Goal: Contribute content

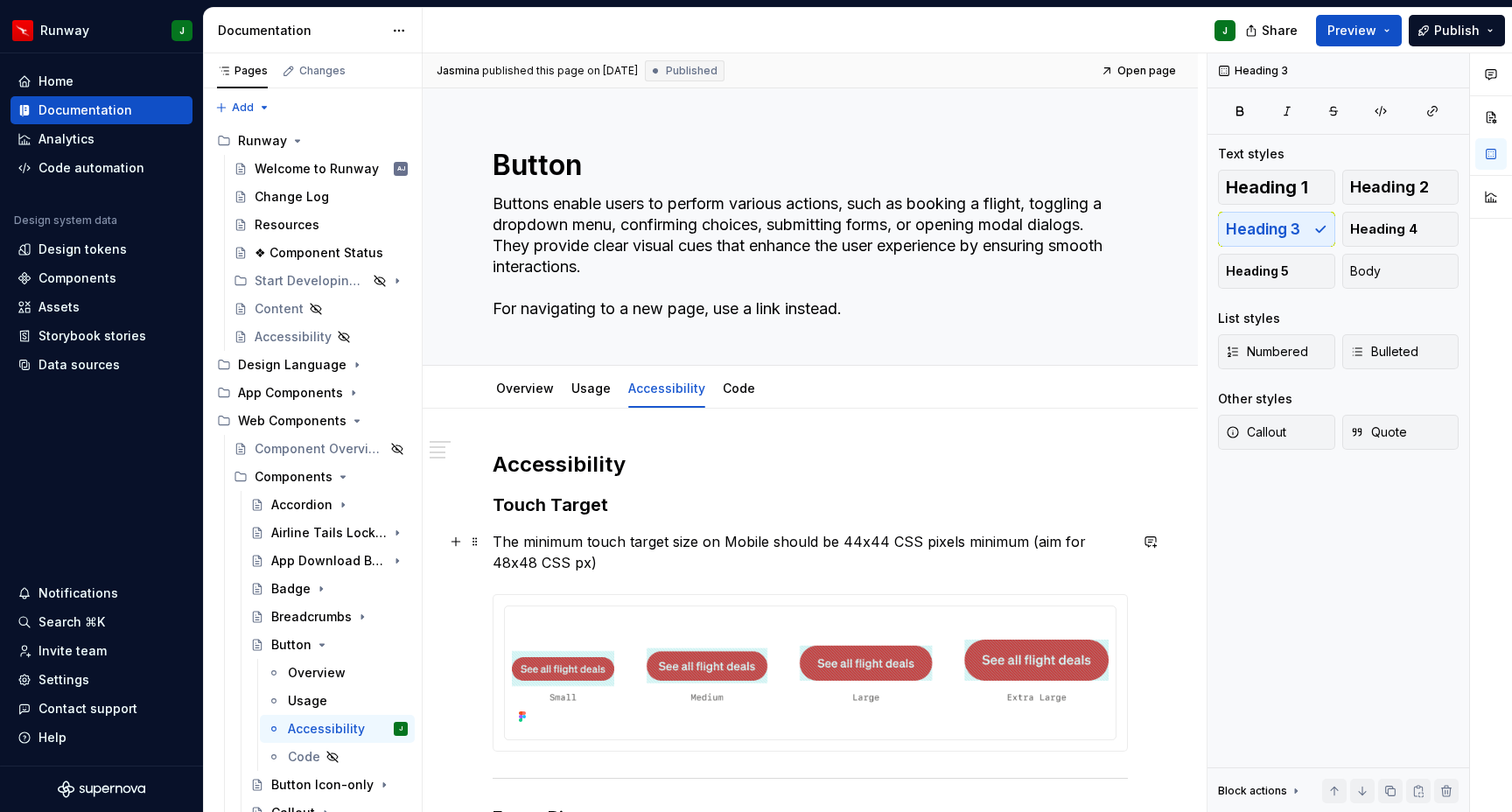
scroll to position [419, 0]
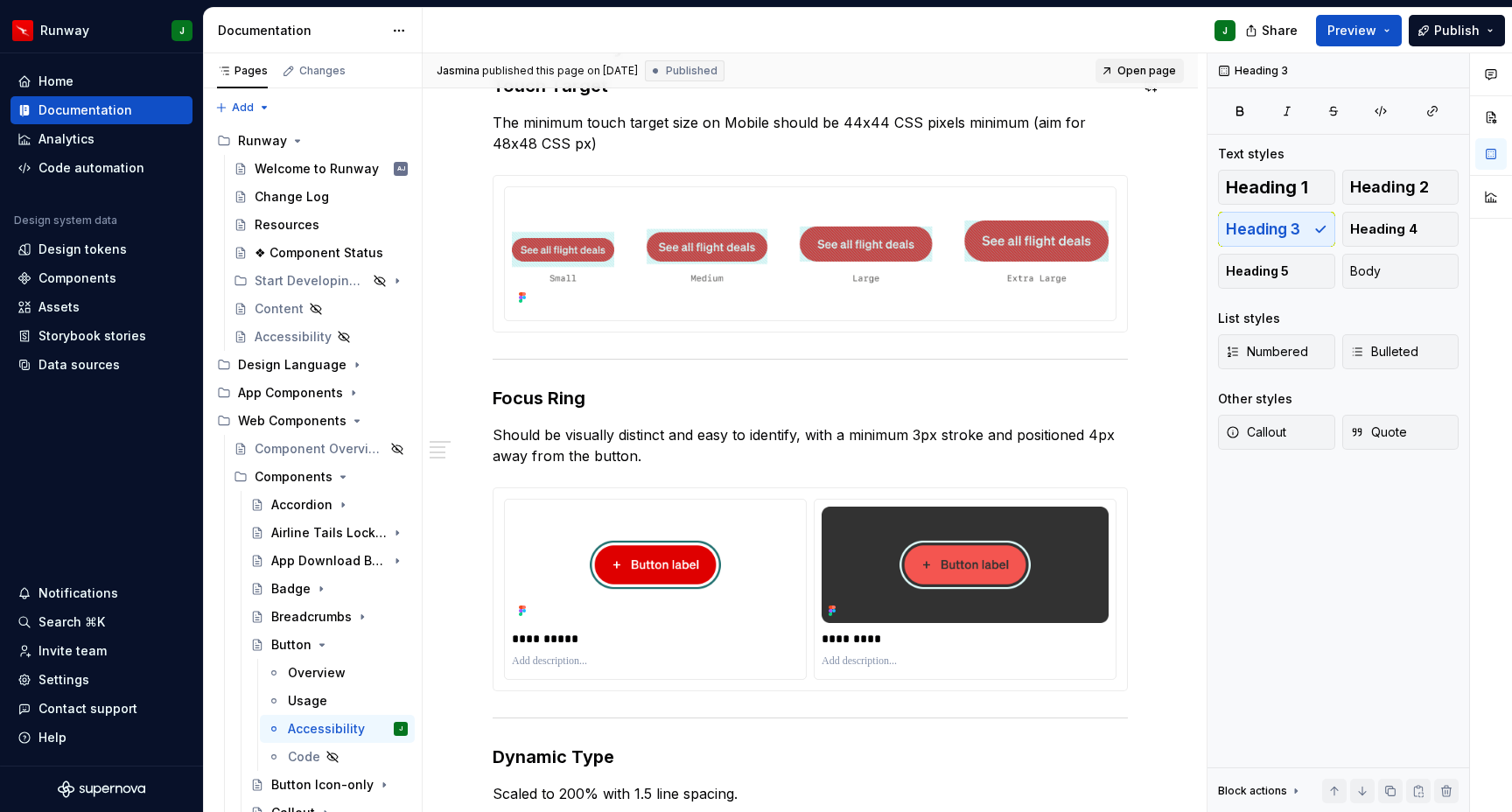
click at [1147, 72] on span "Open page" at bounding box center [1146, 71] width 59 height 14
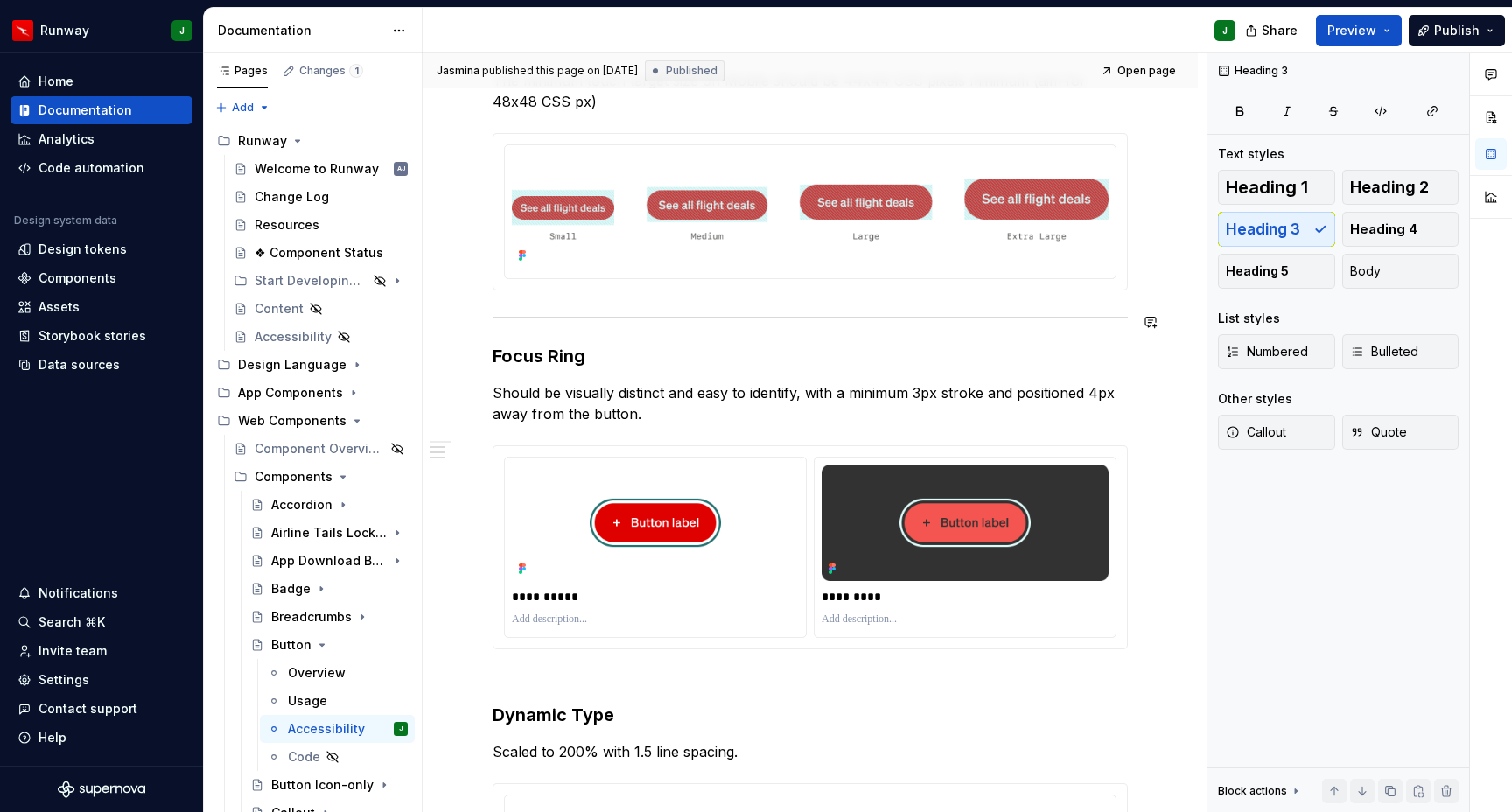
scroll to position [0, 0]
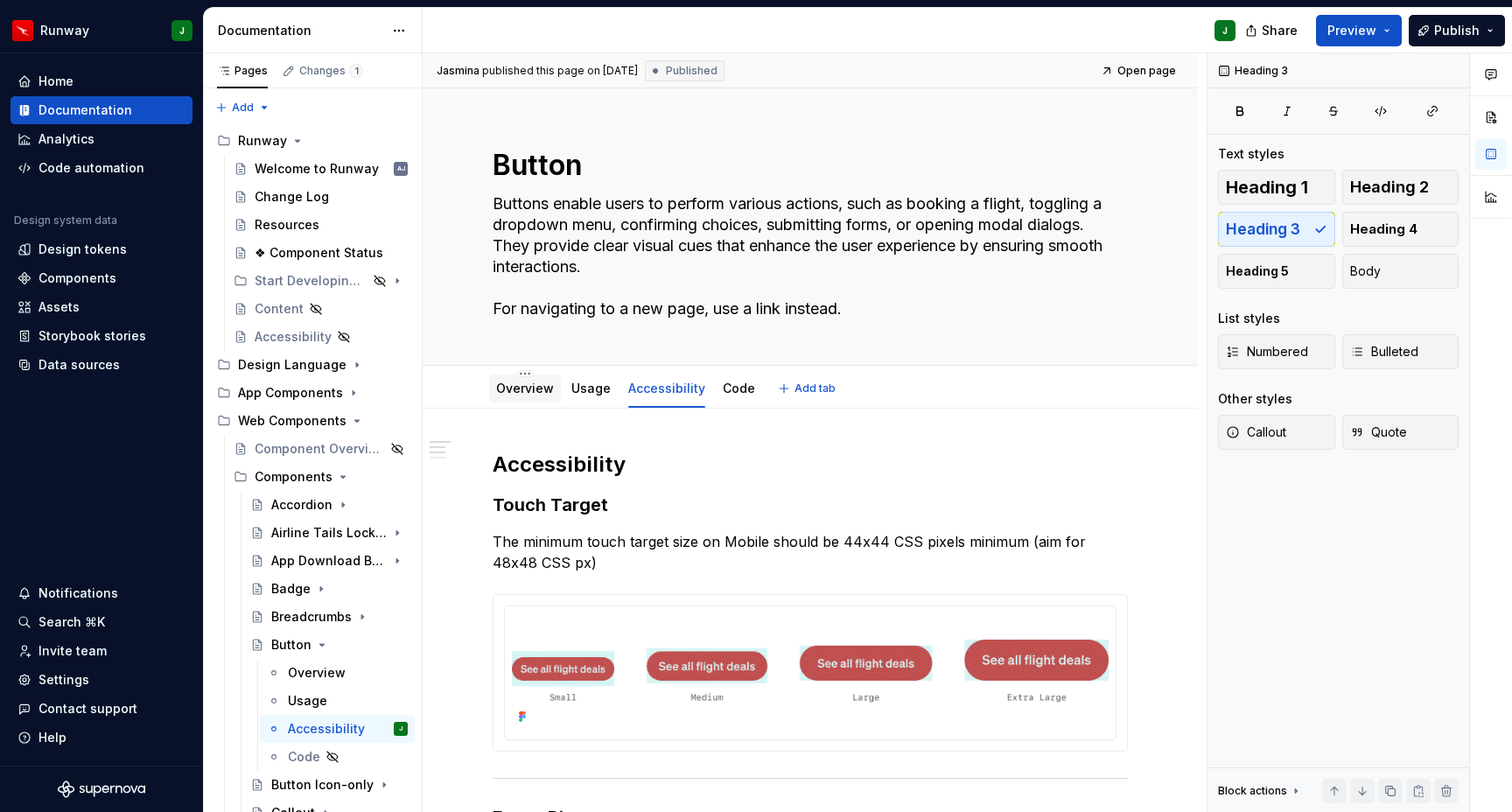
click at [533, 384] on link "Overview" at bounding box center [525, 388] width 58 height 15
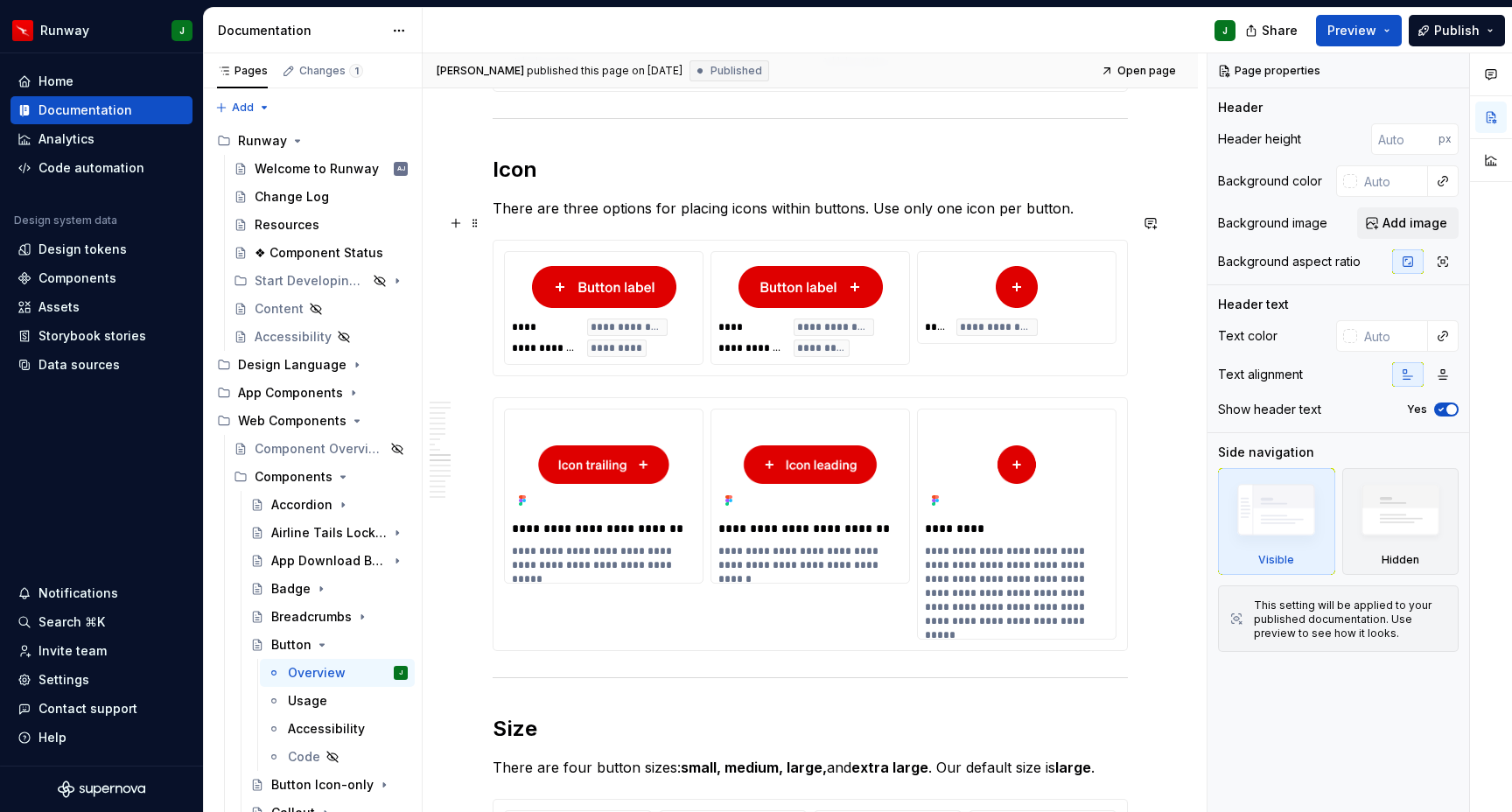
scroll to position [3677, 0]
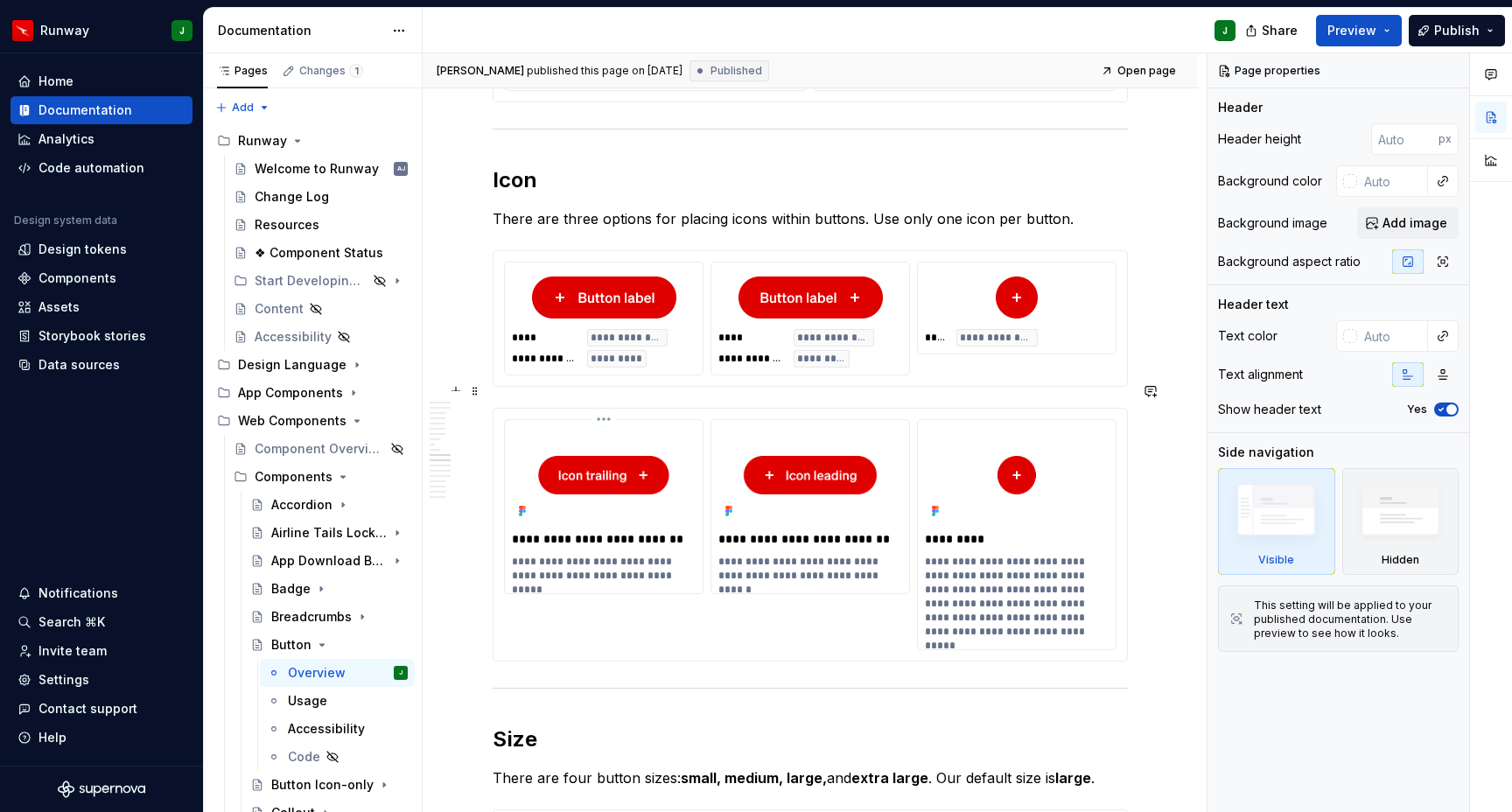
click at [602, 530] on p "**********" at bounding box center [605, 539] width 186 height 18
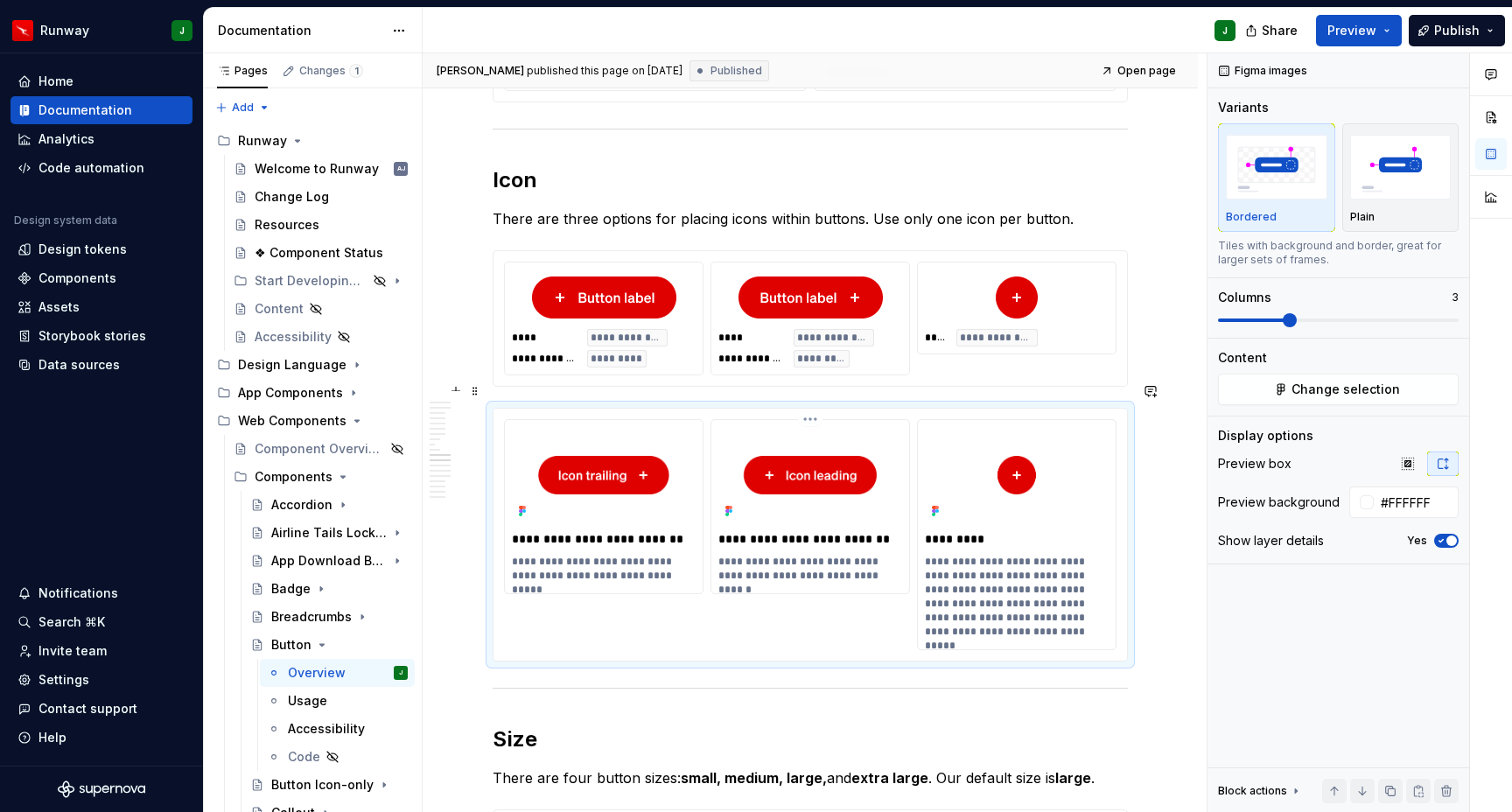
click at [776, 530] on p "**********" at bounding box center [811, 539] width 186 height 18
drag, startPoint x: 903, startPoint y: 480, endPoint x: 553, endPoint y: 473, distance: 350.1
click at [553, 474] on div "**********" at bounding box center [810, 535] width 612 height 231
drag, startPoint x: 618, startPoint y: 509, endPoint x: 836, endPoint y: 596, distance: 234.7
click at [868, 499] on div "**********" at bounding box center [810, 535] width 612 height 231
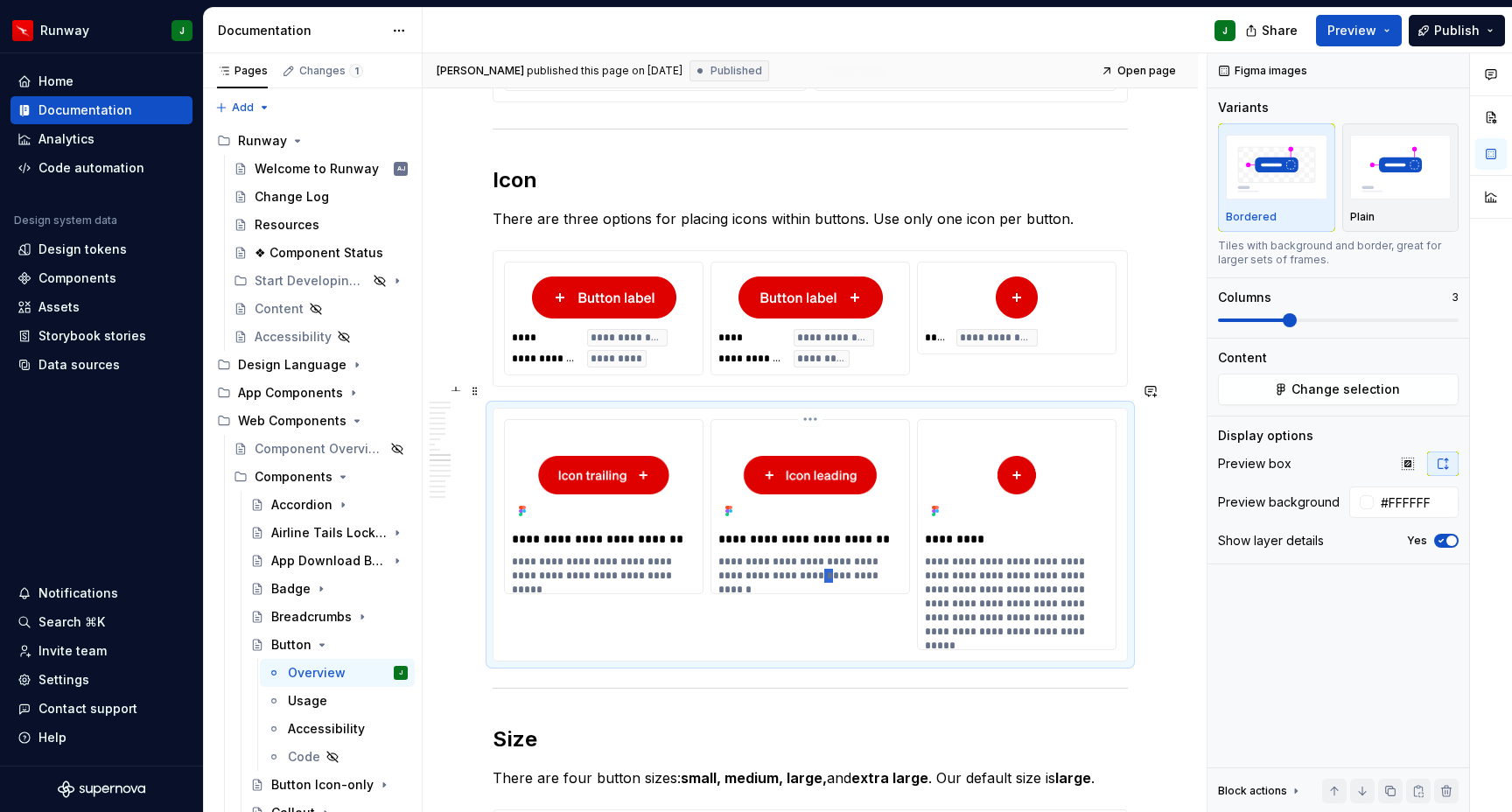
click at [800, 554] on p "**********" at bounding box center [811, 568] width 186 height 28
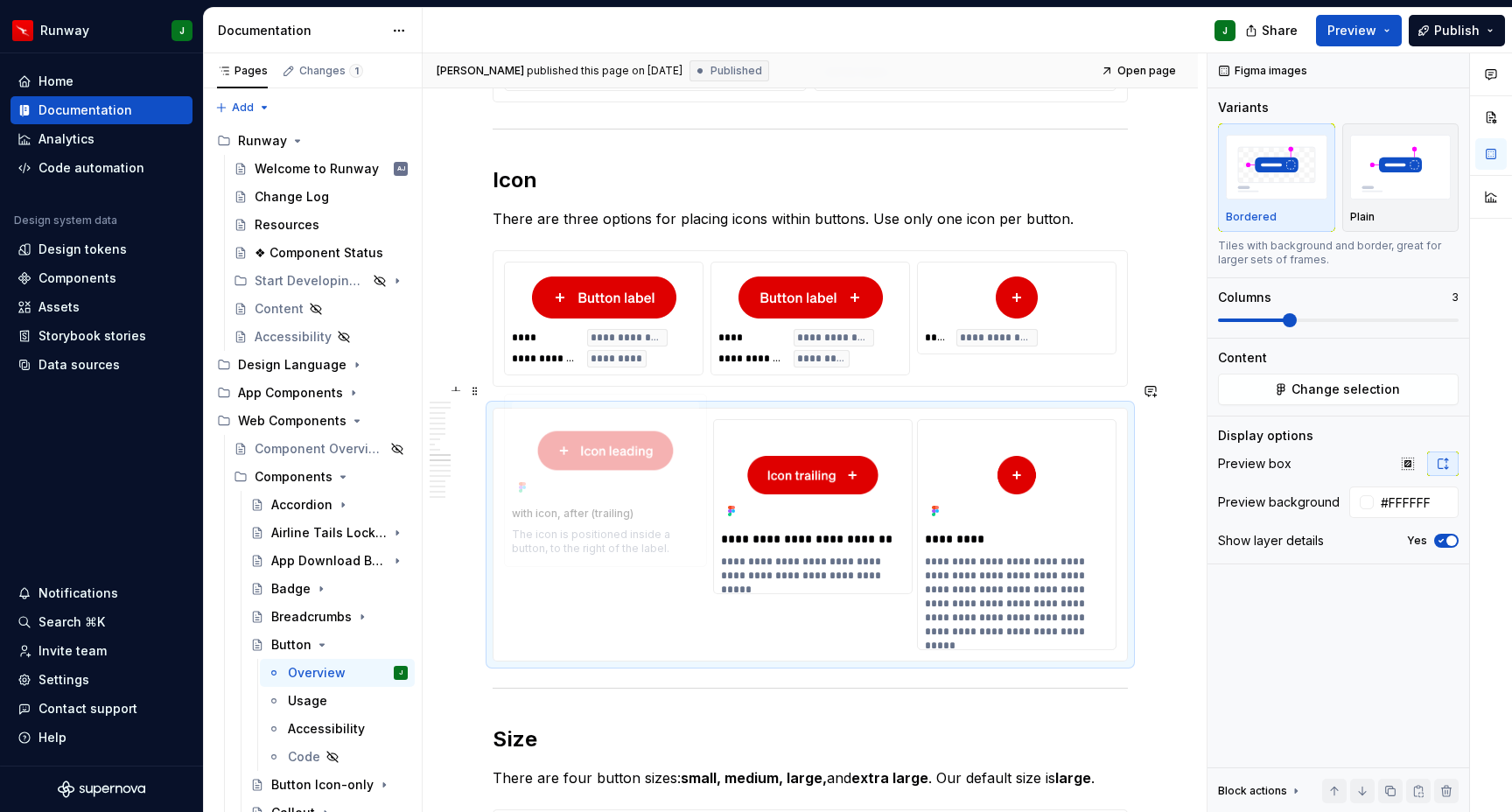
drag, startPoint x: 599, startPoint y: 444, endPoint x: 600, endPoint y: 521, distance: 77.0
click at [581, 437] on body "Runway J Home Documentation Analytics Code automation Design system data Design…" at bounding box center [756, 406] width 1512 height 812
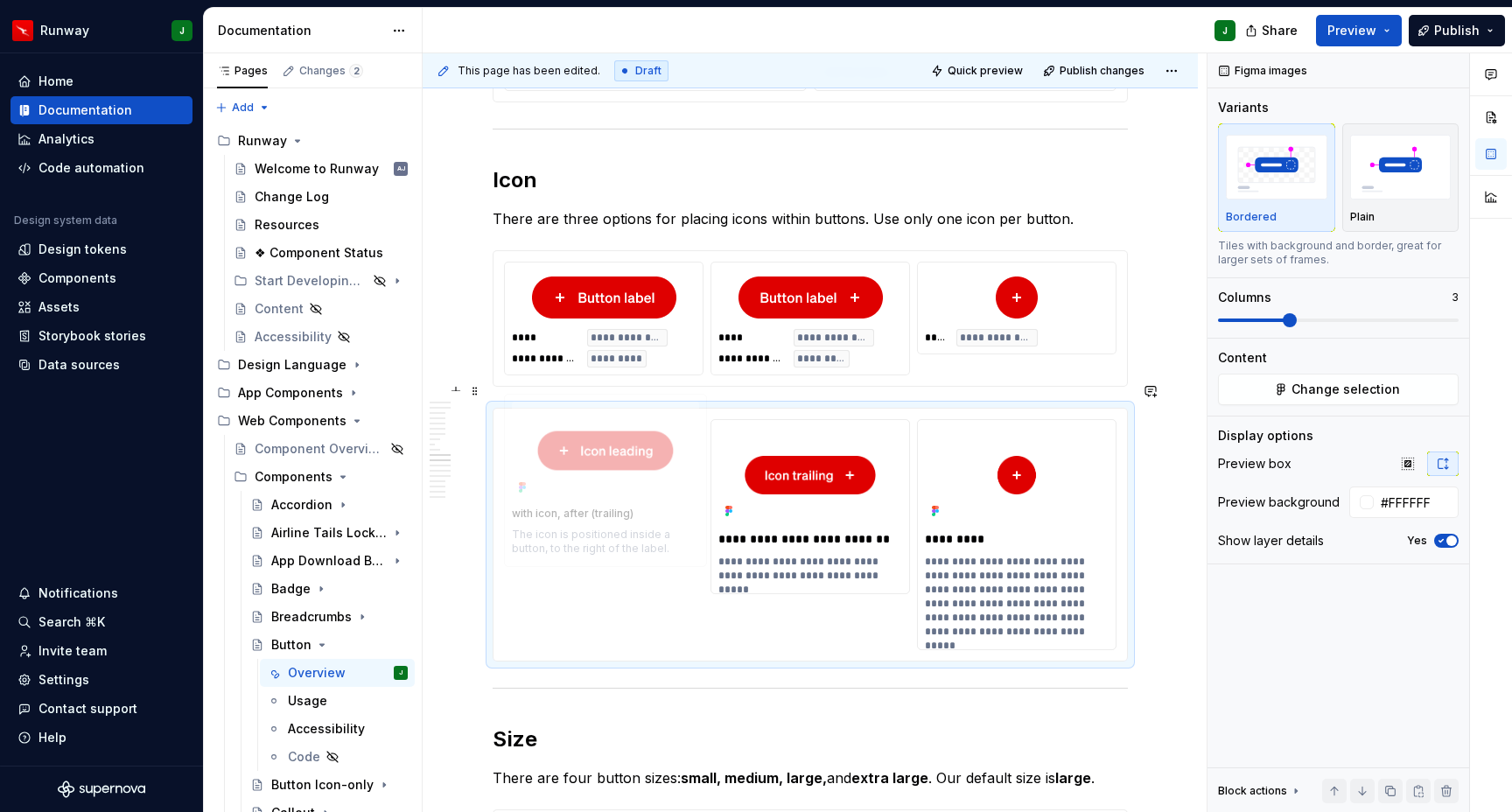
click at [591, 530] on p "**********" at bounding box center [605, 539] width 186 height 18
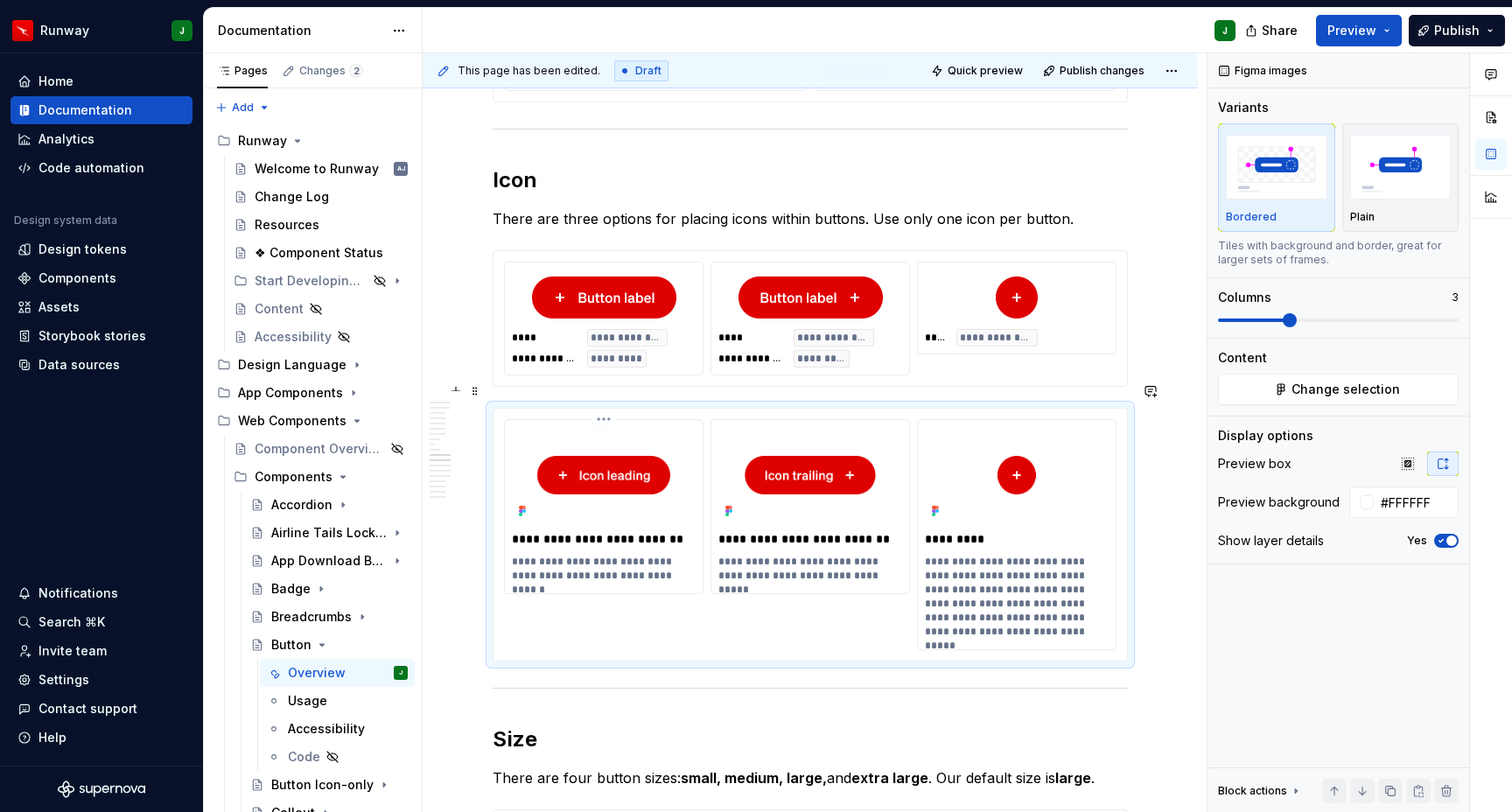
click at [515, 530] on p "**********" at bounding box center [605, 539] width 186 height 18
click at [642, 534] on p "**********" at bounding box center [605, 548] width 186 height 35
click at [794, 530] on p "**********" at bounding box center [811, 539] width 186 height 18
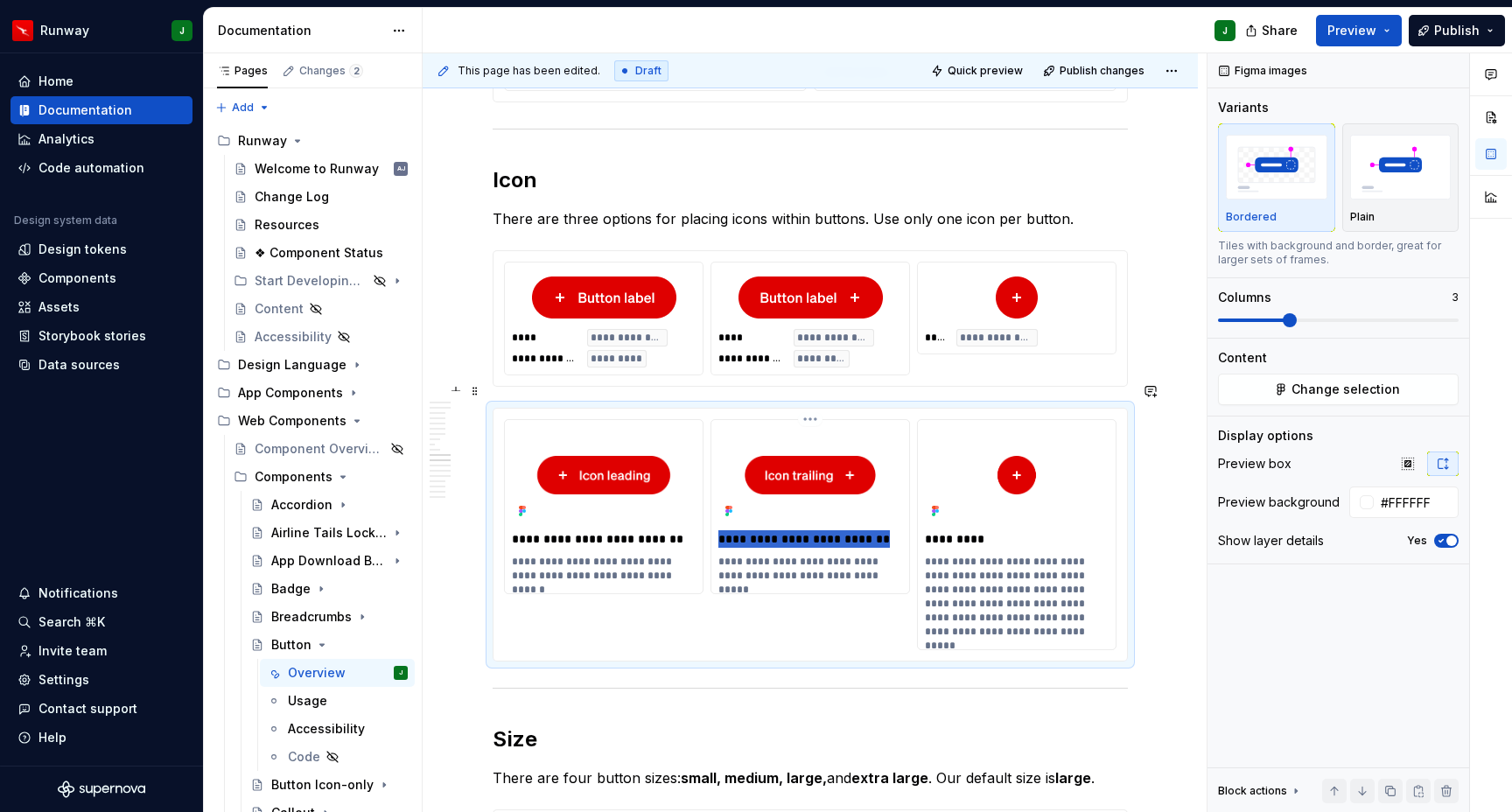
click at [794, 530] on p "**********" at bounding box center [811, 539] width 186 height 18
click at [738, 554] on p "**********" at bounding box center [811, 568] width 186 height 28
drag, startPoint x: 514, startPoint y: 537, endPoint x: 527, endPoint y: 538, distance: 13.0
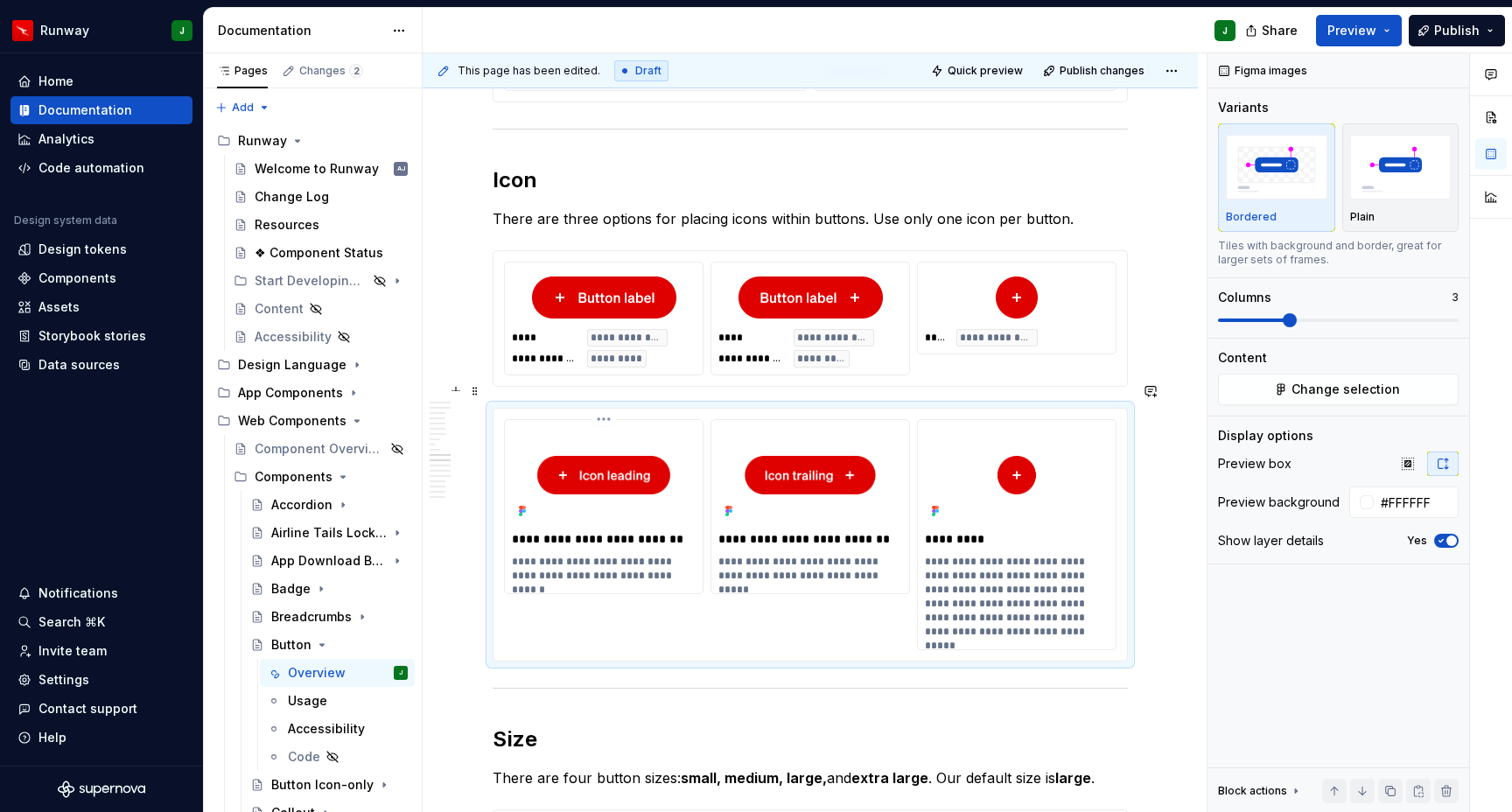
click at [514, 554] on p "**********" at bounding box center [605, 568] width 186 height 28
click at [772, 554] on p "**********" at bounding box center [811, 568] width 186 height 28
click at [958, 689] on div "**********" at bounding box center [810, 385] width 636 height 7224
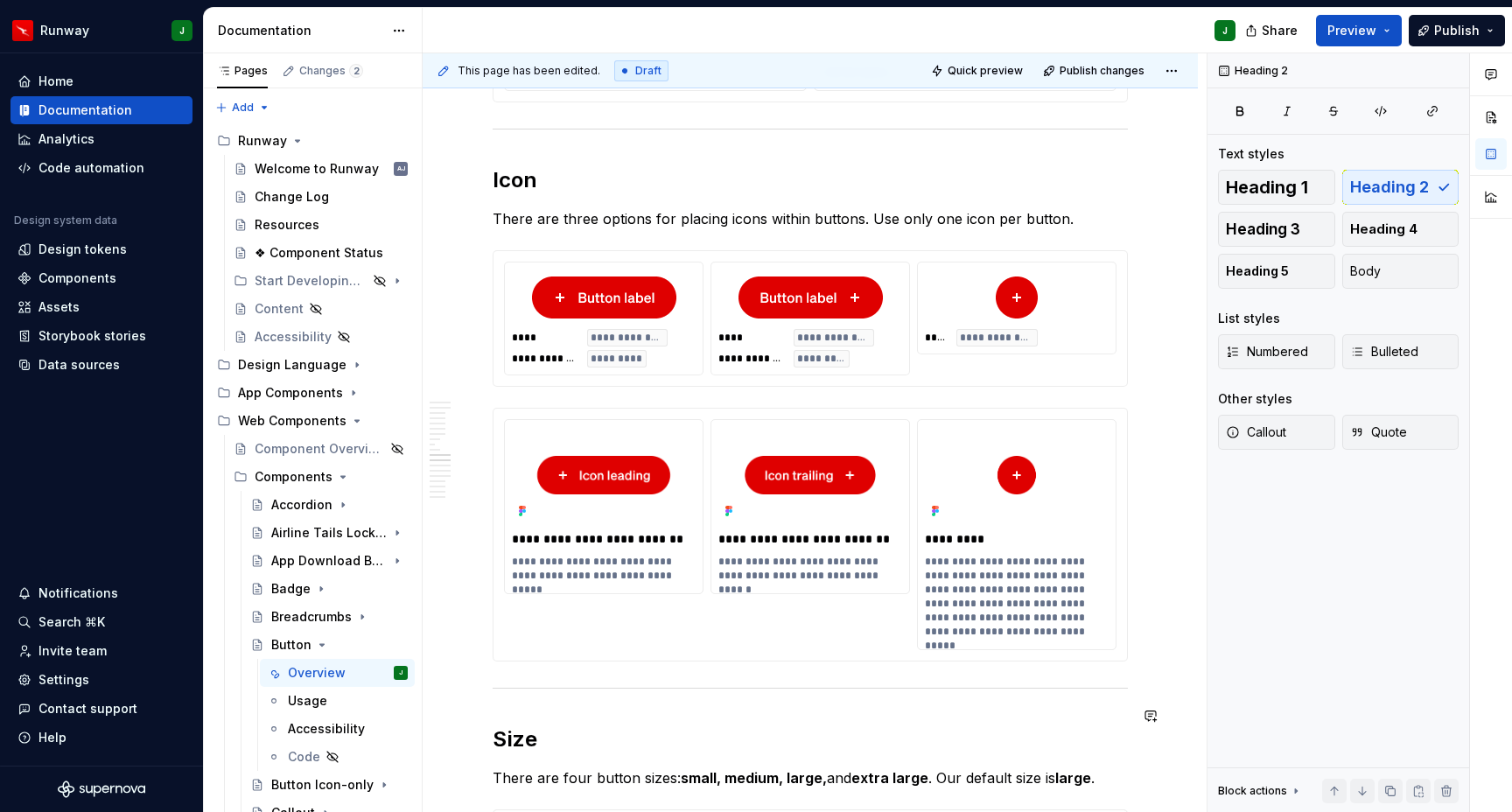
click at [936, 699] on div "**********" at bounding box center [810, 385] width 636 height 7224
click at [475, 233] on span at bounding box center [475, 233] width 14 height 24
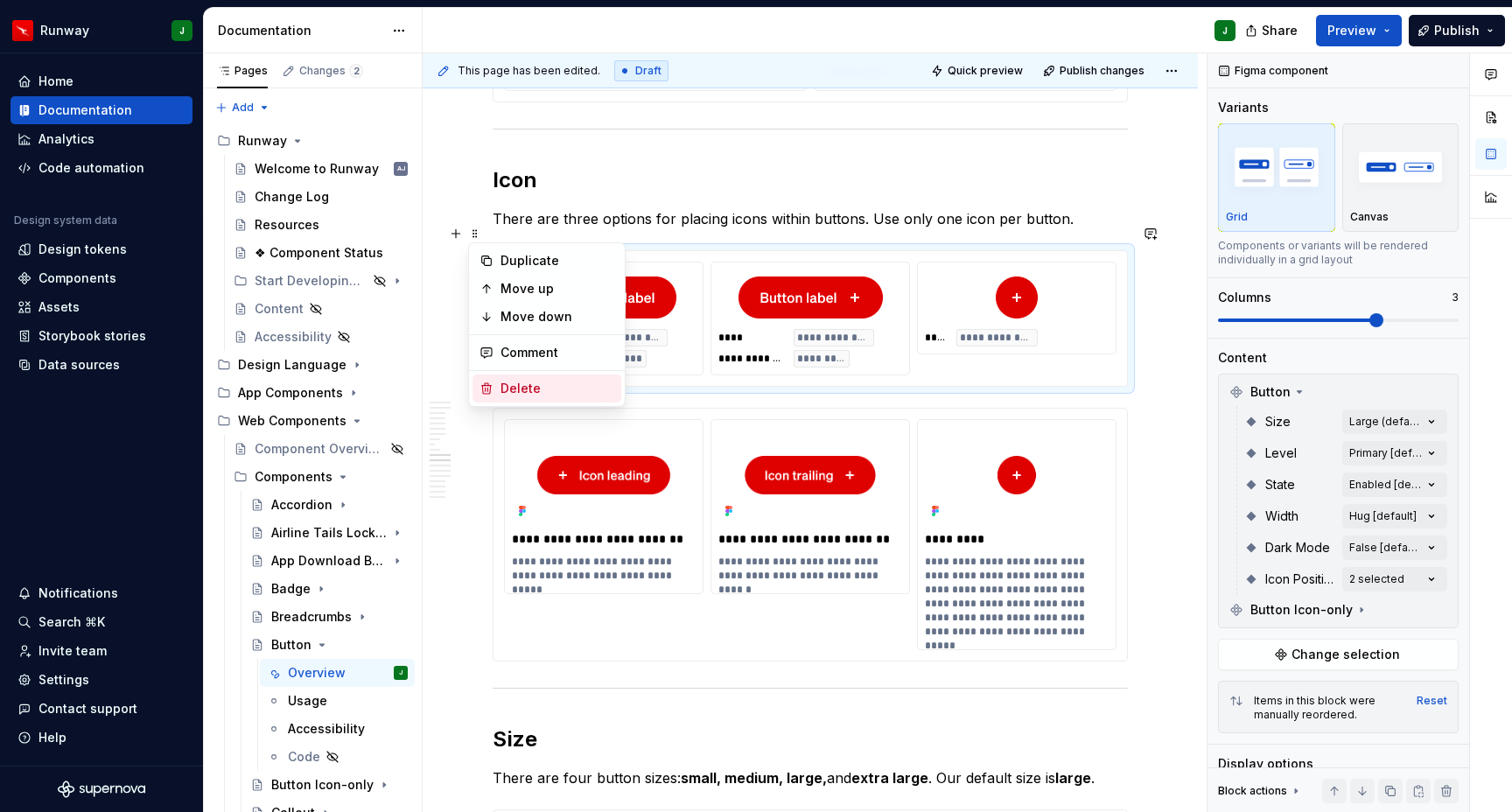
click at [541, 388] on div "Delete" at bounding box center [557, 388] width 114 height 18
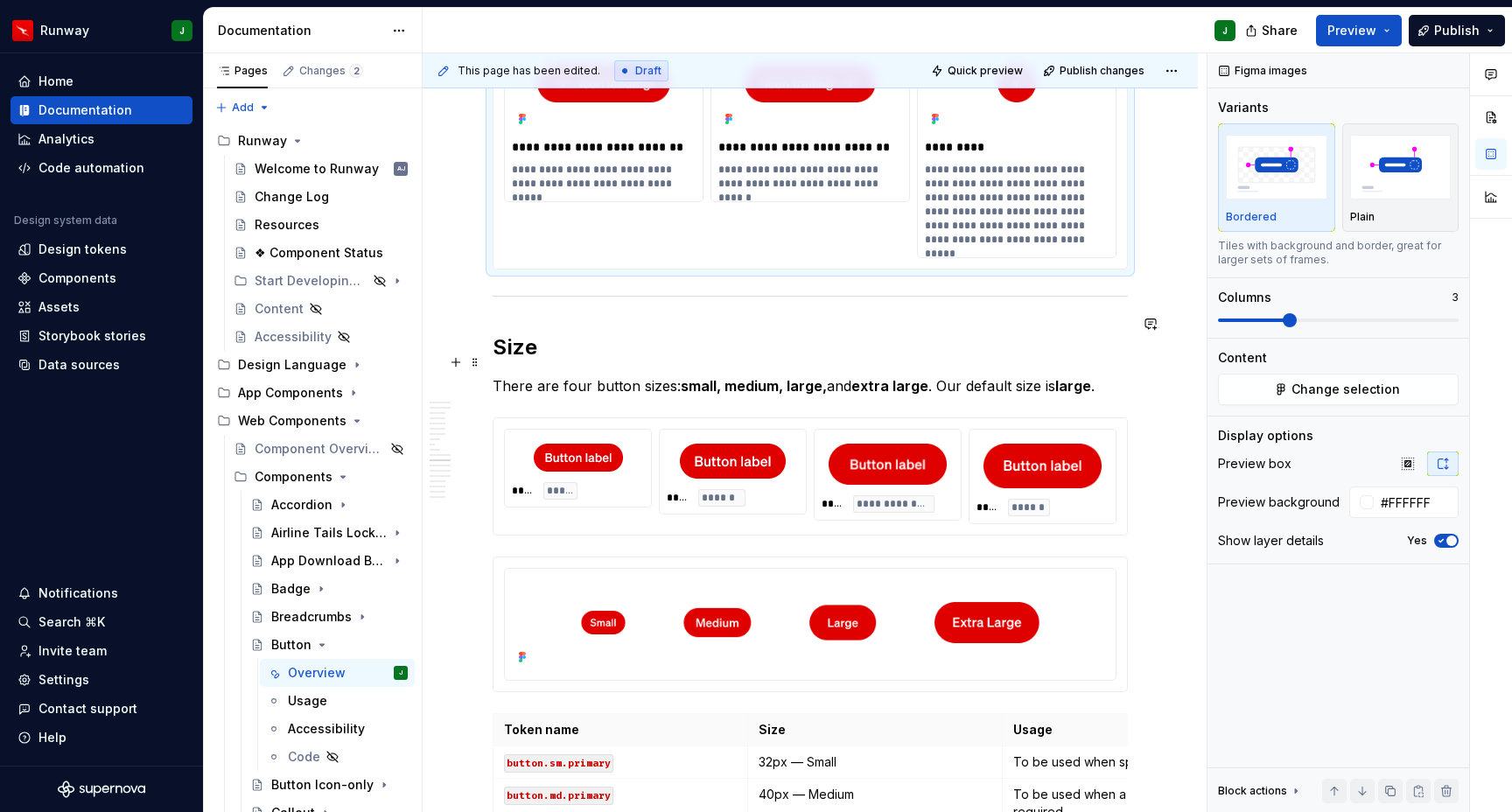
scroll to position [3919, 0]
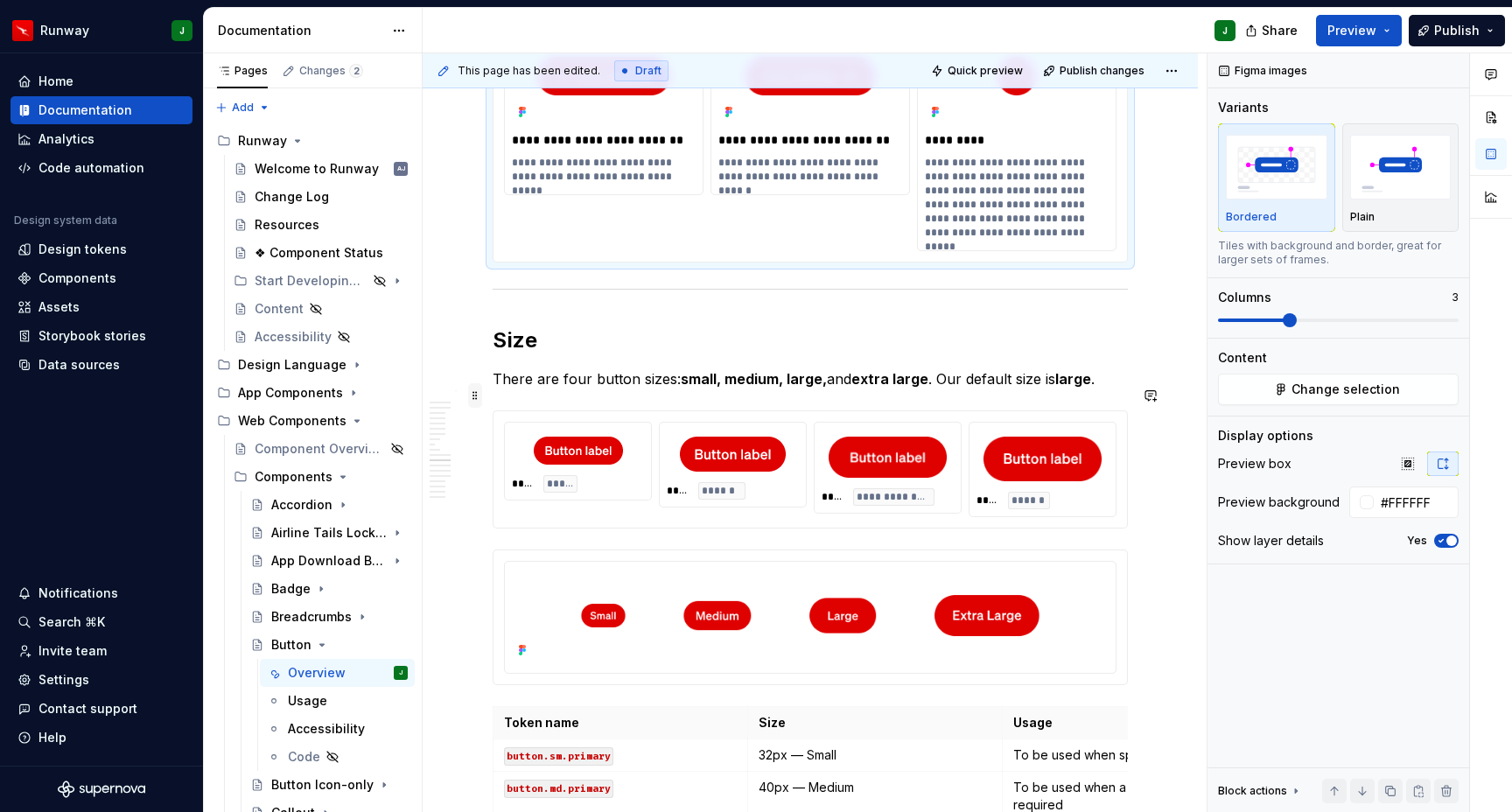
click at [473, 397] on span at bounding box center [475, 395] width 14 height 24
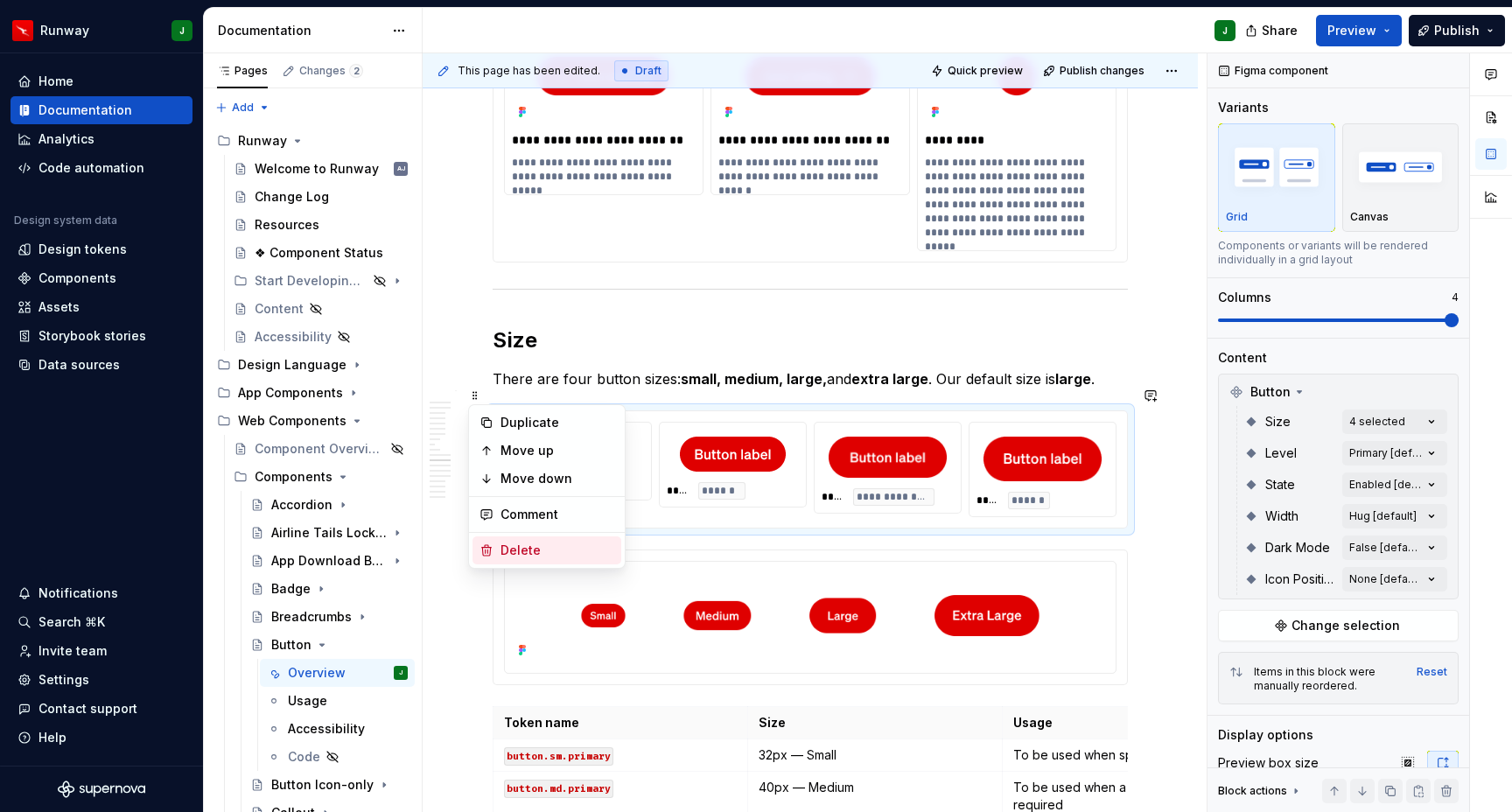
type textarea "*"
click at [529, 554] on div "Delete" at bounding box center [557, 550] width 114 height 18
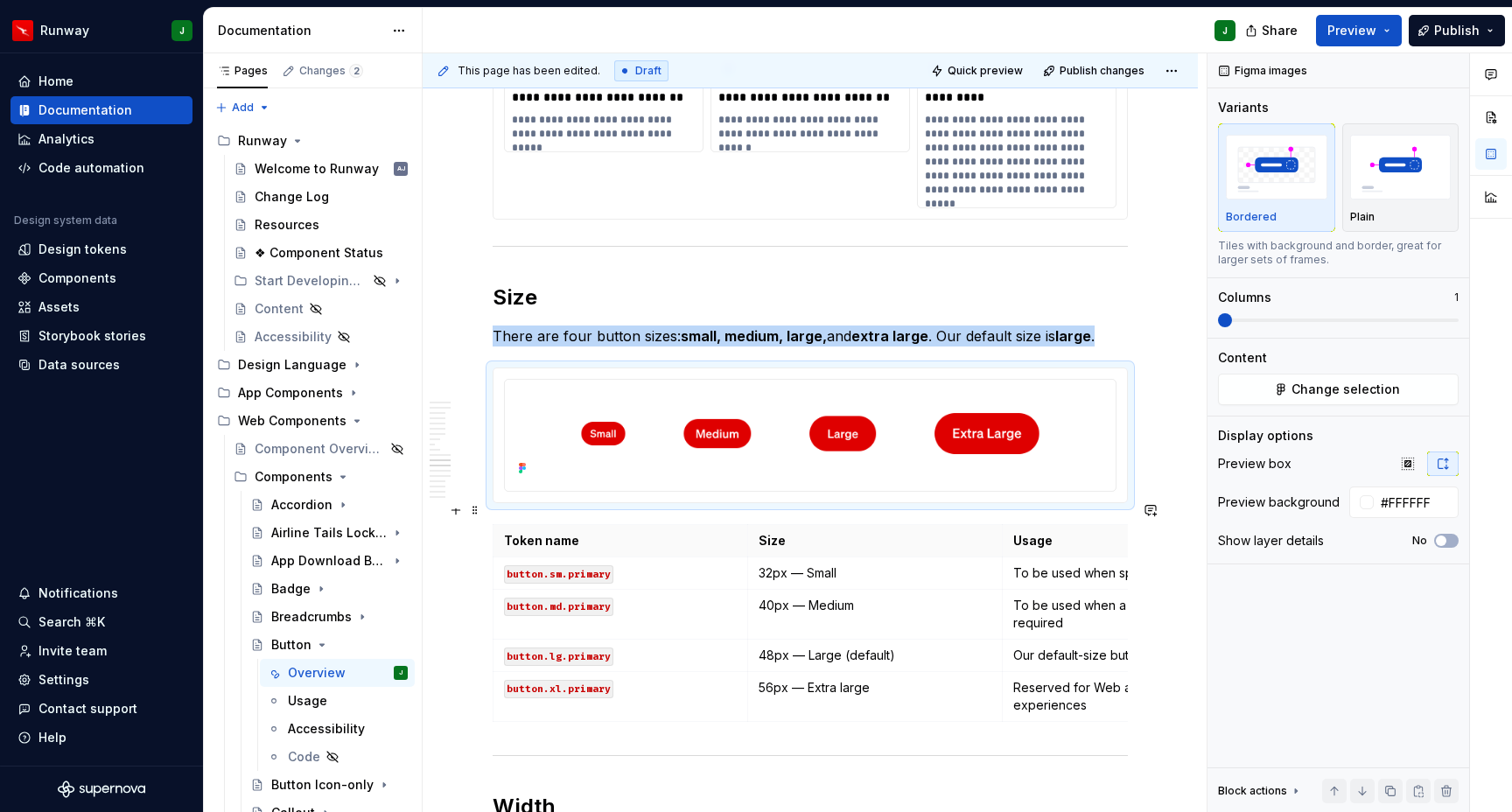
scroll to position [4067, 0]
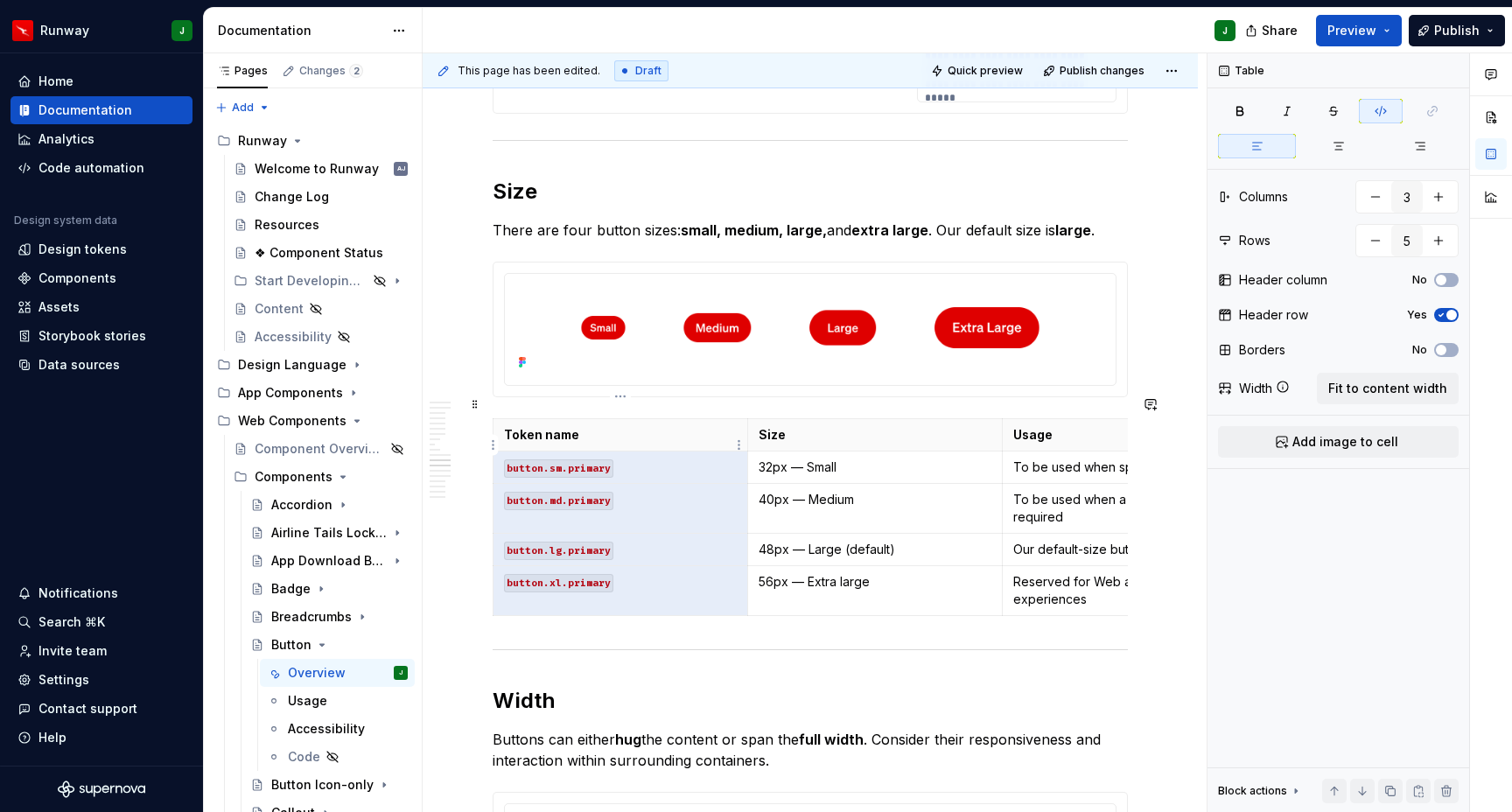
drag, startPoint x: 530, startPoint y: 467, endPoint x: 527, endPoint y: 448, distance: 19.2
click at [507, 446] on tbody "Token name Size Usage button.sm.primary 32px — Small To be used when space is l…" at bounding box center [875, 517] width 764 height 197
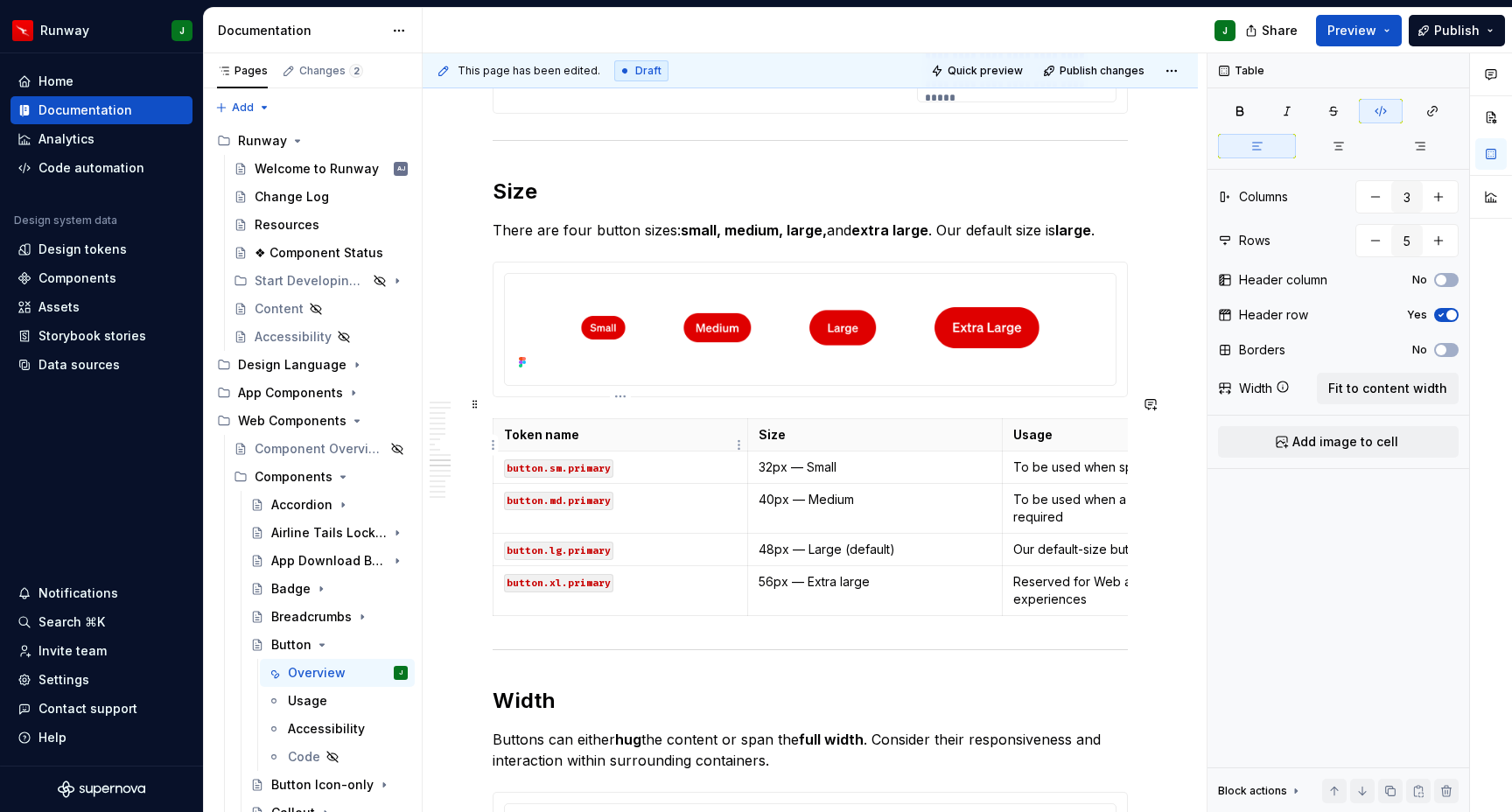
click at [530, 459] on code "button.sm.primary" at bounding box center [559, 469] width 110 height 19
click at [512, 459] on code "button.sm.primary" at bounding box center [559, 469] width 110 height 19
click at [526, 459] on code "button.sm.primary" at bounding box center [559, 469] width 110 height 19
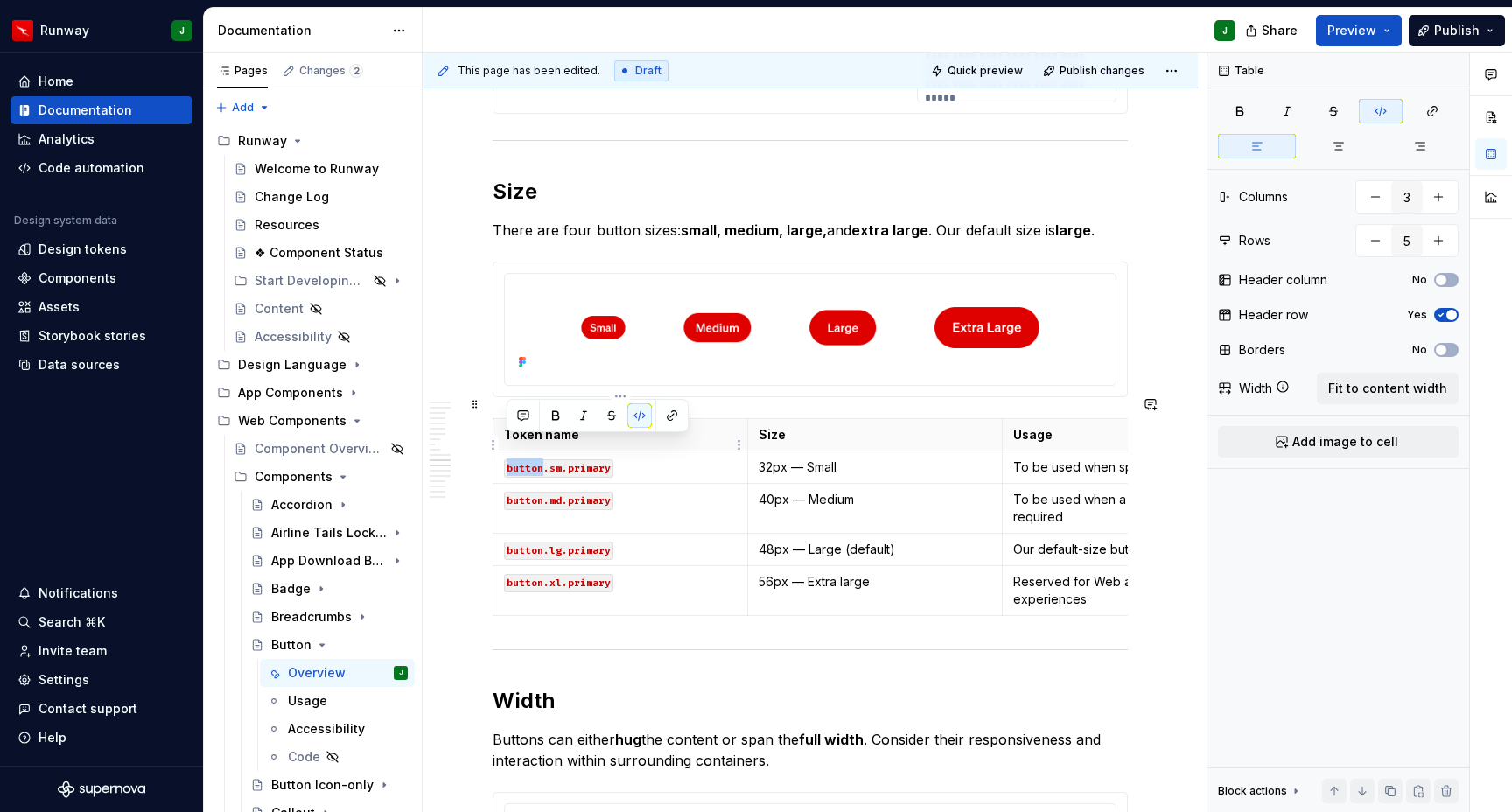
click at [526, 459] on code "button.sm.primary" at bounding box center [559, 469] width 110 height 19
drag, startPoint x: 639, startPoint y: 445, endPoint x: 619, endPoint y: 447, distance: 20.1
click at [639, 459] on p "button.sm.primary" at bounding box center [621, 467] width 233 height 18
drag, startPoint x: 616, startPoint y: 446, endPoint x: 507, endPoint y: 444, distance: 109.0
click at [507, 459] on p "button.sm.primary" at bounding box center [621, 467] width 233 height 18
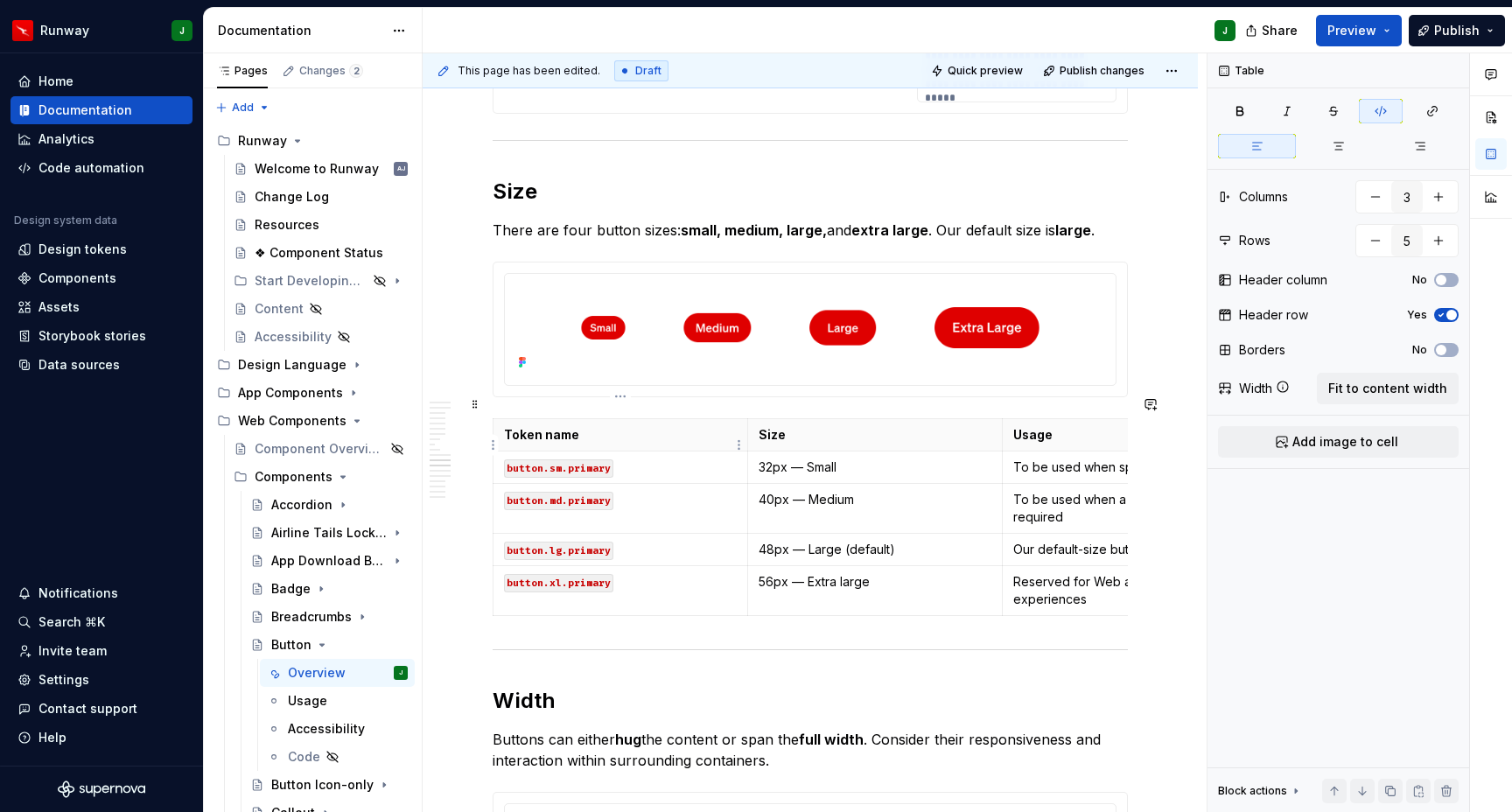
drag, startPoint x: 509, startPoint y: 446, endPoint x: 597, endPoint y: 446, distance: 88.0
click at [597, 459] on code "button.sm.primary" at bounding box center [559, 469] width 110 height 19
drag, startPoint x: 609, startPoint y: 446, endPoint x: 503, endPoint y: 445, distance: 106.0
click at [504, 459] on code "button.sm.primary" at bounding box center [559, 469] width 110 height 19
click at [555, 416] on button "button" at bounding box center [555, 416] width 24 height 24
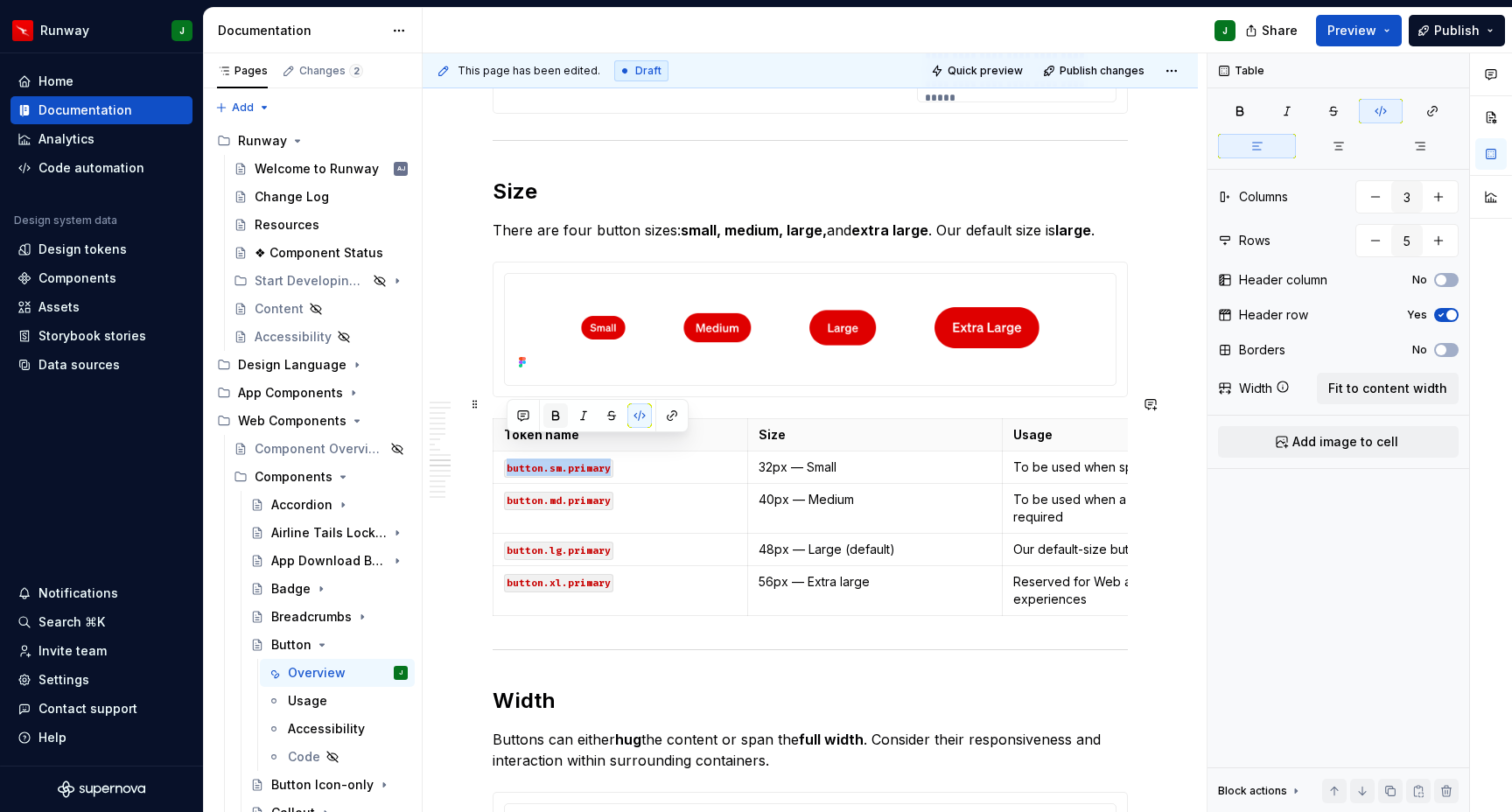
click at [555, 416] on button "button" at bounding box center [555, 416] width 24 height 24
click at [557, 419] on button "button" at bounding box center [555, 416] width 24 height 24
click at [629, 483] on td "button.md.primary" at bounding box center [621, 508] width 255 height 50
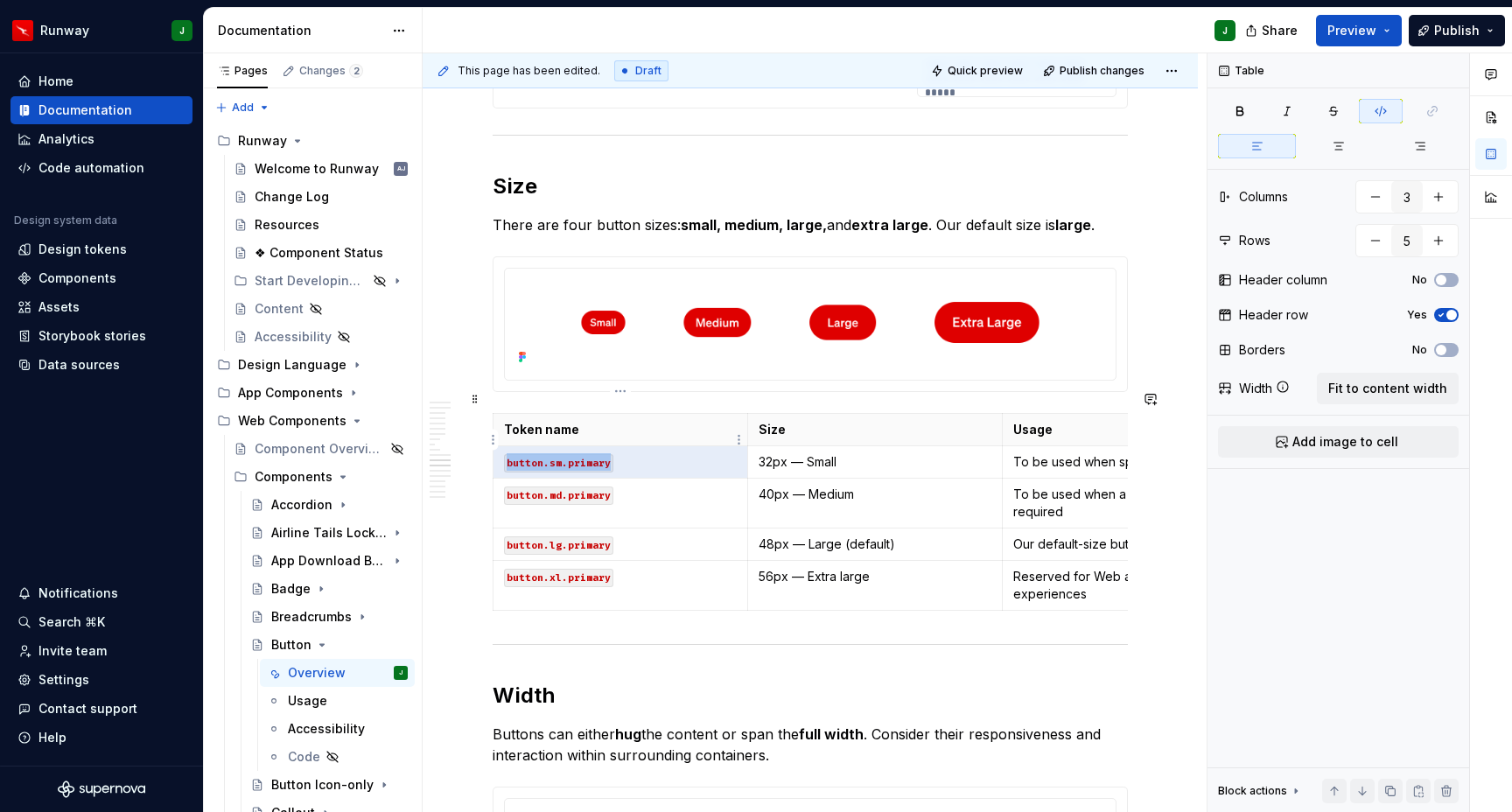
drag, startPoint x: 608, startPoint y: 441, endPoint x: 507, endPoint y: 443, distance: 101.0
click at [507, 454] on code "button.sm.primary" at bounding box center [559, 463] width 110 height 19
click at [622, 563] on td "button.xl.primary" at bounding box center [621, 585] width 255 height 50
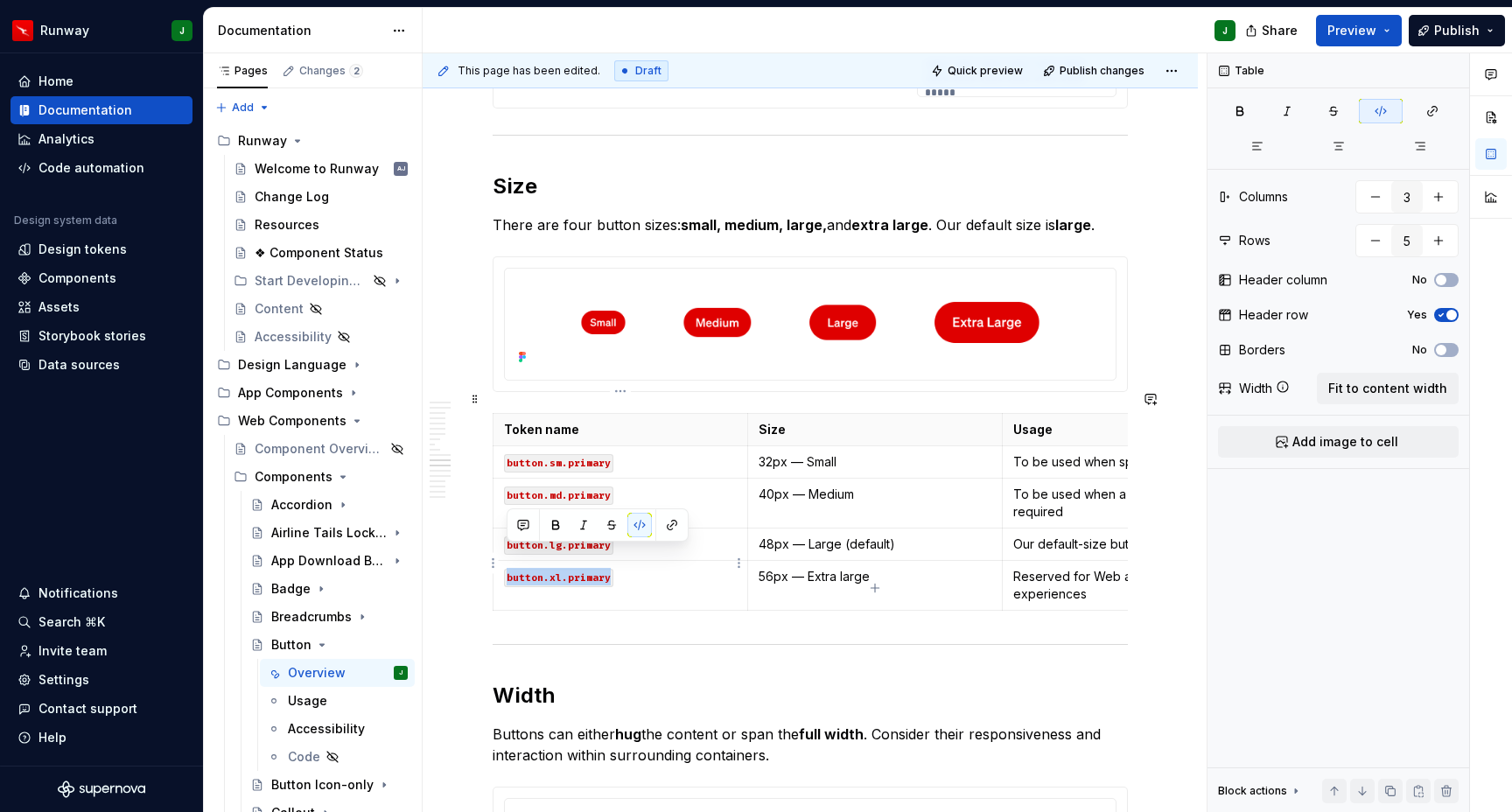
drag, startPoint x: 568, startPoint y: 552, endPoint x: 515, endPoint y: 552, distance: 53.0
click at [508, 568] on code "button.xl.primary" at bounding box center [559, 578] width 110 height 19
click at [638, 522] on button "button" at bounding box center [639, 525] width 24 height 24
click at [619, 567] on p "button.xl.primary" at bounding box center [621, 576] width 233 height 18
drag, startPoint x: 518, startPoint y: 555, endPoint x: 508, endPoint y: 552, distance: 10.4
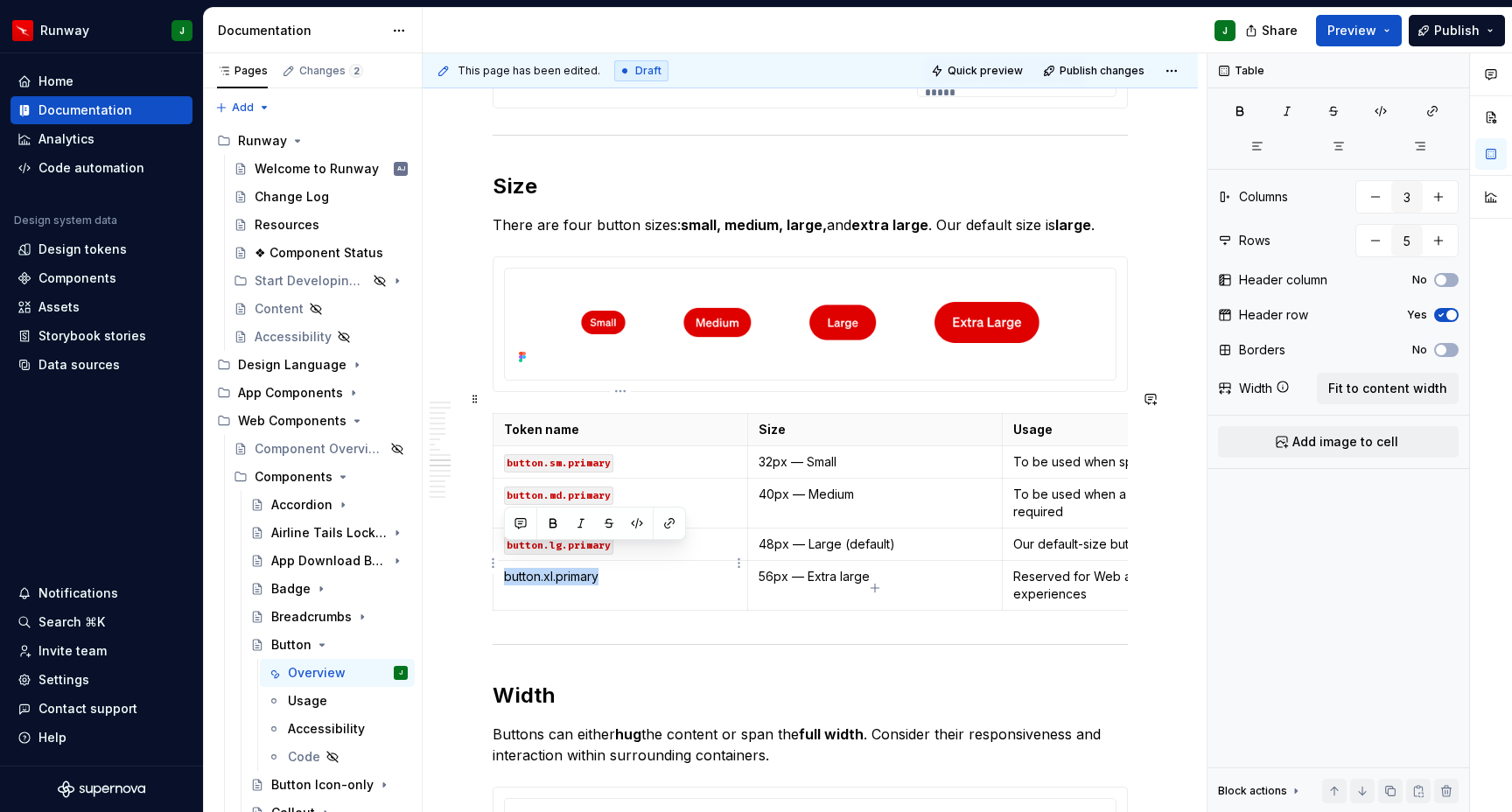
click at [502, 560] on td "button.xl.primary" at bounding box center [621, 585] width 255 height 50
drag, startPoint x: 634, startPoint y: 519, endPoint x: 636, endPoint y: 580, distance: 61.0
click at [634, 519] on button "button" at bounding box center [637, 523] width 24 height 24
click at [645, 567] on p "button.xl.primary" at bounding box center [621, 576] width 233 height 18
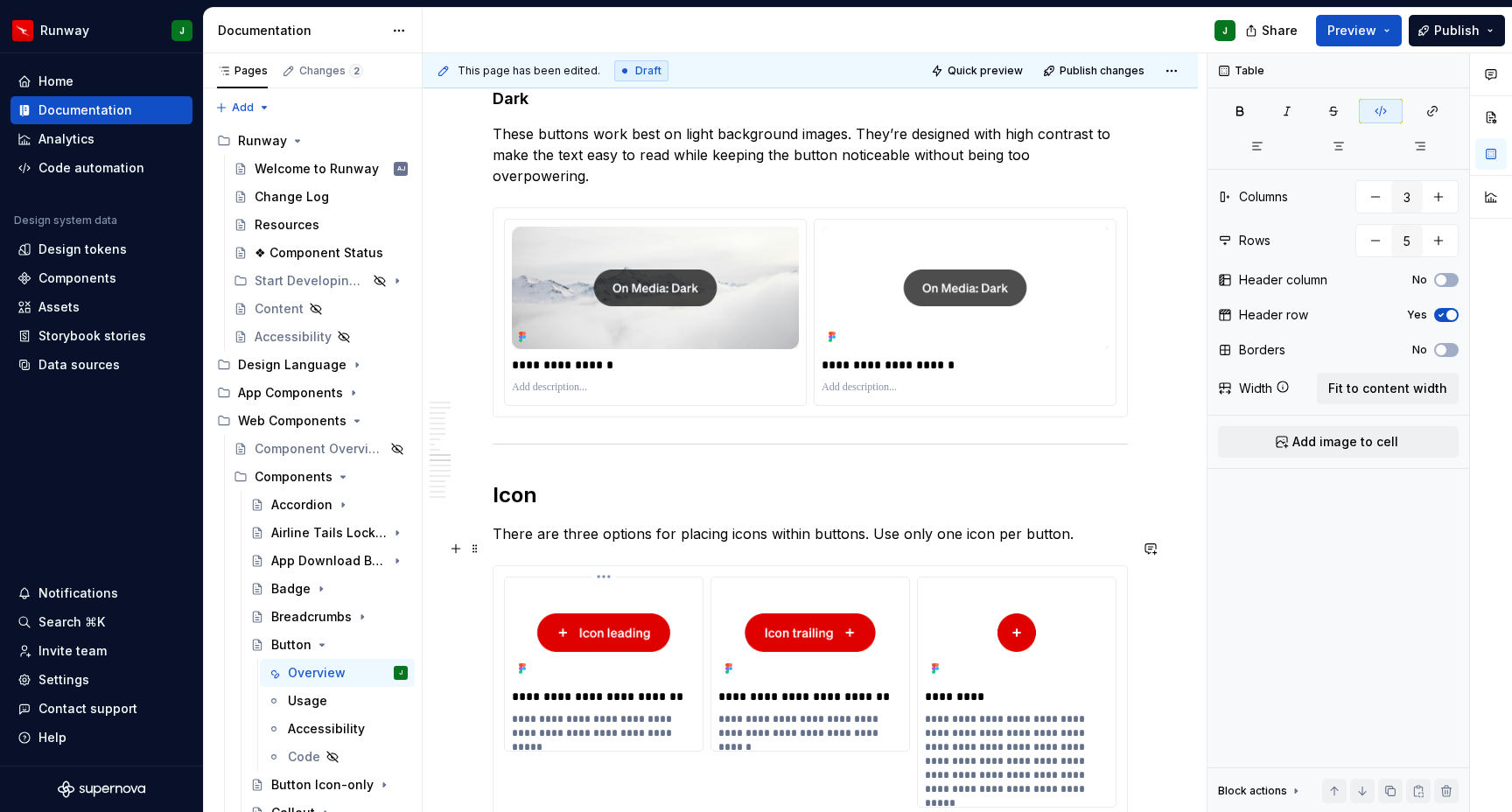
scroll to position [3261, 0]
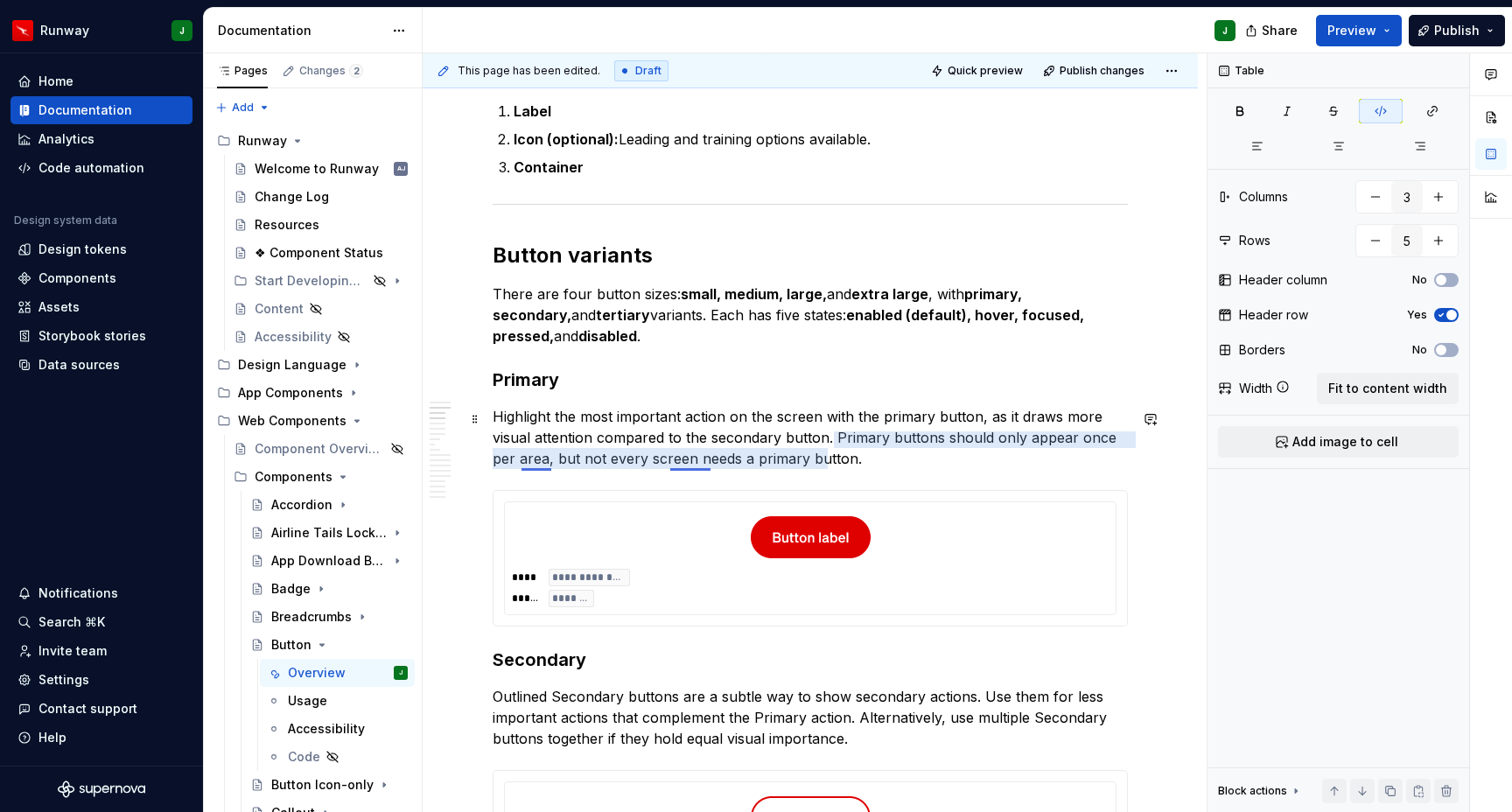
click at [539, 462] on p "Highlight the most important action on the screen with the primary button, as i…" at bounding box center [810, 437] width 636 height 63
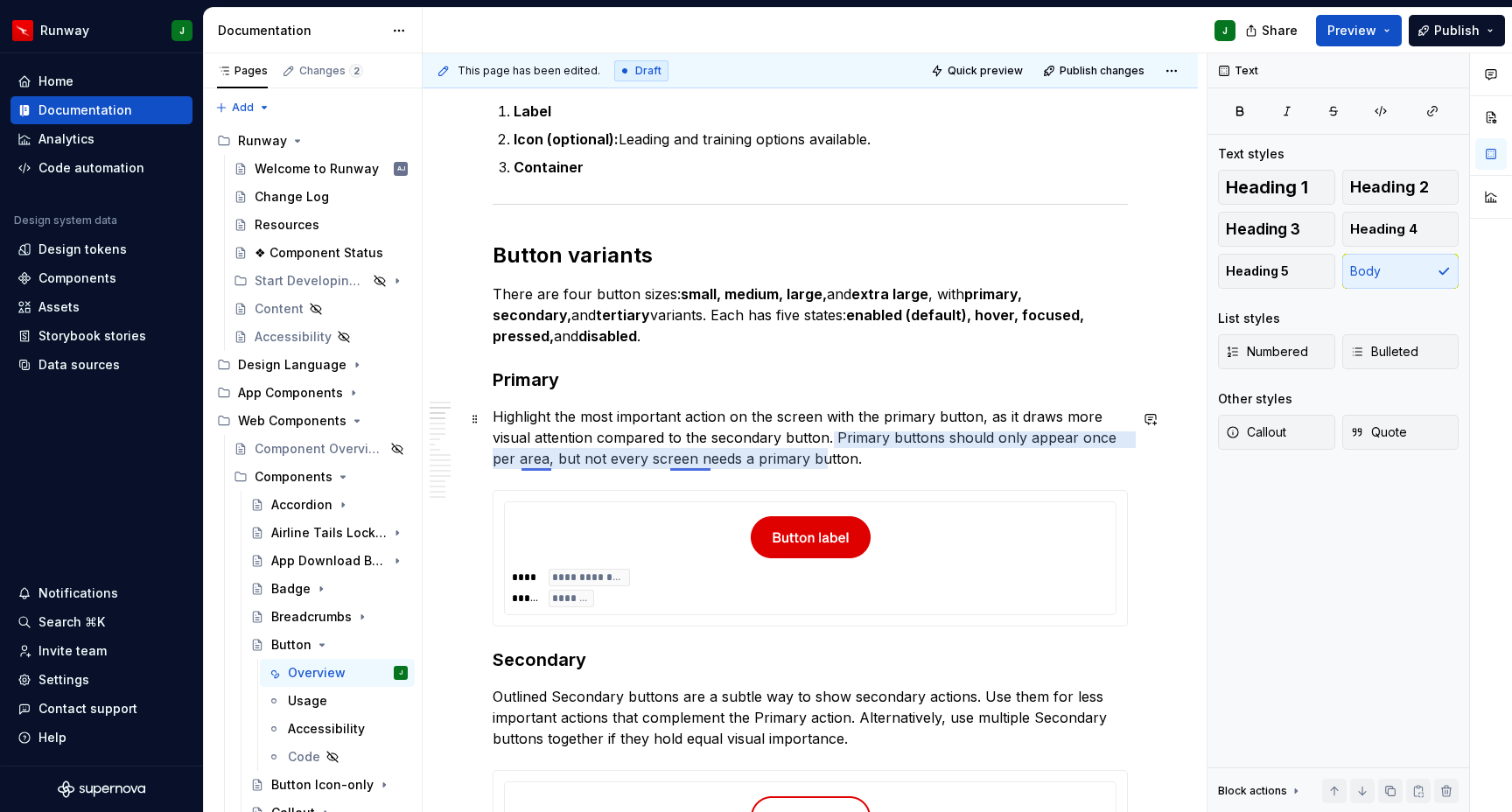
click at [707, 462] on p "Highlight the most important action on the screen with the primary button, as i…" at bounding box center [810, 437] width 636 height 63
click at [687, 462] on p "Highlight the most important action on the screen with the primary button, as i…" at bounding box center [810, 437] width 636 height 63
click at [686, 461] on p "Highlight the most important action on the screen with the primary button, as i…" at bounding box center [810, 437] width 636 height 63
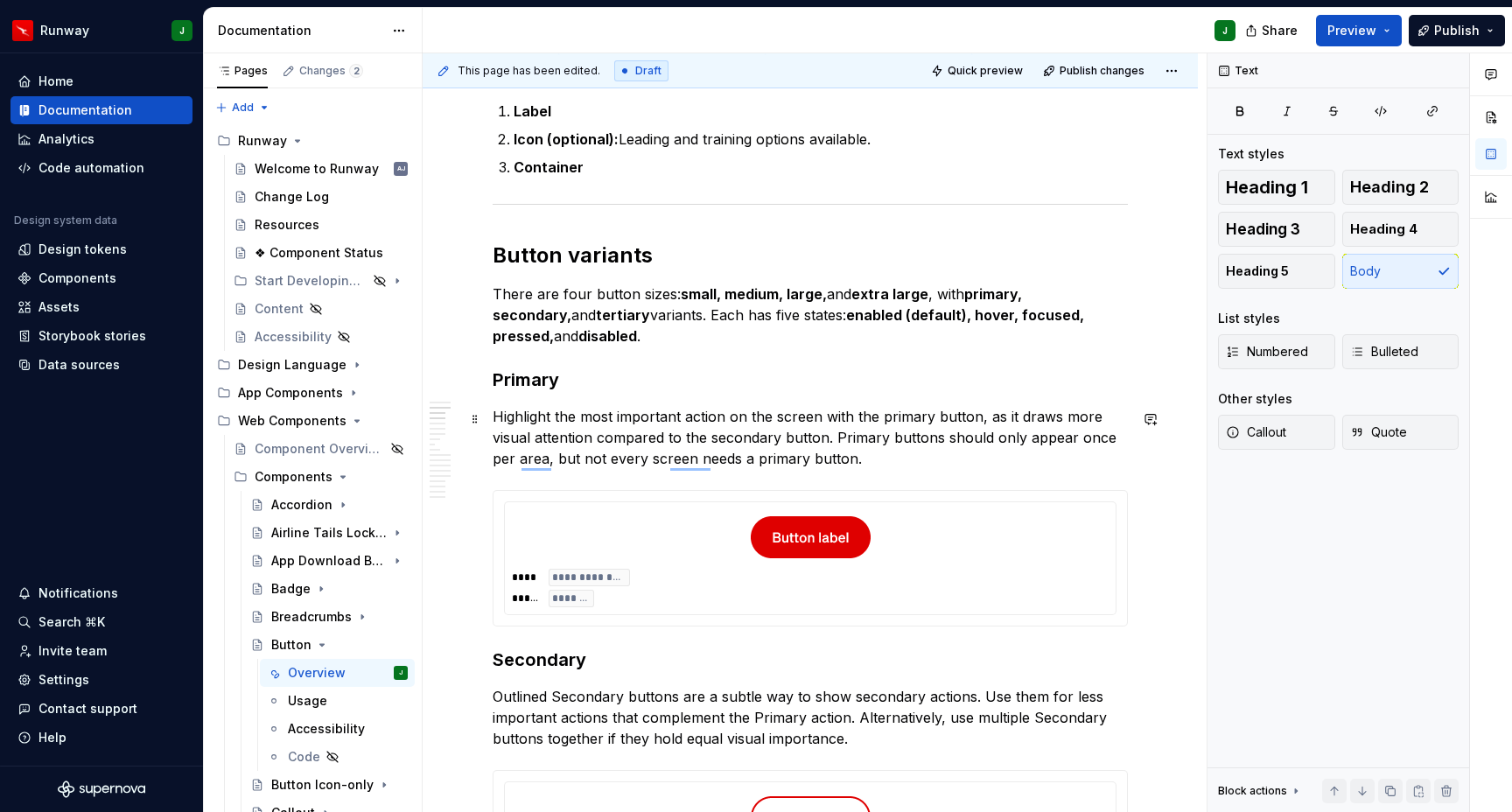
click at [836, 459] on p "Highlight the most important action on the screen with the primary button, as i…" at bounding box center [810, 437] width 636 height 63
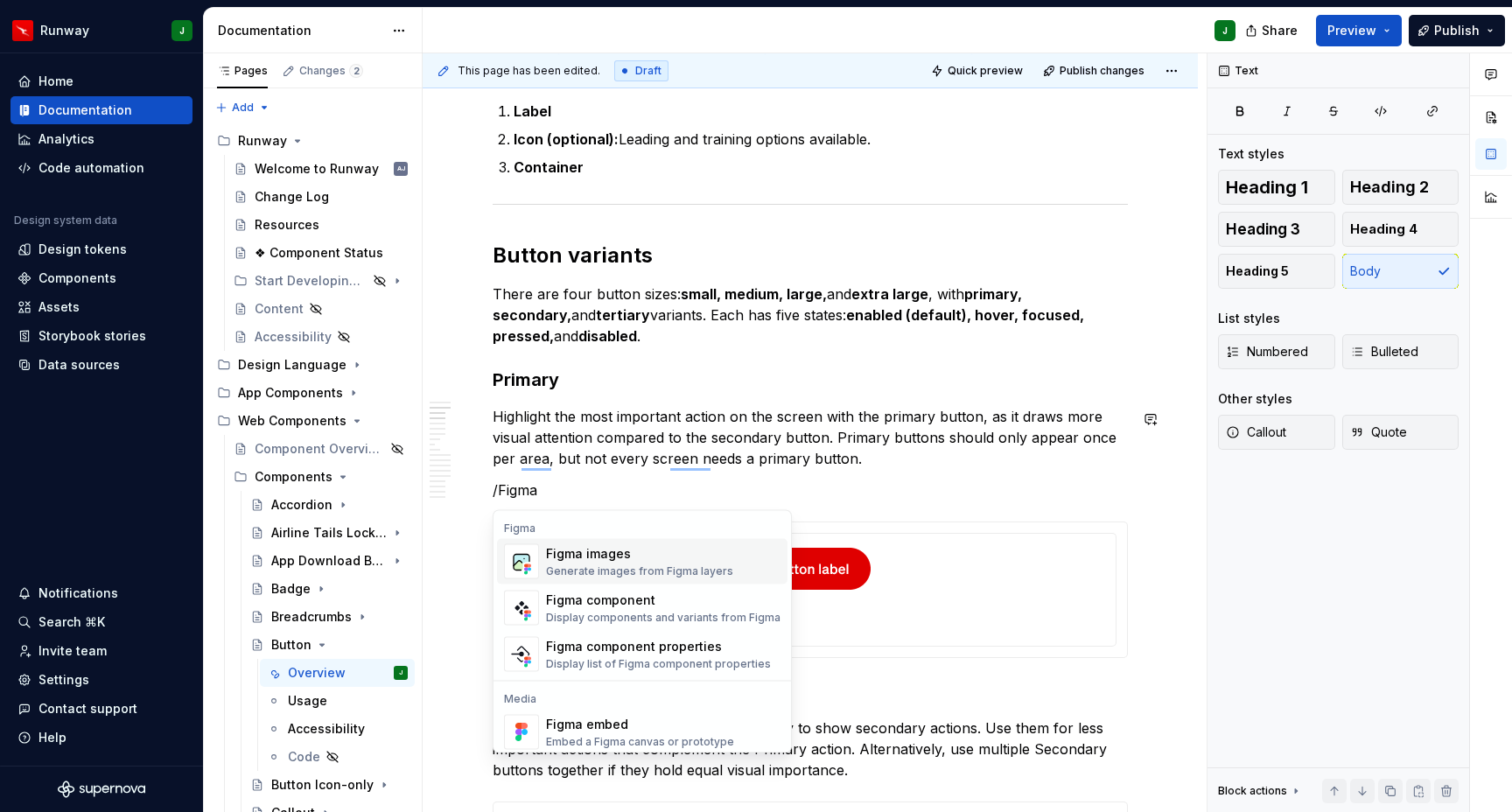
click at [593, 559] on div "Figma images" at bounding box center [639, 553] width 187 height 18
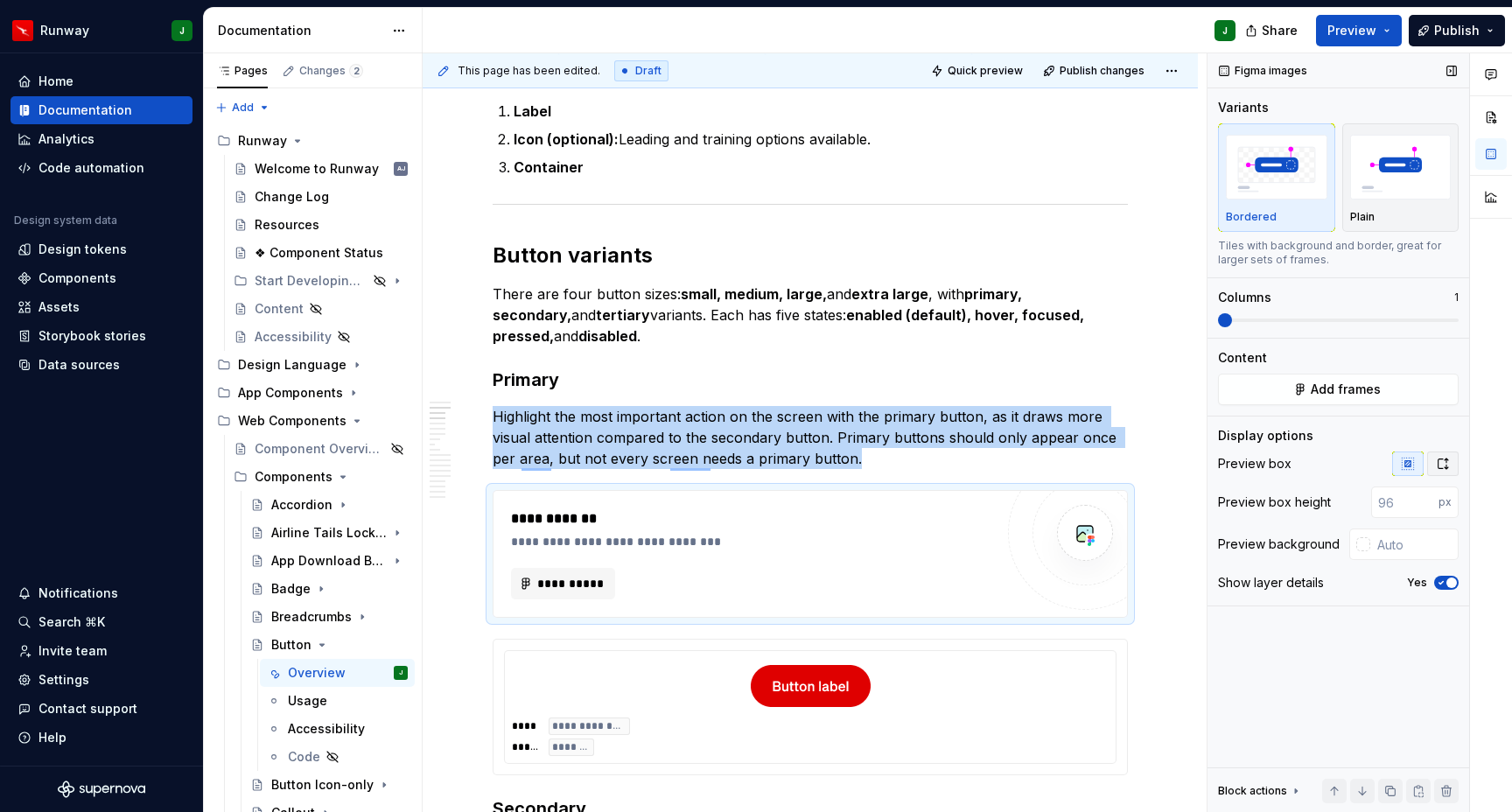
click at [1441, 463] on icon "button" at bounding box center [1443, 463] width 14 height 14
type textarea "*"
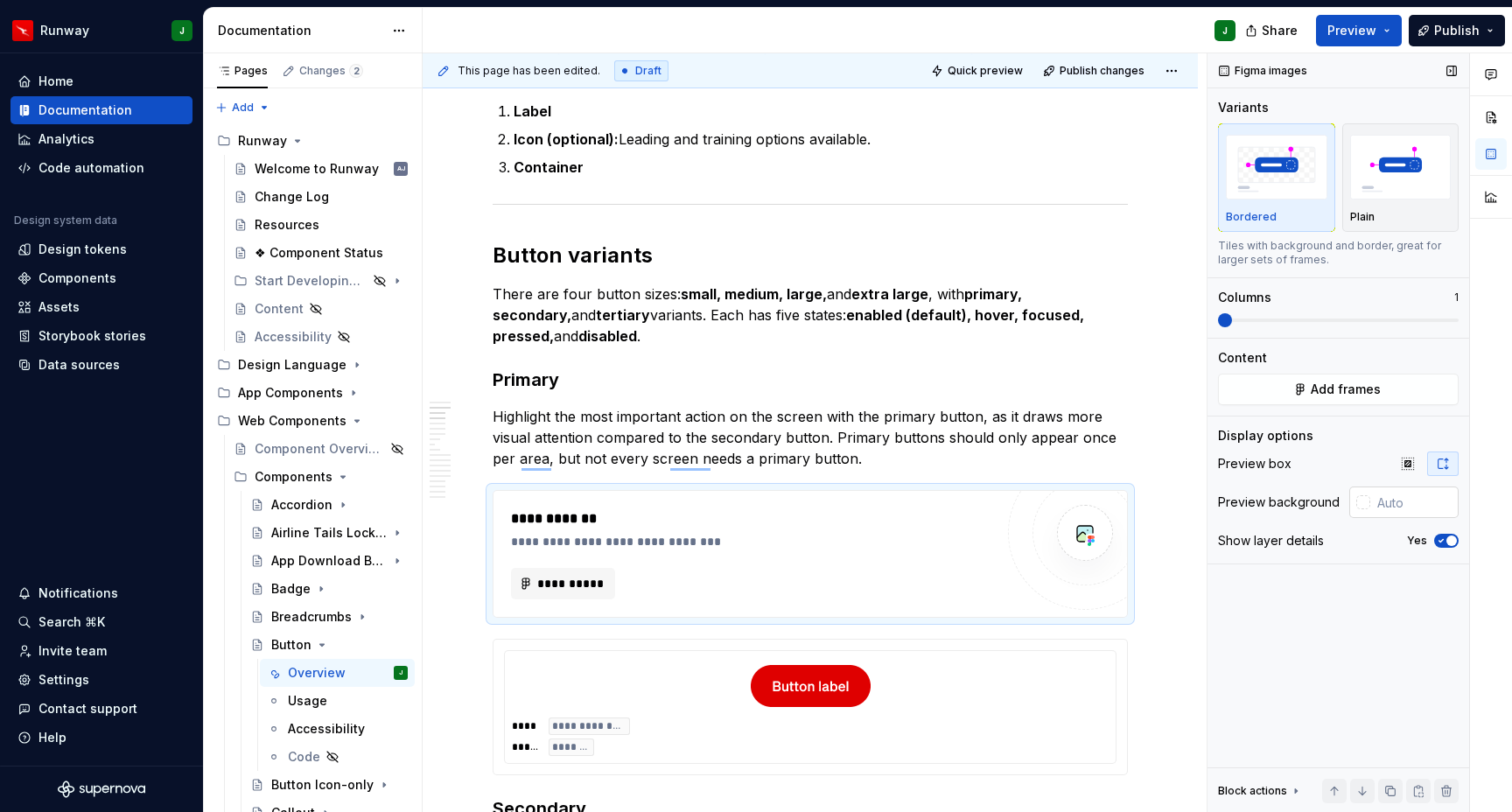
click at [1398, 504] on input "text" at bounding box center [1414, 502] width 88 height 32
type input "#FFFFFF"
click at [1300, 394] on button "Add frames" at bounding box center [1338, 390] width 241 height 32
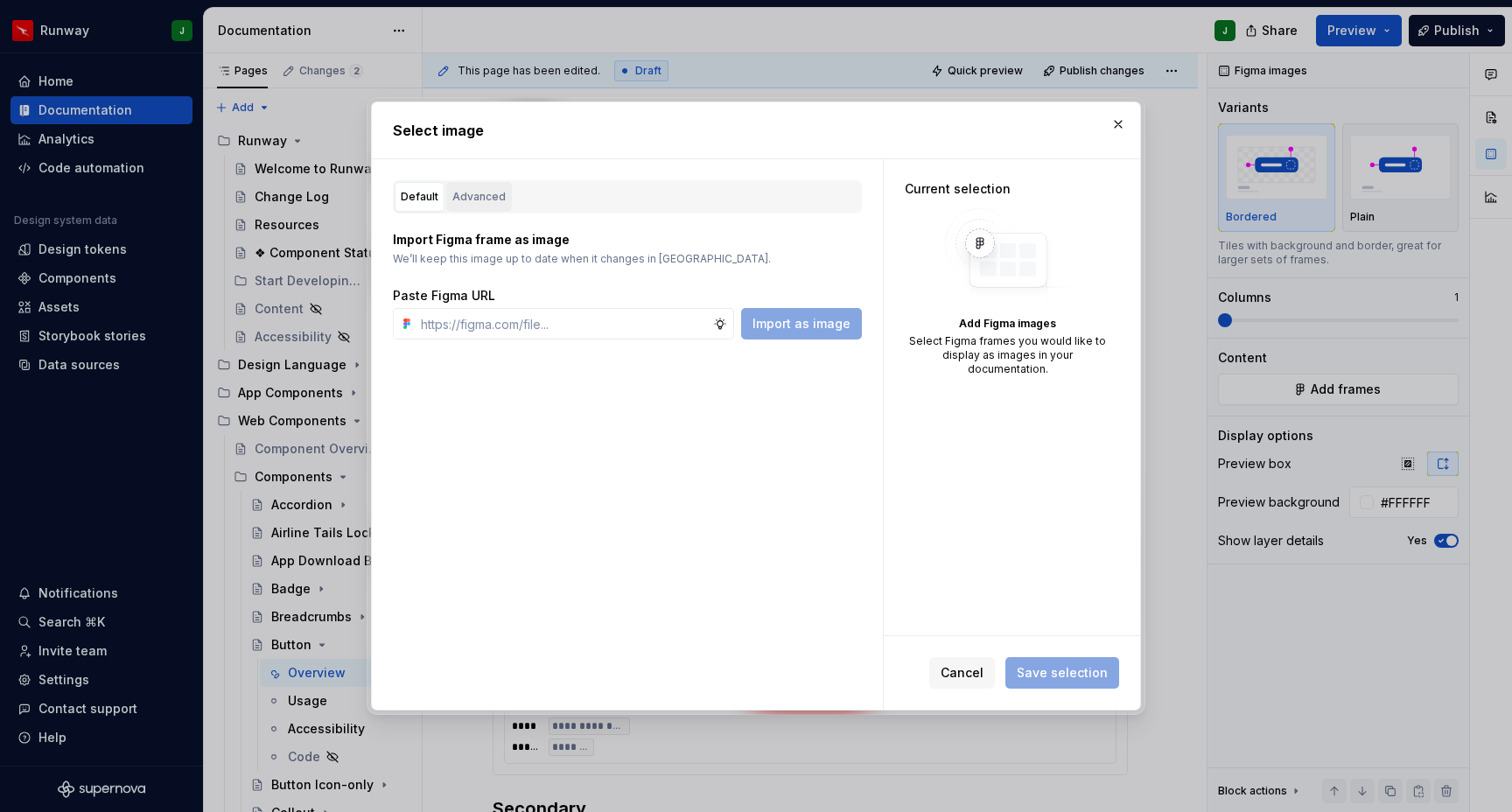
click at [470, 194] on div "Advanced" at bounding box center [478, 196] width 53 height 18
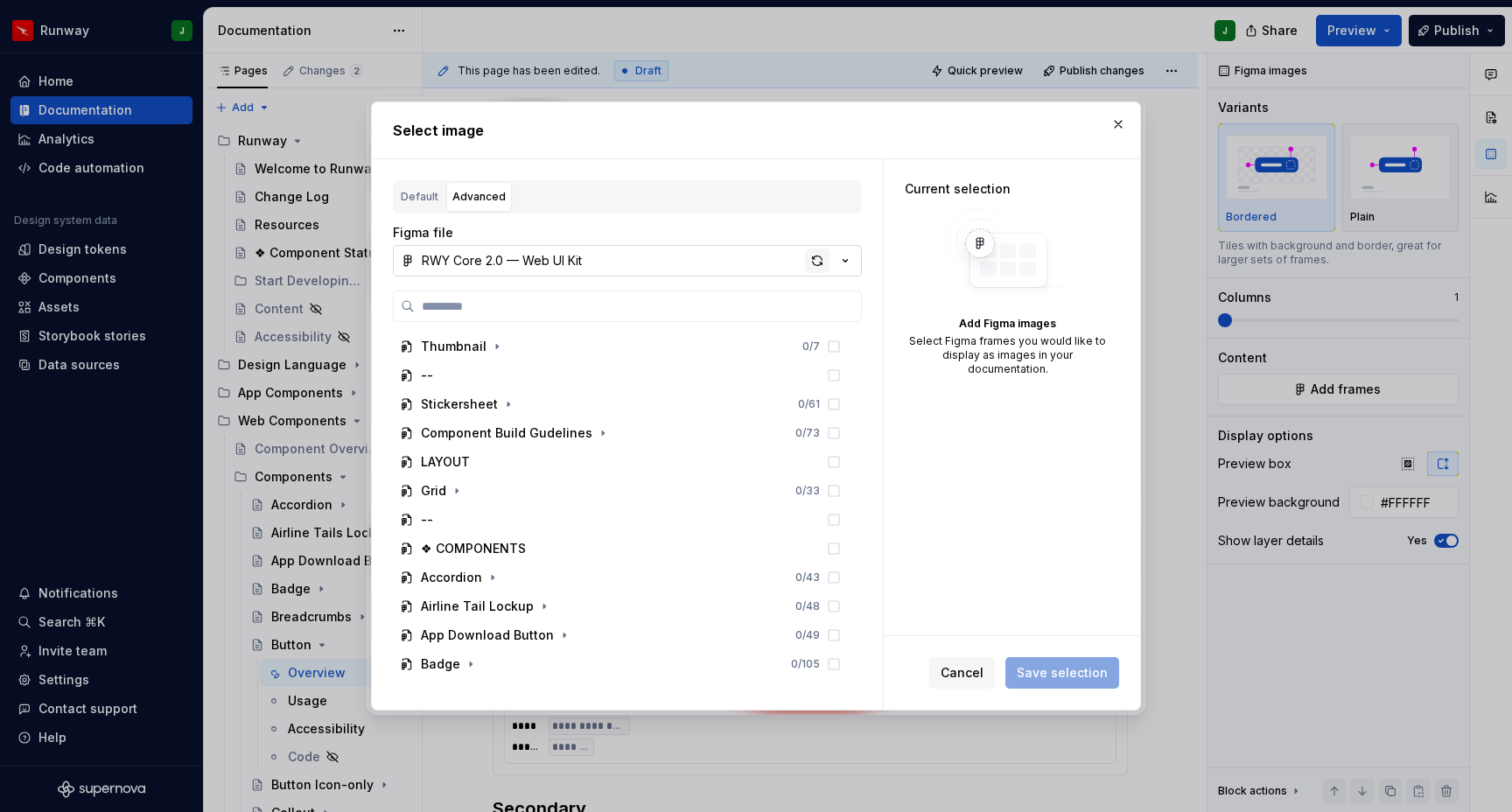
click at [823, 259] on div "button" at bounding box center [817, 260] width 24 height 24
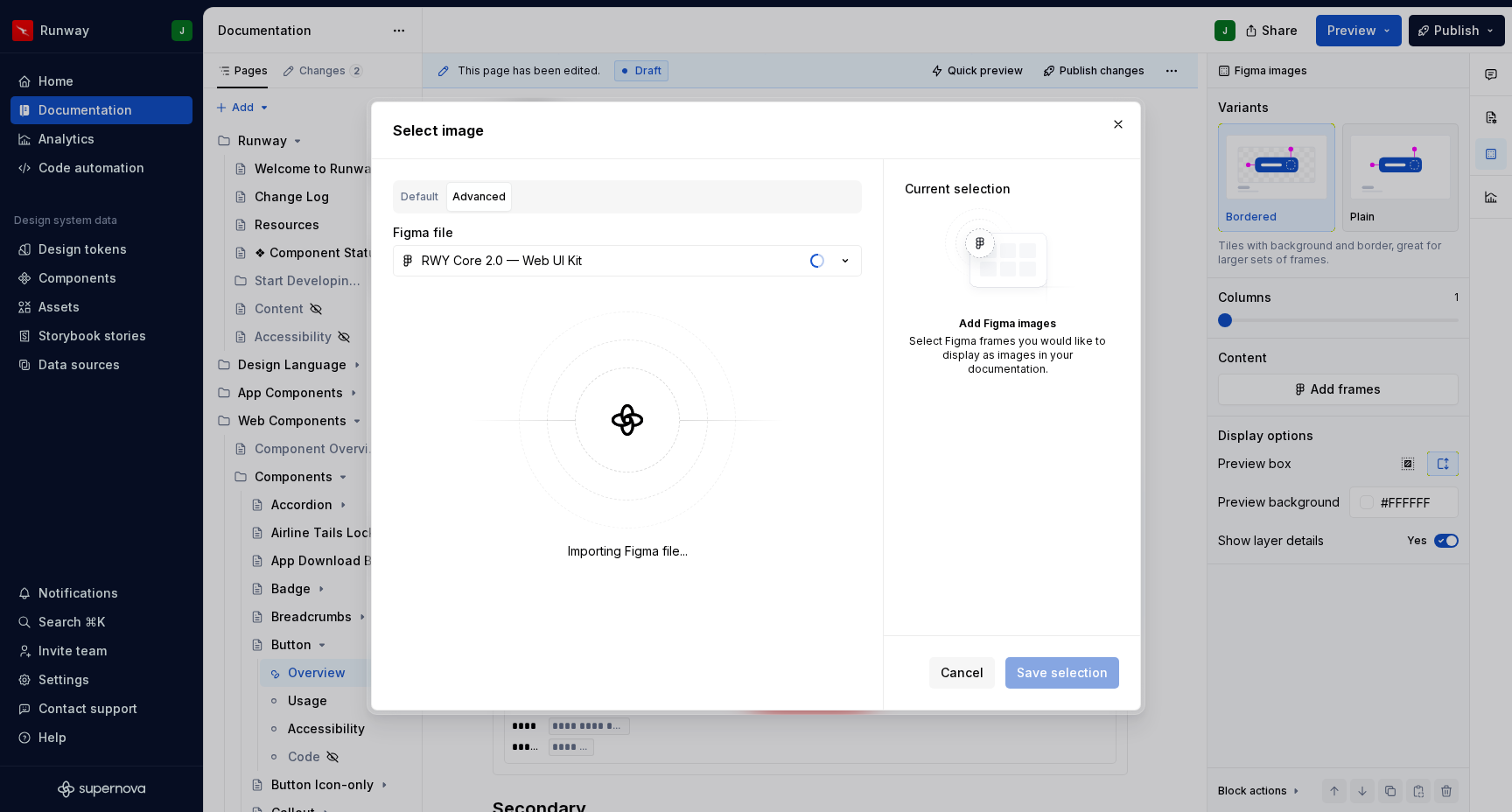
click at [845, 260] on icon "button" at bounding box center [845, 260] width 18 height 18
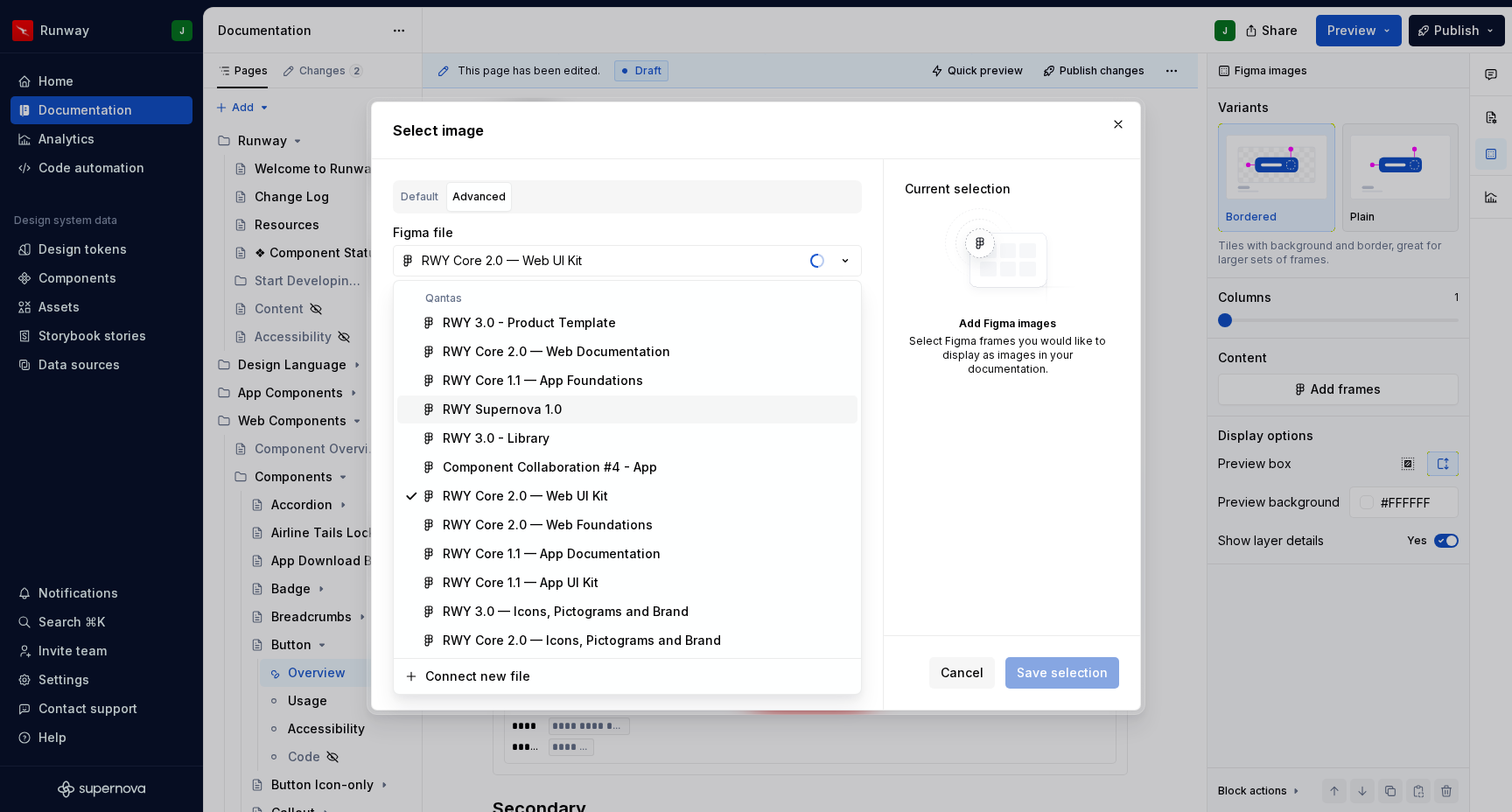
click at [515, 407] on div "RWY Supernova 1.0" at bounding box center [502, 409] width 119 height 18
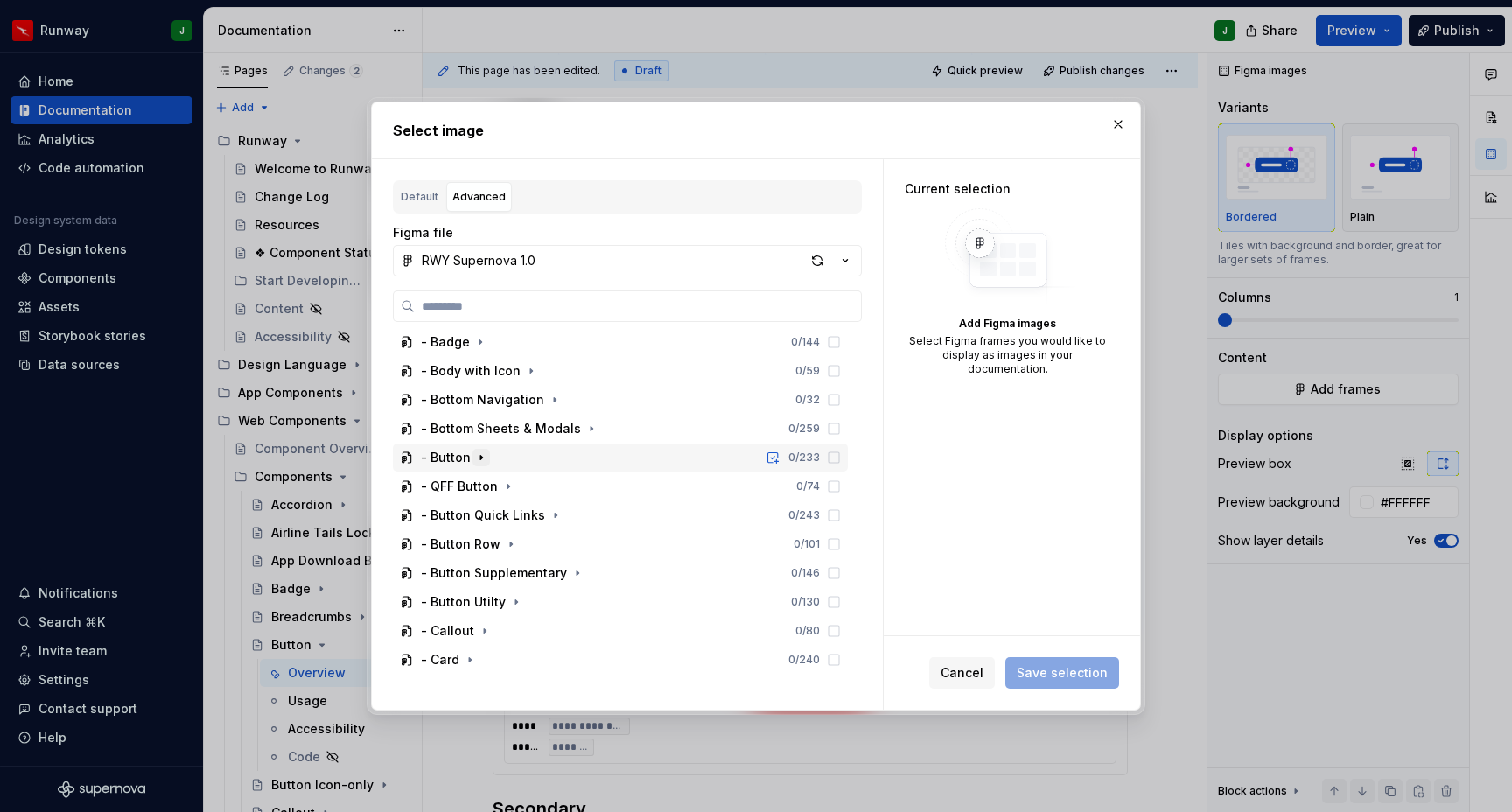
click at [480, 459] on icon "button" at bounding box center [481, 458] width 2 height 5
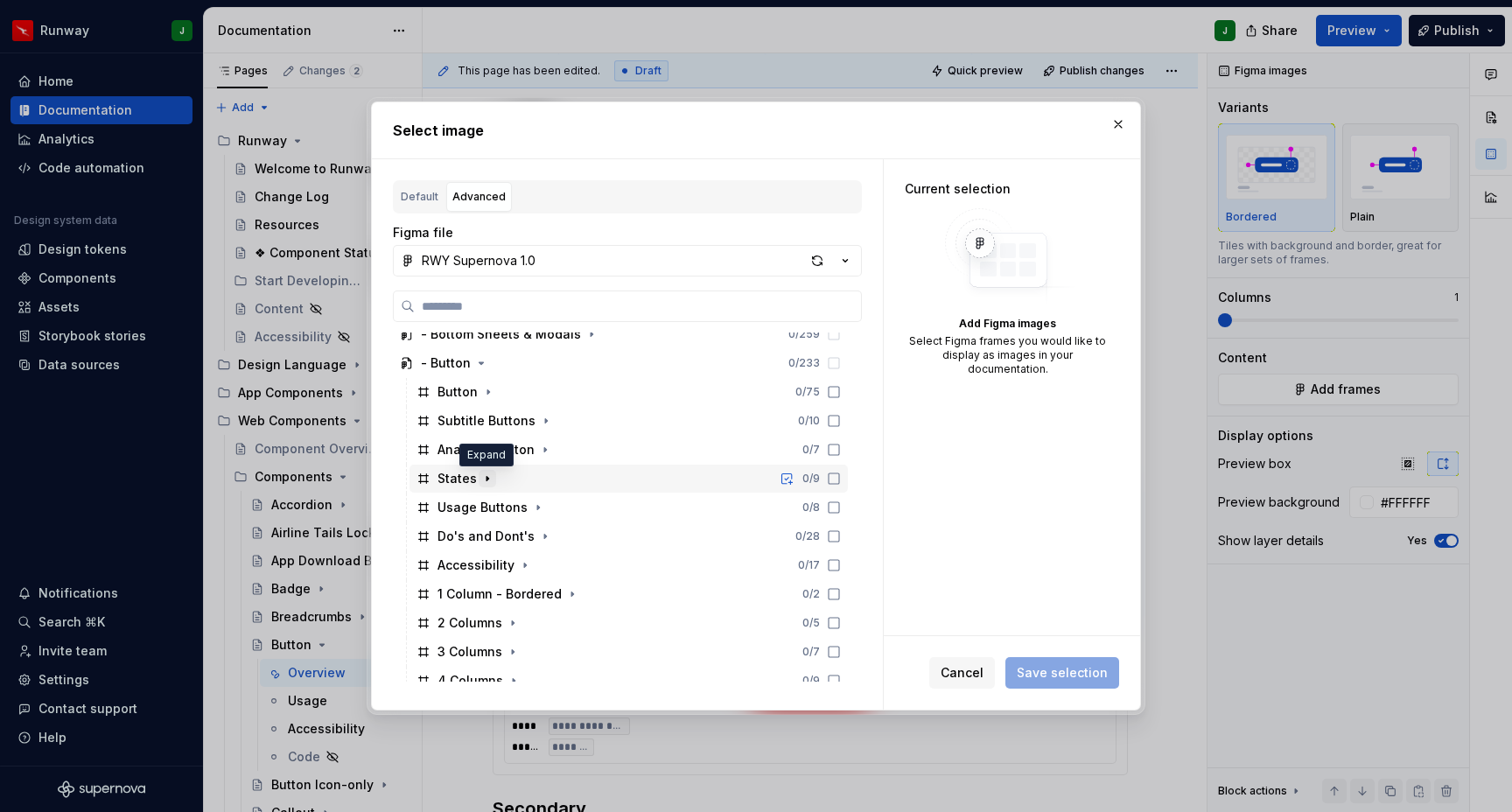
click at [488, 476] on icon "button" at bounding box center [487, 478] width 14 height 14
click at [488, 476] on icon "button" at bounding box center [487, 478] width 14 height 14
click at [488, 391] on icon "button" at bounding box center [488, 393] width 2 height 5
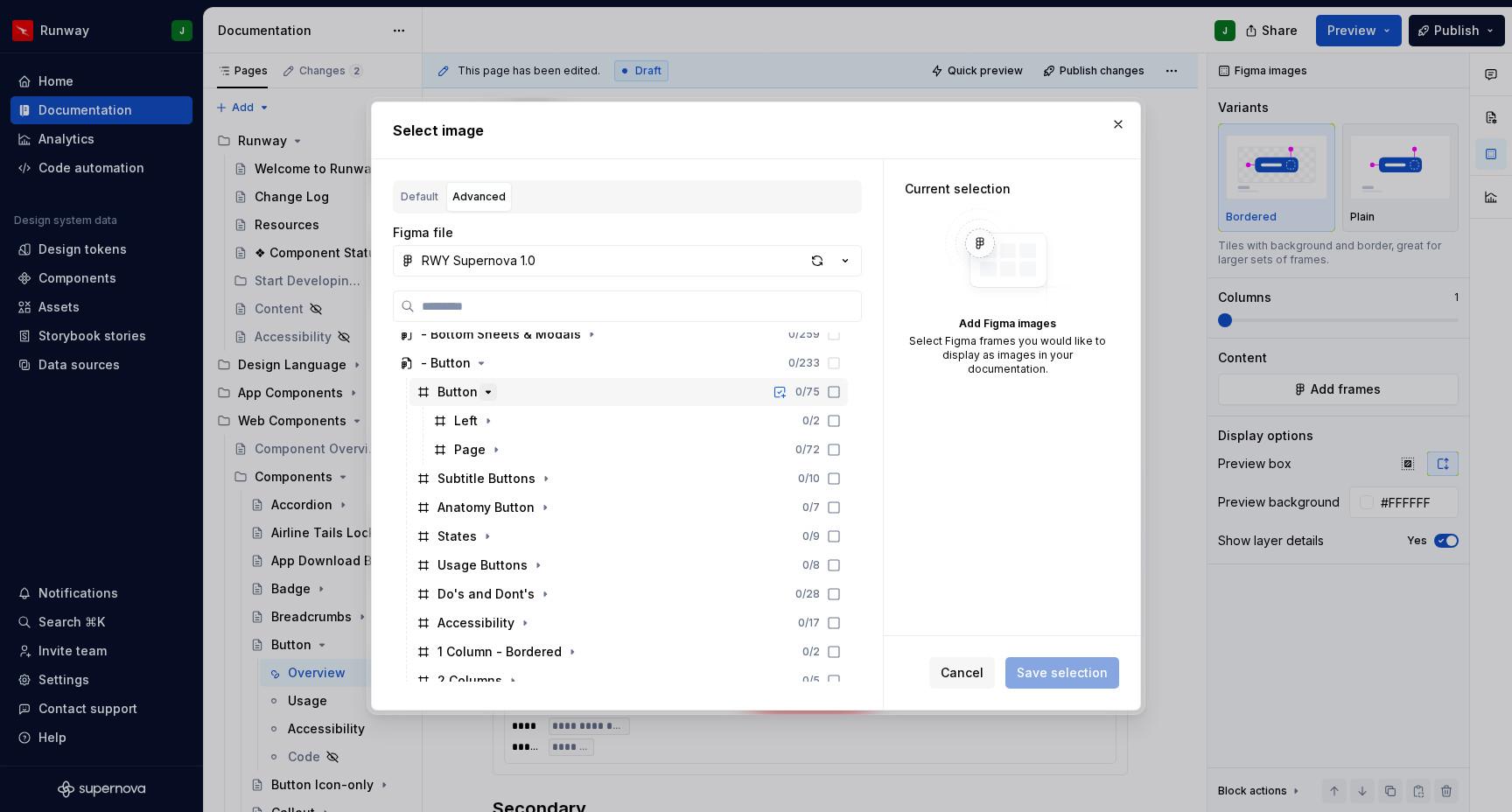
click at [487, 391] on icon "button" at bounding box center [488, 392] width 5 height 2
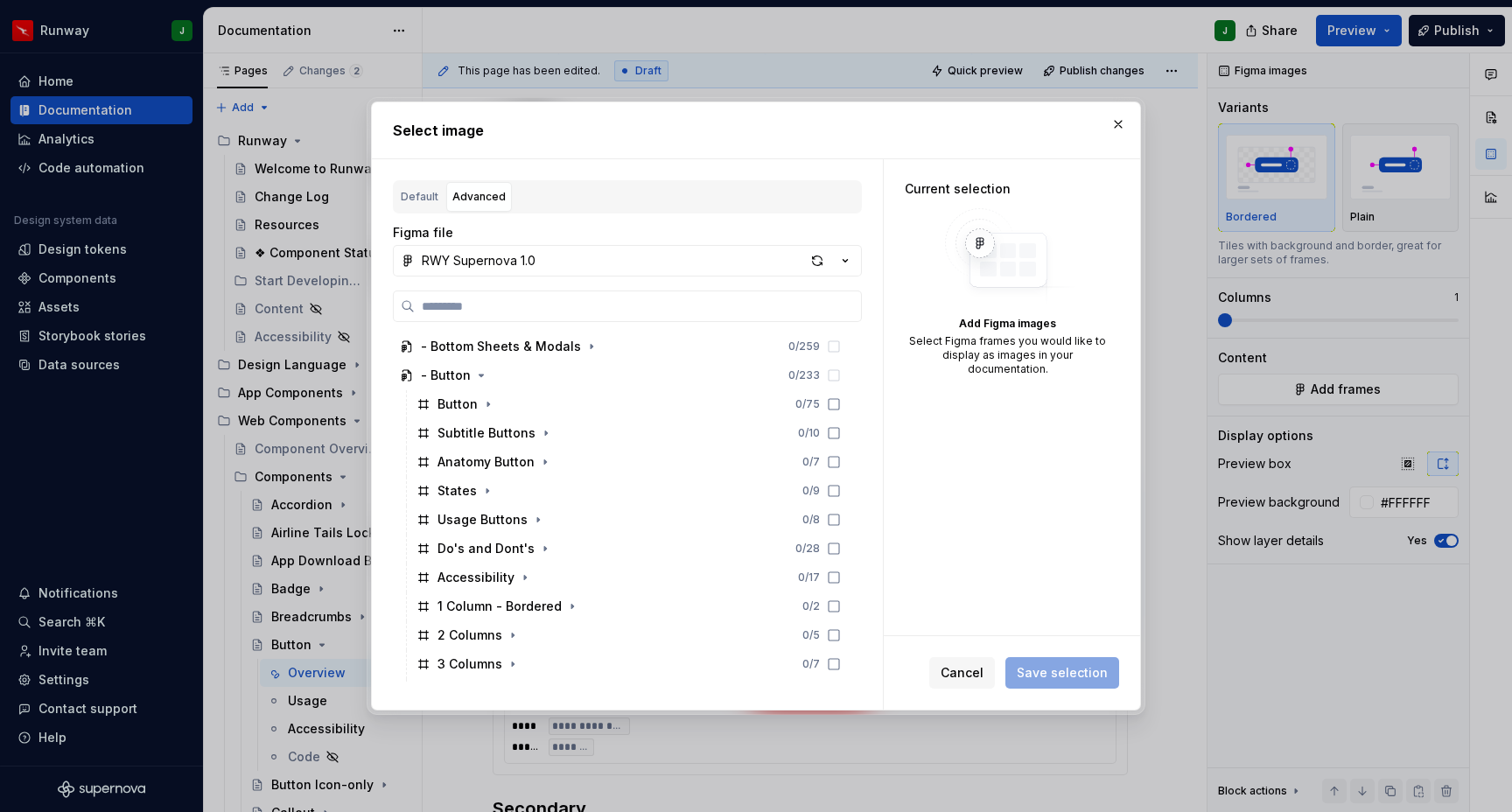
scroll to position [720, 0]
click at [480, 378] on icon "button" at bounding box center [481, 377] width 14 height 14
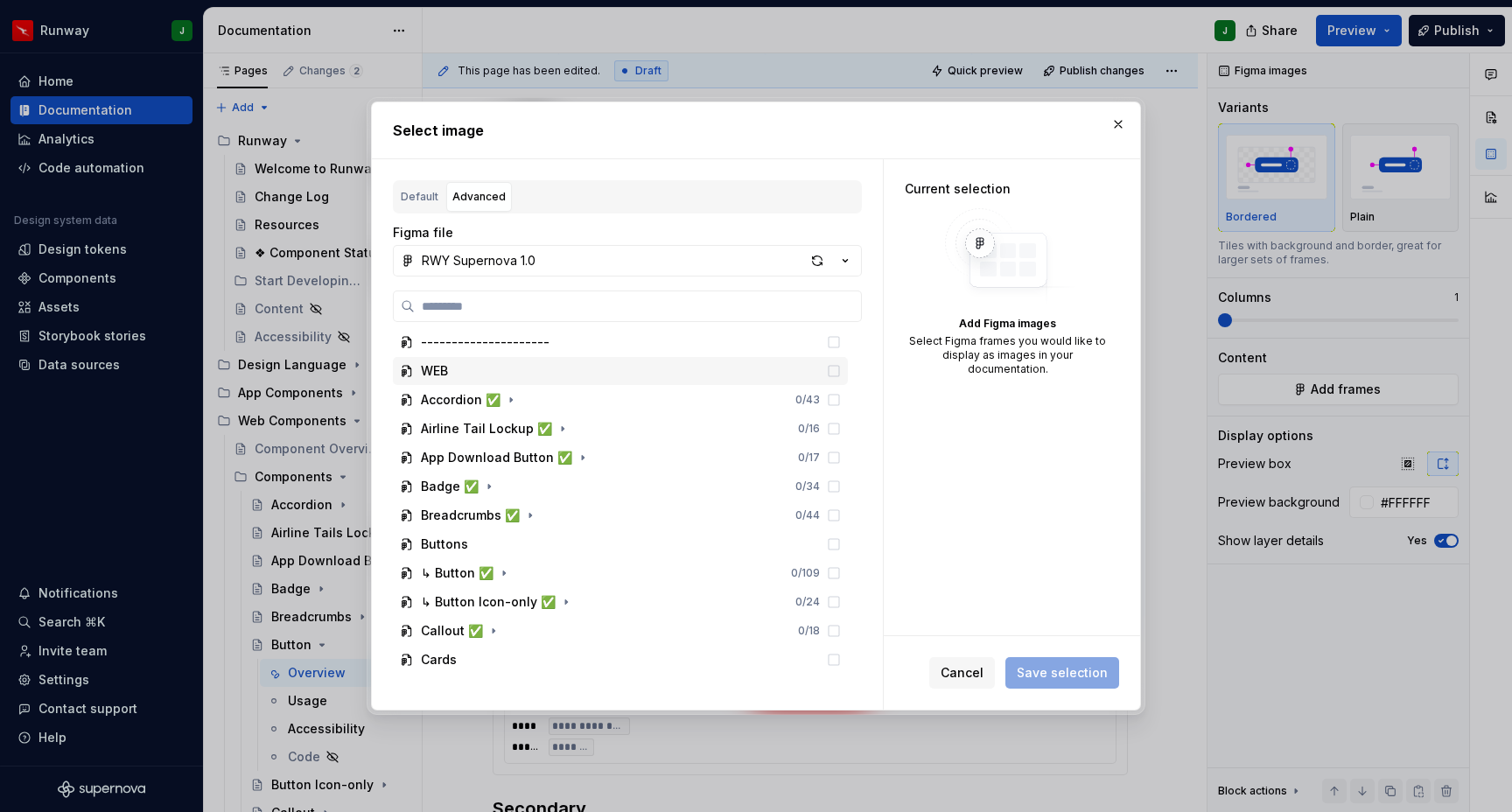
scroll to position [1435, 0]
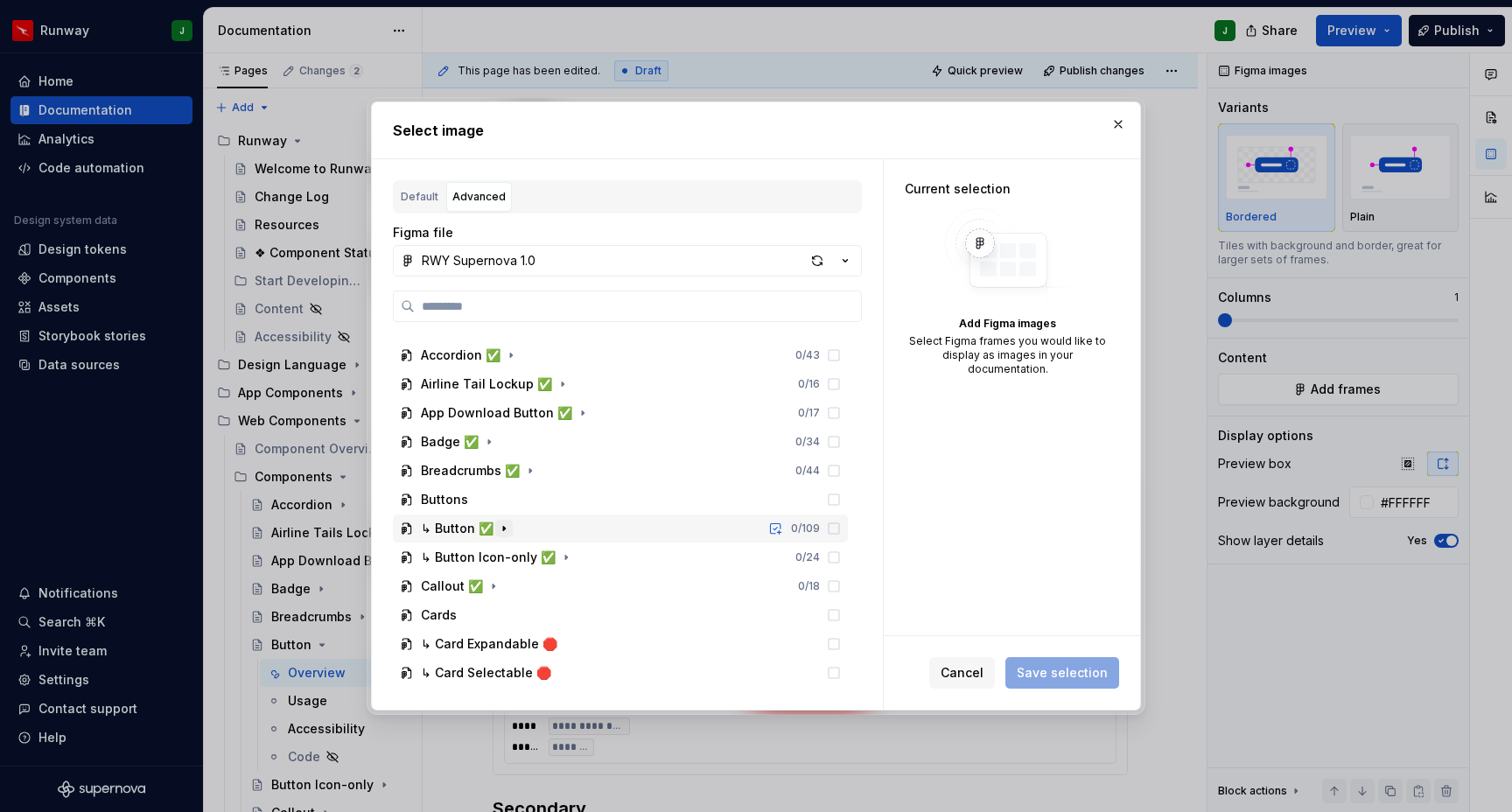
click at [502, 533] on icon "button" at bounding box center [503, 528] width 14 height 14
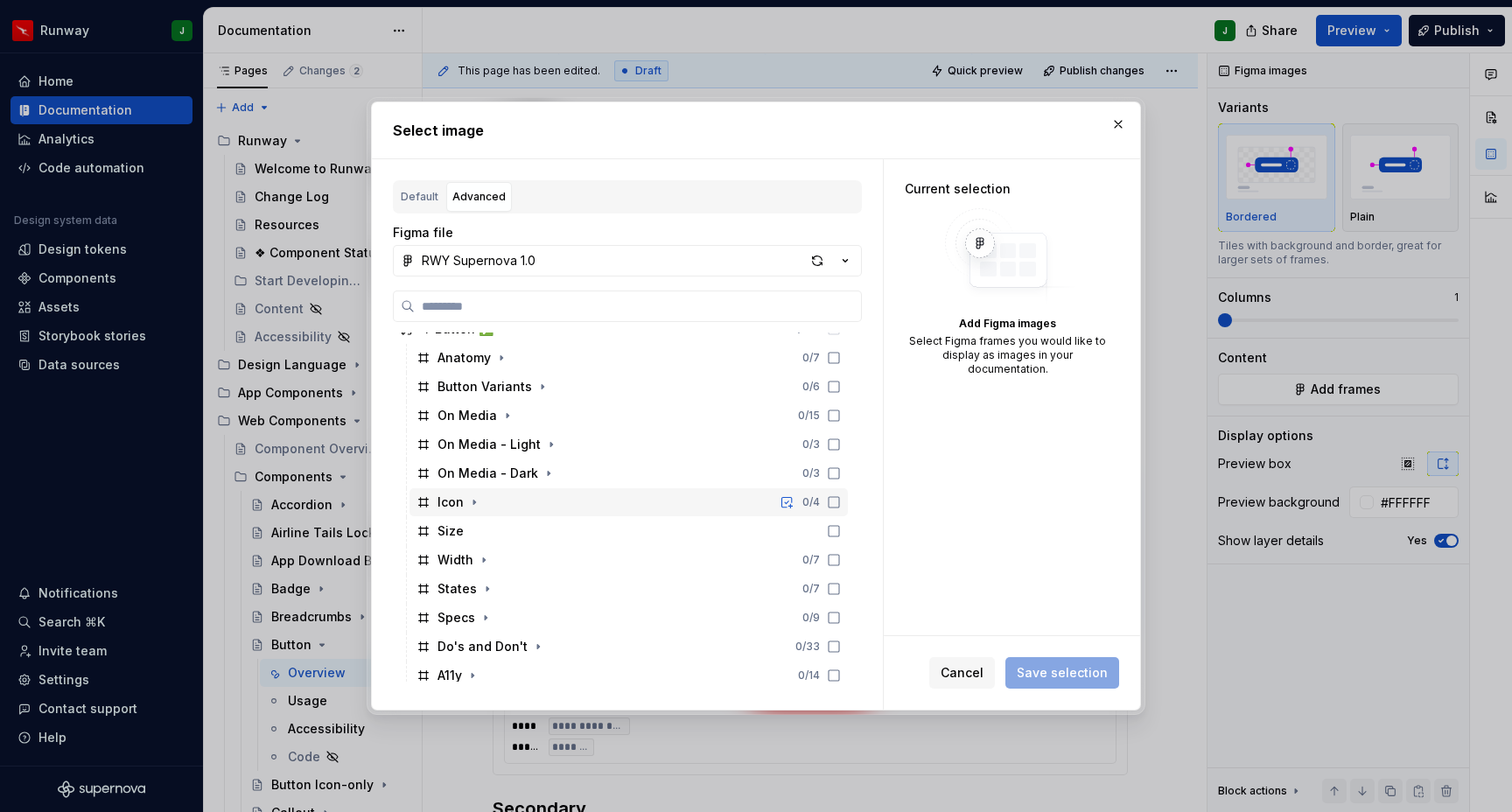
scroll to position [1639, 0]
click at [540, 380] on icon "button" at bounding box center [542, 382] width 14 height 14
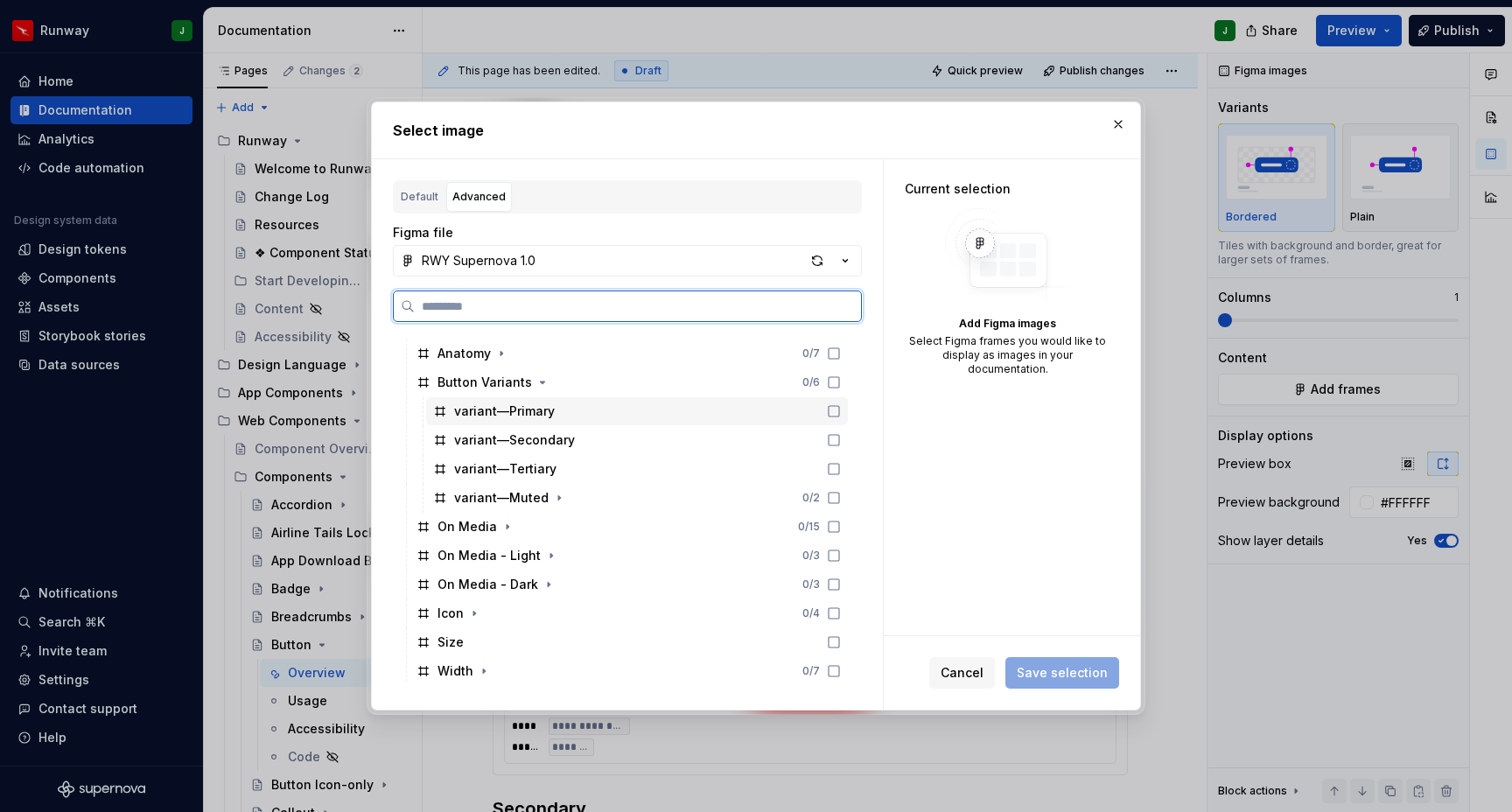
click at [841, 412] on icon at bounding box center [834, 411] width 14 height 14
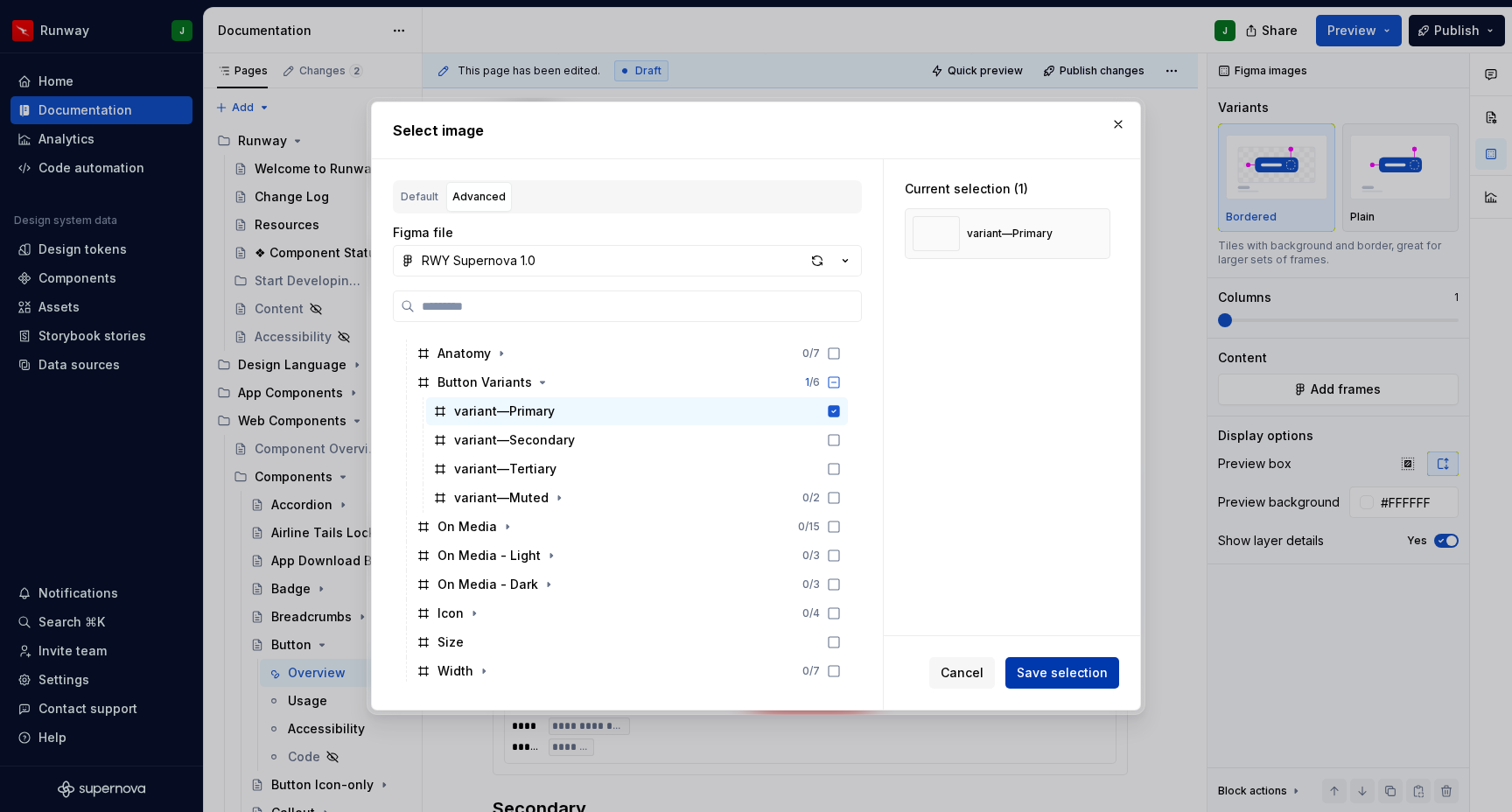
click at [1068, 674] on span "Save selection" at bounding box center [1063, 672] width 91 height 18
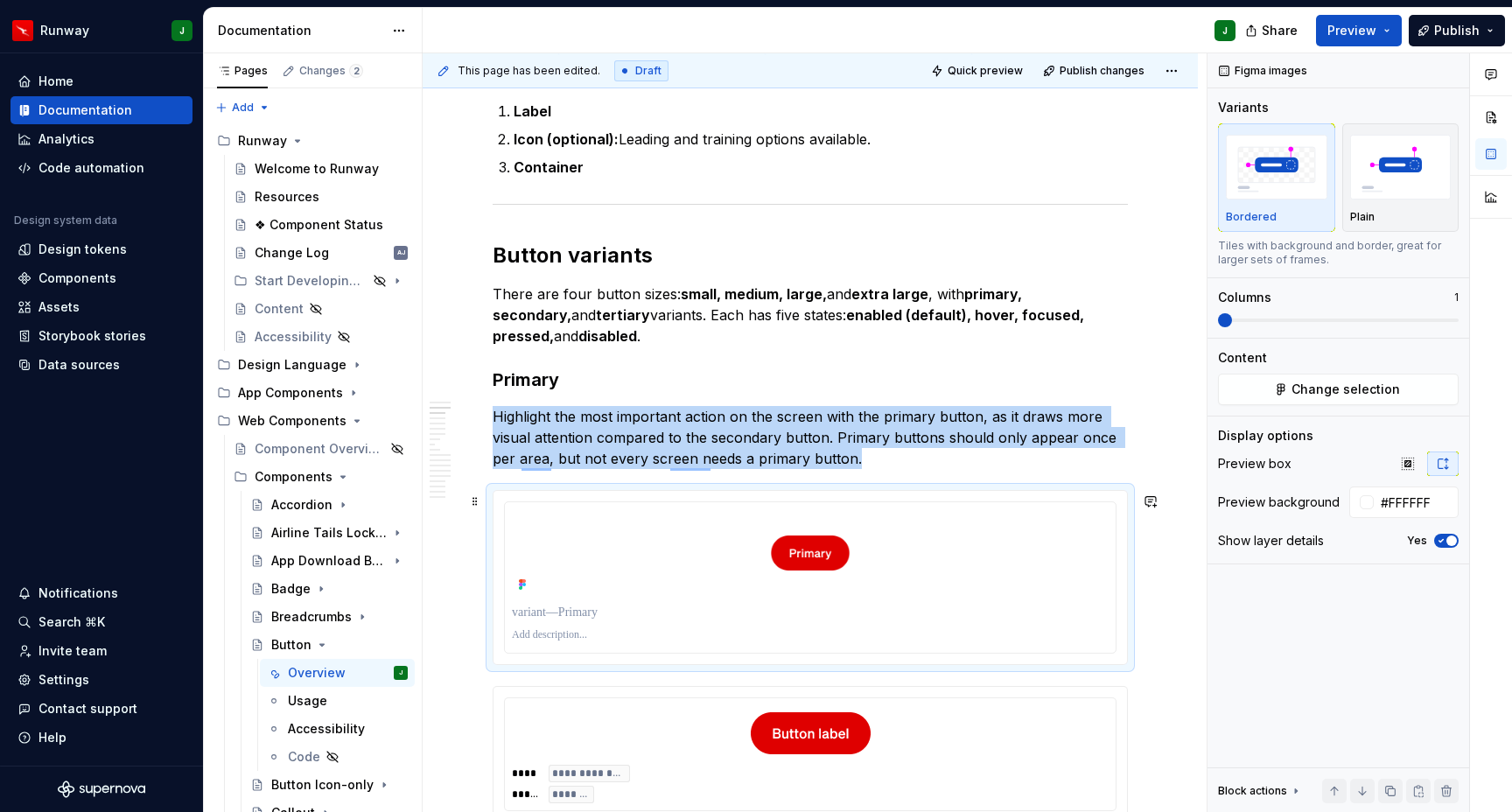
scroll to position [693, 0]
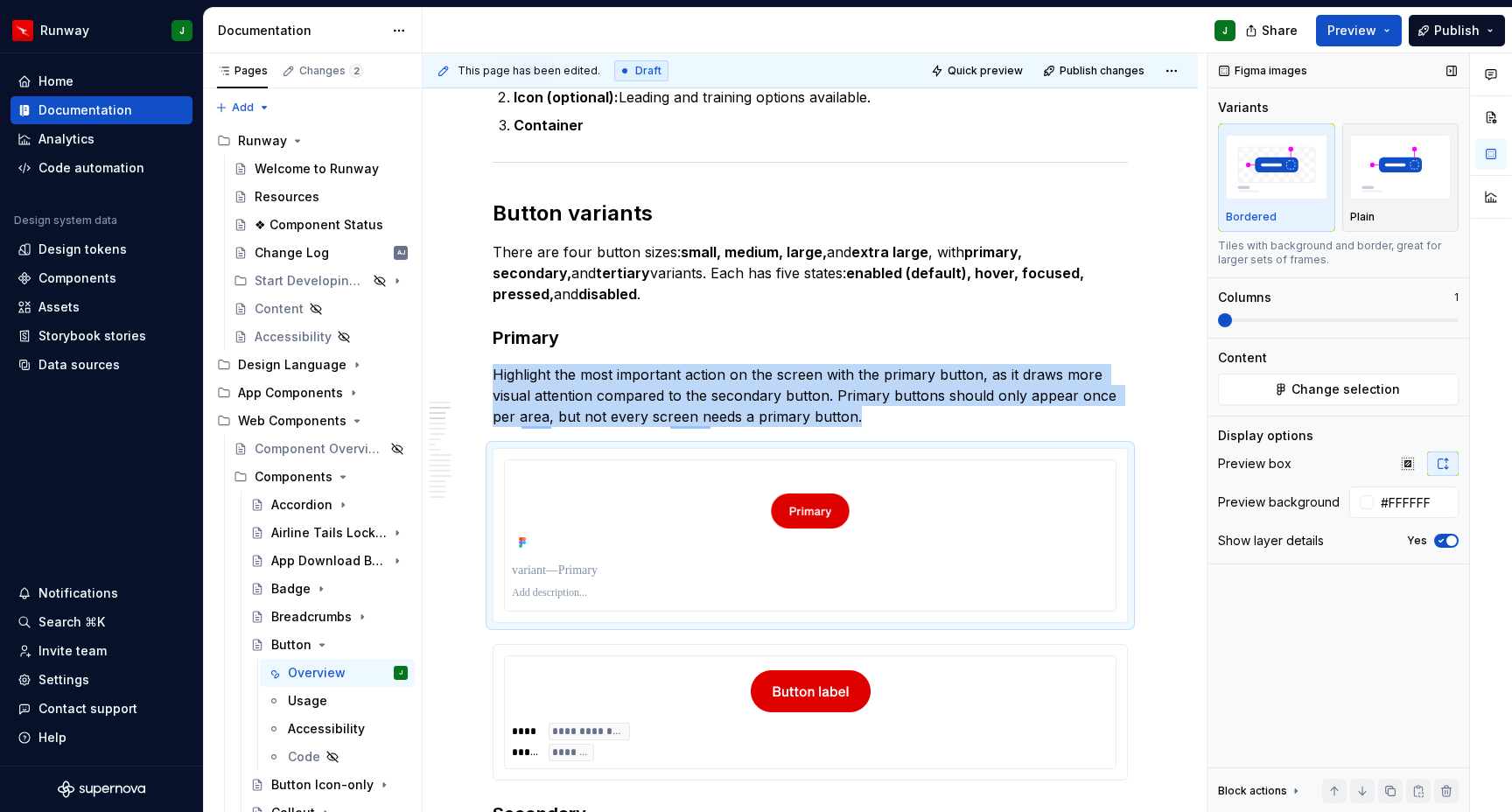
click at [1443, 539] on icon "button" at bounding box center [1441, 540] width 14 height 10
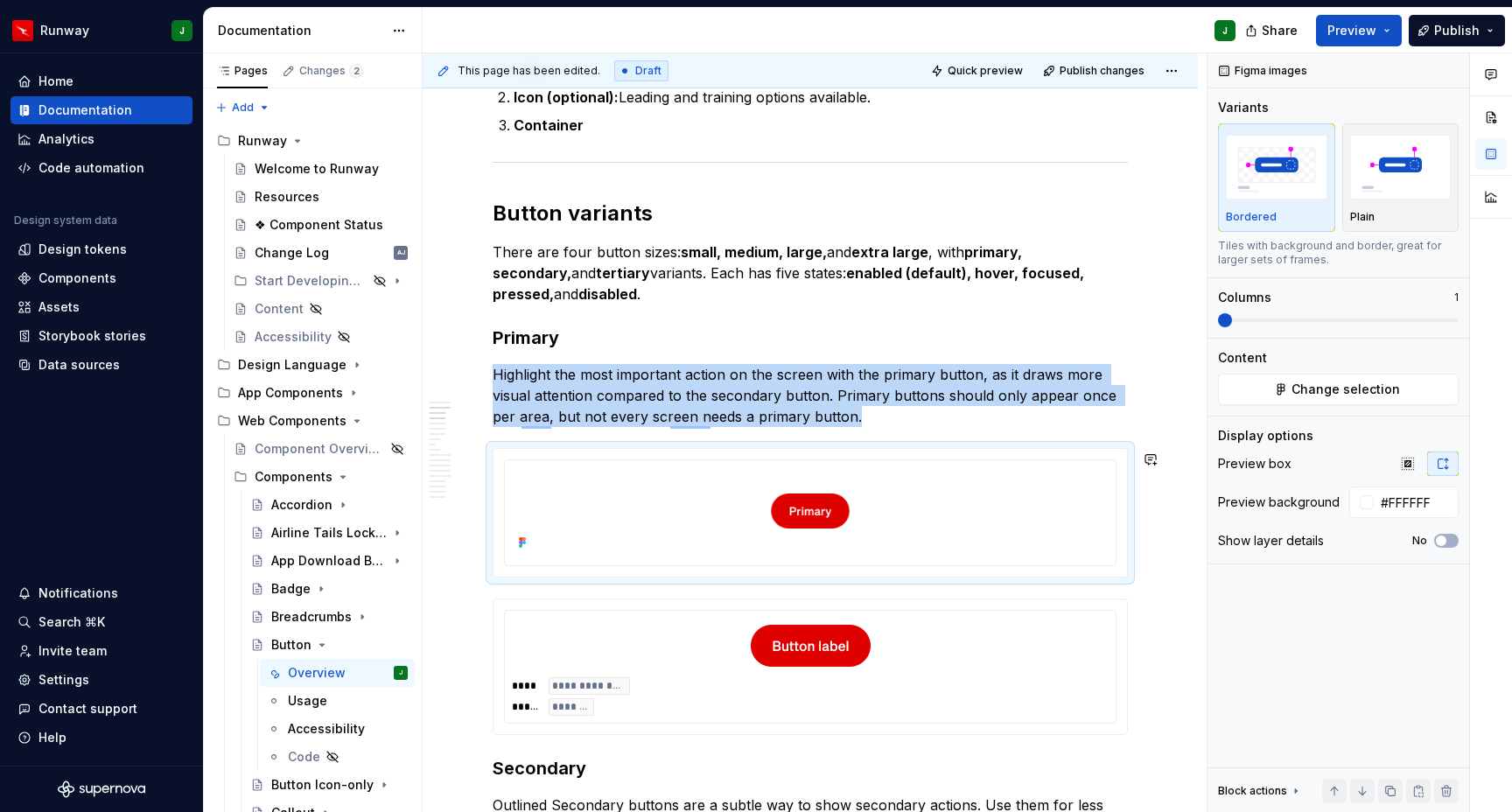
scroll to position [809, 0]
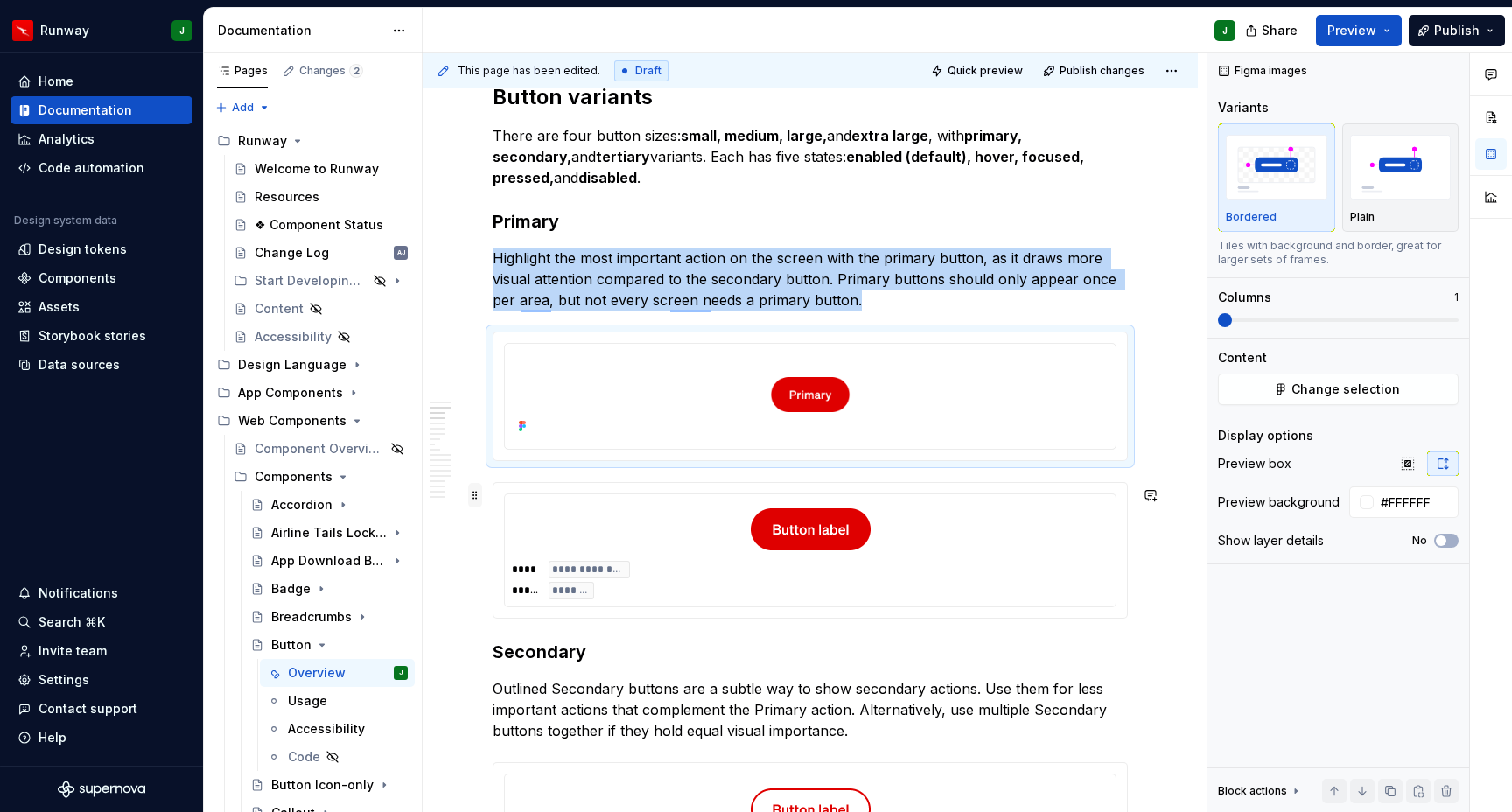
click at [475, 496] on span at bounding box center [475, 495] width 14 height 24
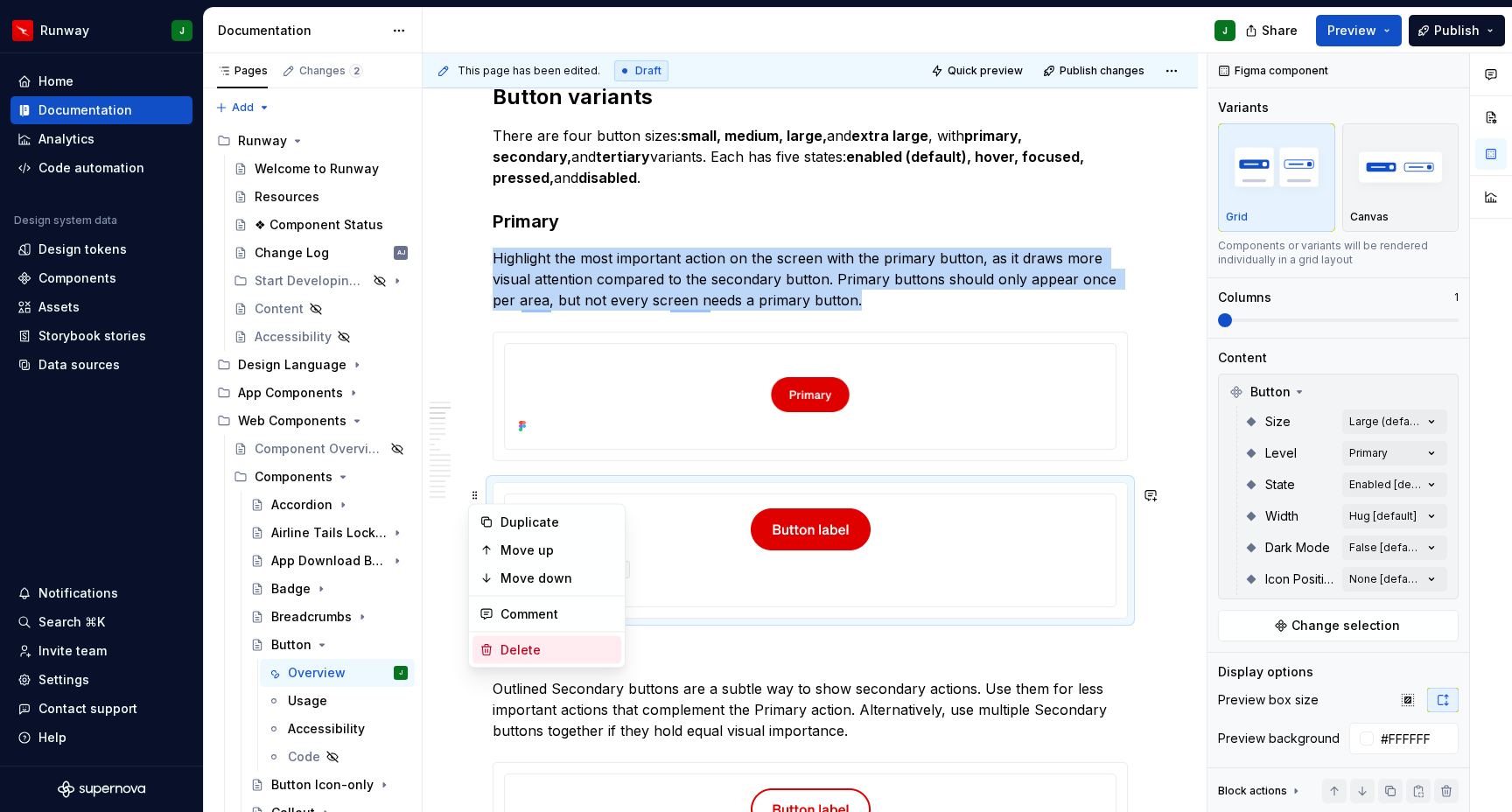
drag, startPoint x: 542, startPoint y: 659, endPoint x: 539, endPoint y: 382, distance: 277.0
click at [542, 659] on div "Delete" at bounding box center [547, 650] width 149 height 28
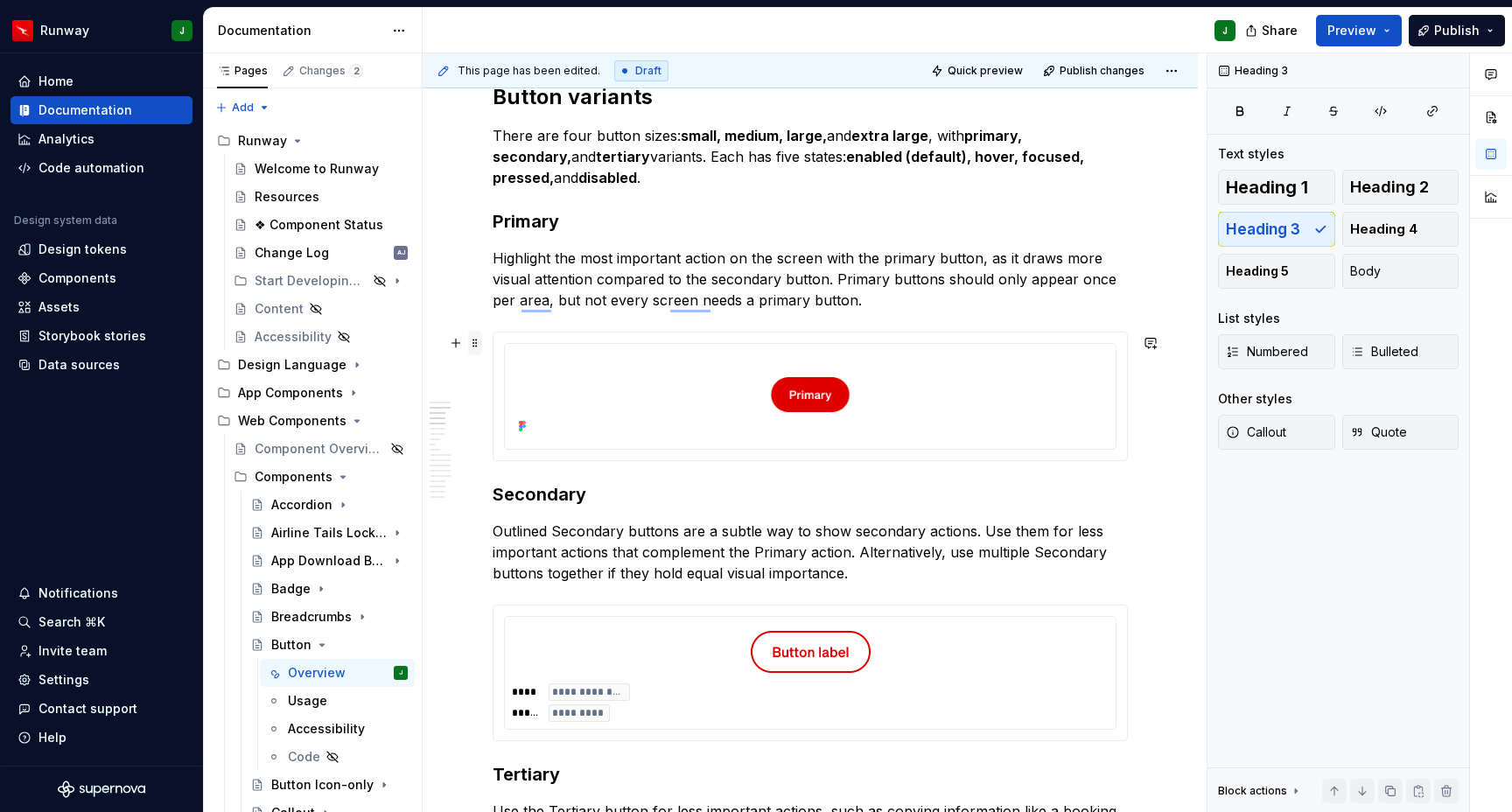
click at [479, 343] on span at bounding box center [475, 343] width 14 height 24
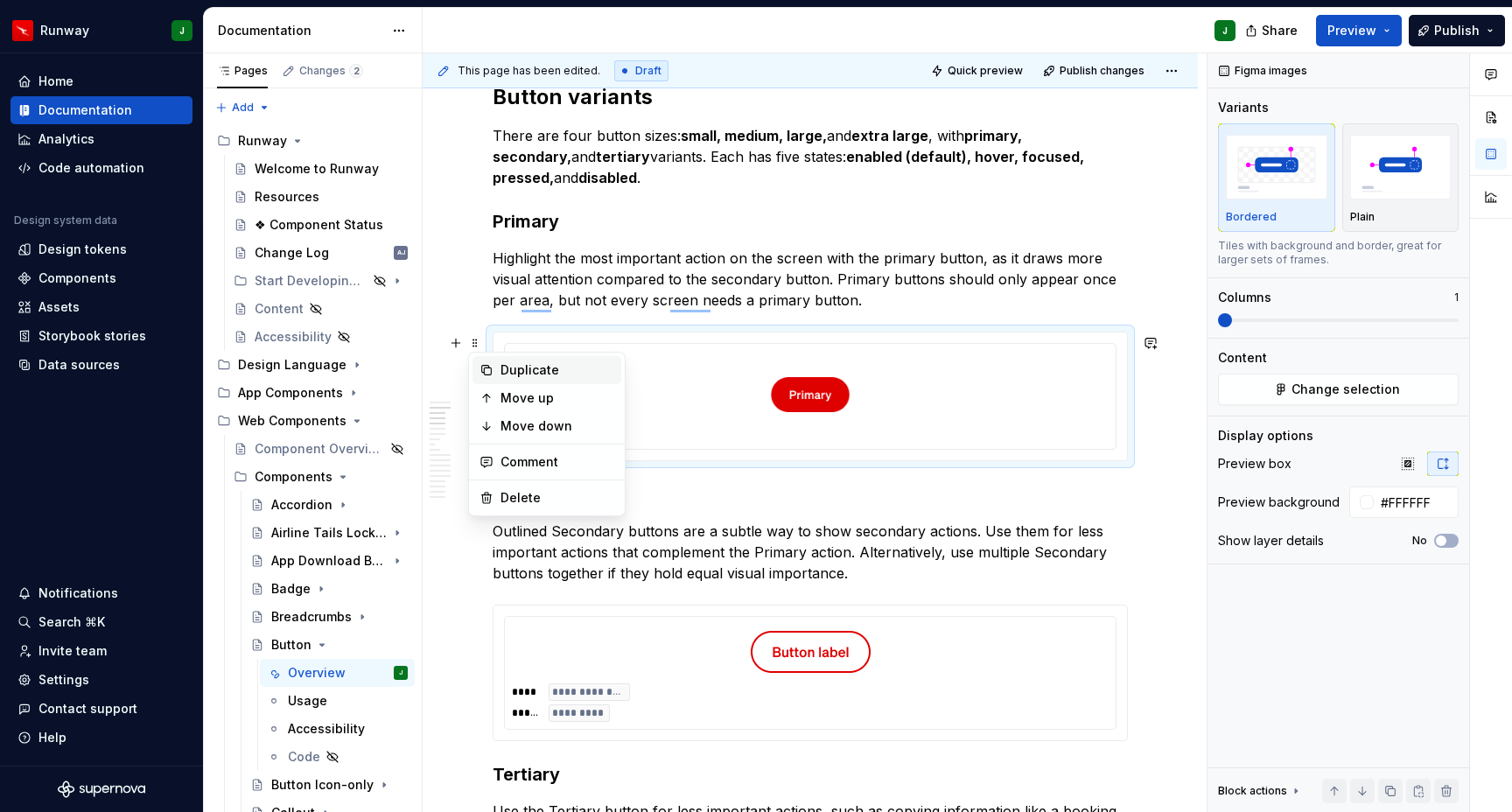
click at [529, 371] on div "Duplicate" at bounding box center [557, 369] width 114 height 18
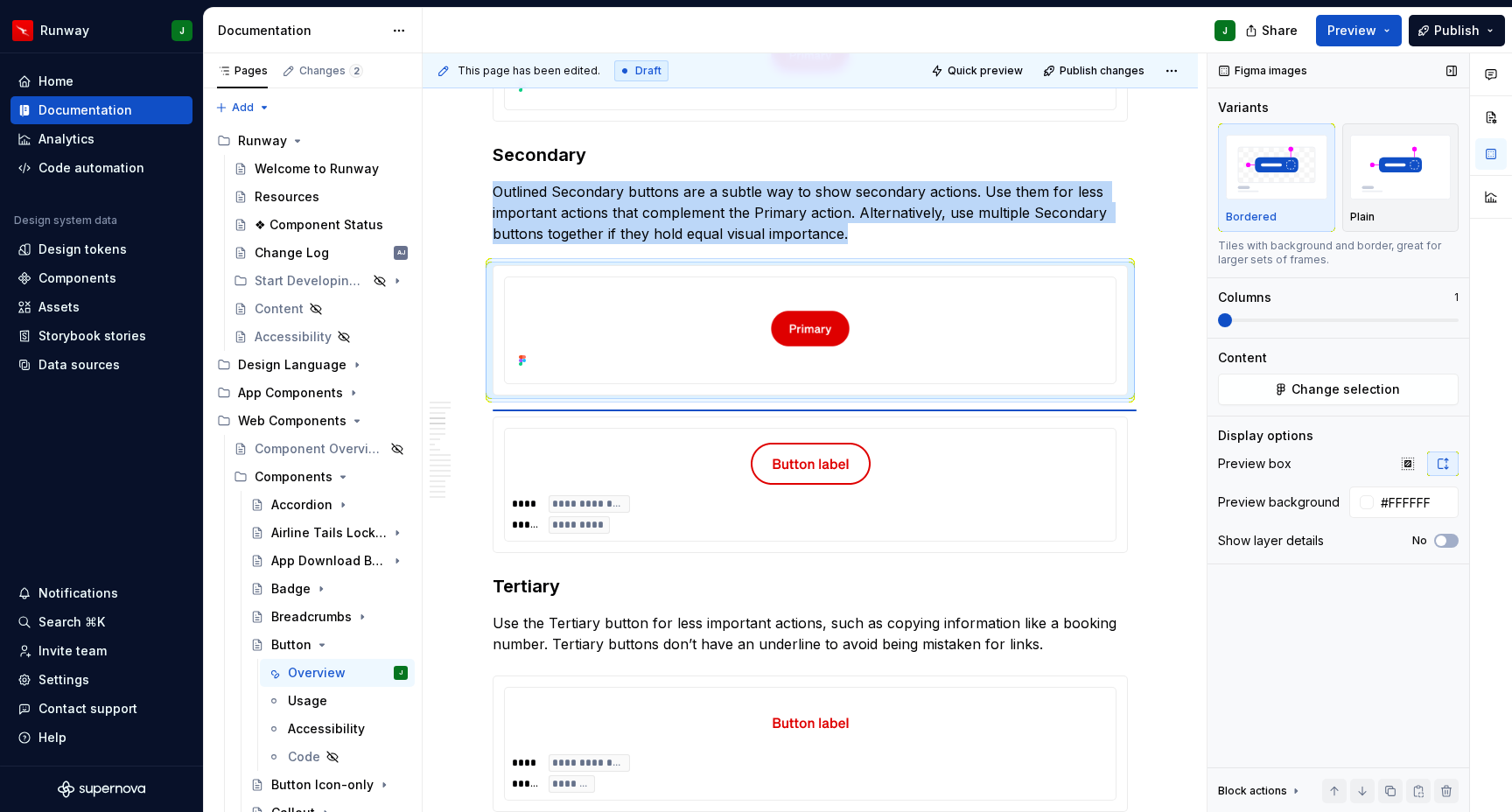
scroll to position [996, 0]
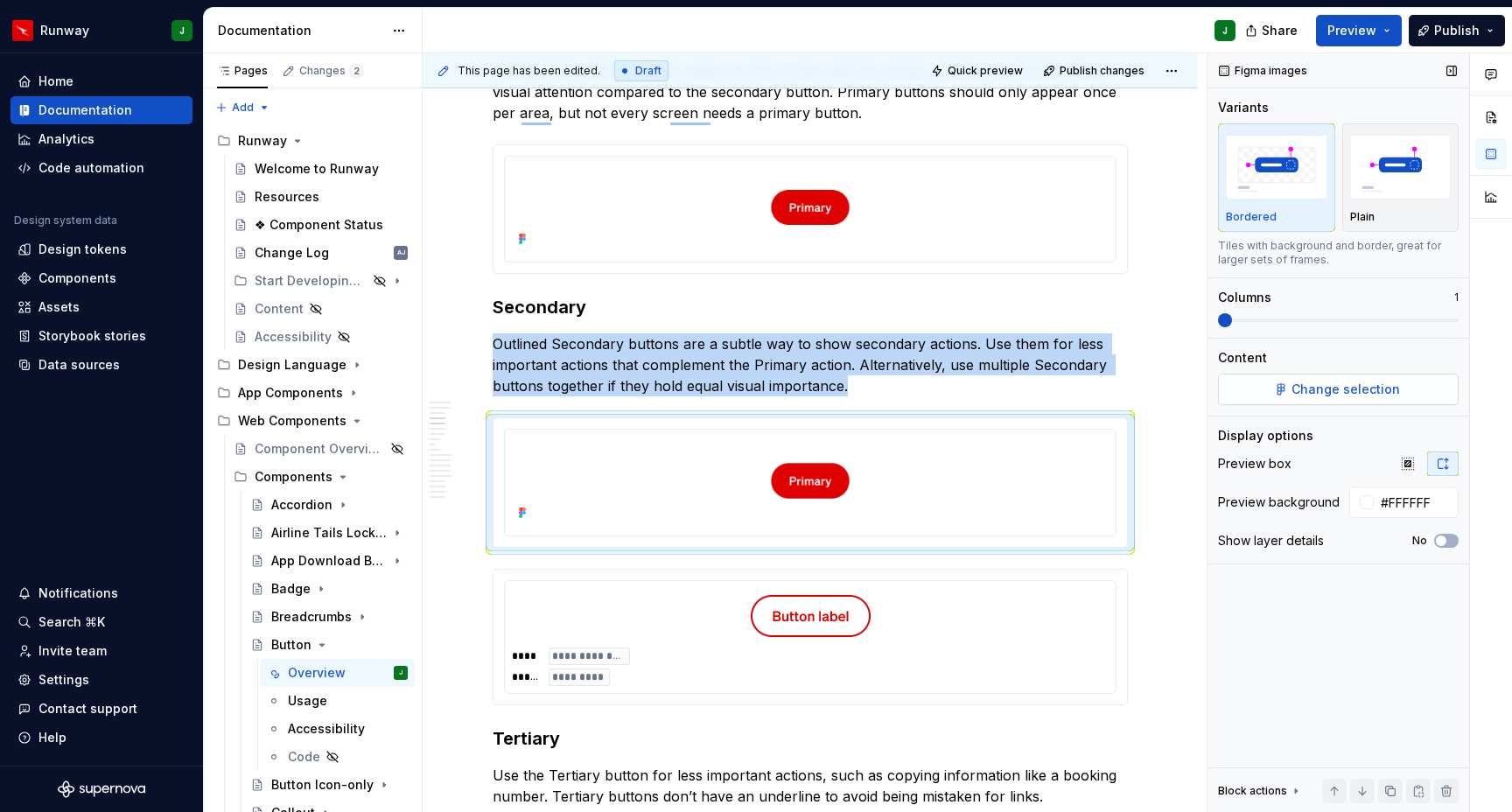
click at [1341, 384] on span "Change selection" at bounding box center [1345, 389] width 109 height 18
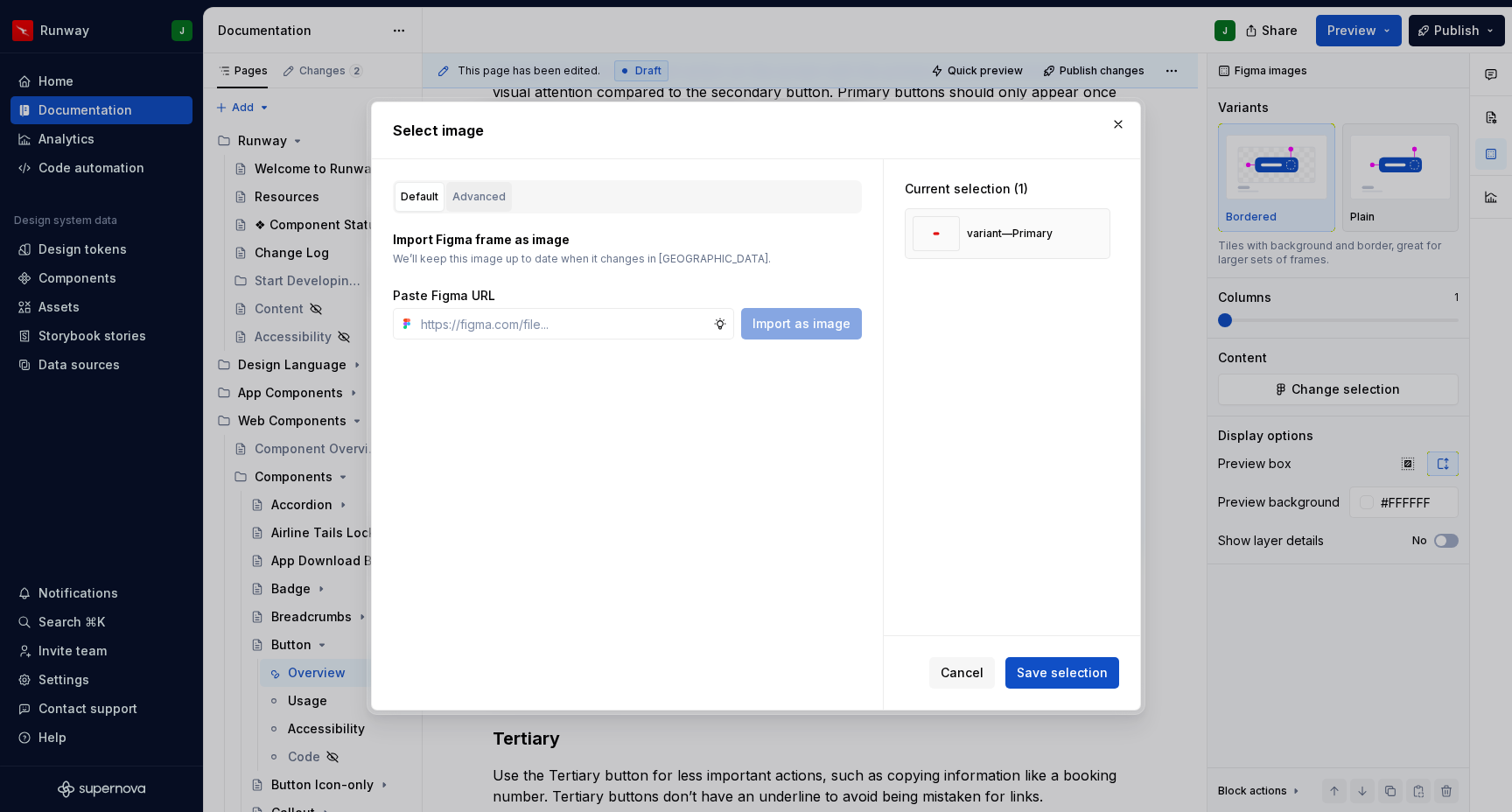
click at [461, 195] on div "Advanced" at bounding box center [478, 196] width 53 height 18
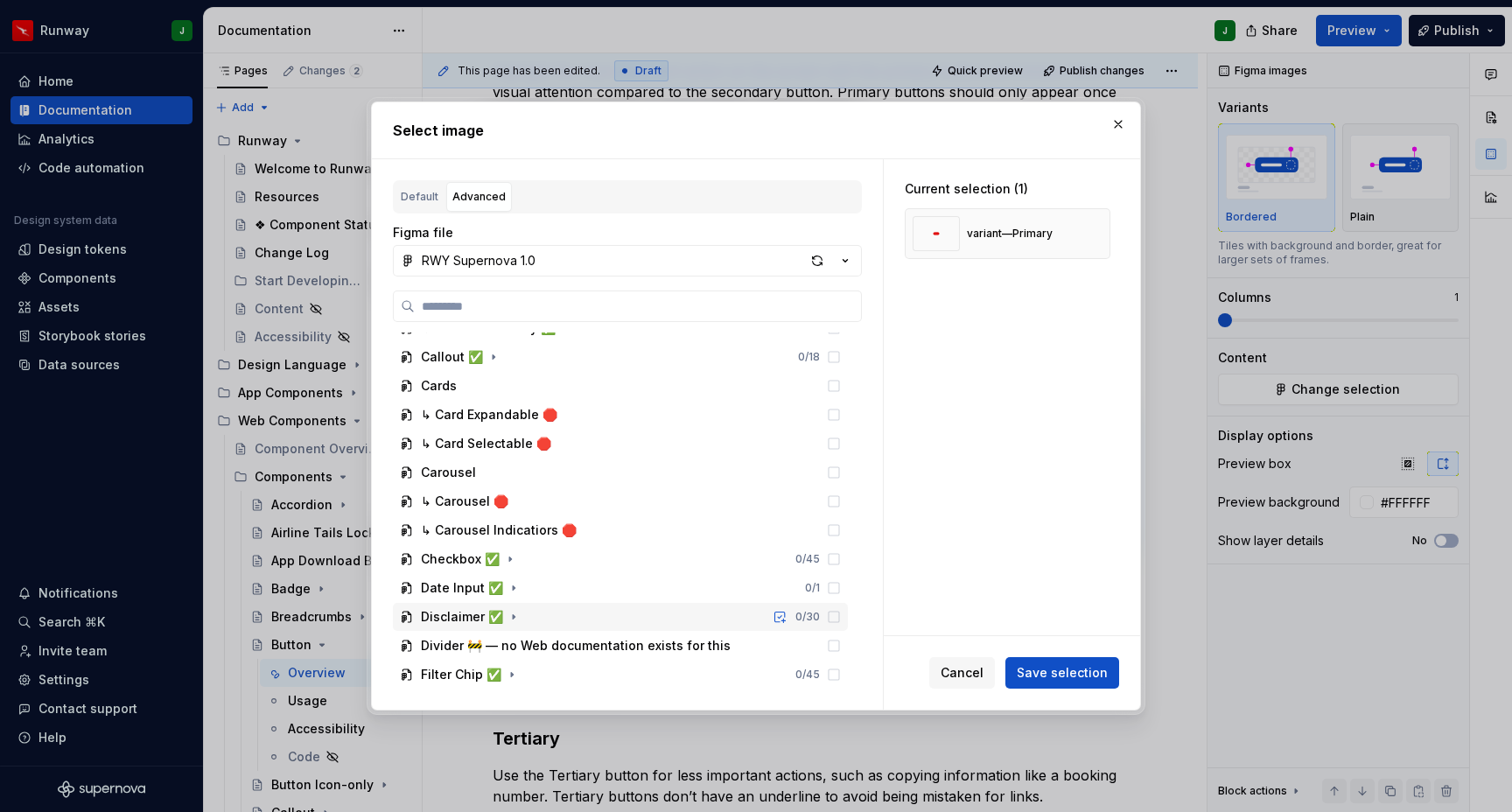
scroll to position [1461, 0]
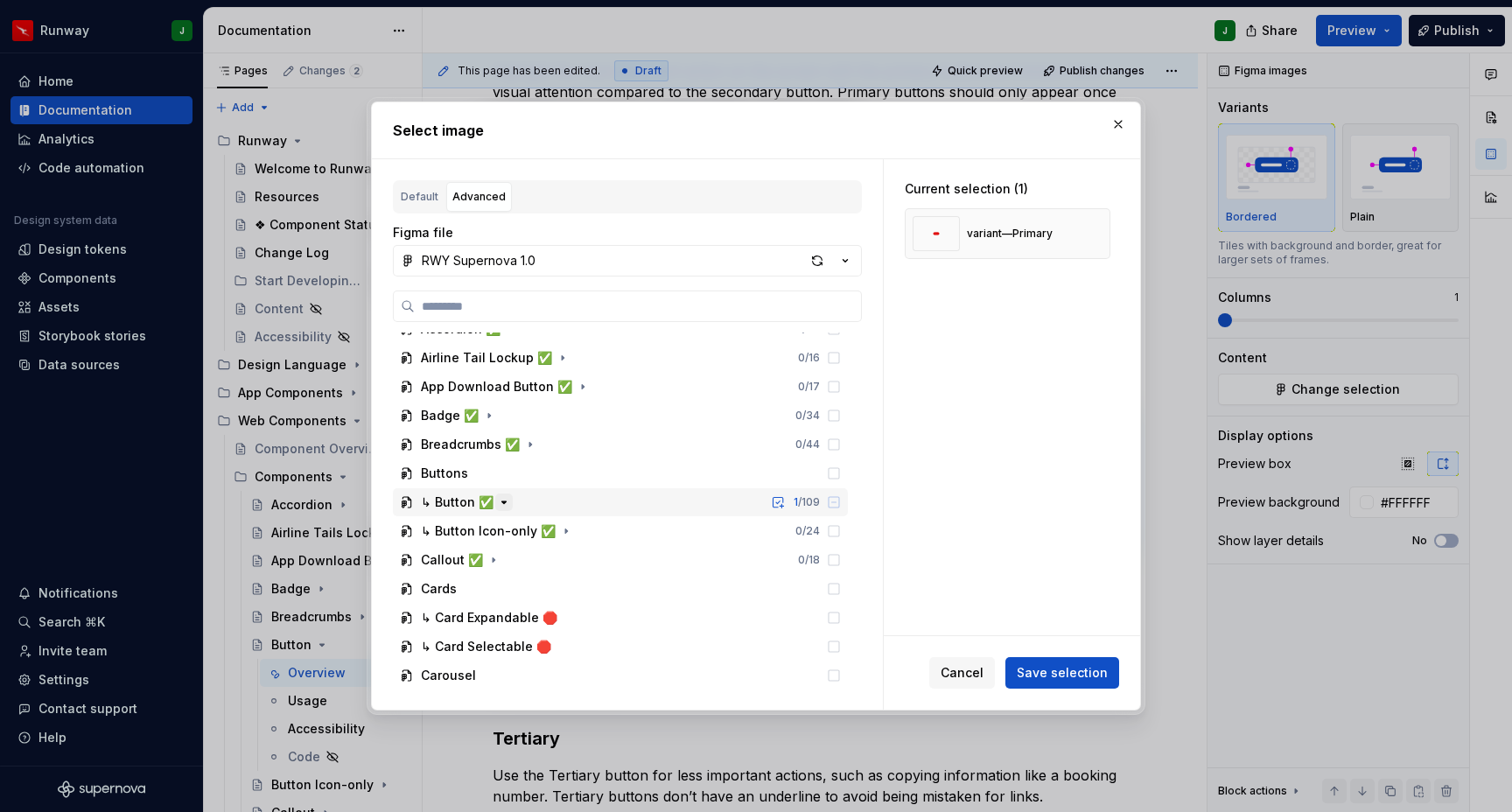
click at [503, 505] on icon "button" at bounding box center [503, 501] width 14 height 14
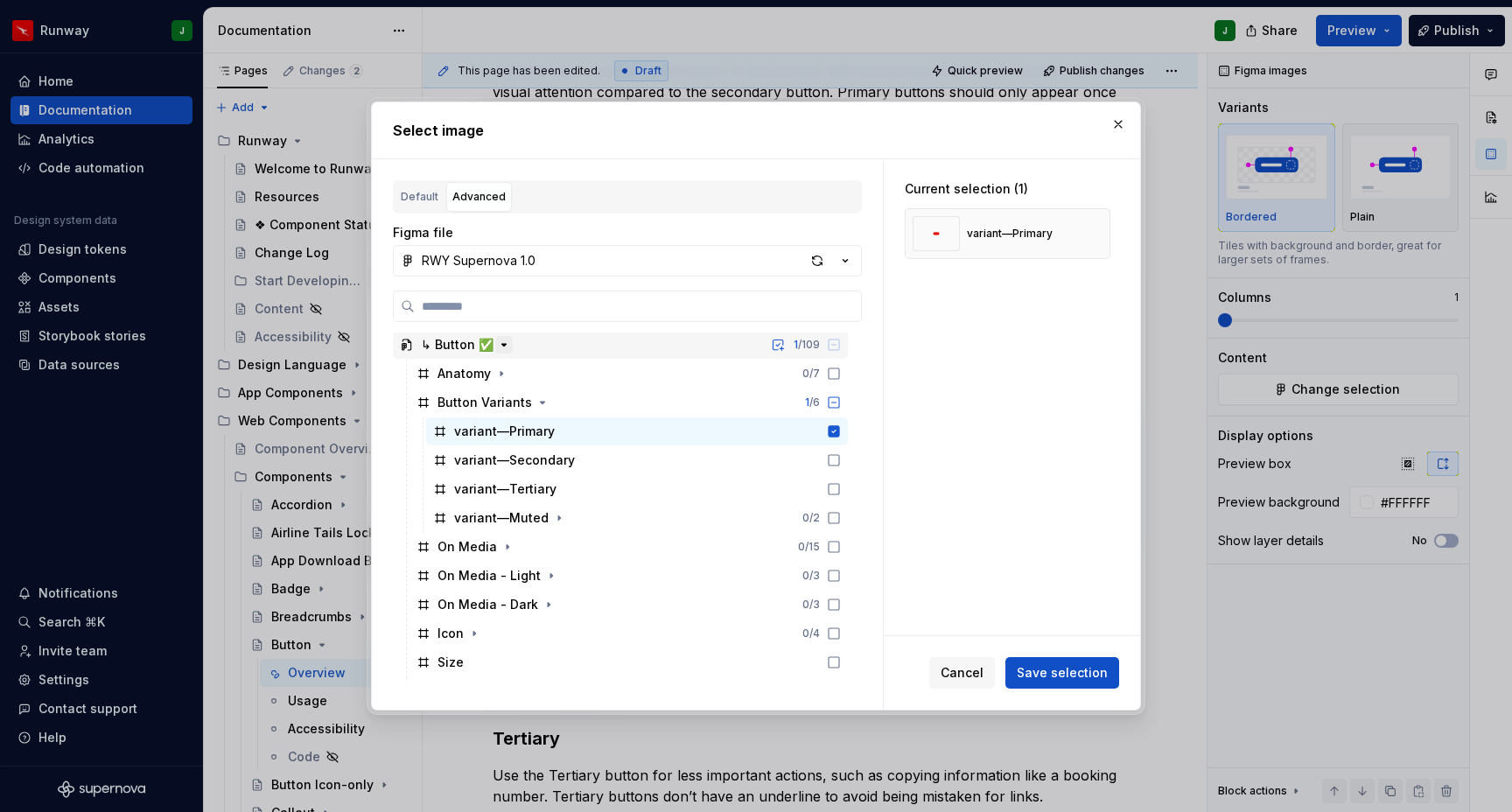
scroll to position [1700, 0]
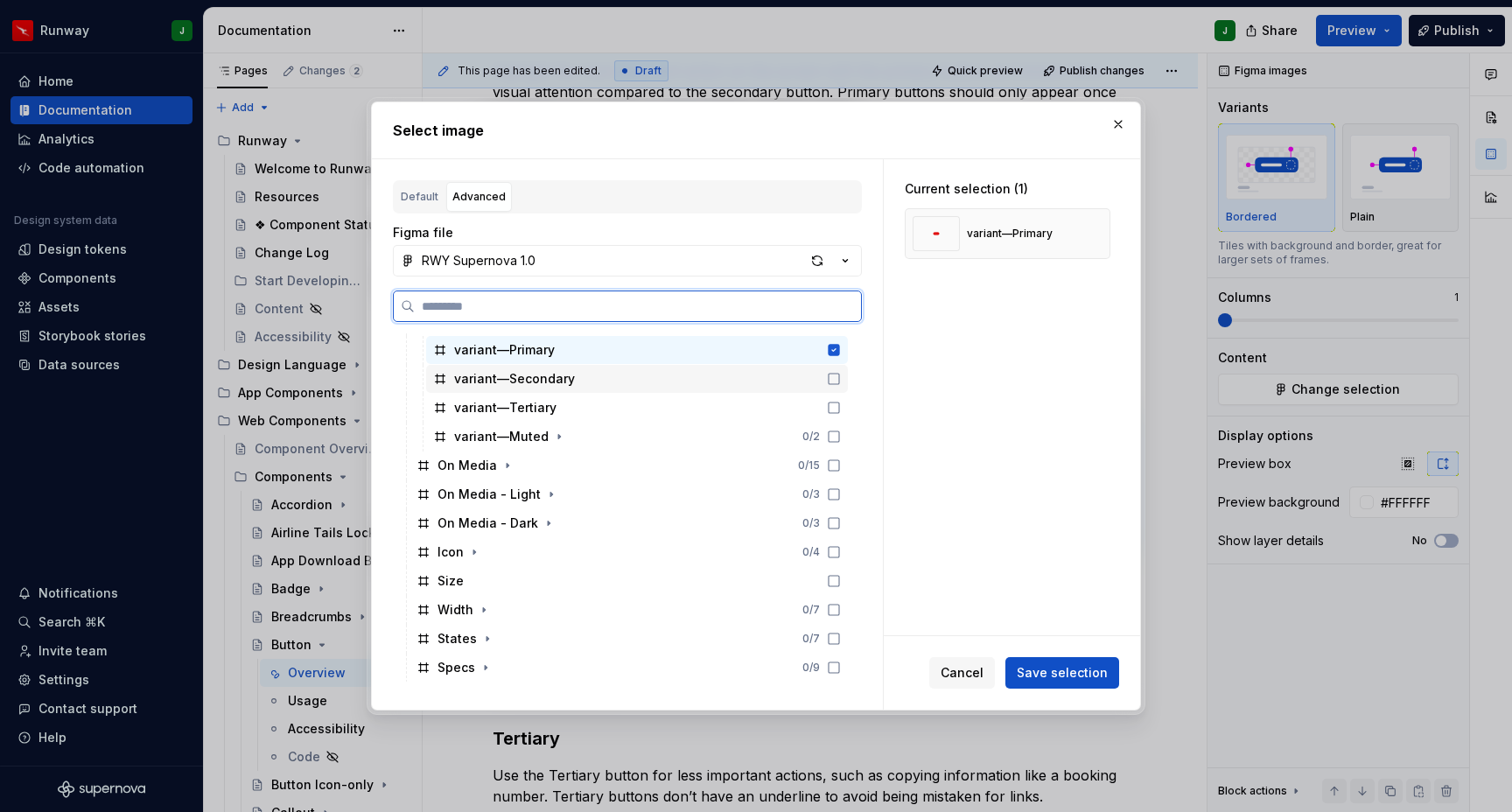
click at [841, 379] on icon at bounding box center [834, 379] width 14 height 14
drag, startPoint x: 850, startPoint y: 404, endPoint x: 849, endPoint y: 427, distance: 23.0
click at [841, 404] on icon at bounding box center [834, 407] width 14 height 14
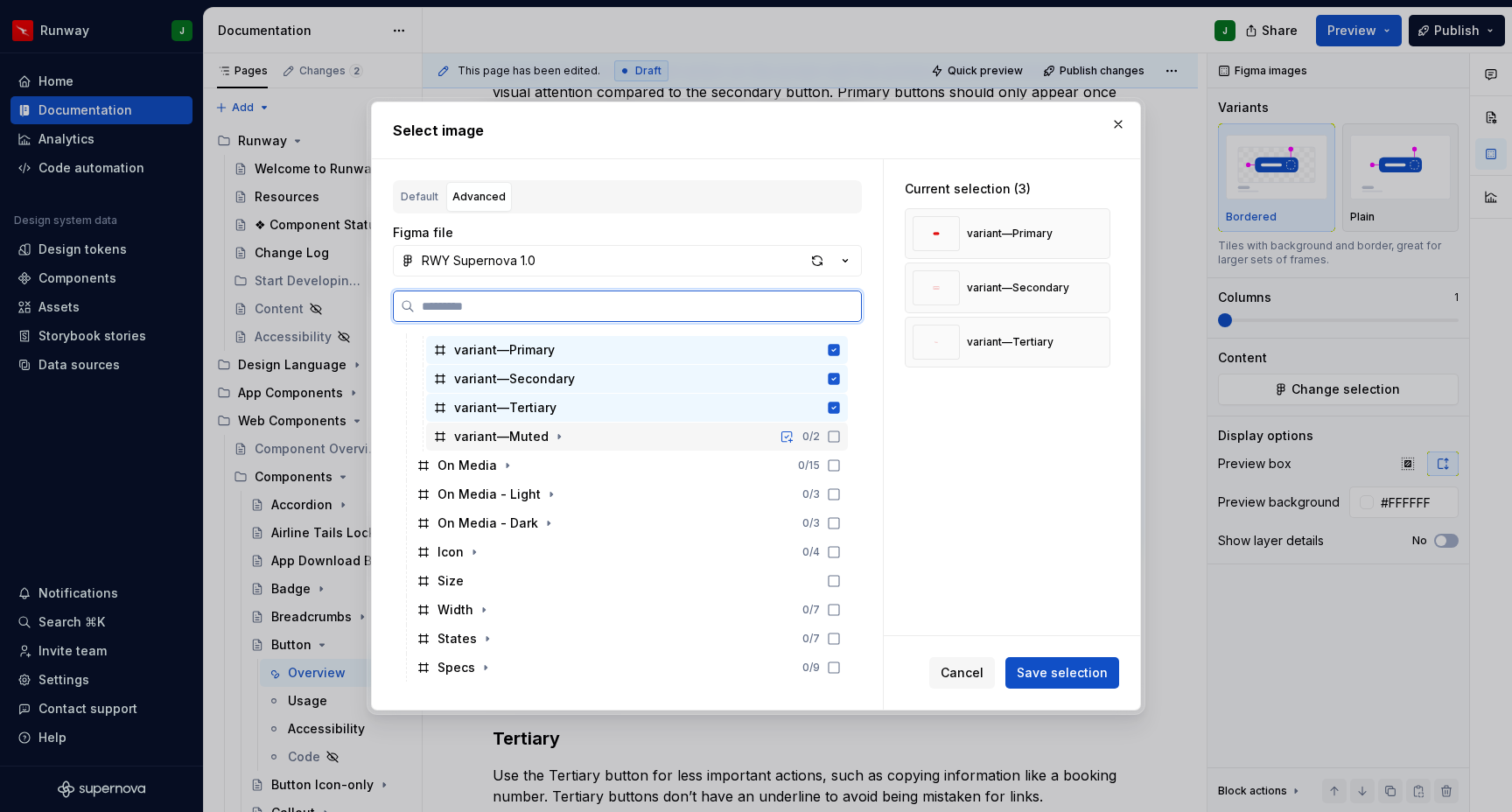
click at [848, 429] on div "variant—Muted 0 / 2" at bounding box center [636, 436] width 421 height 28
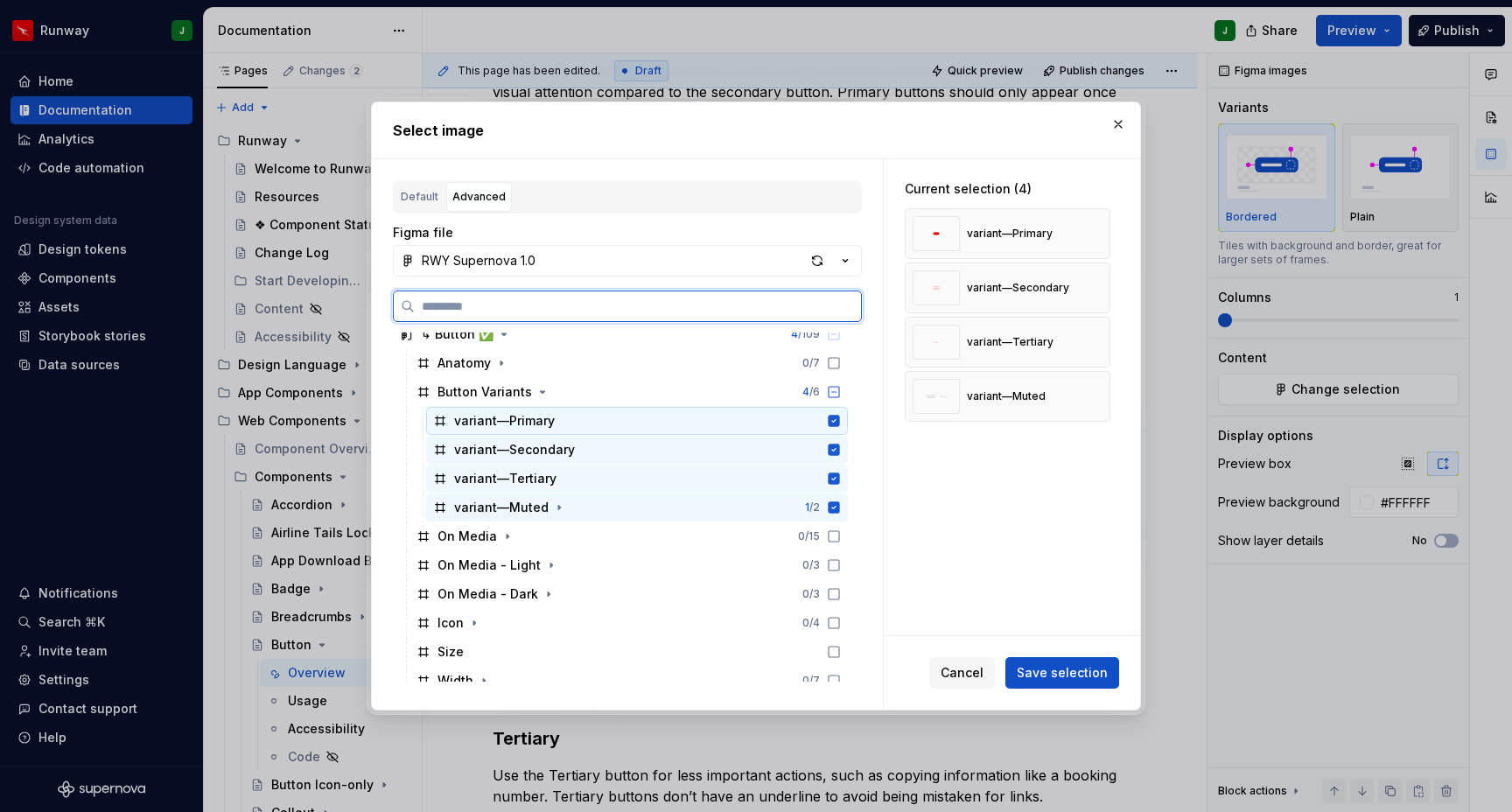
click at [840, 418] on icon at bounding box center [835, 420] width 11 height 11
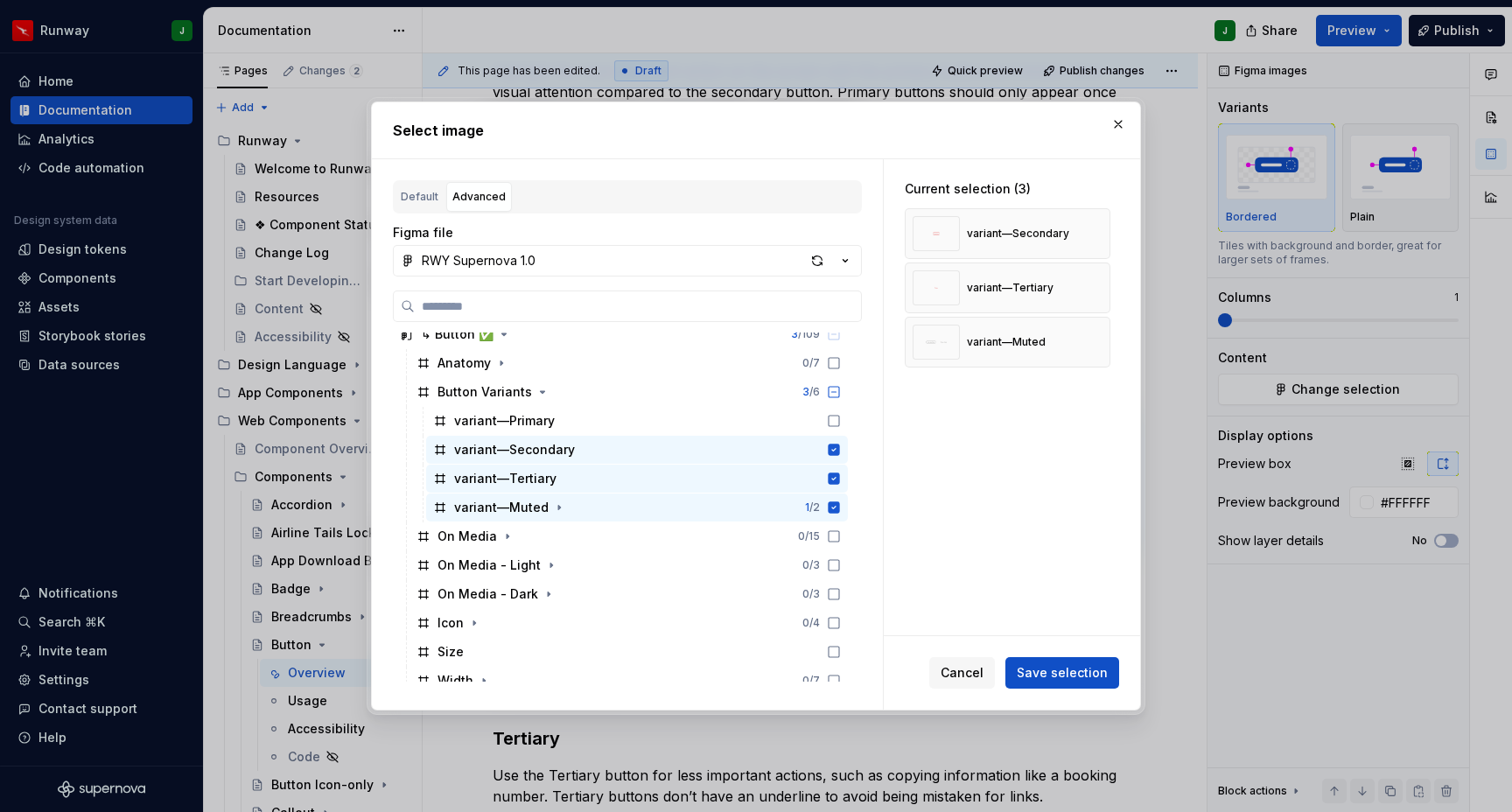
click at [1054, 673] on span "Save selection" at bounding box center [1063, 672] width 91 height 18
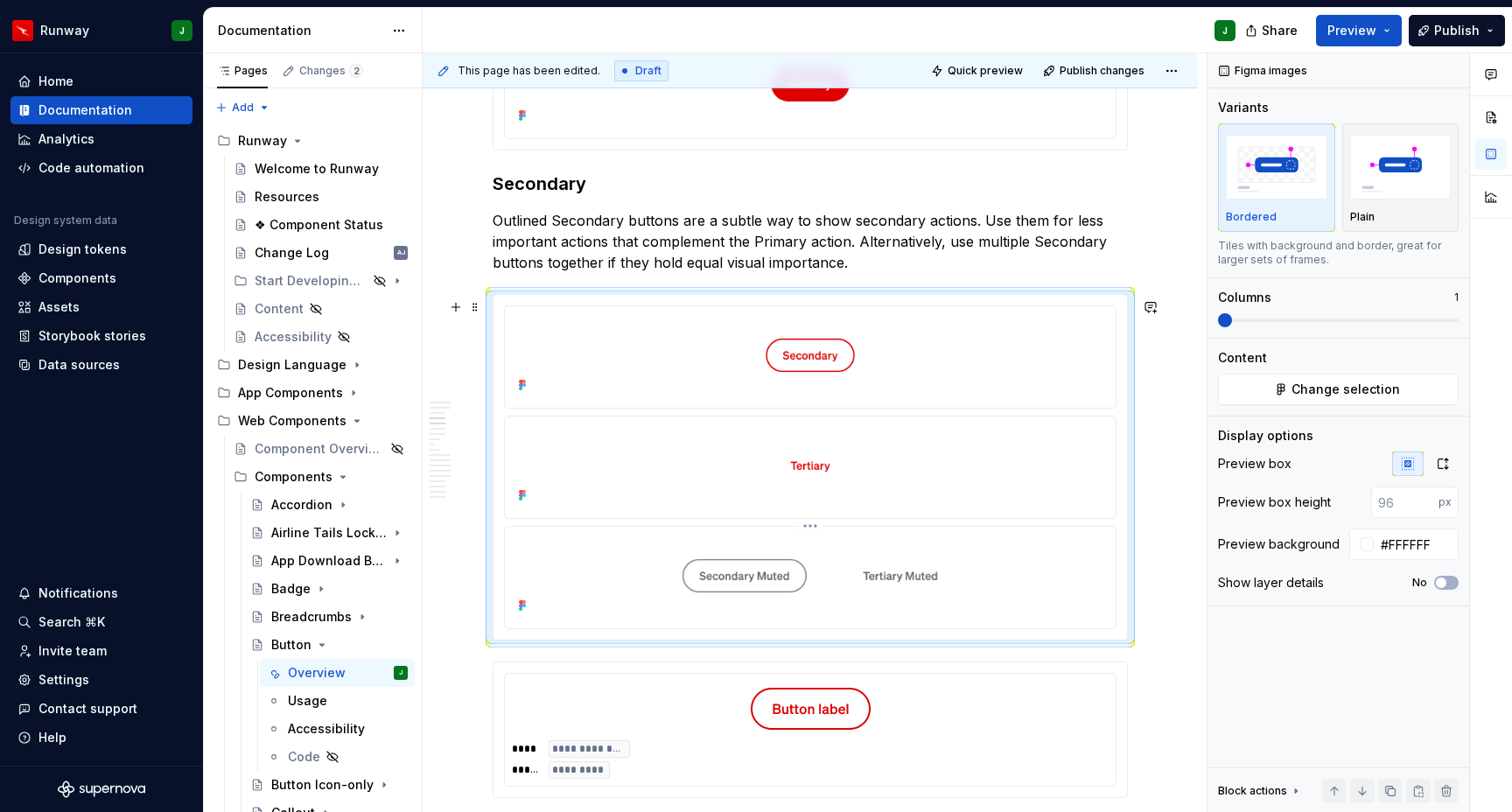
scroll to position [1213, 0]
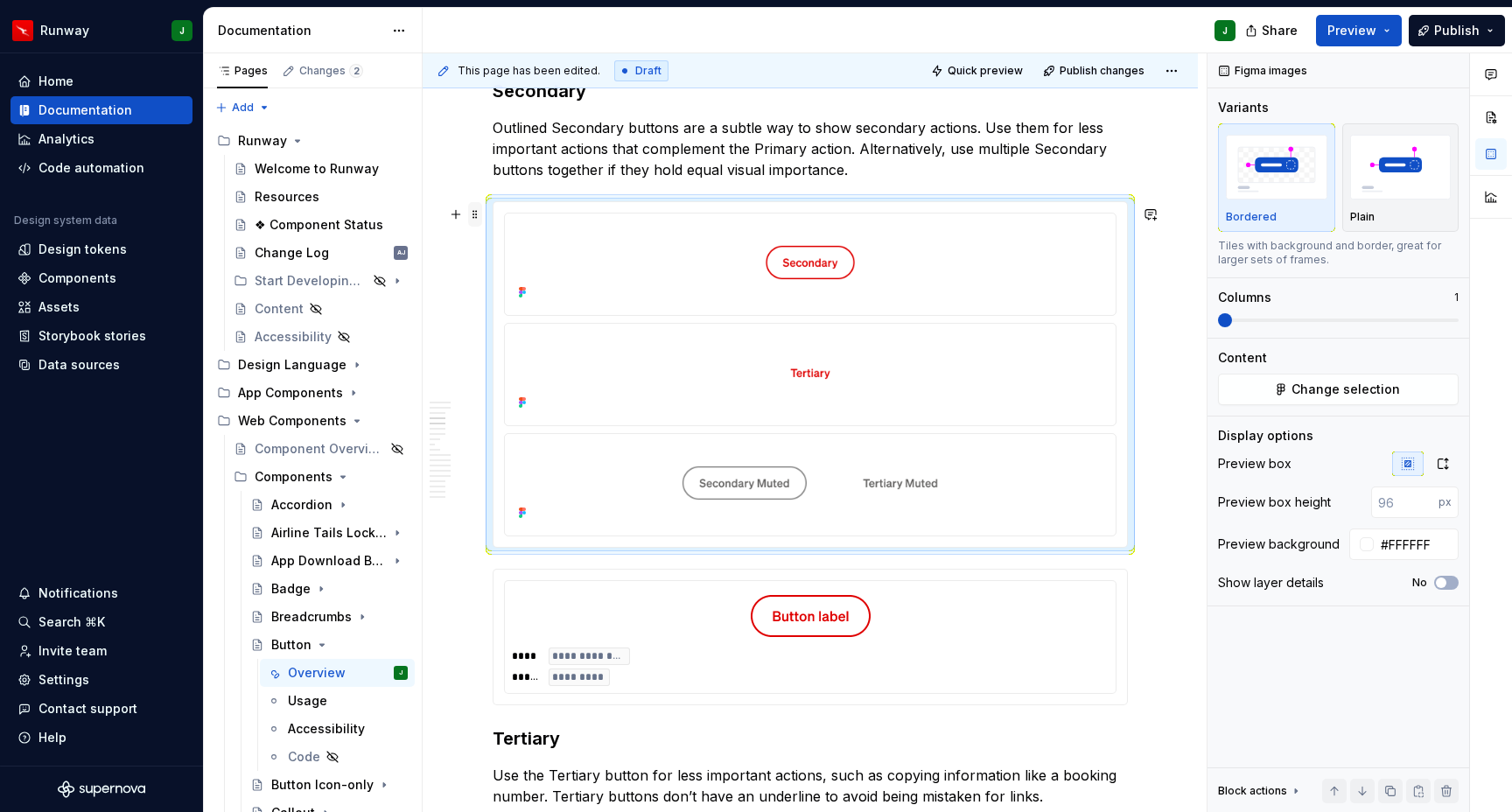
click at [472, 213] on span at bounding box center [475, 214] width 14 height 24
click at [537, 241] on div "Duplicate" at bounding box center [557, 241] width 114 height 18
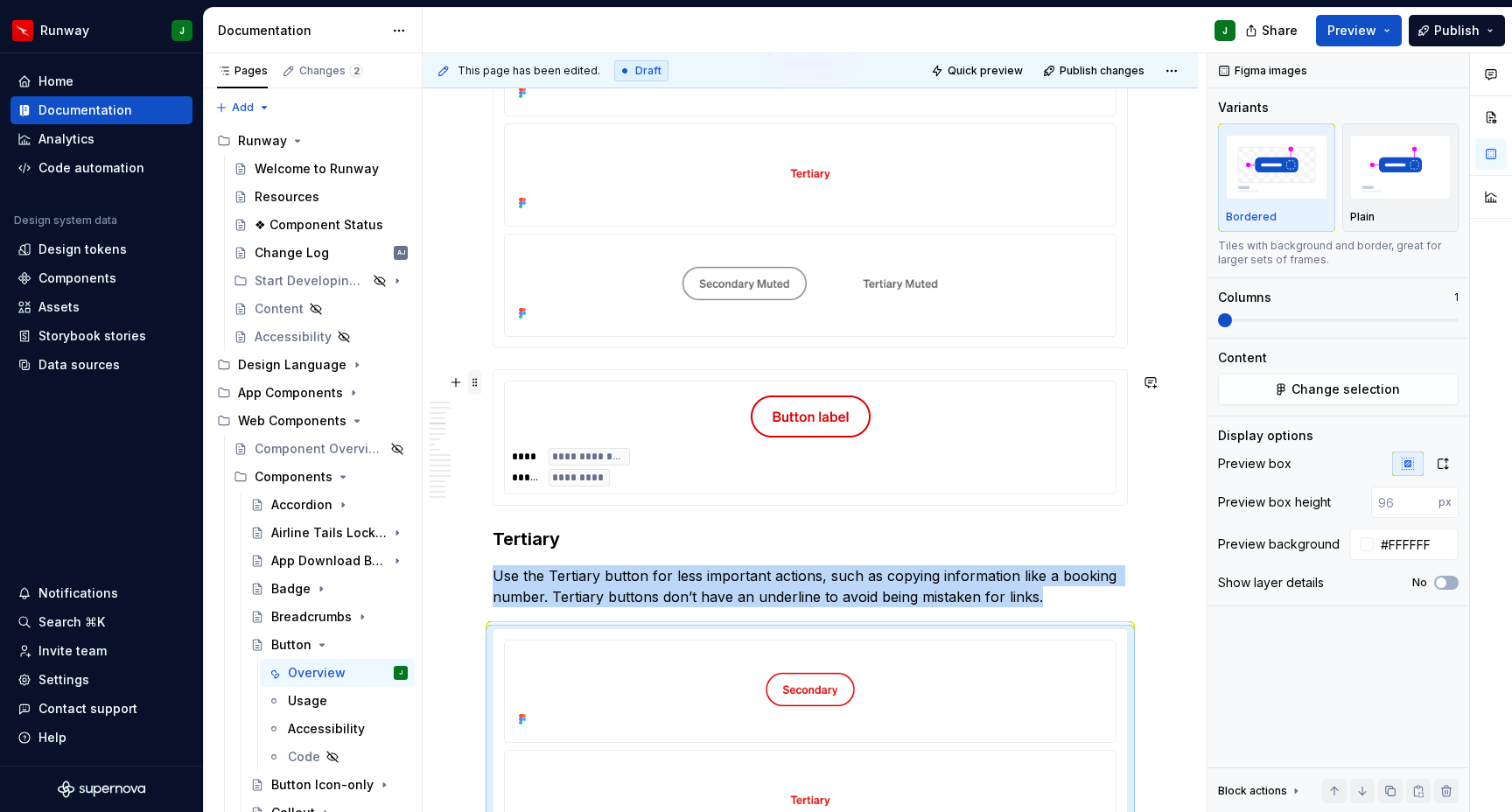
click at [475, 382] on span at bounding box center [475, 382] width 14 height 24
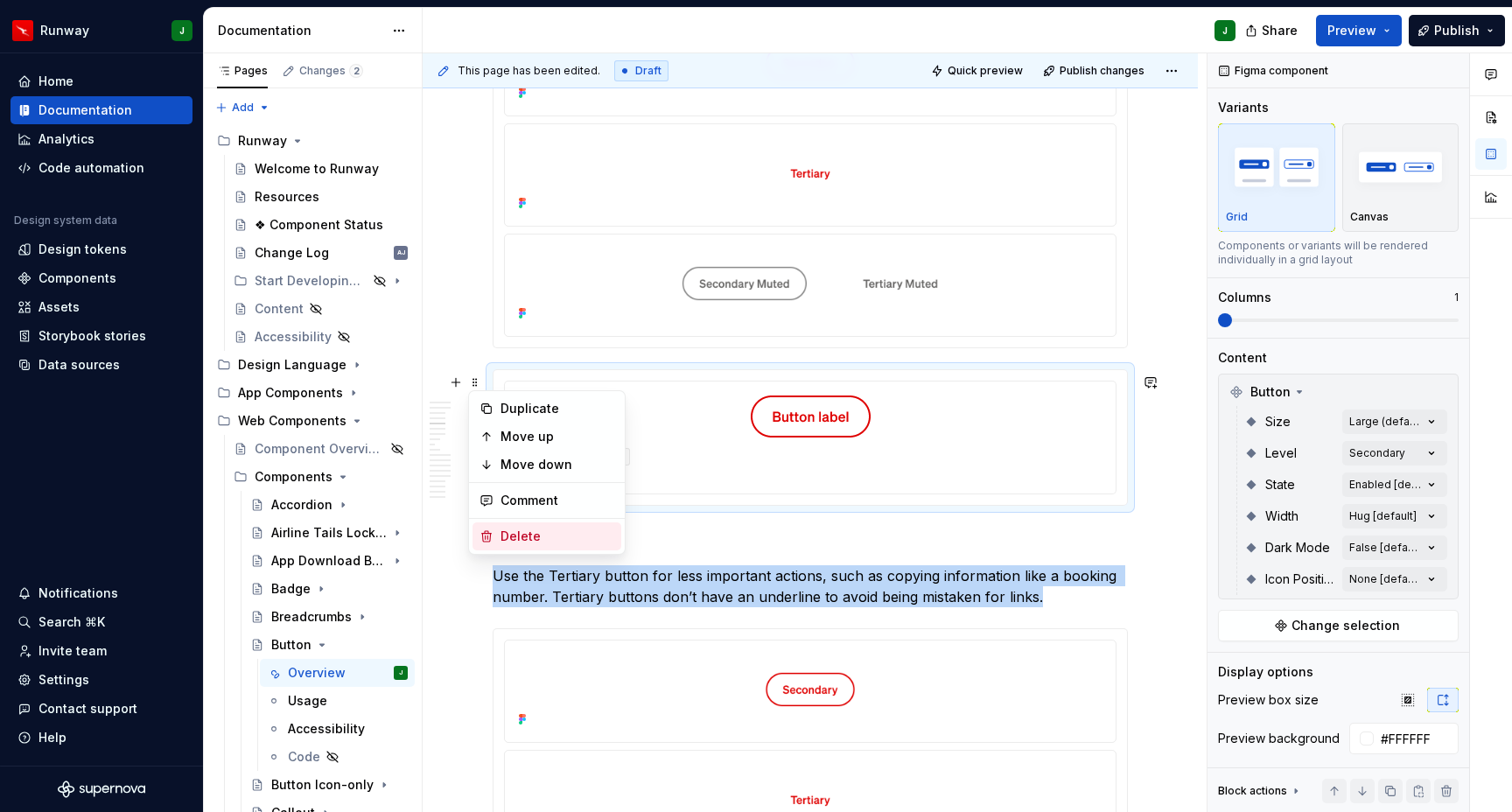
drag, startPoint x: 534, startPoint y: 538, endPoint x: 905, endPoint y: 419, distance: 389.6
click at [534, 538] on div "Delete" at bounding box center [557, 536] width 114 height 18
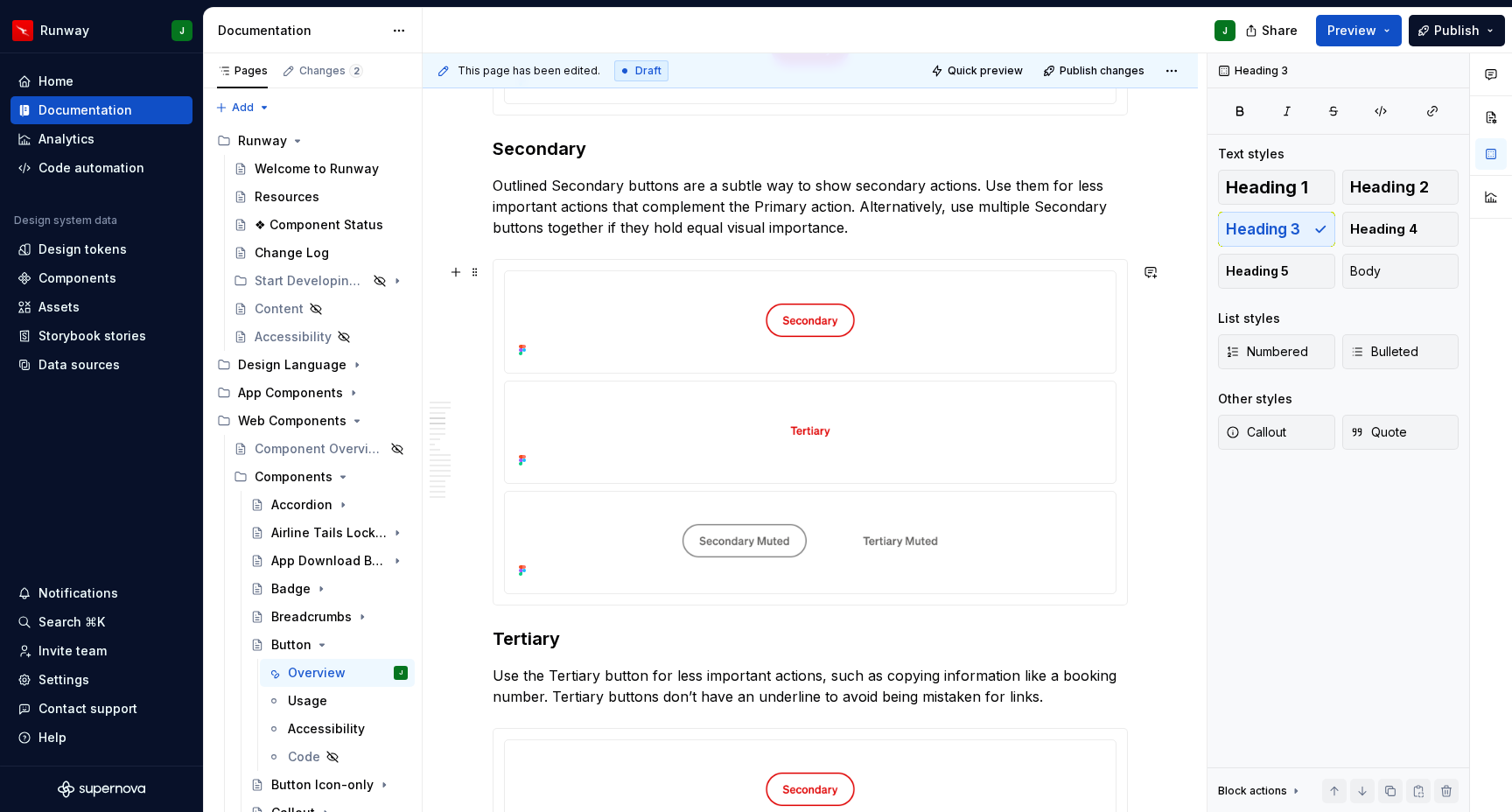
click at [1127, 375] on div "To enrich screen reader interactions, please activate Accessibility in Grammarl…" at bounding box center [810, 432] width 634 height 345
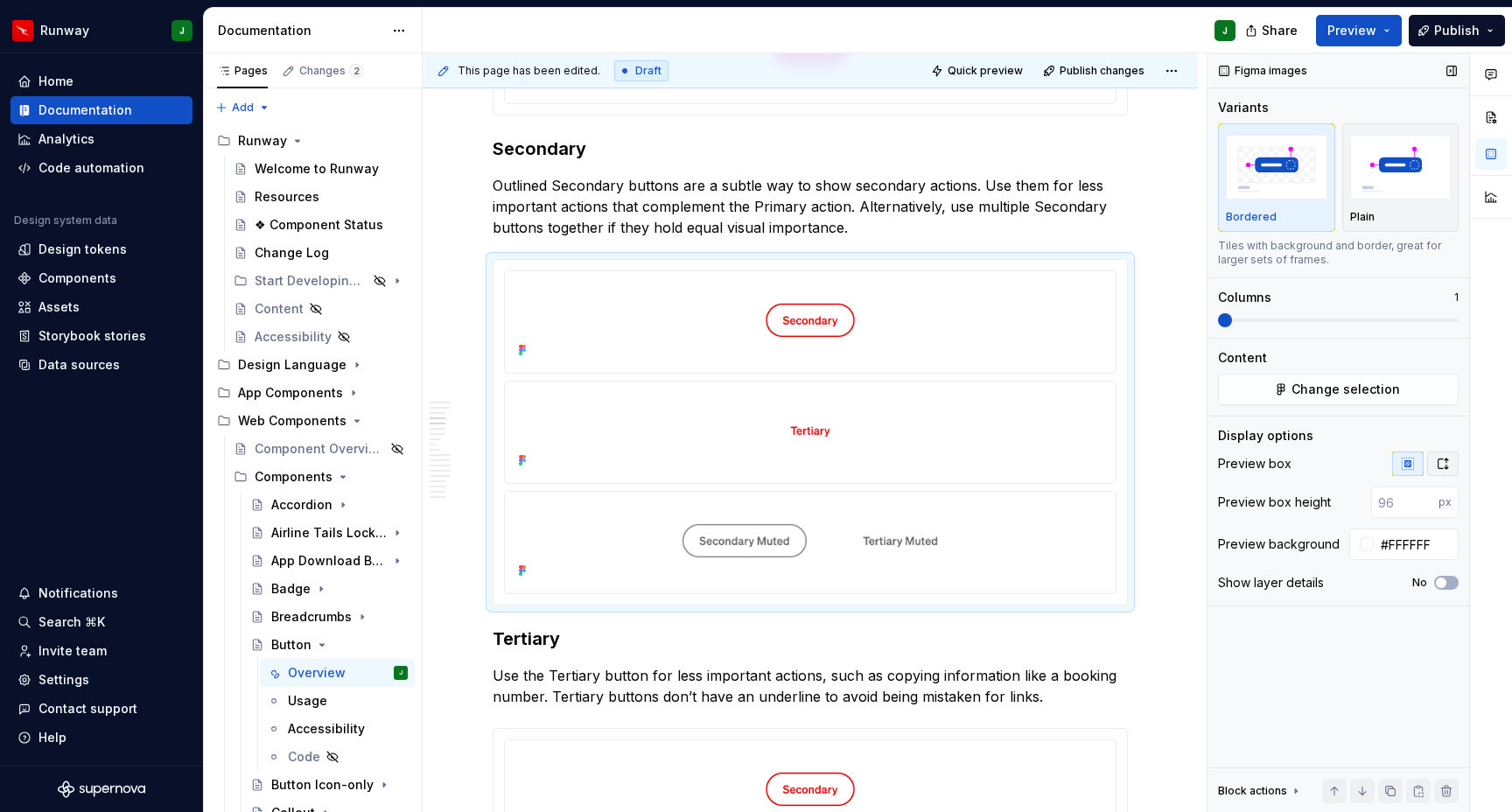
click at [1442, 464] on icon "button" at bounding box center [1443, 463] width 14 height 14
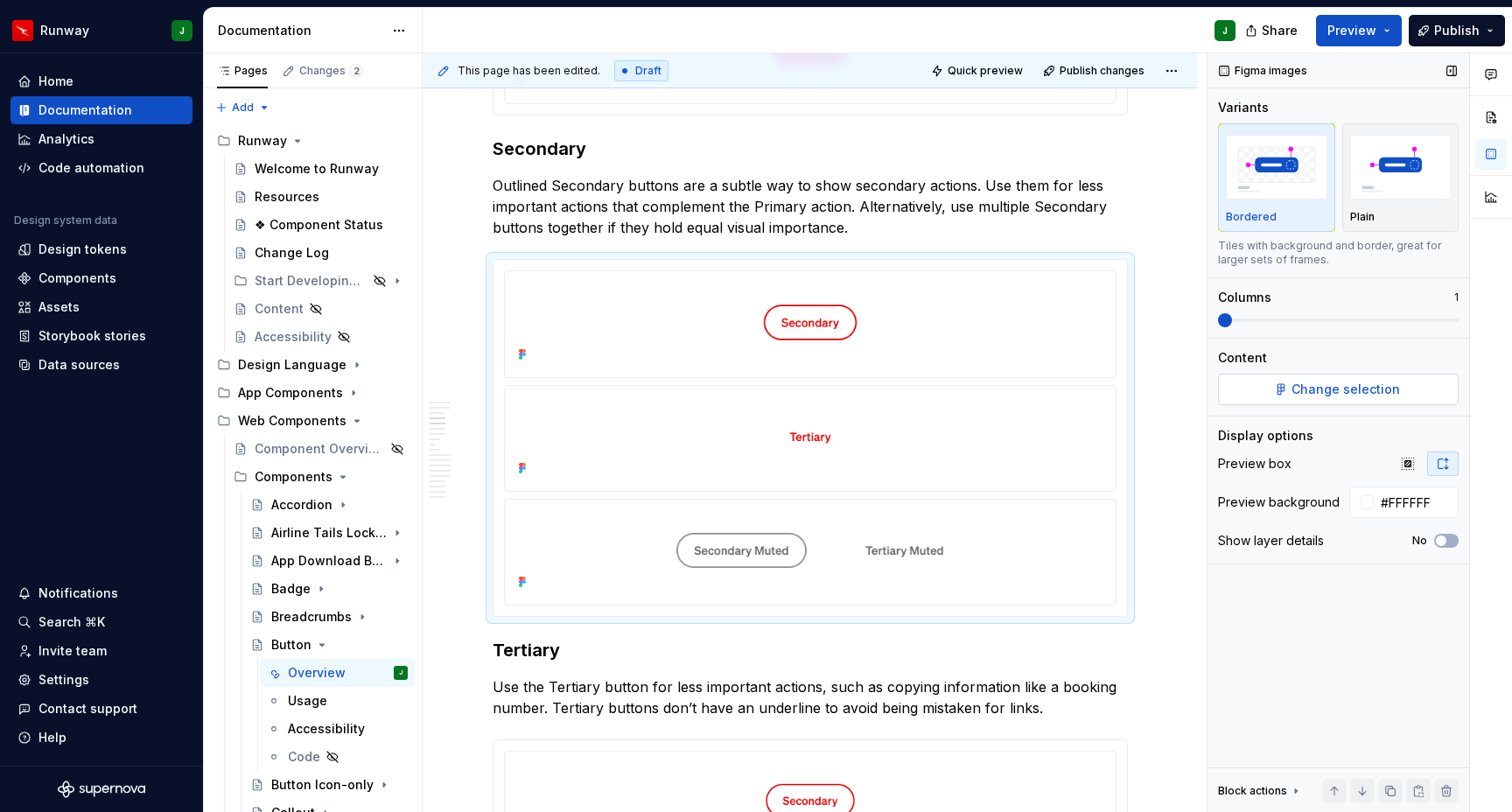
click at [1299, 393] on span "Change selection" at bounding box center [1345, 389] width 109 height 18
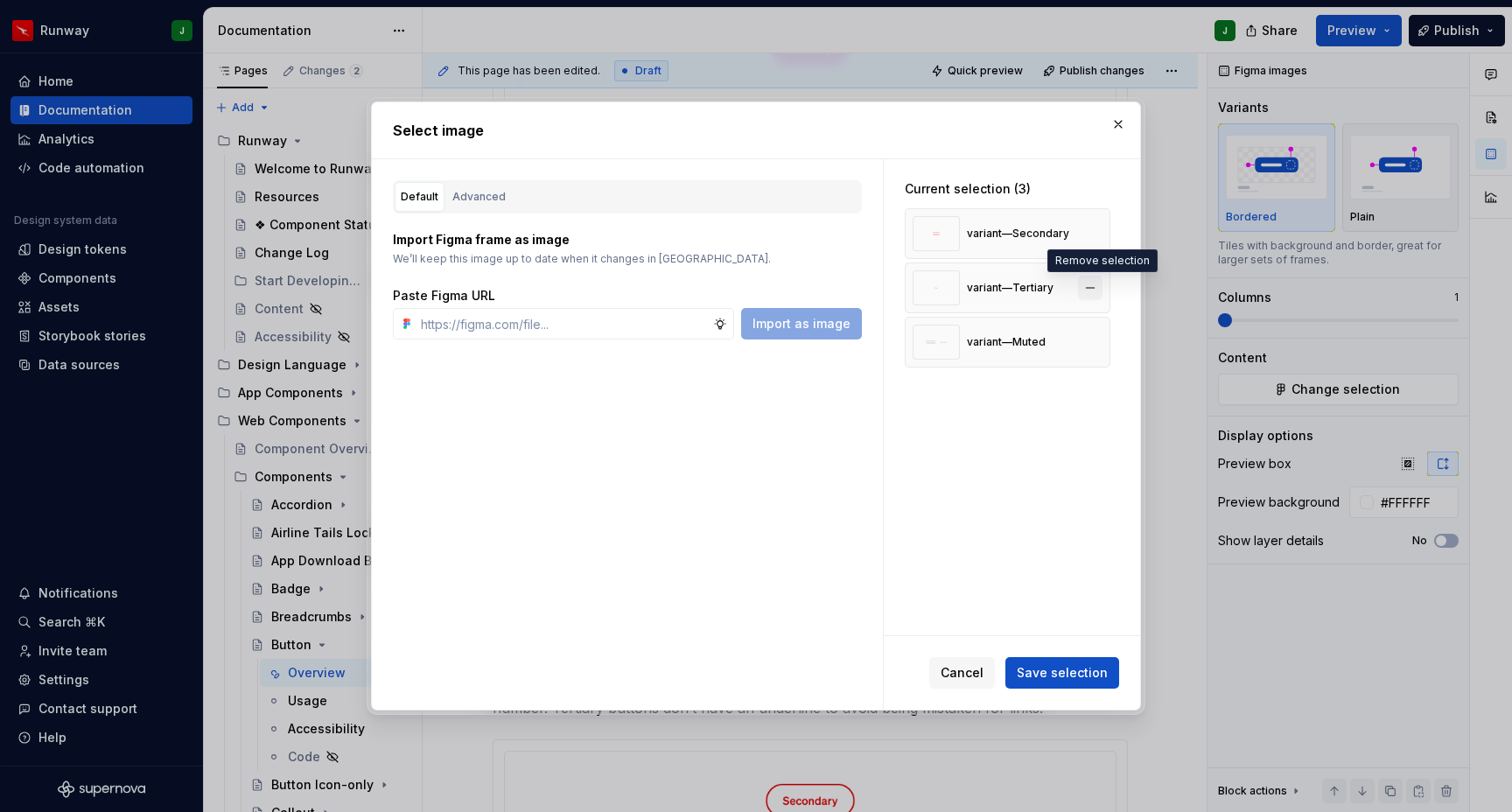
click at [1102, 288] on button "button" at bounding box center [1091, 287] width 24 height 24
click at [1076, 664] on span "Save selection" at bounding box center [1063, 672] width 91 height 18
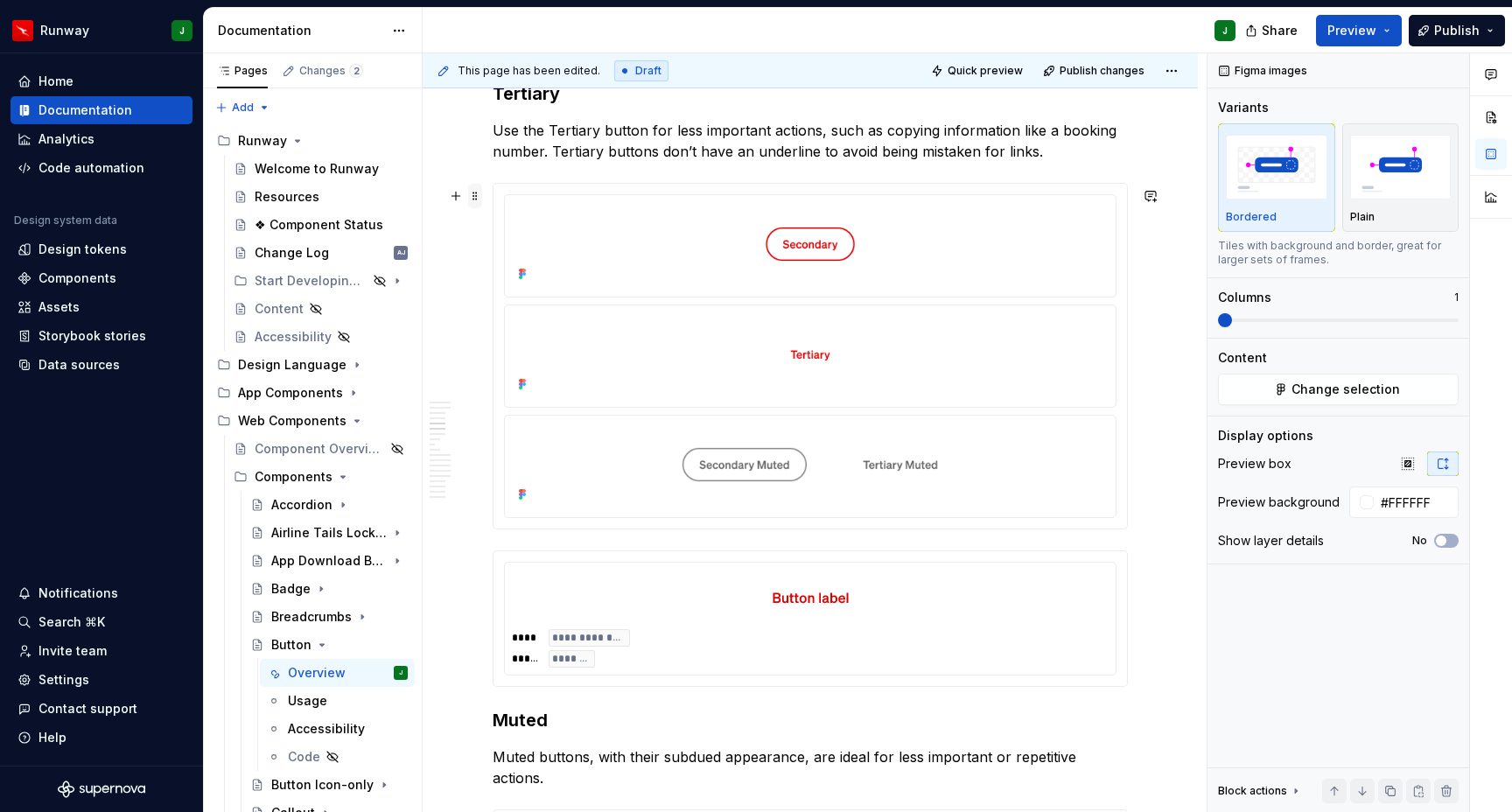
click at [476, 197] on span at bounding box center [475, 196] width 14 height 24
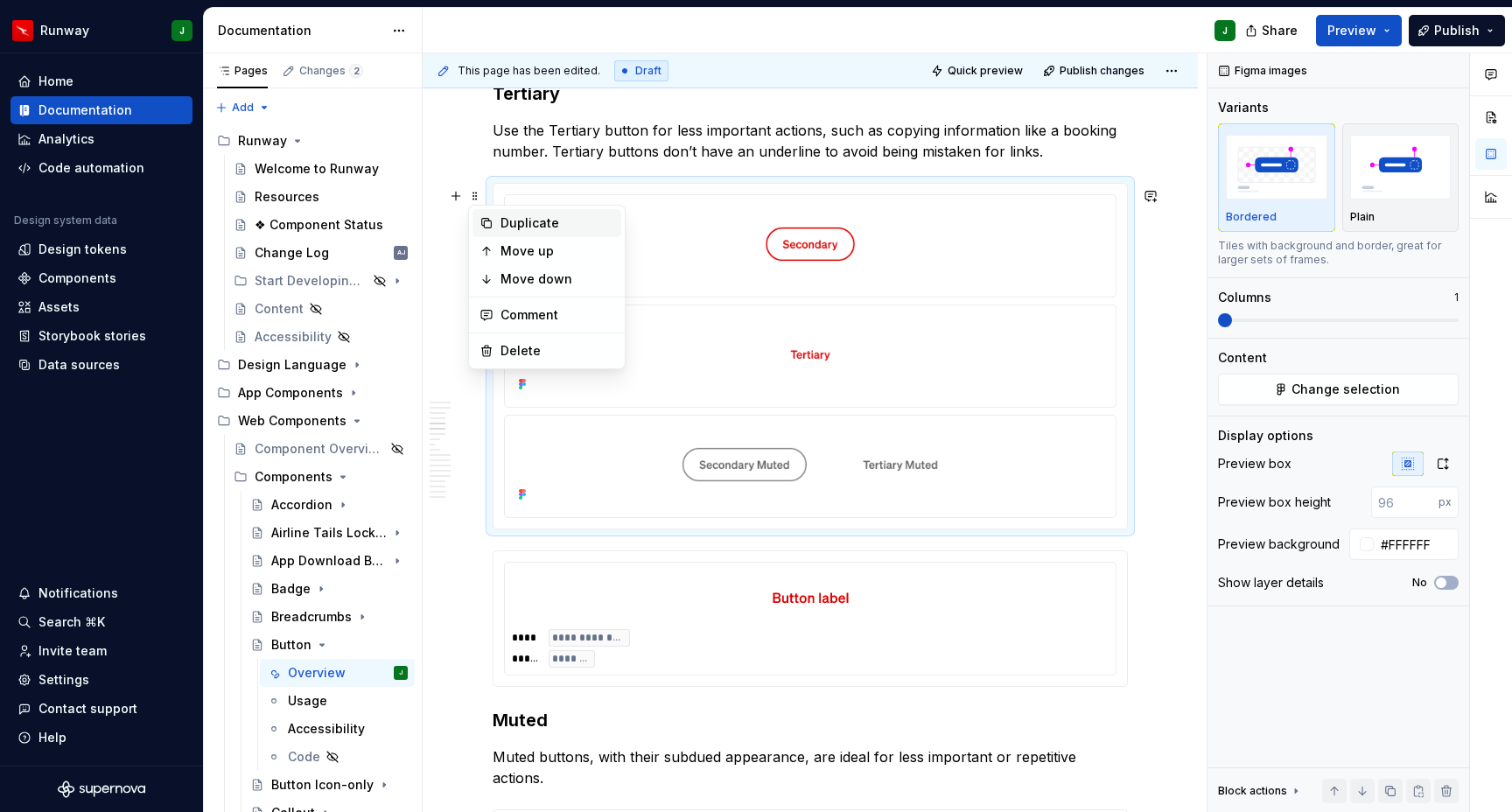
click at [529, 227] on div "Duplicate" at bounding box center [557, 222] width 114 height 18
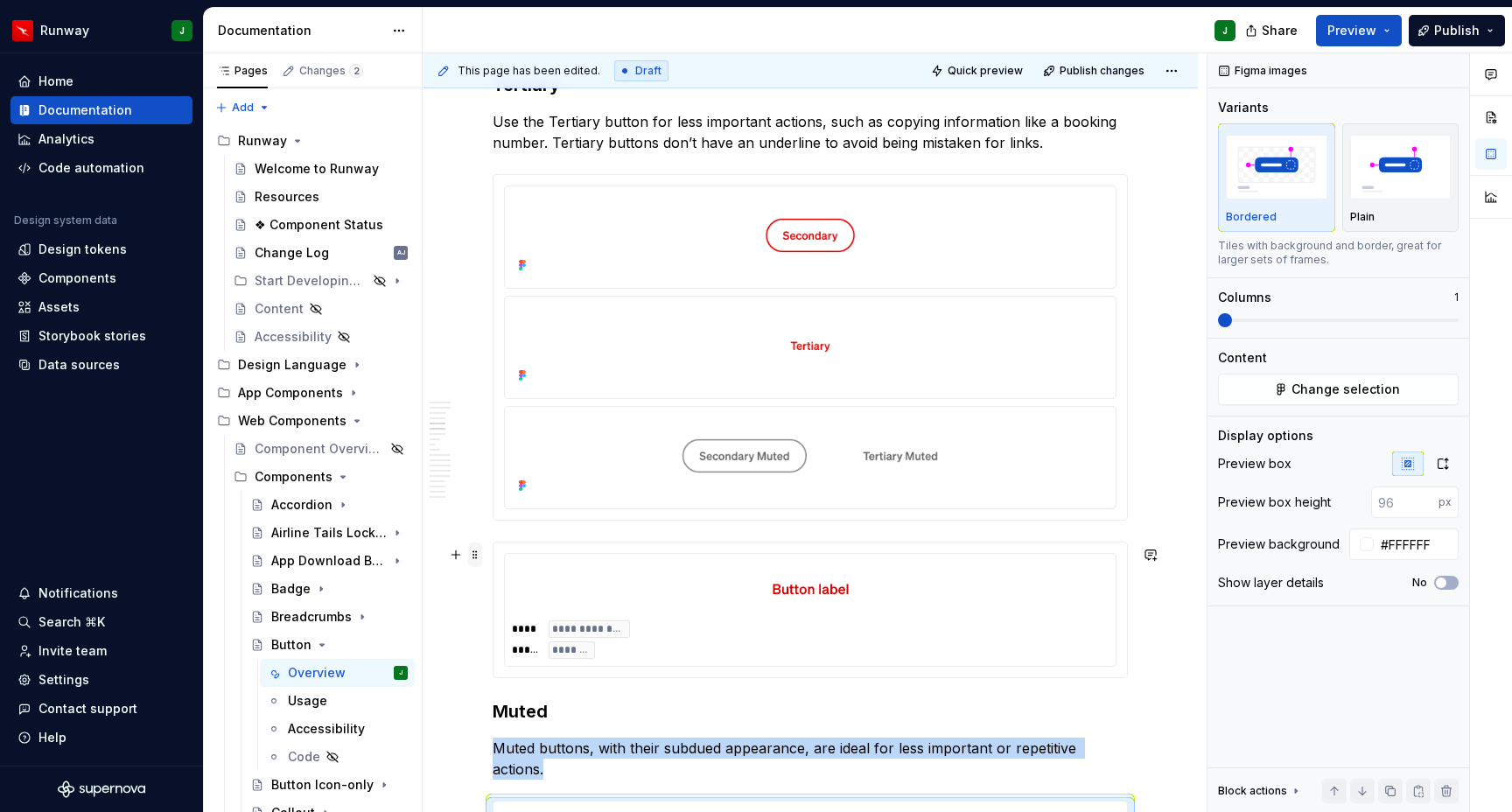
click at [475, 553] on span at bounding box center [475, 554] width 14 height 24
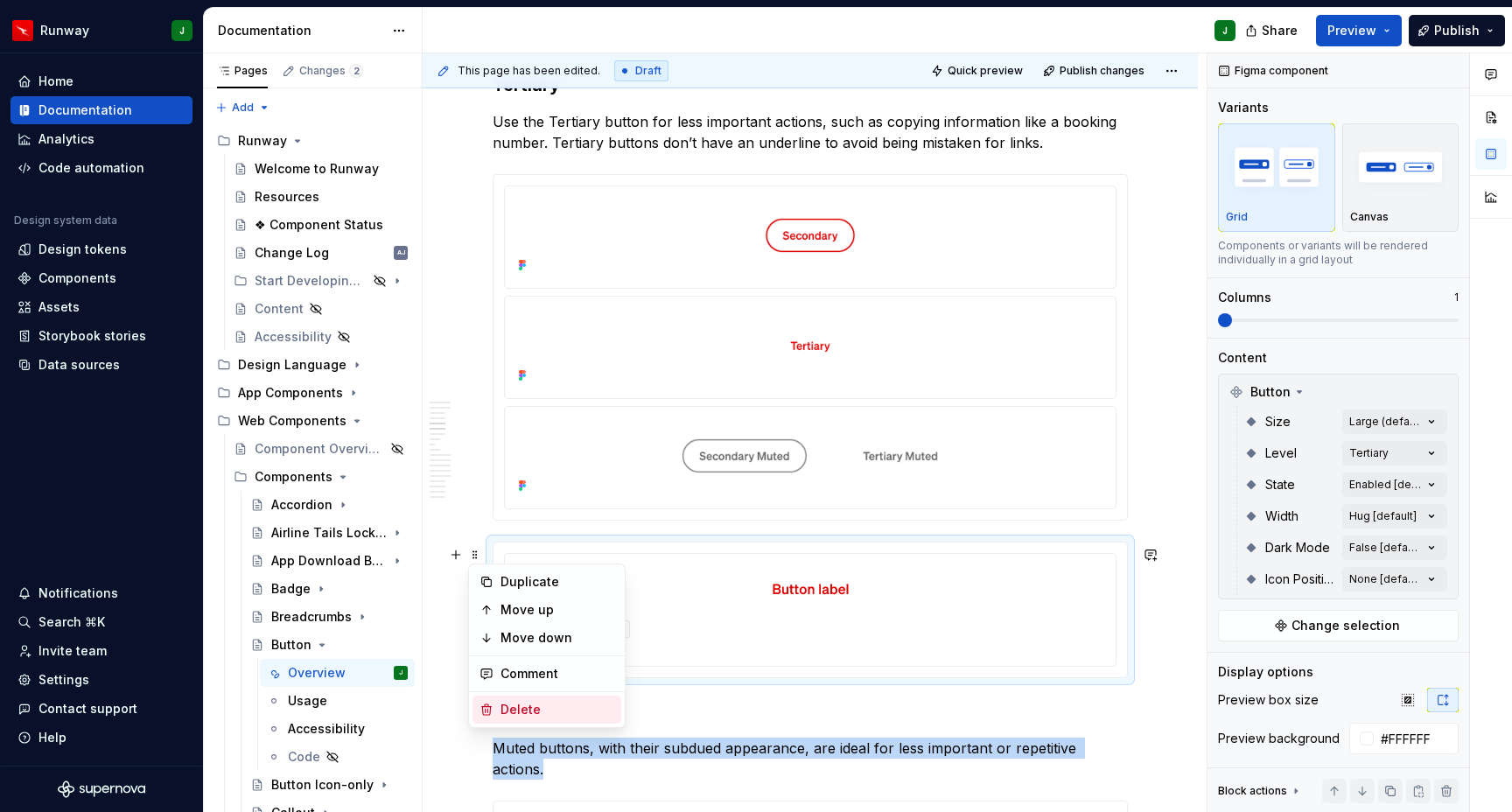
drag, startPoint x: 545, startPoint y: 705, endPoint x: 758, endPoint y: 539, distance: 270.0
click at [545, 705] on div "Delete" at bounding box center [557, 709] width 114 height 18
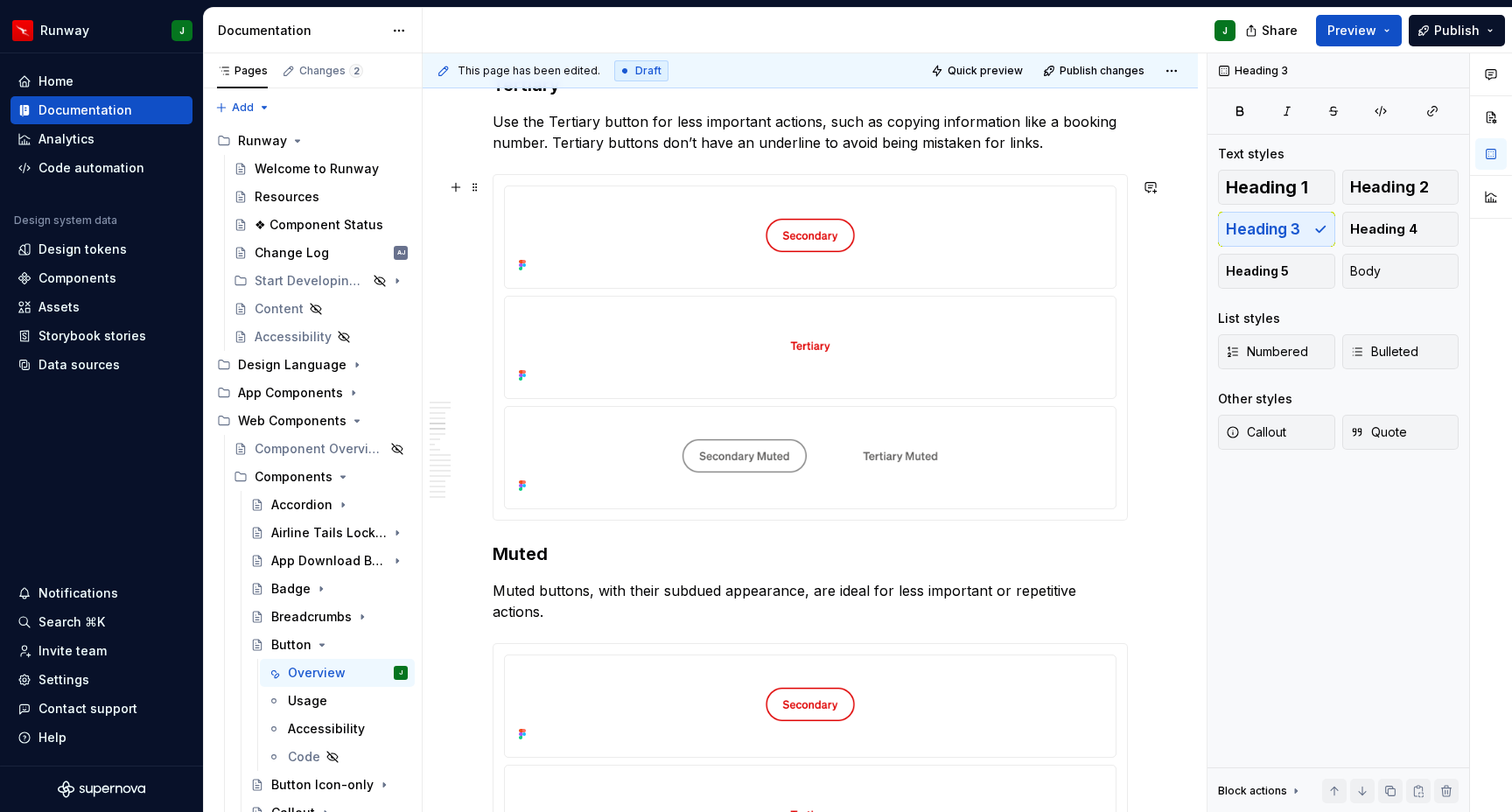
click at [1127, 438] on div "To enrich screen reader interactions, please activate Accessibility in Grammarl…" at bounding box center [810, 347] width 634 height 345
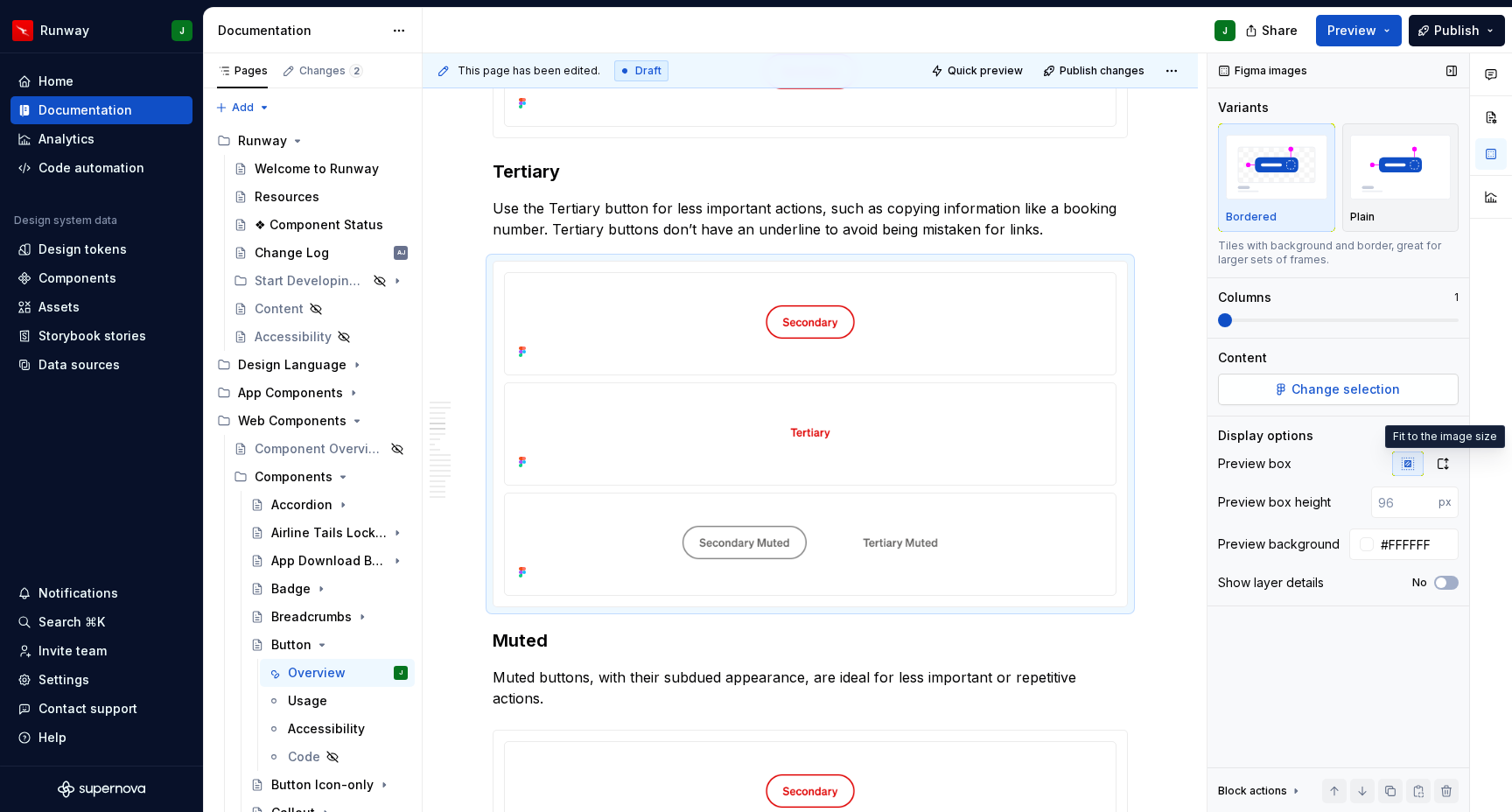
drag, startPoint x: 1447, startPoint y: 464, endPoint x: 1378, endPoint y: 391, distance: 100.4
click at [1447, 464] on icon "button" at bounding box center [1443, 463] width 14 height 14
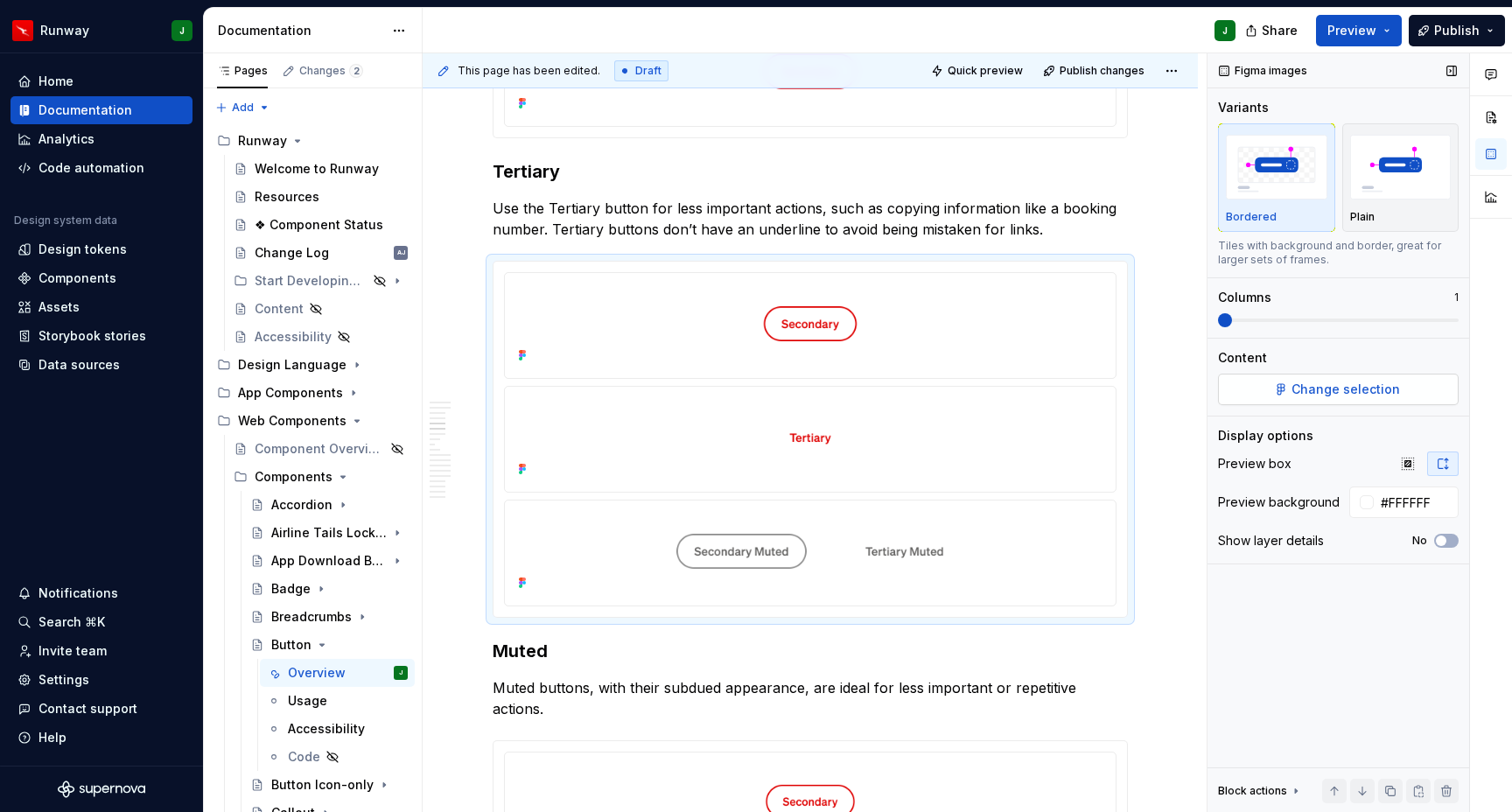
click at [1319, 388] on span "Change selection" at bounding box center [1345, 389] width 109 height 18
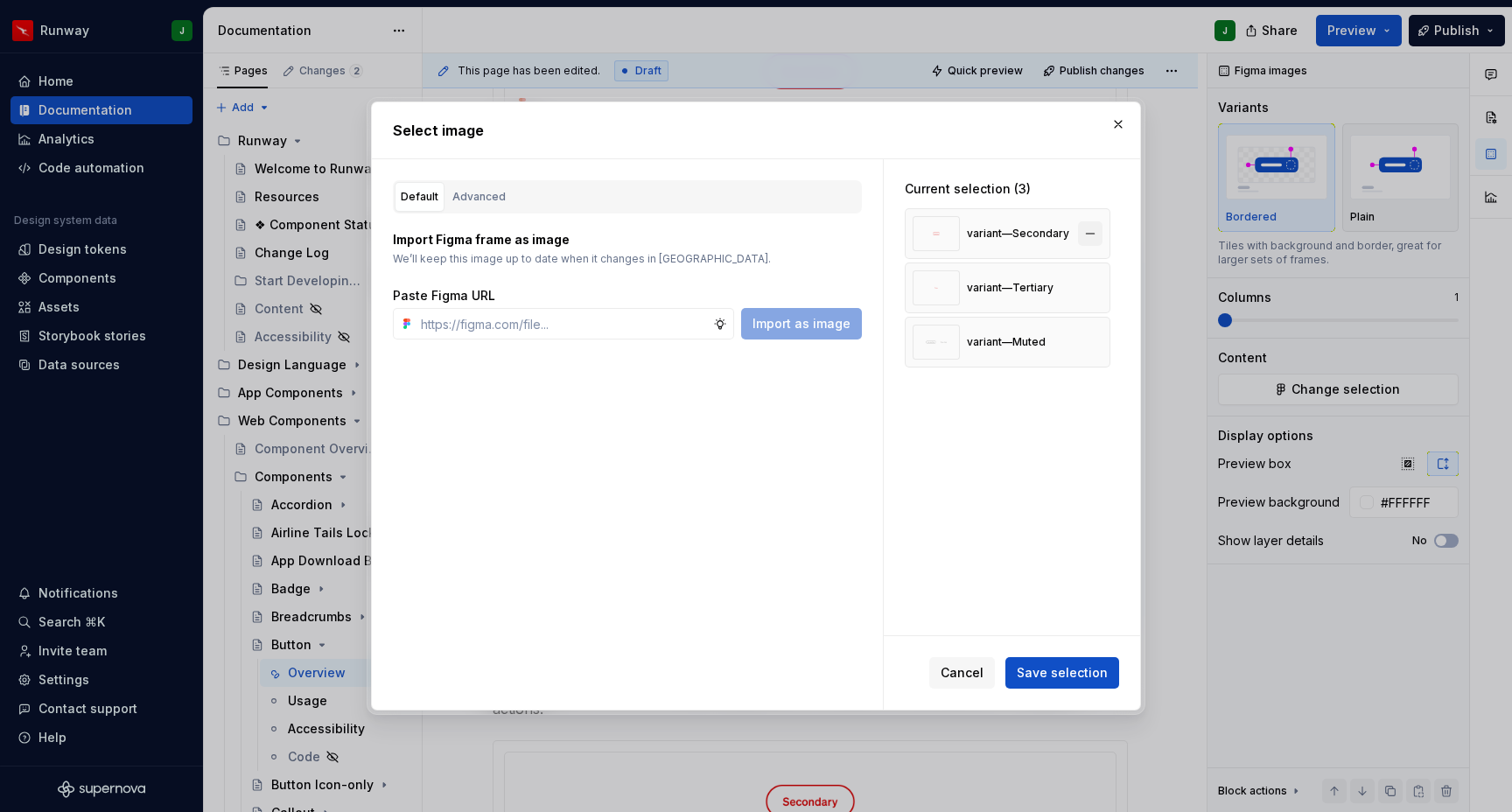
click at [1101, 234] on button "button" at bounding box center [1091, 233] width 24 height 24
click at [1100, 286] on button "button" at bounding box center [1091, 287] width 24 height 24
click at [1068, 671] on span "Save selection" at bounding box center [1063, 672] width 91 height 18
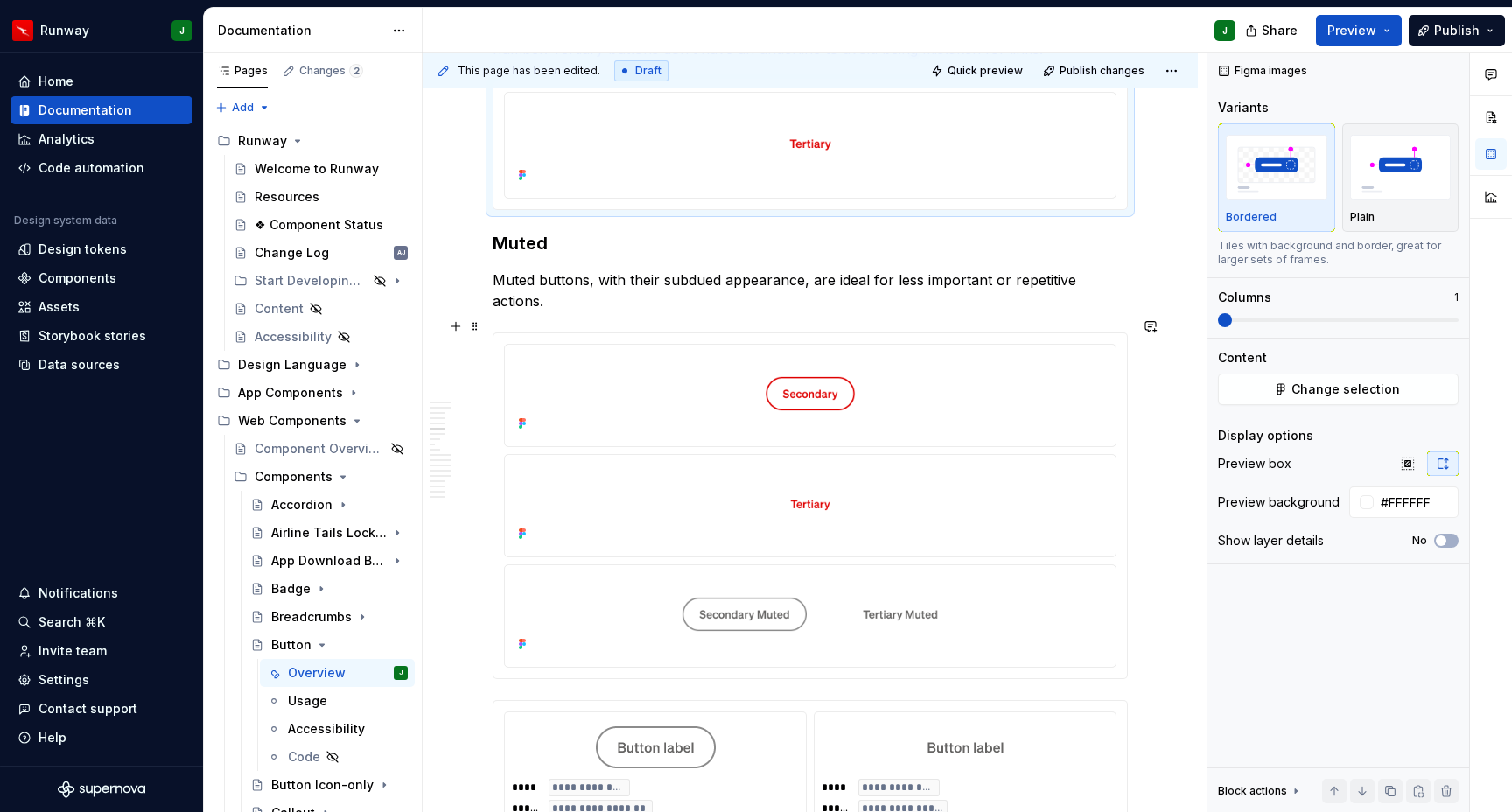
click at [1127, 582] on div "To enrich screen reader interactions, please activate Accessibility in Grammarl…" at bounding box center [810, 505] width 634 height 345
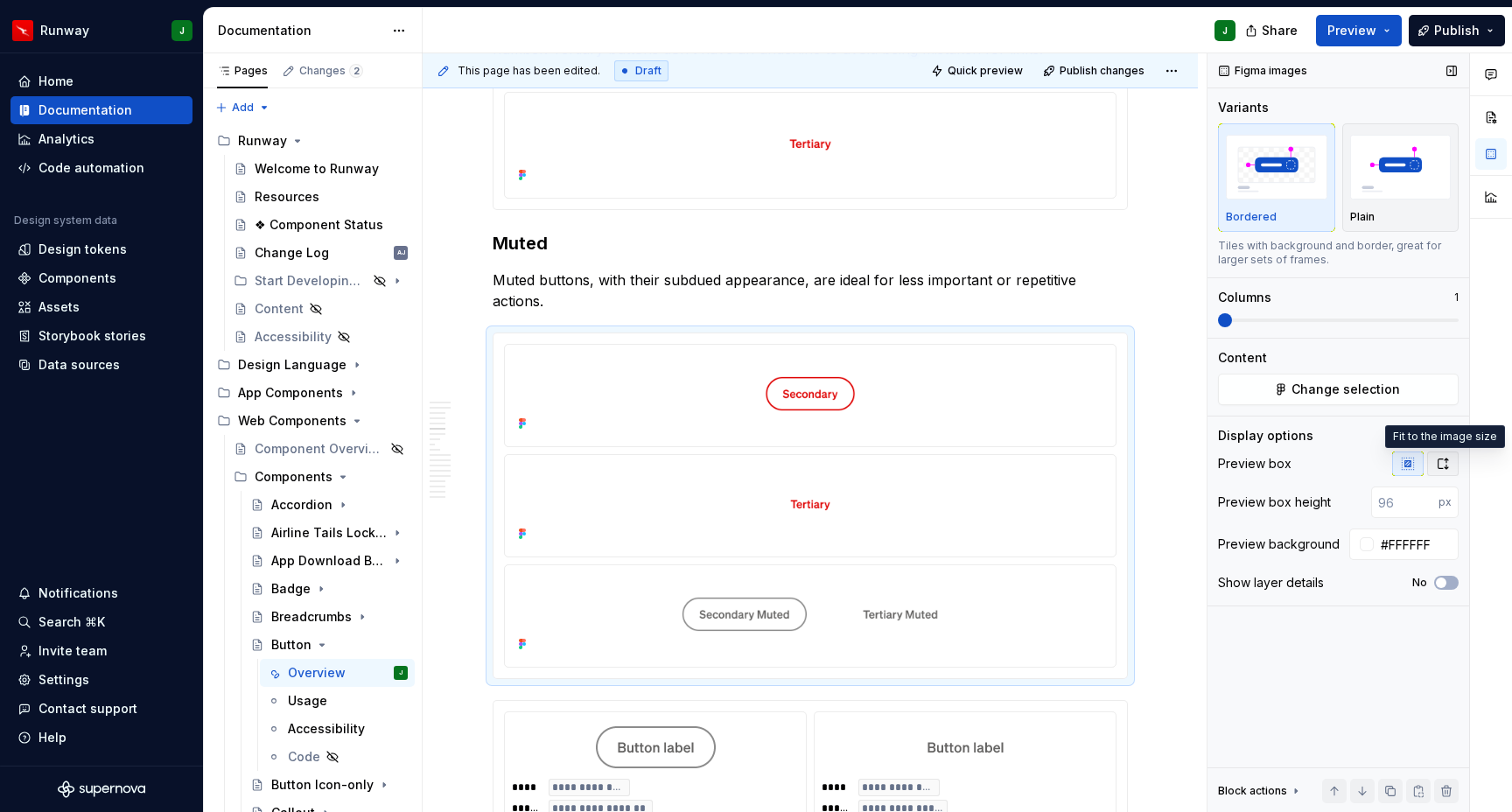
click at [1440, 465] on icon "button" at bounding box center [1443, 463] width 14 height 14
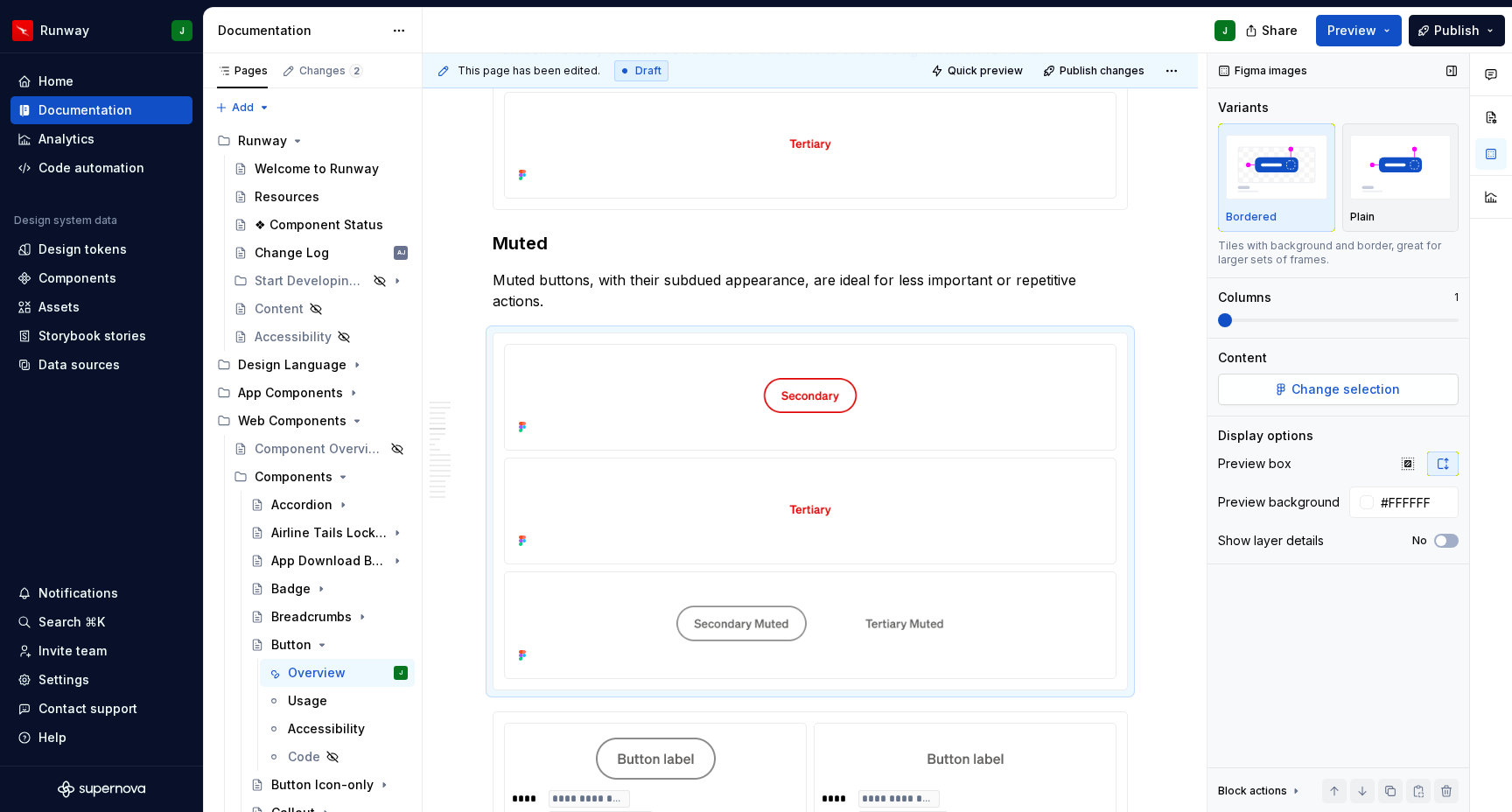
click at [1372, 391] on span "Change selection" at bounding box center [1345, 389] width 109 height 18
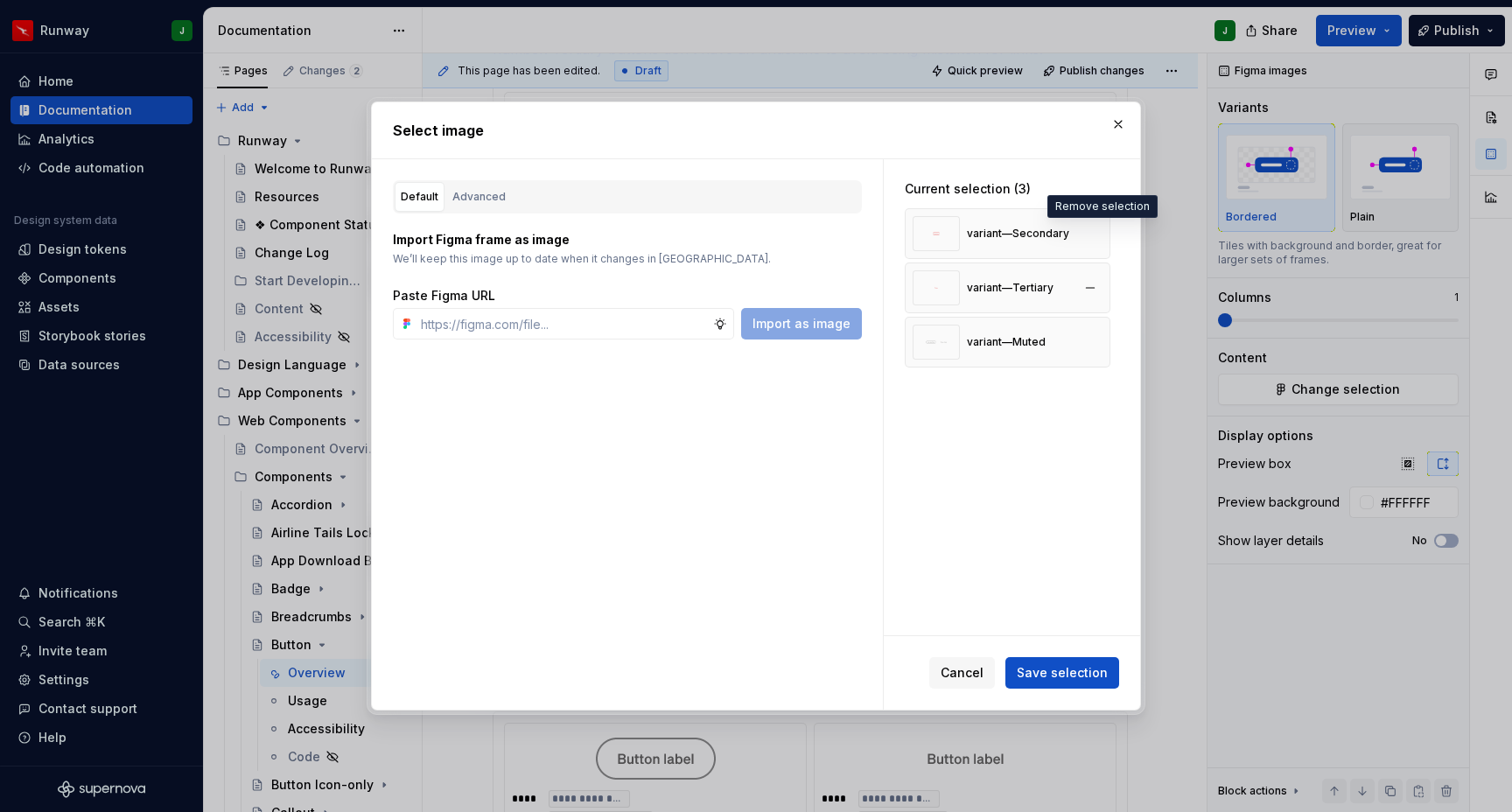
drag, startPoint x: 1100, startPoint y: 237, endPoint x: 1099, endPoint y: 248, distance: 11.0
click at [1100, 237] on button "button" at bounding box center [1091, 233] width 24 height 24
click at [1098, 234] on button "button" at bounding box center [1091, 233] width 24 height 24
drag, startPoint x: 1073, startPoint y: 667, endPoint x: 1068, endPoint y: 659, distance: 9.4
click at [1072, 666] on span "Save selection" at bounding box center [1063, 672] width 91 height 18
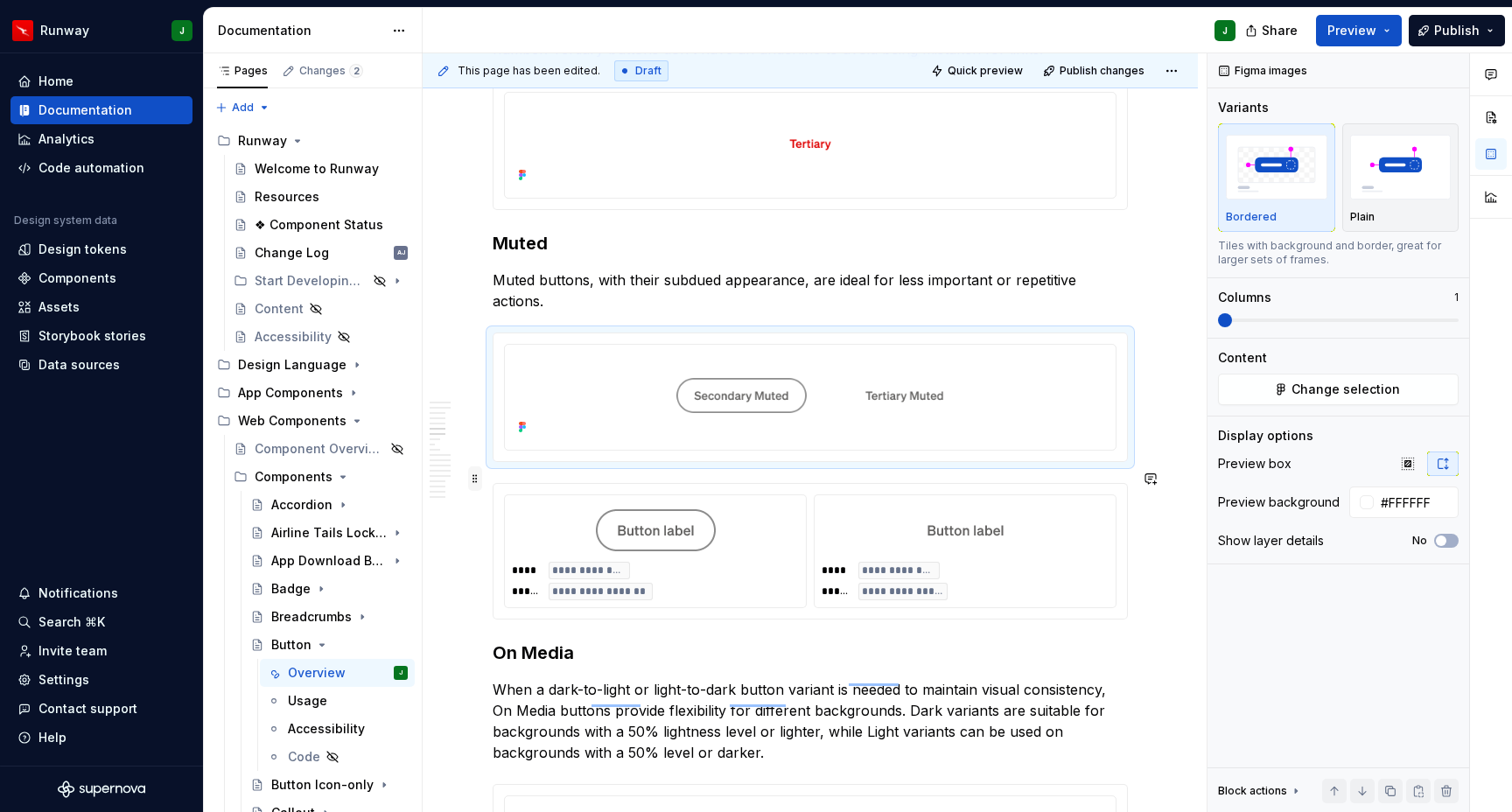
click at [475, 480] on span at bounding box center [475, 478] width 14 height 24
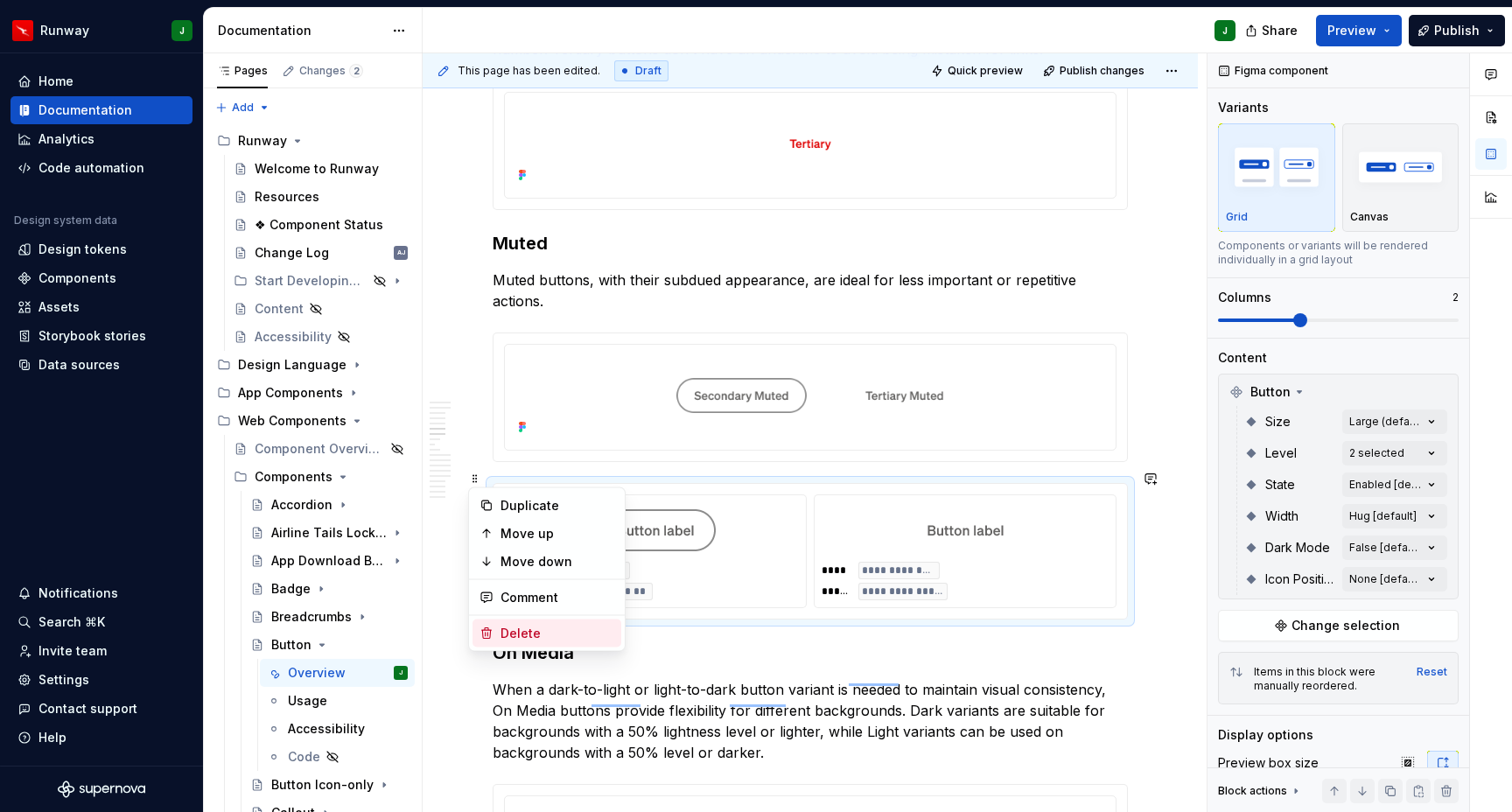
drag, startPoint x: 509, startPoint y: 628, endPoint x: 869, endPoint y: 671, distance: 362.6
click at [509, 628] on div "Delete" at bounding box center [557, 633] width 114 height 18
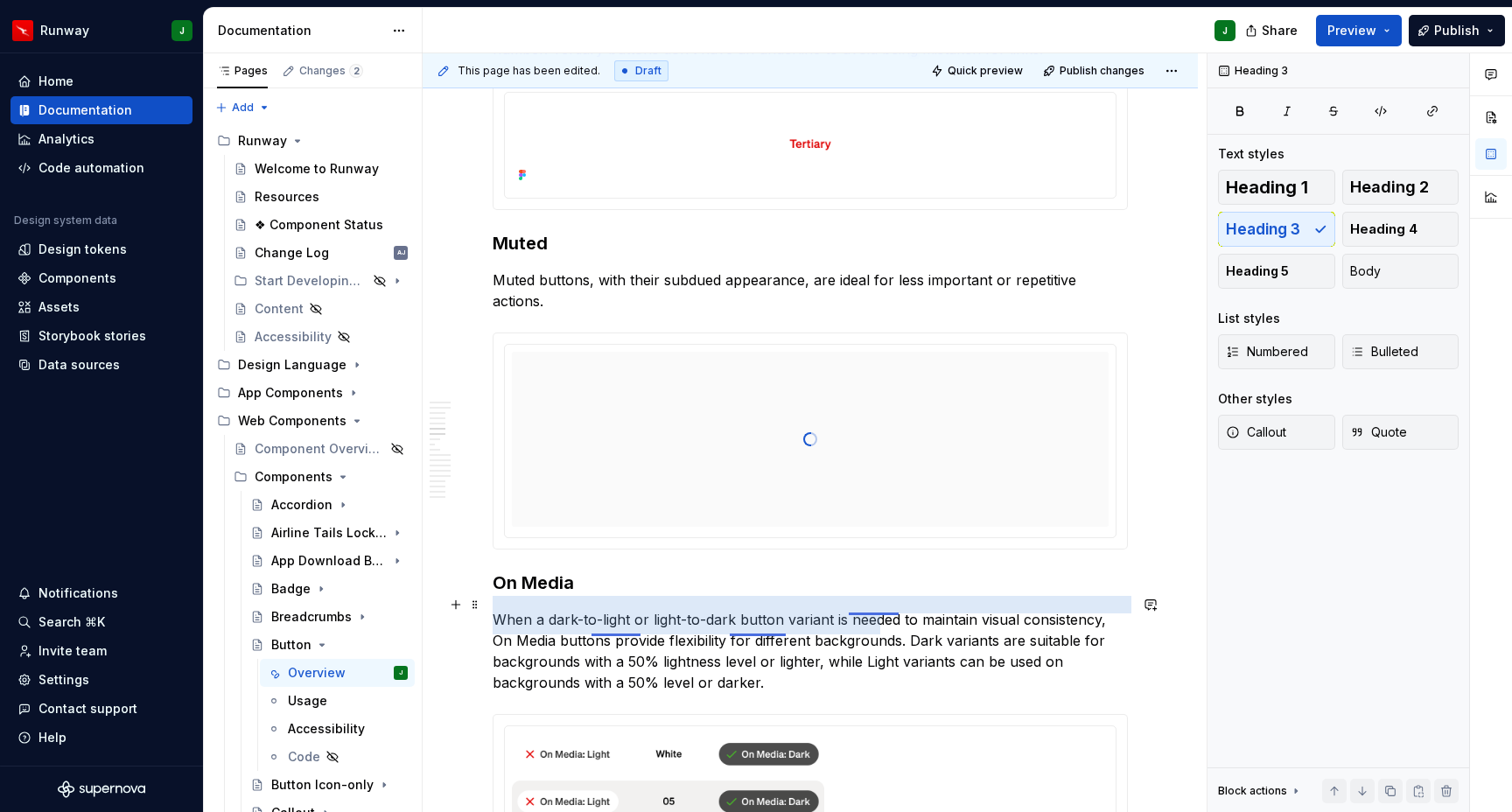
click at [870, 609] on p "When a dark-to-light or light-to-dark button variant is needed to maintain visu…" at bounding box center [810, 651] width 636 height 84
click at [874, 609] on p "When a dark-to-light or light-to-dark button variant is needed to maintain visu…" at bounding box center [810, 651] width 636 height 84
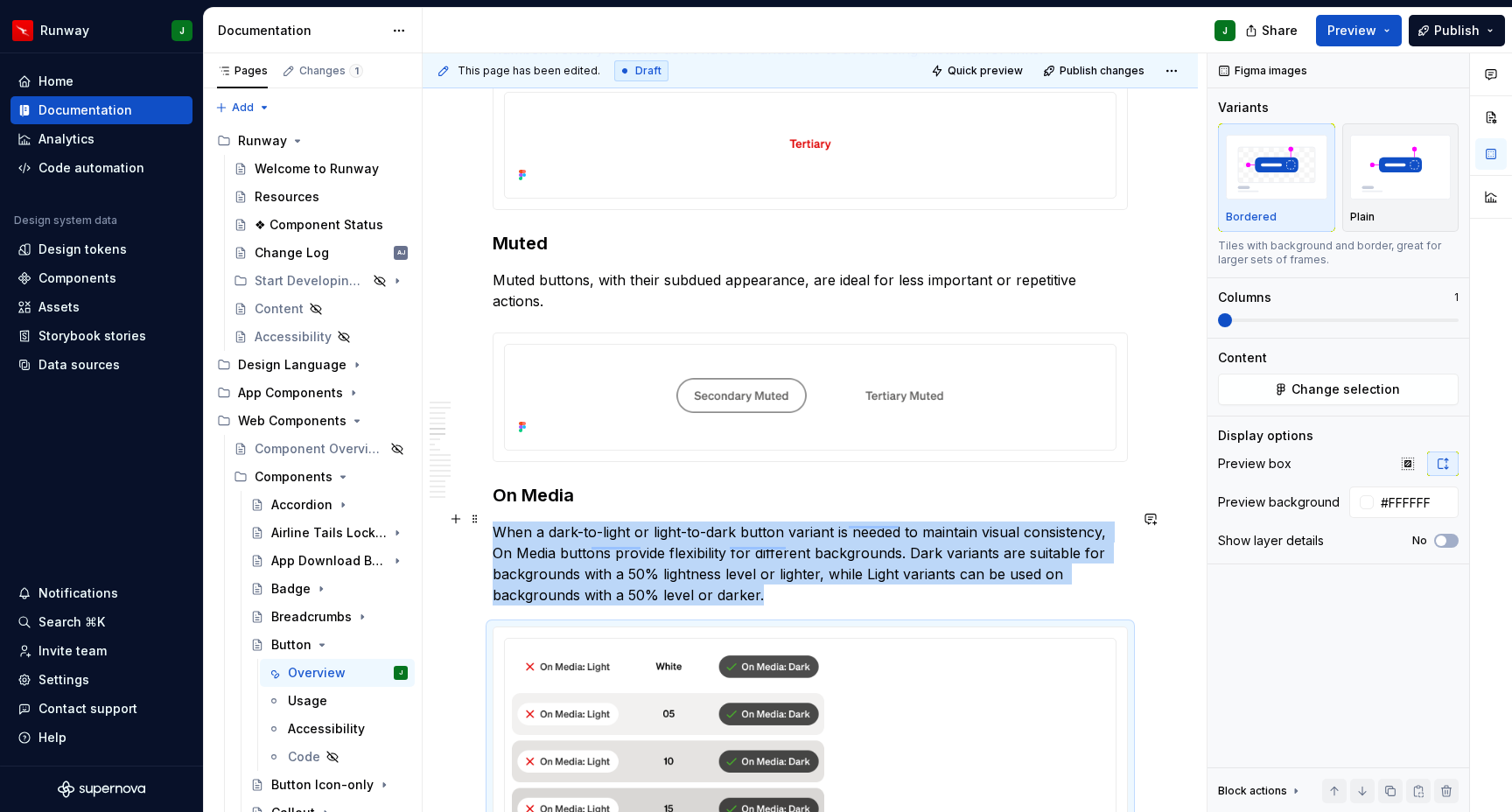
click at [871, 522] on p "When a dark-to-light or light-to-dark button variant is needed to maintain visu…" at bounding box center [810, 564] width 636 height 84
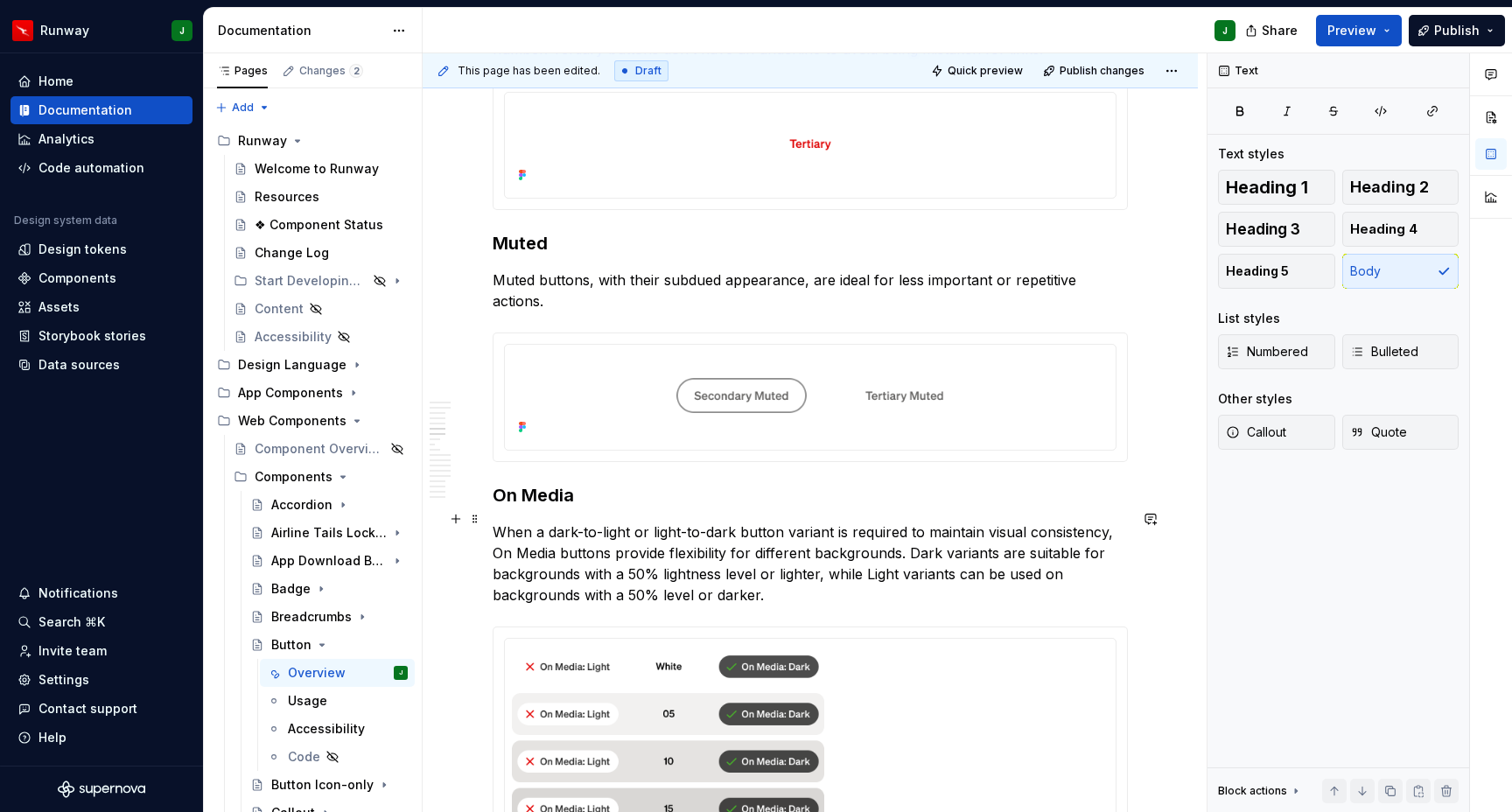
drag, startPoint x: 1033, startPoint y: 579, endPoint x: 880, endPoint y: 514, distance: 166.2
click at [1033, 579] on p "When a dark-to-light or light-to-dark button variant is required to maintain vi…" at bounding box center [810, 564] width 636 height 84
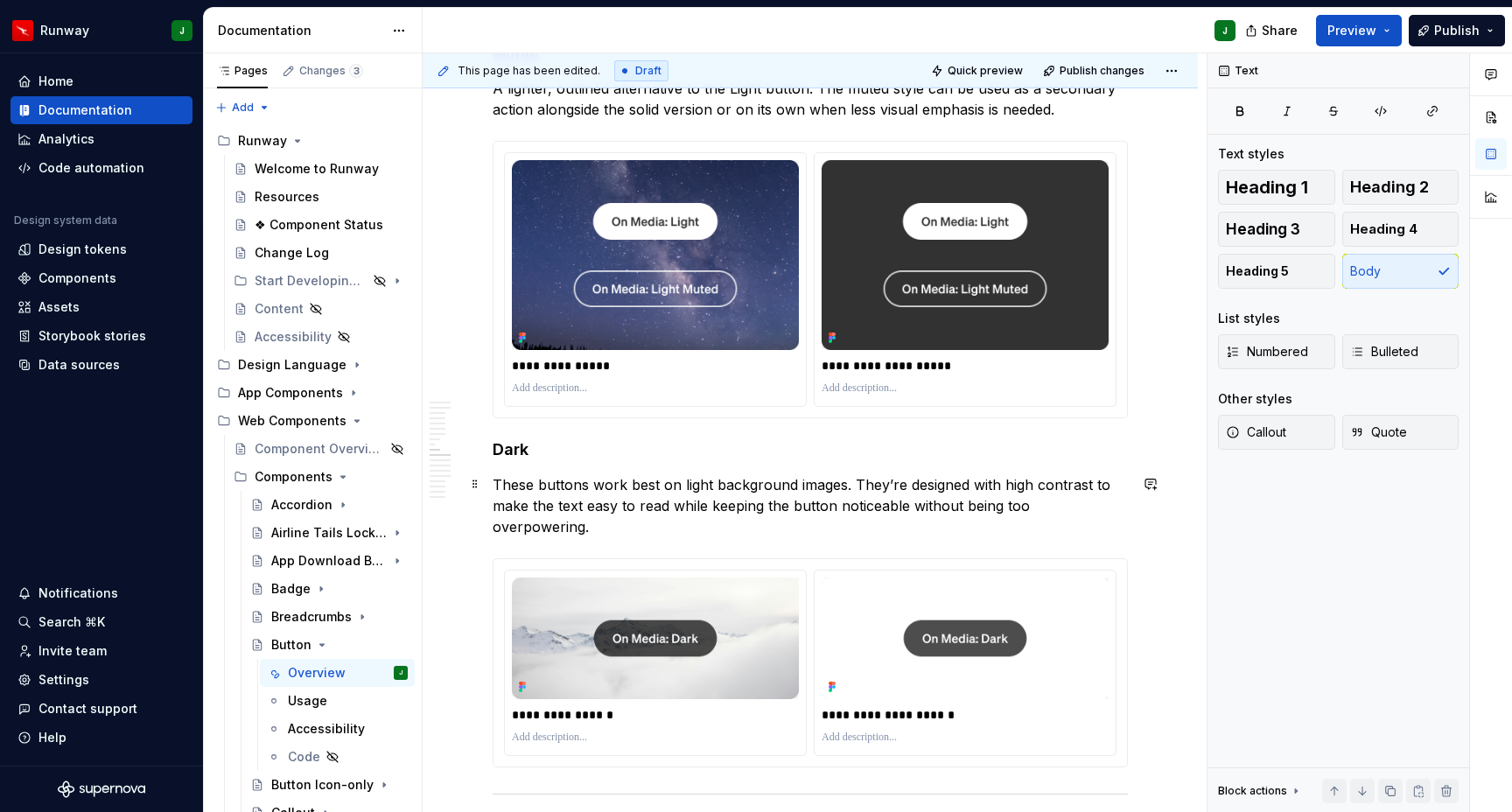
scroll to position [3092, 0]
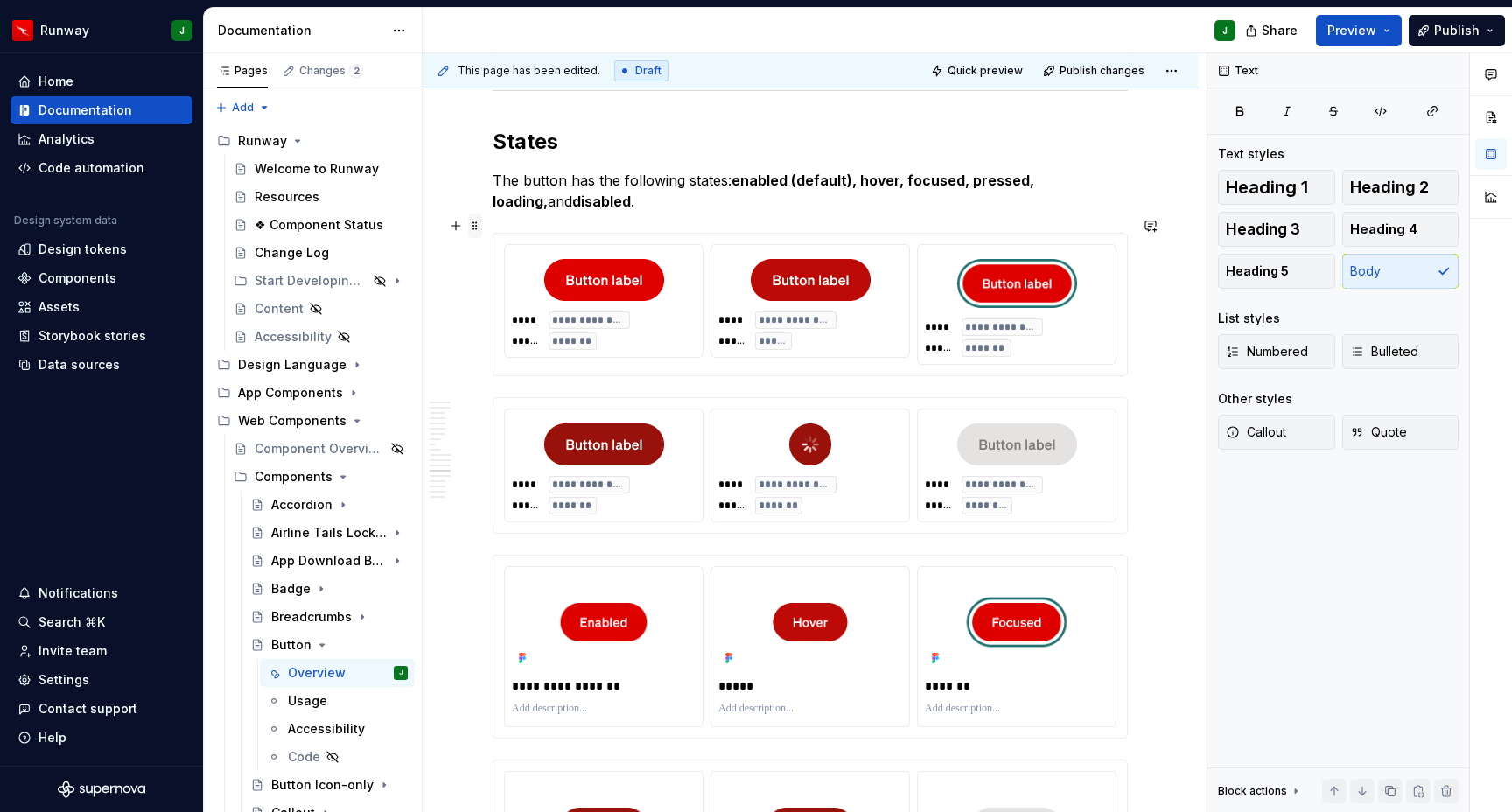
click at [475, 232] on span at bounding box center [475, 226] width 14 height 24
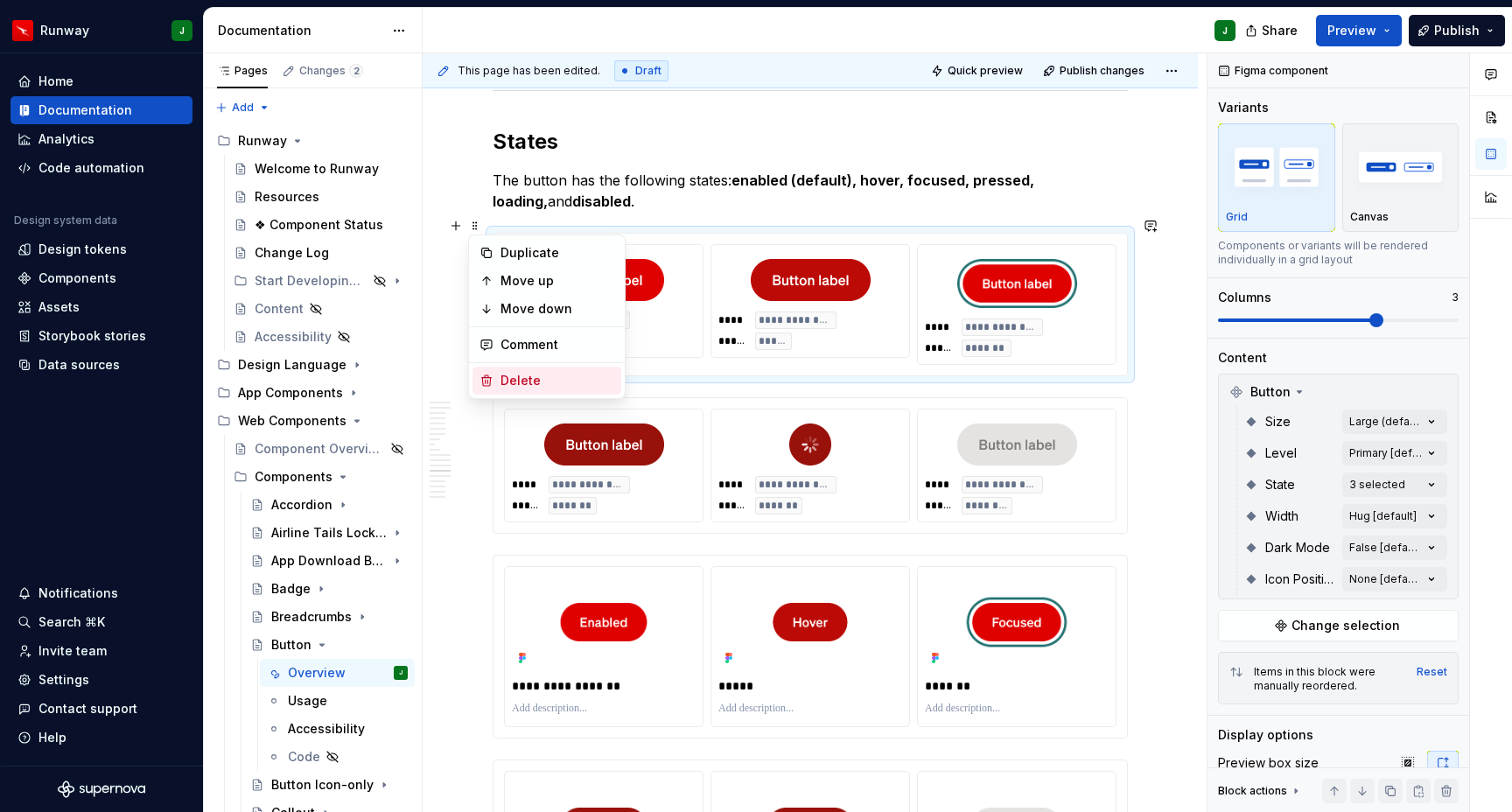
click at [533, 381] on div "Delete" at bounding box center [557, 380] width 114 height 18
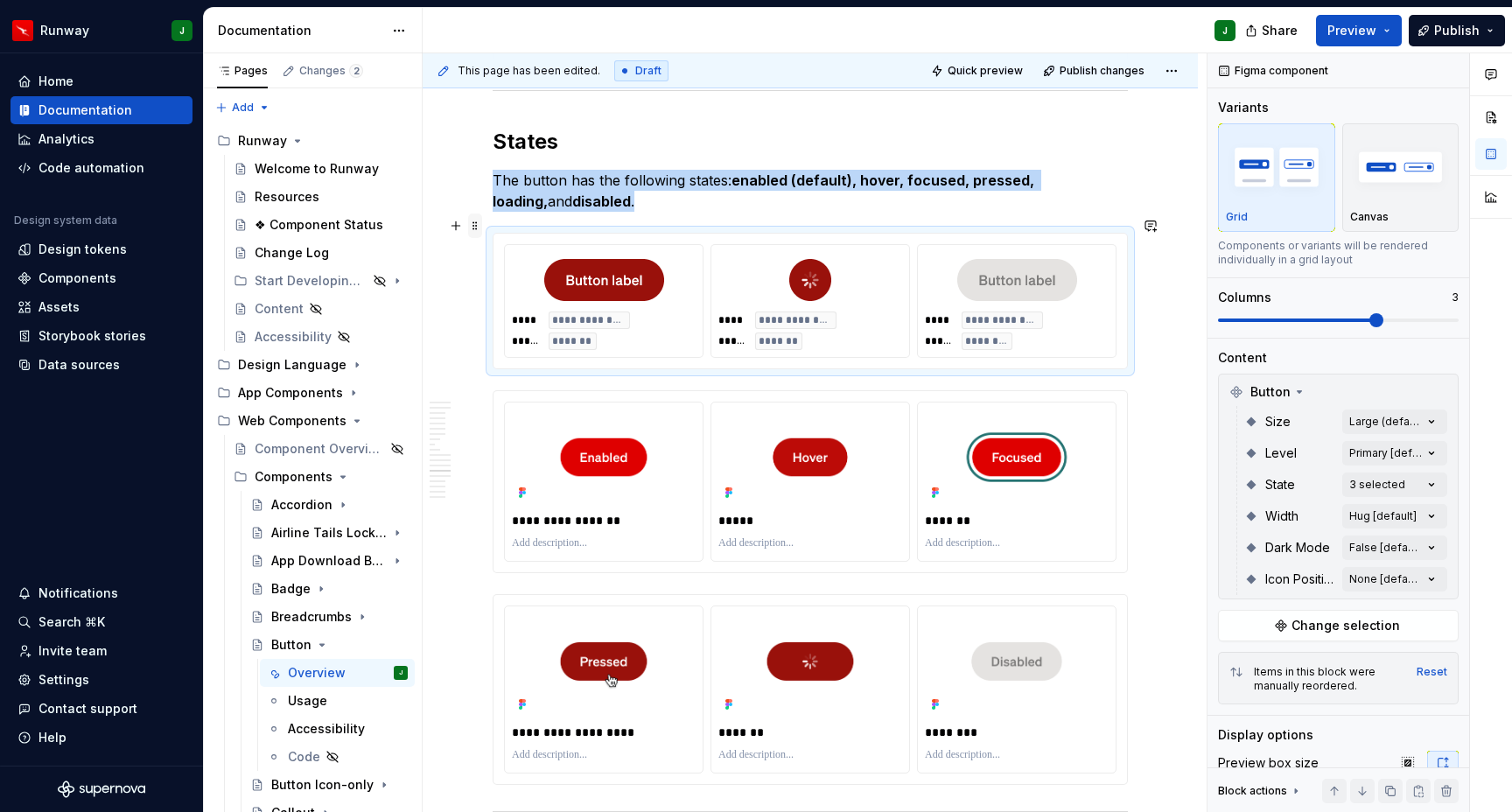
click at [477, 228] on span at bounding box center [475, 226] width 14 height 24
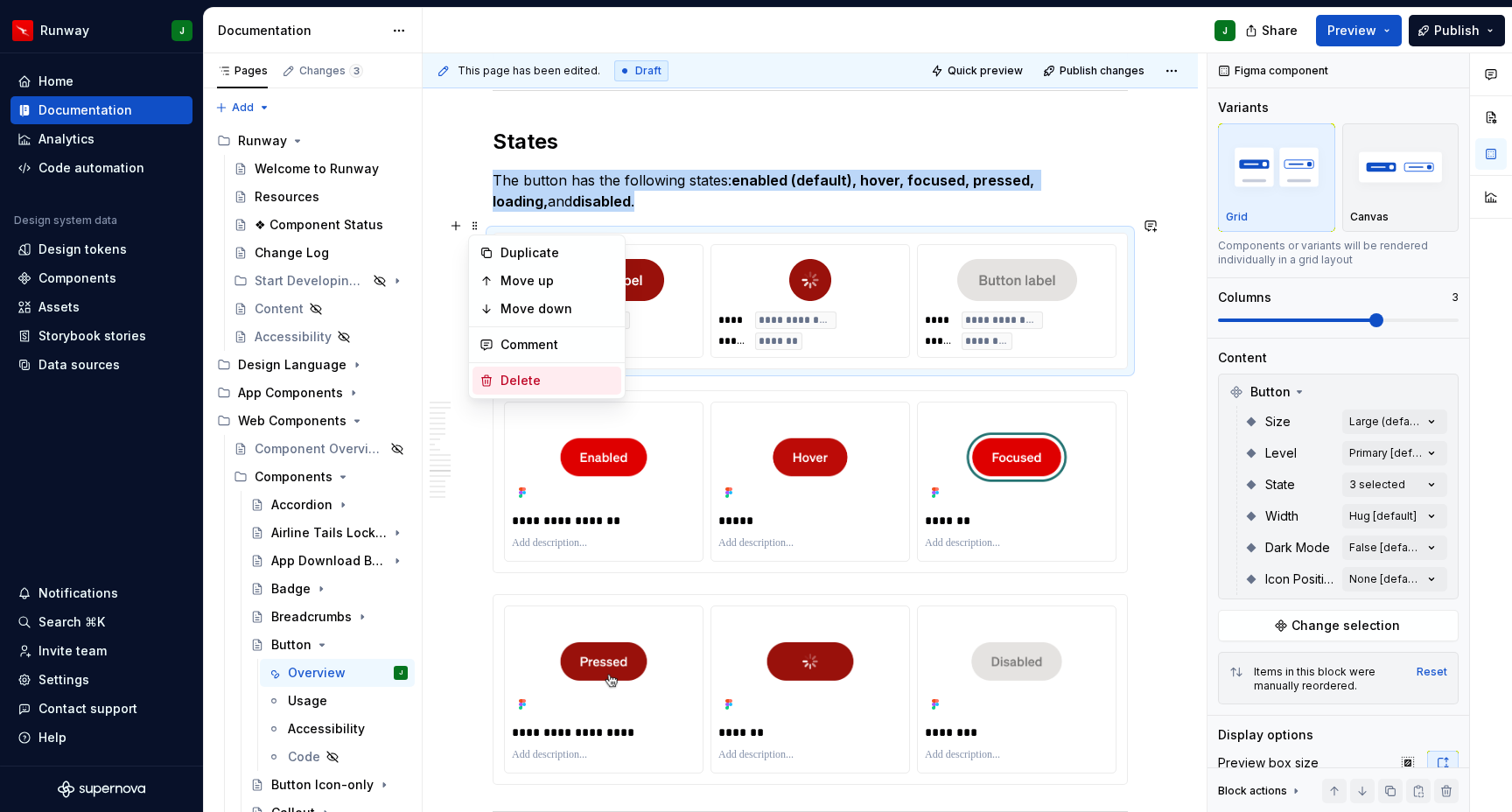
click at [513, 374] on div "Delete" at bounding box center [557, 380] width 114 height 18
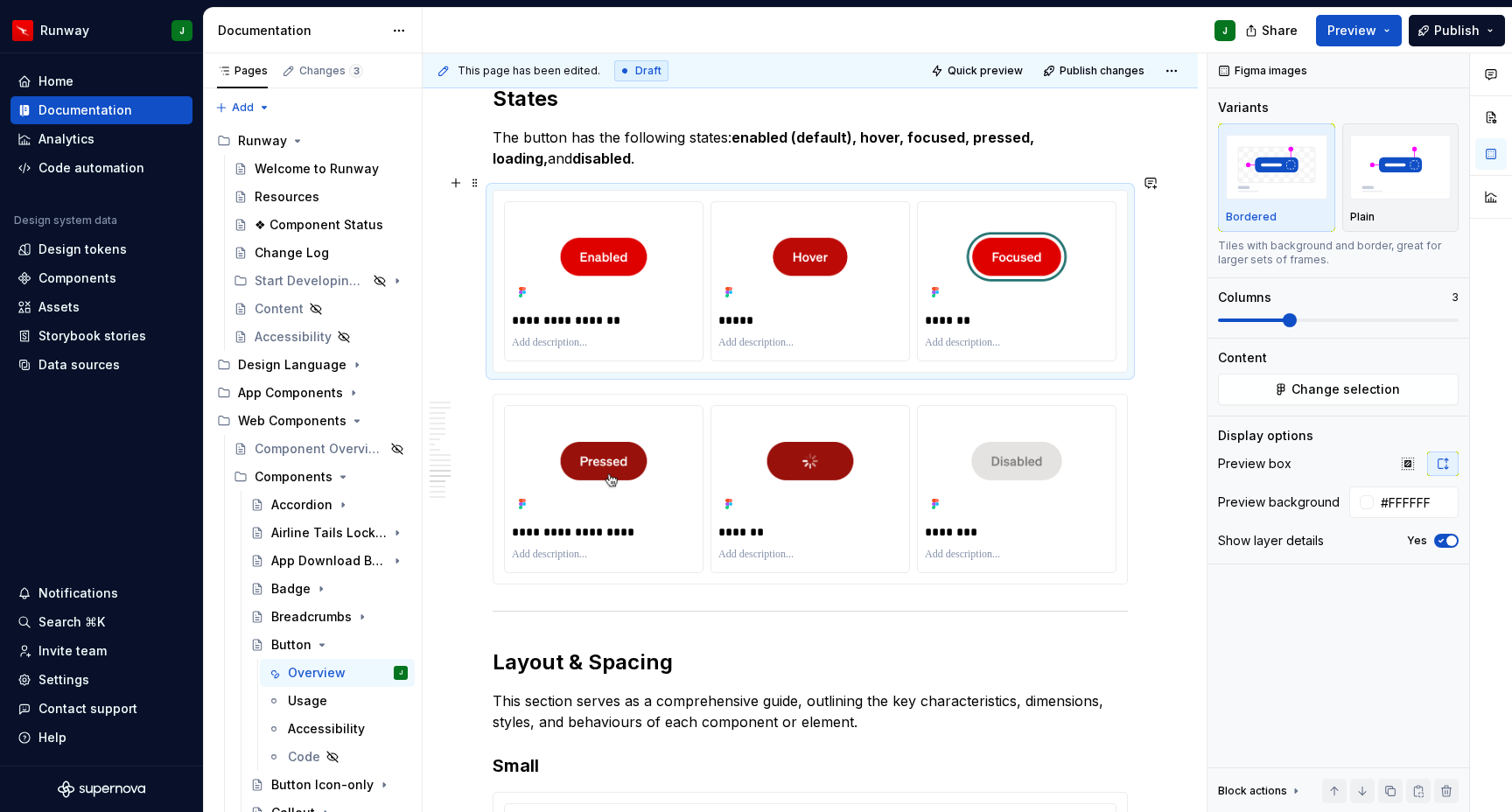
click at [1127, 340] on div "**********" at bounding box center [810, 282] width 634 height 182
click at [1318, 393] on span "Change selection" at bounding box center [1345, 389] width 109 height 18
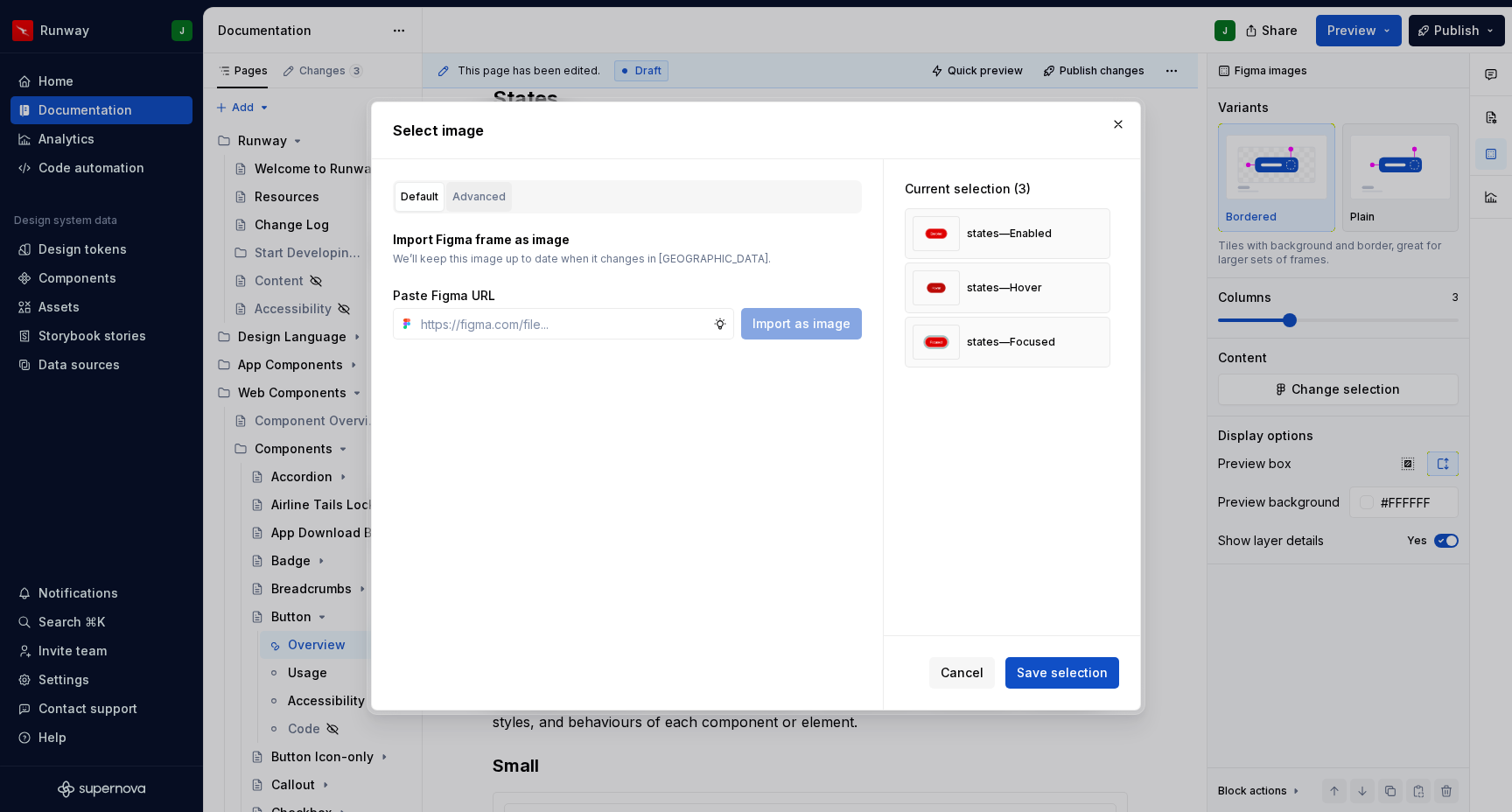
click at [488, 199] on div "Advanced" at bounding box center [478, 196] width 53 height 18
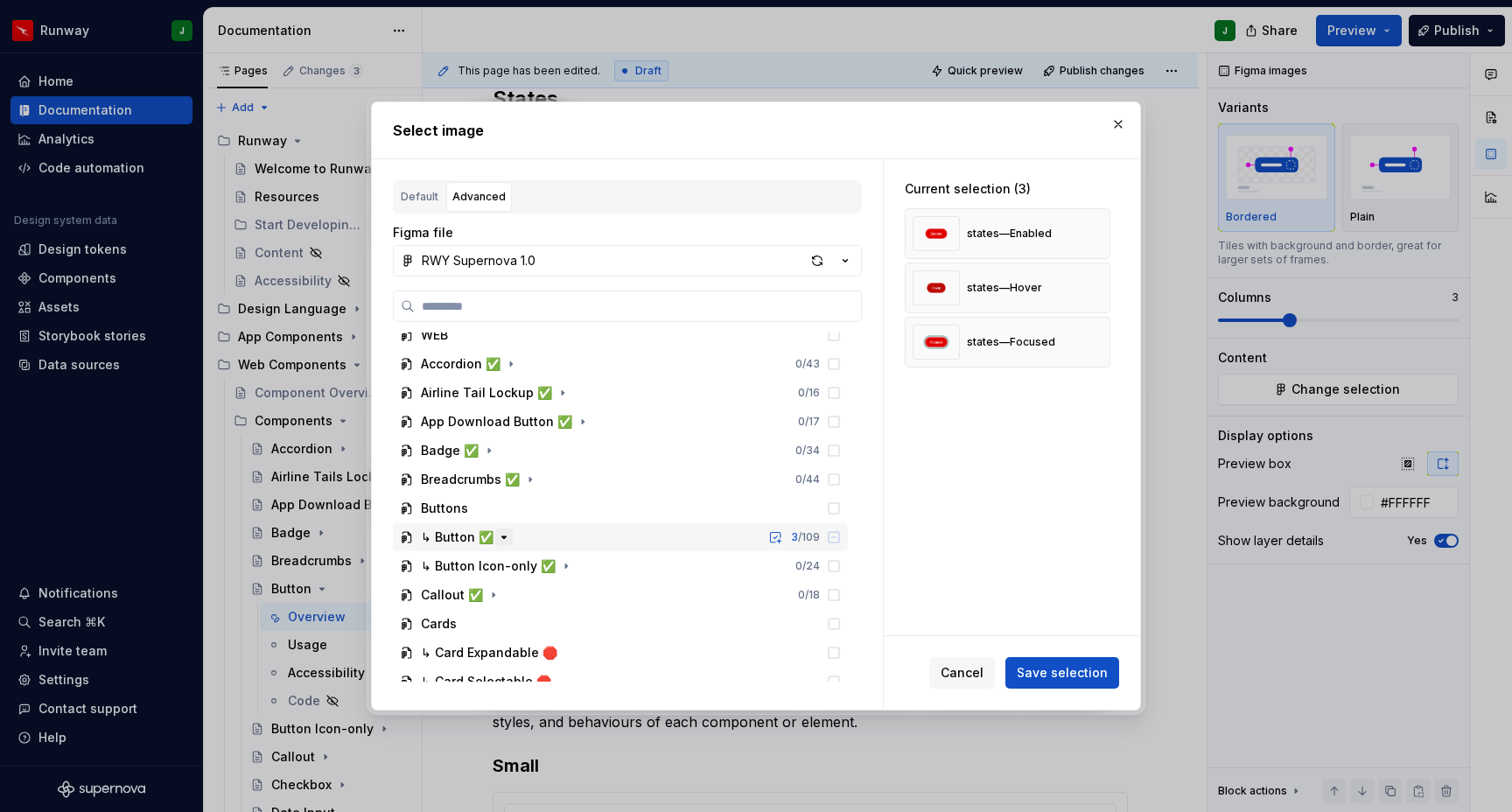
click at [495, 536] on button "button" at bounding box center [503, 537] width 18 height 18
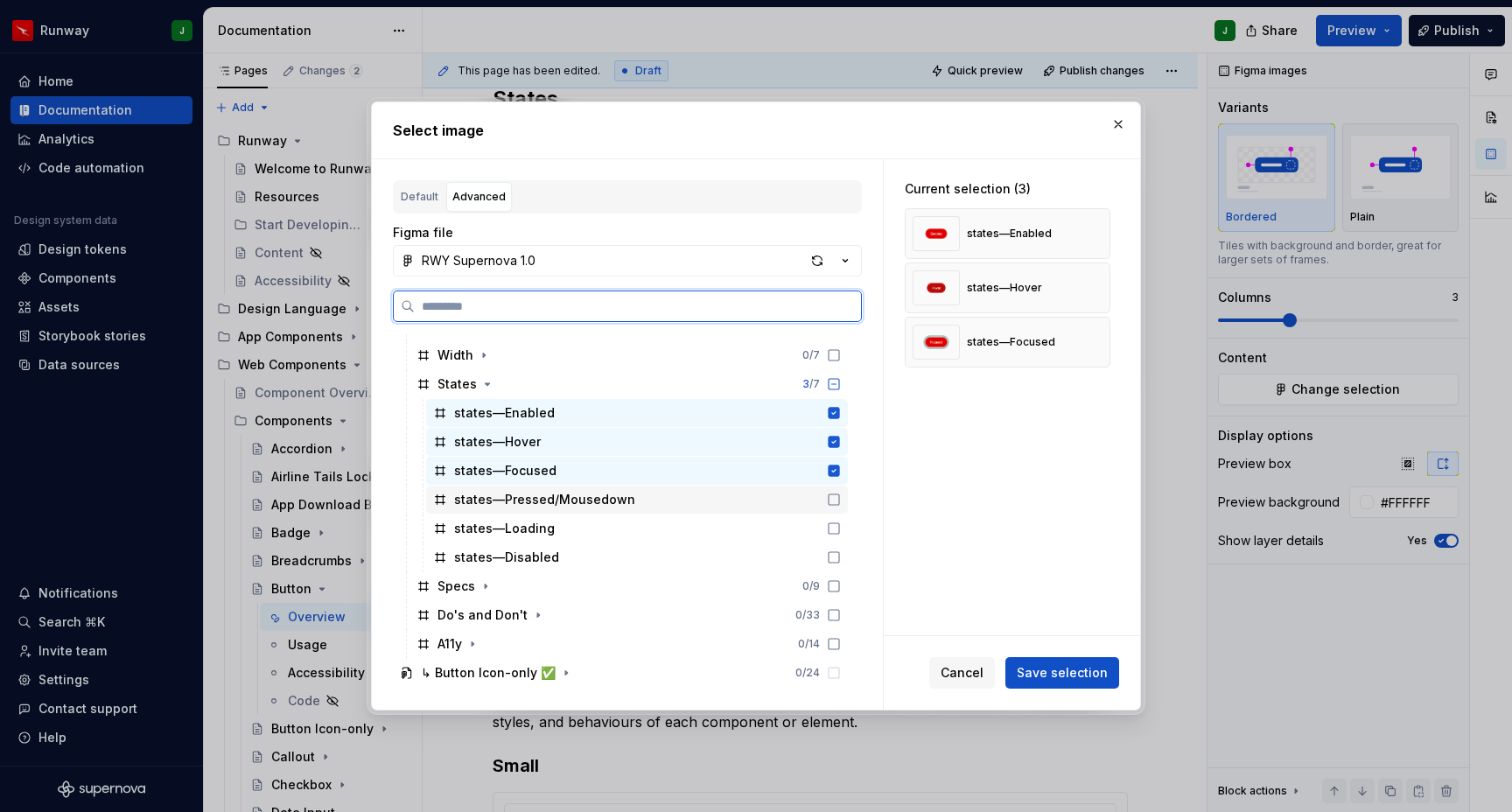
drag, startPoint x: 848, startPoint y: 504, endPoint x: 848, endPoint y: 524, distance: 20.0
click at [841, 504] on icon at bounding box center [834, 499] width 14 height 14
drag, startPoint x: 848, startPoint y: 528, endPoint x: 850, endPoint y: 545, distance: 17.1
click at [841, 529] on icon at bounding box center [834, 528] width 14 height 14
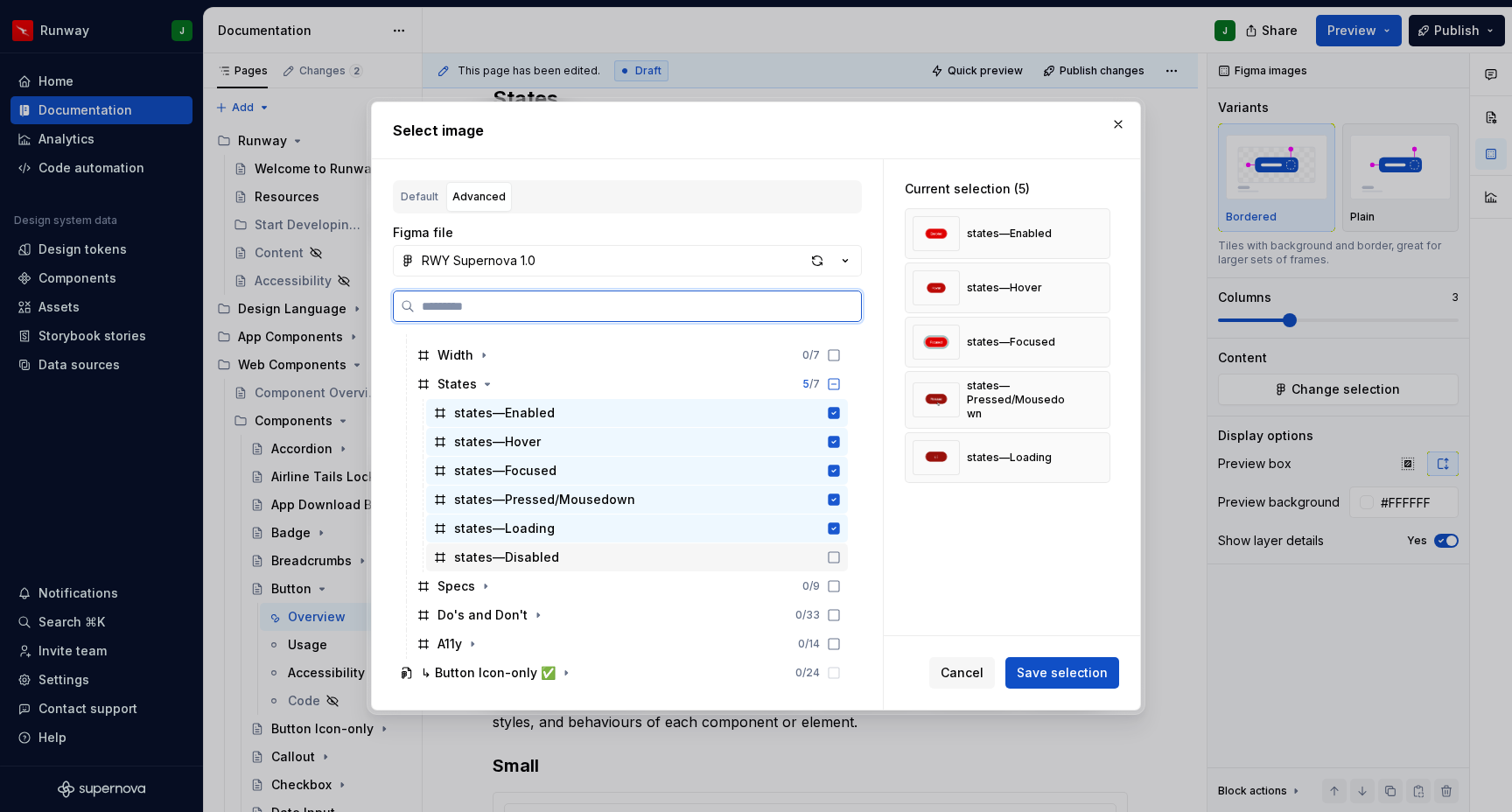
click at [841, 552] on icon at bounding box center [834, 557] width 14 height 14
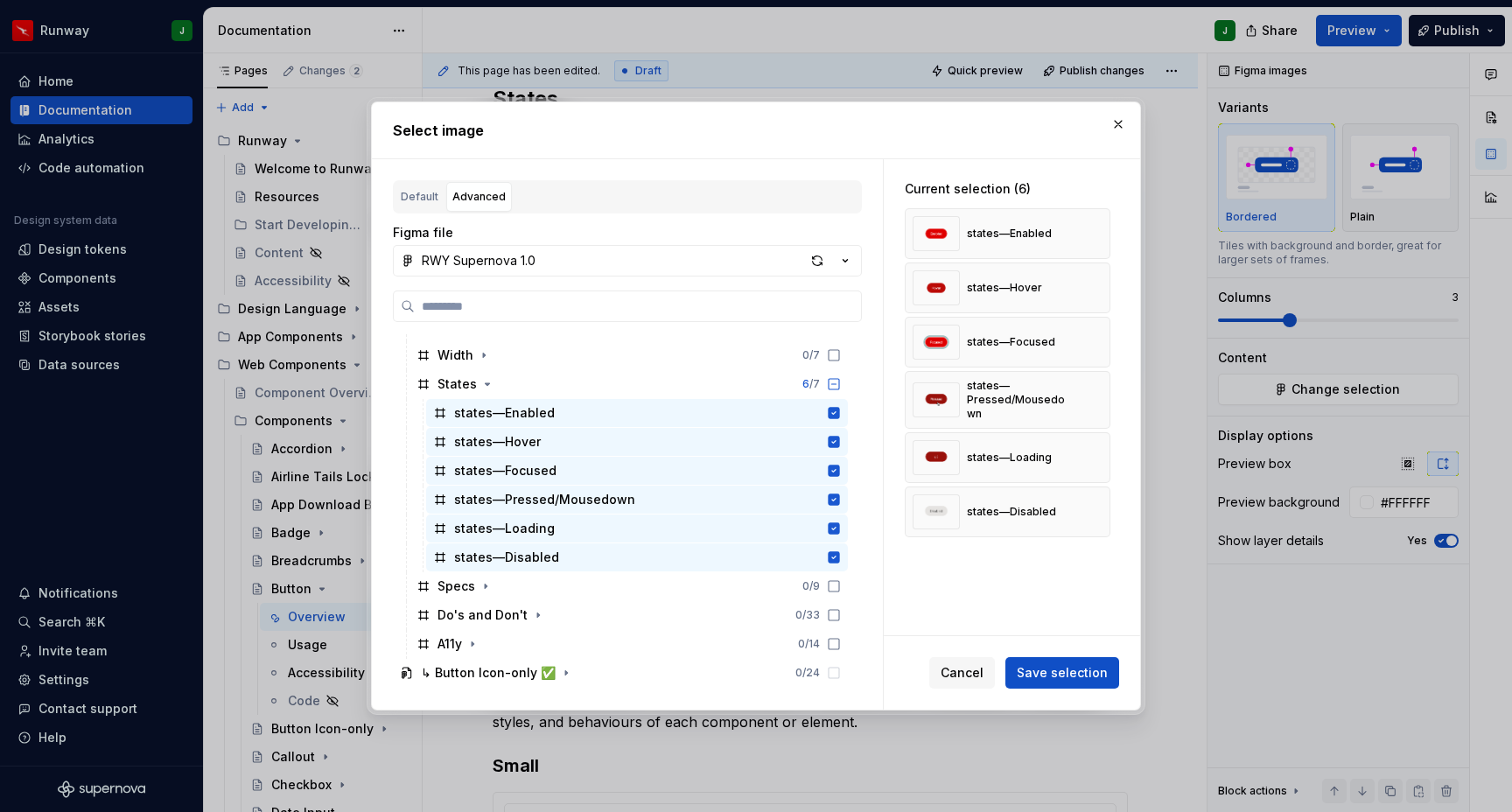
click at [1086, 674] on span "Save selection" at bounding box center [1063, 672] width 91 height 18
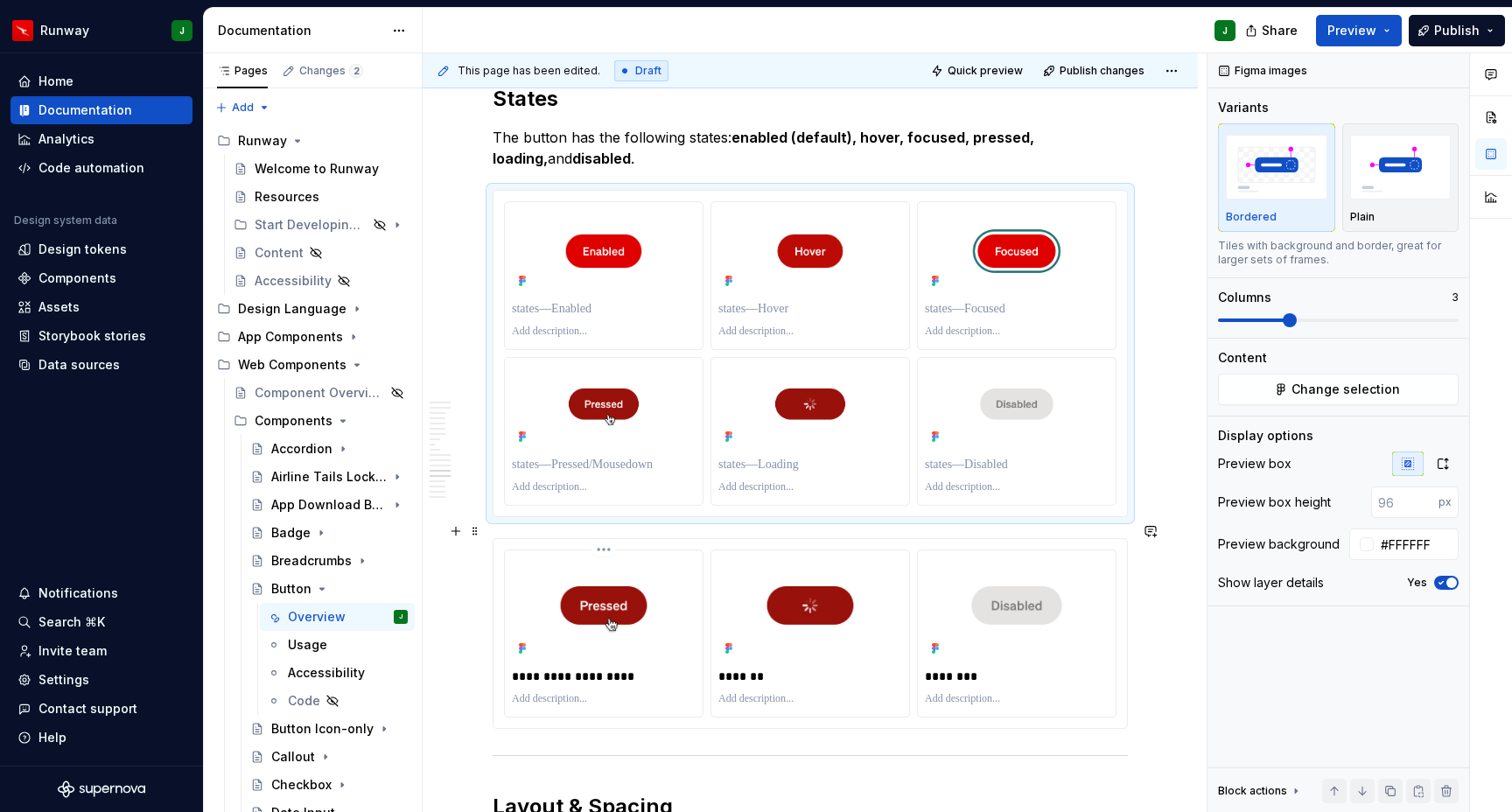
click at [596, 668] on p "**********" at bounding box center [605, 676] width 186 height 18
click at [599, 456] on p "To enrich screen reader interactions, please activate Accessibility in Grammarl…" at bounding box center [604, 464] width 184 height 18
type textarea "*"
click at [747, 668] on p "*******" at bounding box center [811, 676] width 186 height 18
click at [746, 456] on p "To enrich screen reader interactions, please activate Accessibility in Grammarl…" at bounding box center [810, 464] width 184 height 18
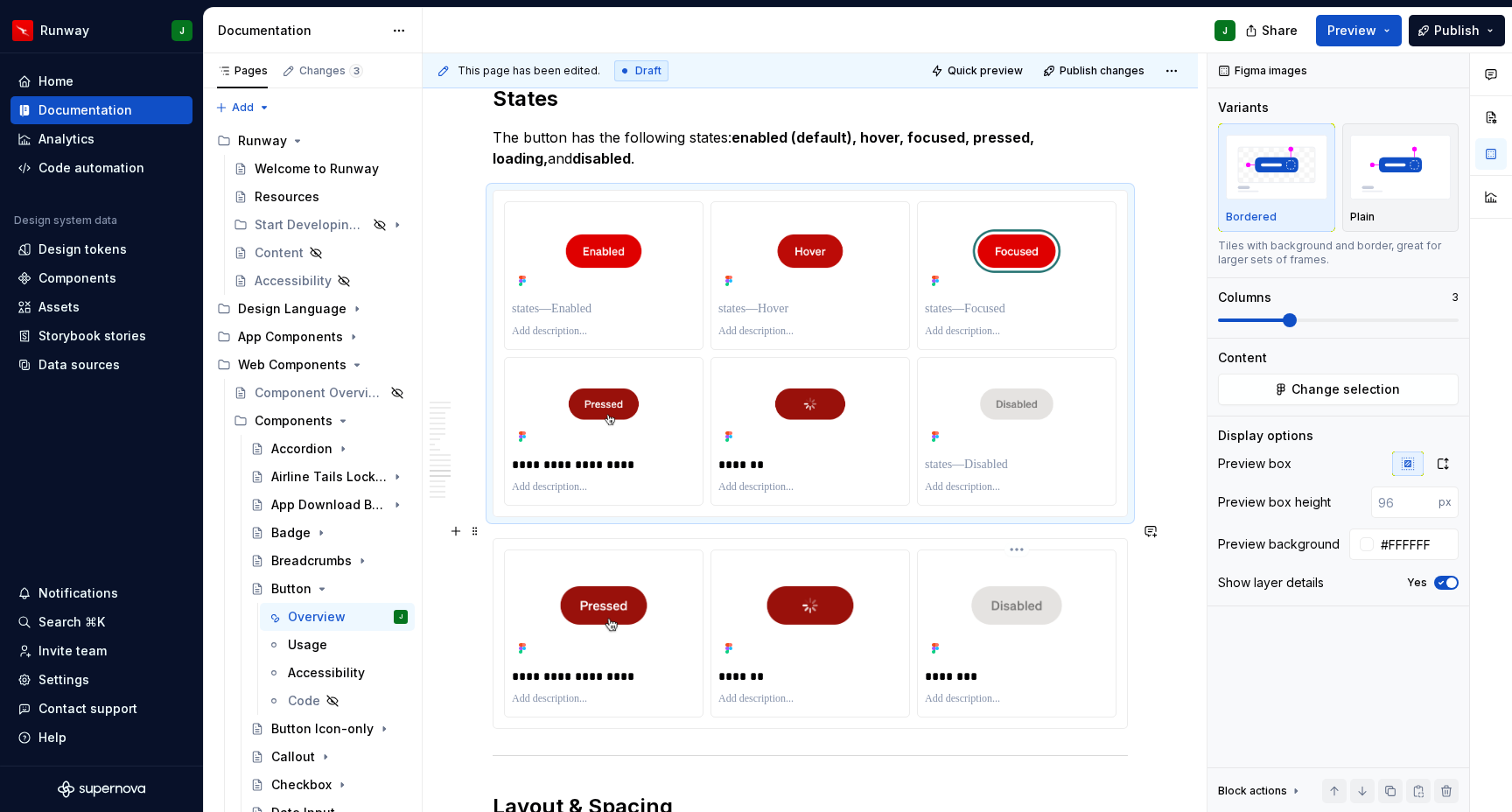
click at [956, 668] on p "********" at bounding box center [1018, 676] width 186 height 18
click at [952, 456] on p "To enrich screen reader interactions, please activate Accessibility in Grammarl…" at bounding box center [1017, 464] width 184 height 18
click at [986, 300] on p "To enrich screen reader interactions, please activate Accessibility in Grammarl…" at bounding box center [1018, 309] width 186 height 18
click at [763, 300] on p "To enrich screen reader interactions, please activate Accessibility in Grammarl…" at bounding box center [811, 309] width 186 height 18
click at [563, 300] on p "To enrich screen reader interactions, please activate Accessibility in Grammarl…" at bounding box center [605, 309] width 186 height 18
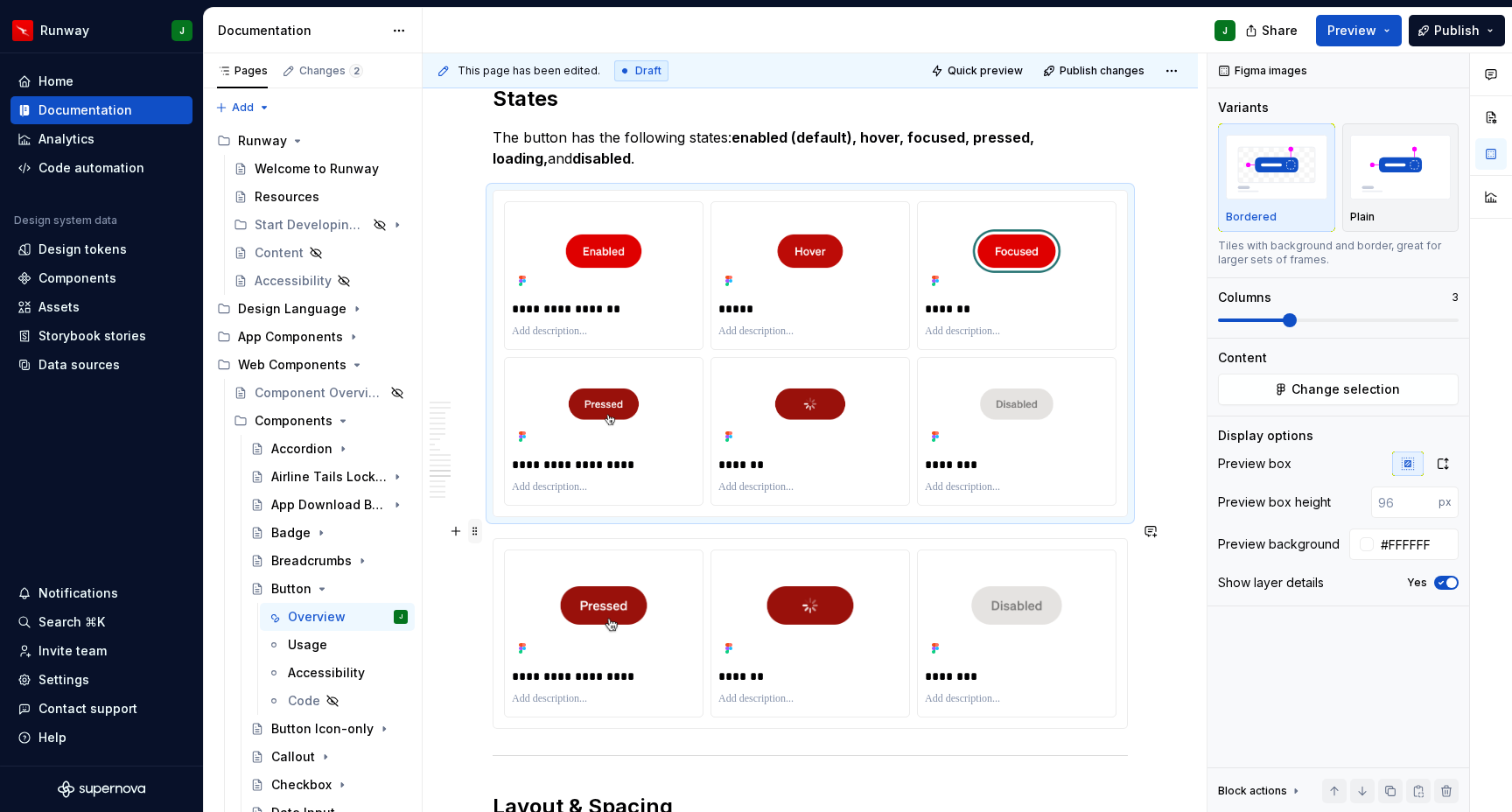
click at [475, 534] on span at bounding box center [475, 531] width 14 height 24
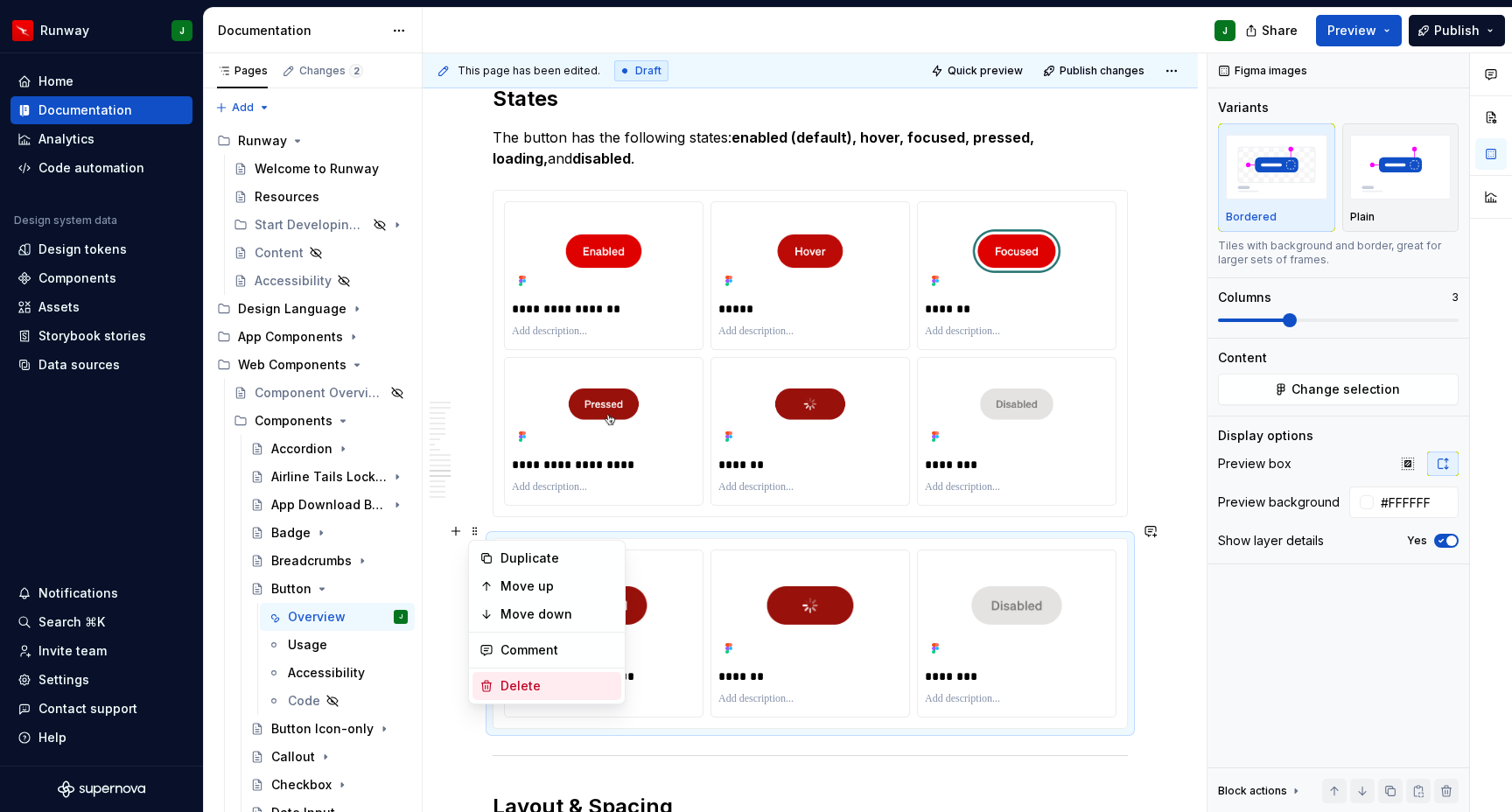
drag, startPoint x: 521, startPoint y: 685, endPoint x: 1133, endPoint y: 461, distance: 651.7
click at [521, 685] on div "Delete" at bounding box center [557, 686] width 114 height 18
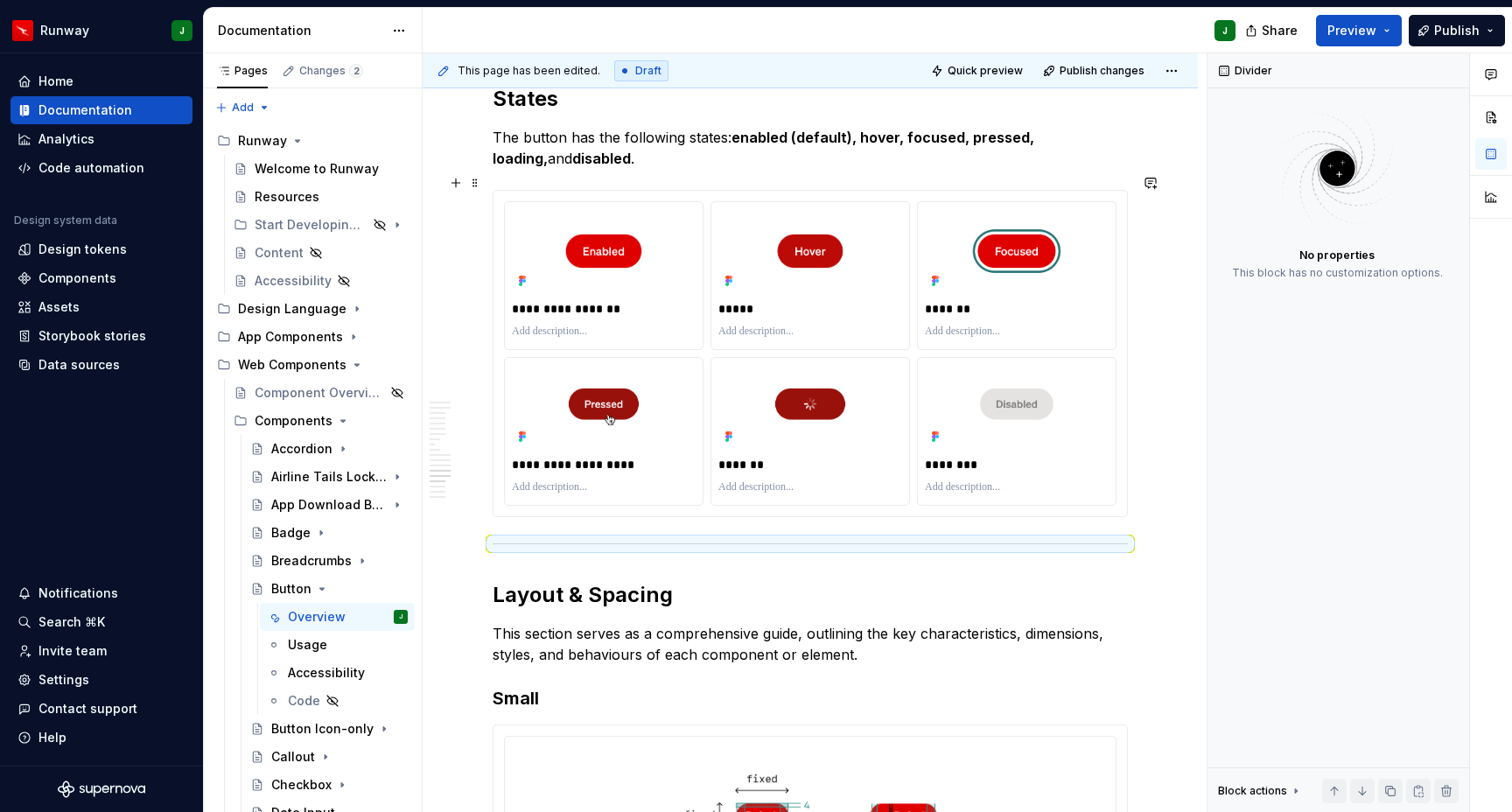
click at [1127, 461] on div "**********" at bounding box center [810, 353] width 634 height 326
click at [1127, 453] on div "**********" at bounding box center [810, 353] width 634 height 326
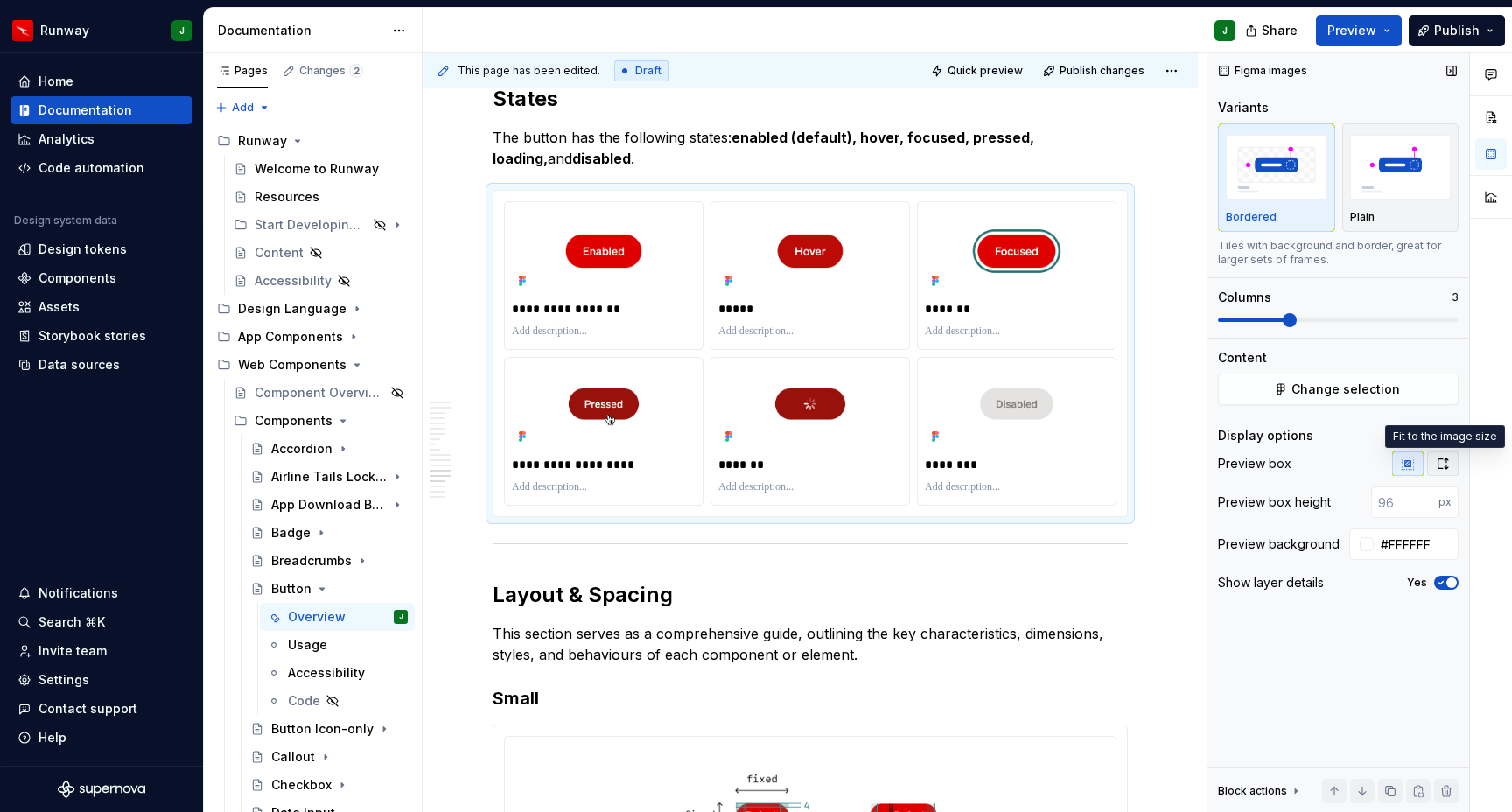
click at [1438, 463] on icon "button" at bounding box center [1443, 463] width 14 height 14
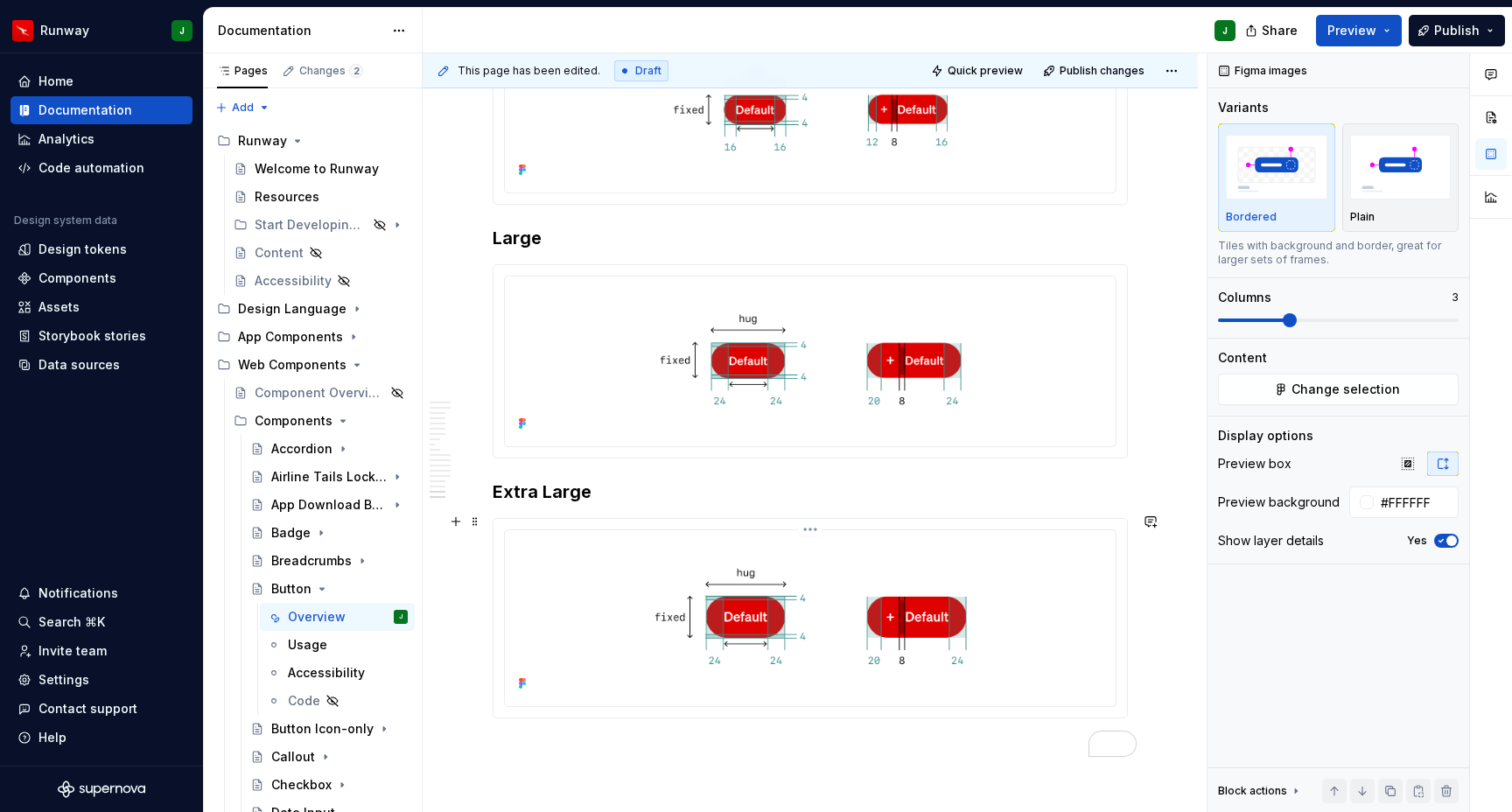
scroll to position [5957, 0]
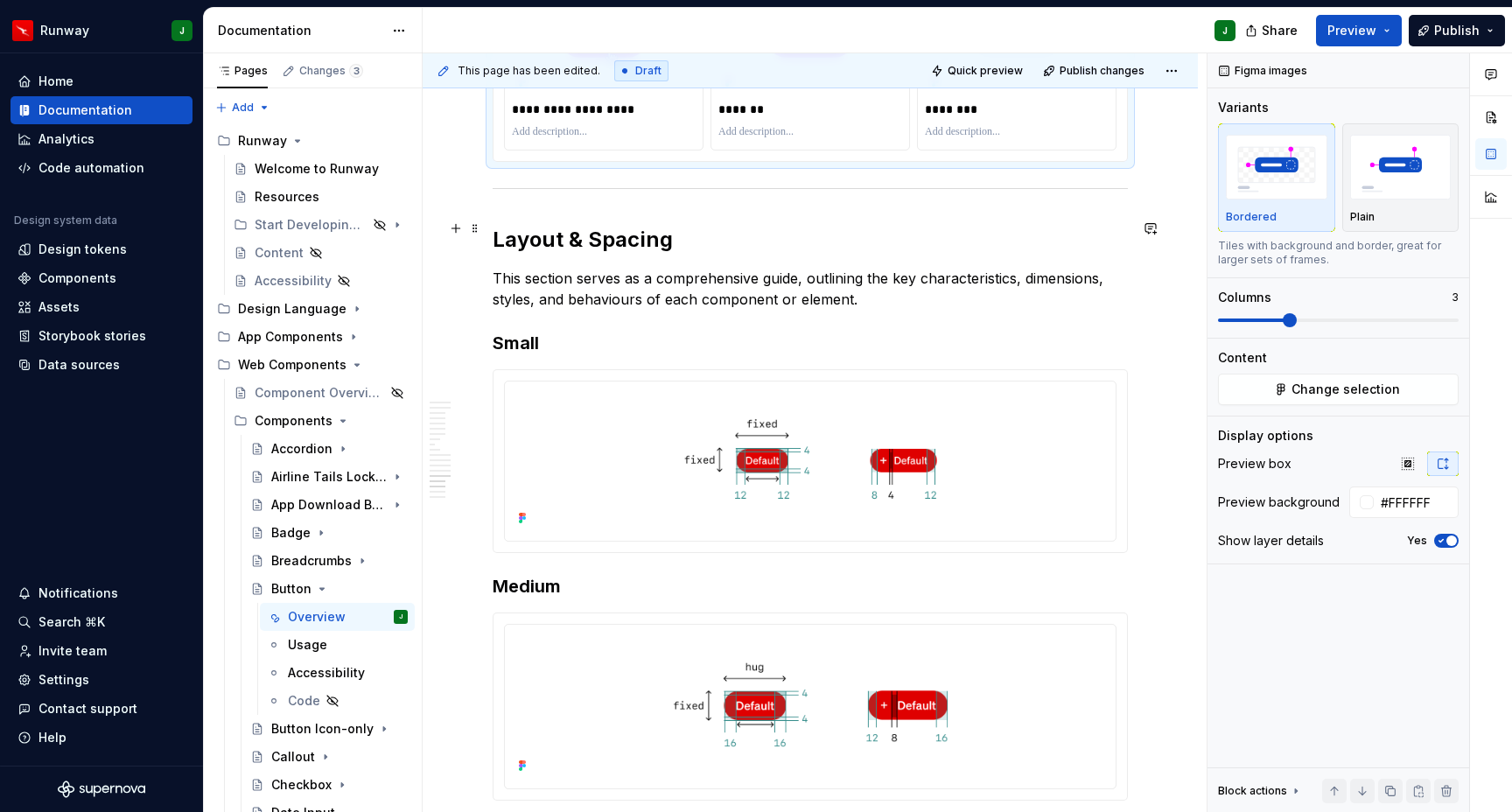
click at [534, 237] on h2 "Layout & Spacing" at bounding box center [810, 240] width 636 height 28
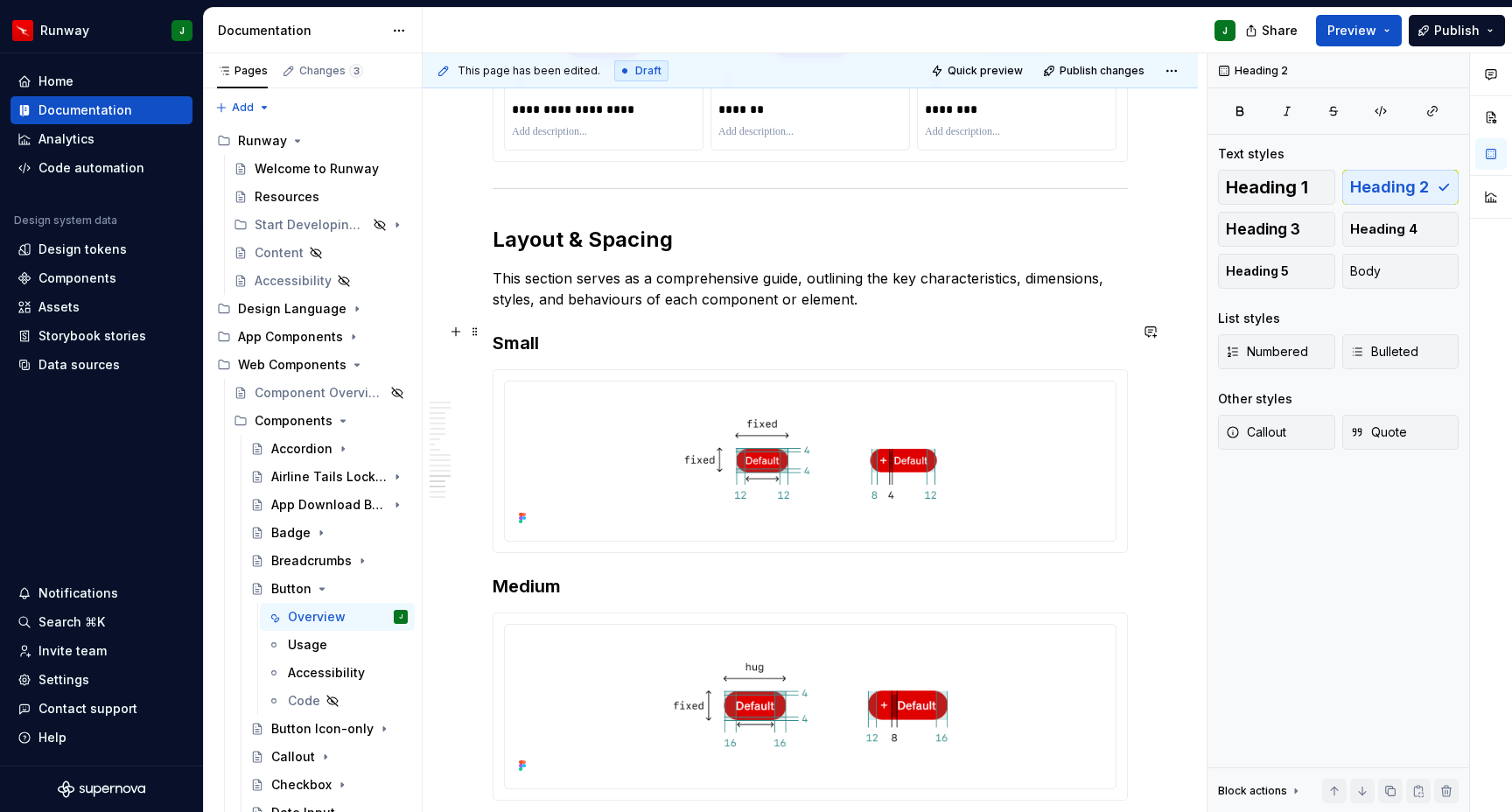
click at [518, 331] on h3 "Small" at bounding box center [810, 343] width 636 height 24
drag, startPoint x: 584, startPoint y: 312, endPoint x: 577, endPoint y: 318, distance: 9.2
click at [577, 331] on h3 "Small" at bounding box center [810, 343] width 636 height 24
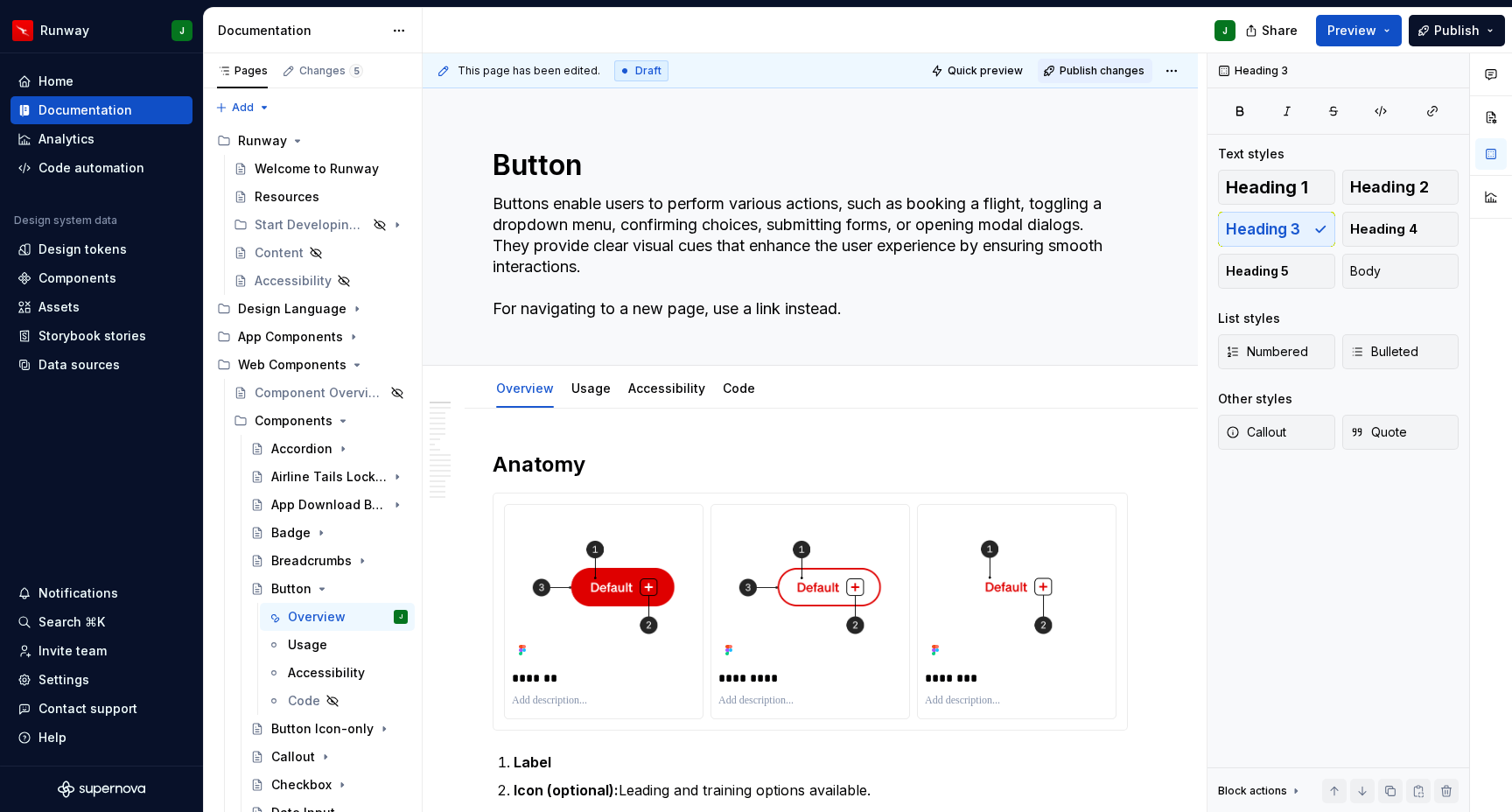
click at [1083, 73] on span "Publish changes" at bounding box center [1102, 71] width 85 height 14
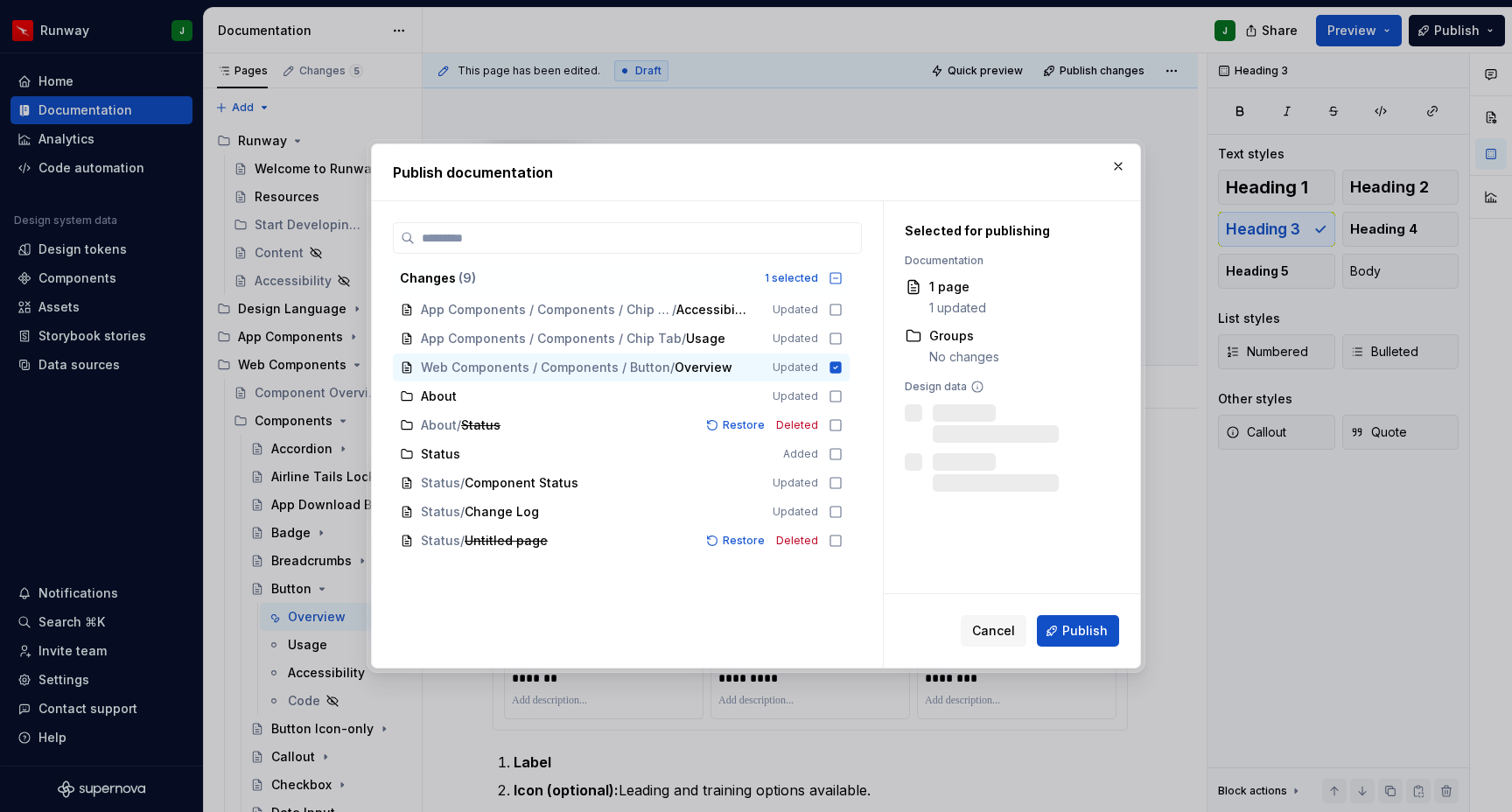
drag, startPoint x: 986, startPoint y: 629, endPoint x: 656, endPoint y: 20, distance: 692.7
click at [986, 627] on span "Cancel" at bounding box center [994, 631] width 43 height 18
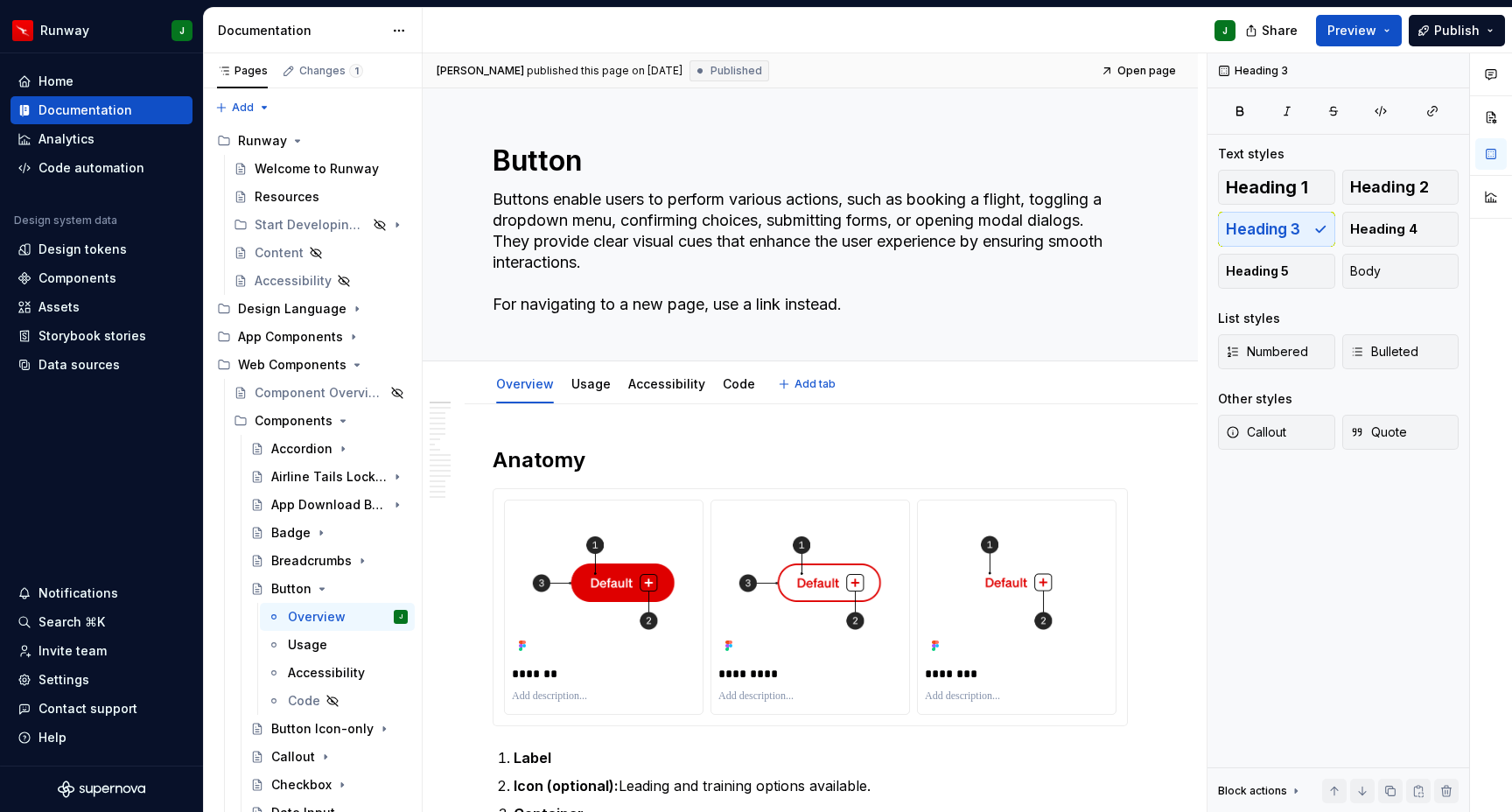
scroll to position [23, 0]
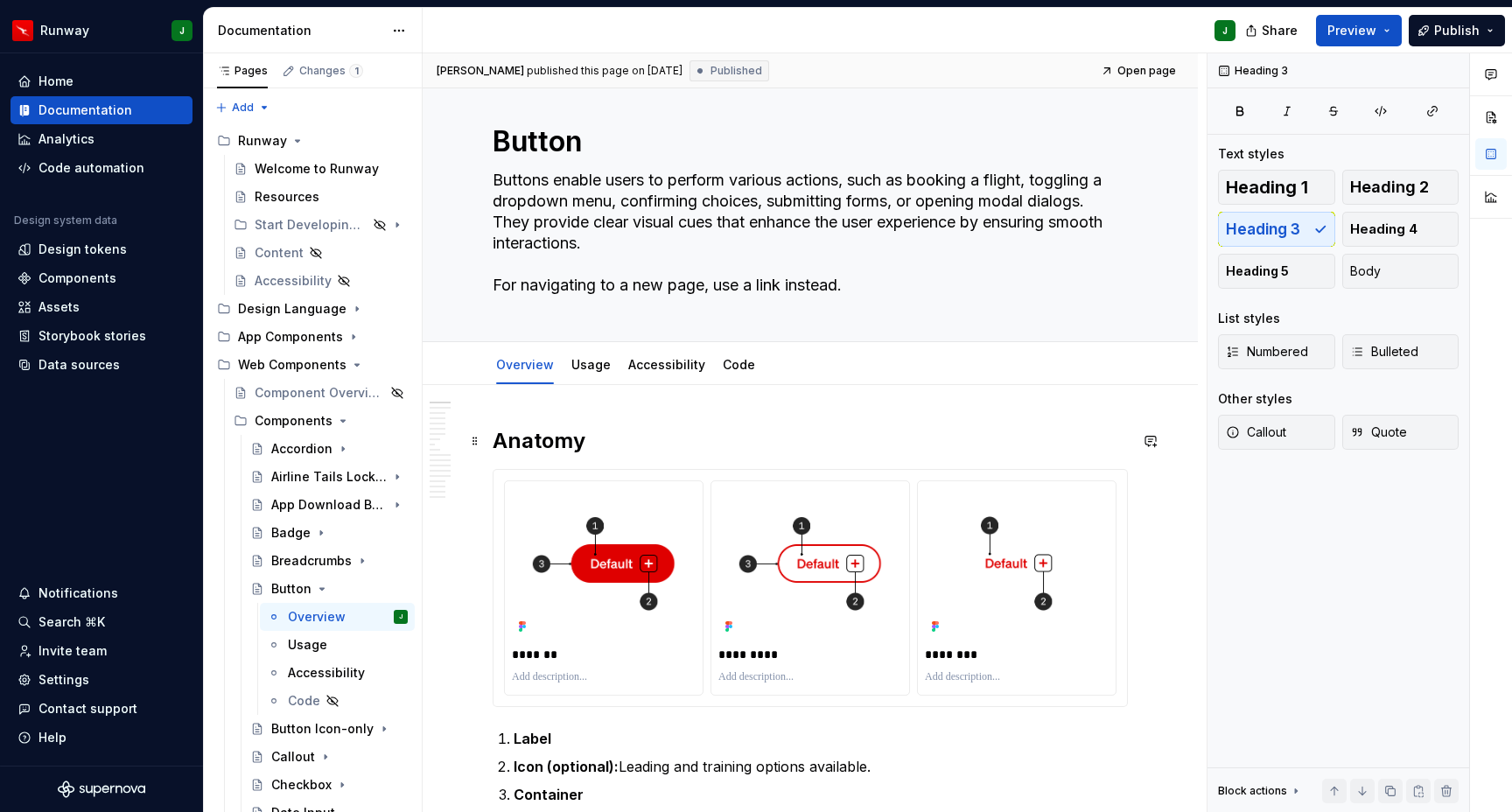
click at [515, 442] on h2 "Anatomy" at bounding box center [810, 441] width 636 height 28
click at [493, 441] on h2 "Anatomy" at bounding box center [810, 441] width 636 height 28
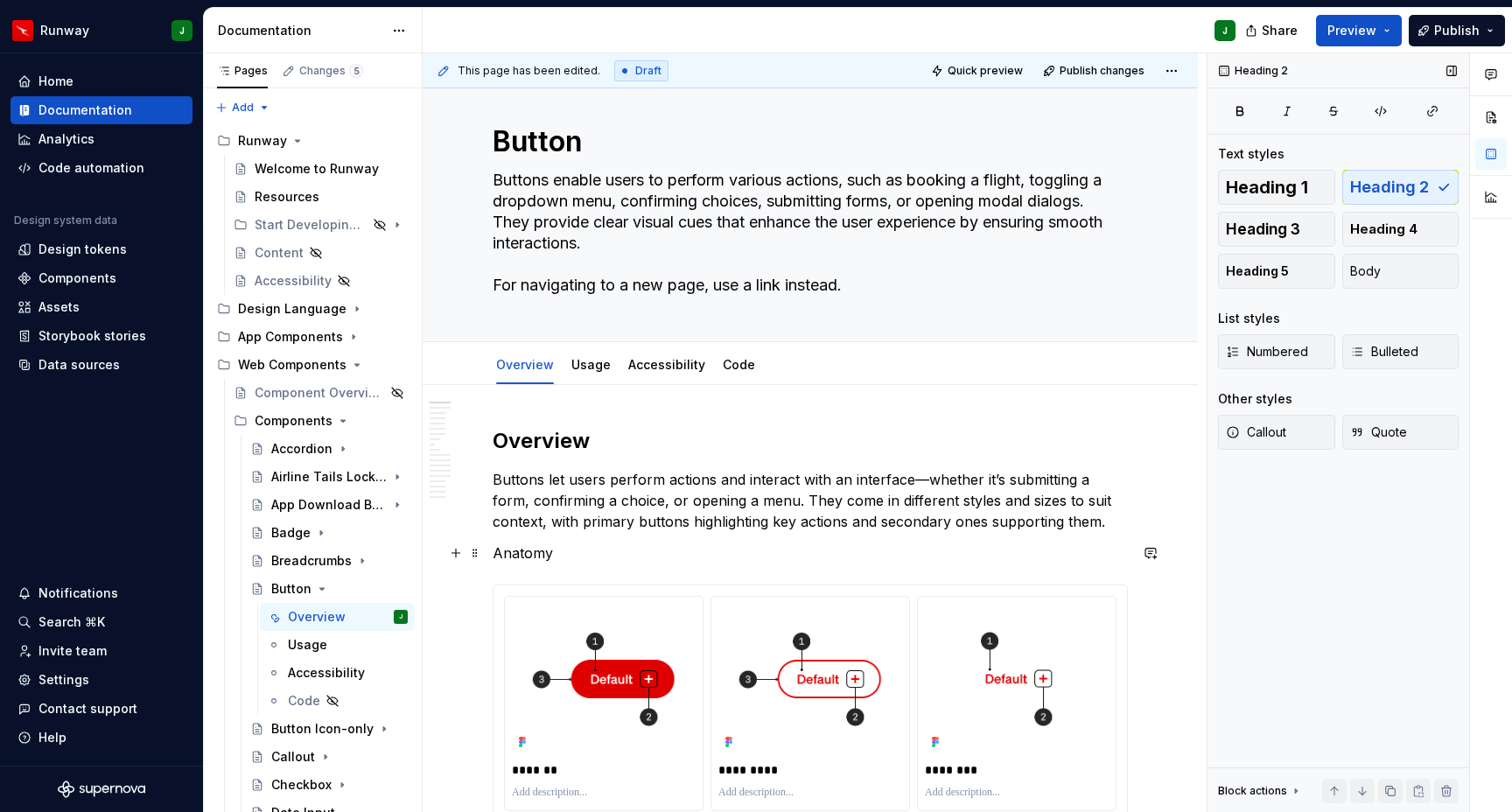
click at [509, 559] on p "Anatomy" at bounding box center [810, 552] width 636 height 21
click at [1378, 183] on div "Heading 1 Heading 2 Heading 3 Heading 4 Heading 5 Body" at bounding box center [1338, 229] width 241 height 119
click at [537, 559] on p "Anatomy" at bounding box center [810, 552] width 636 height 21
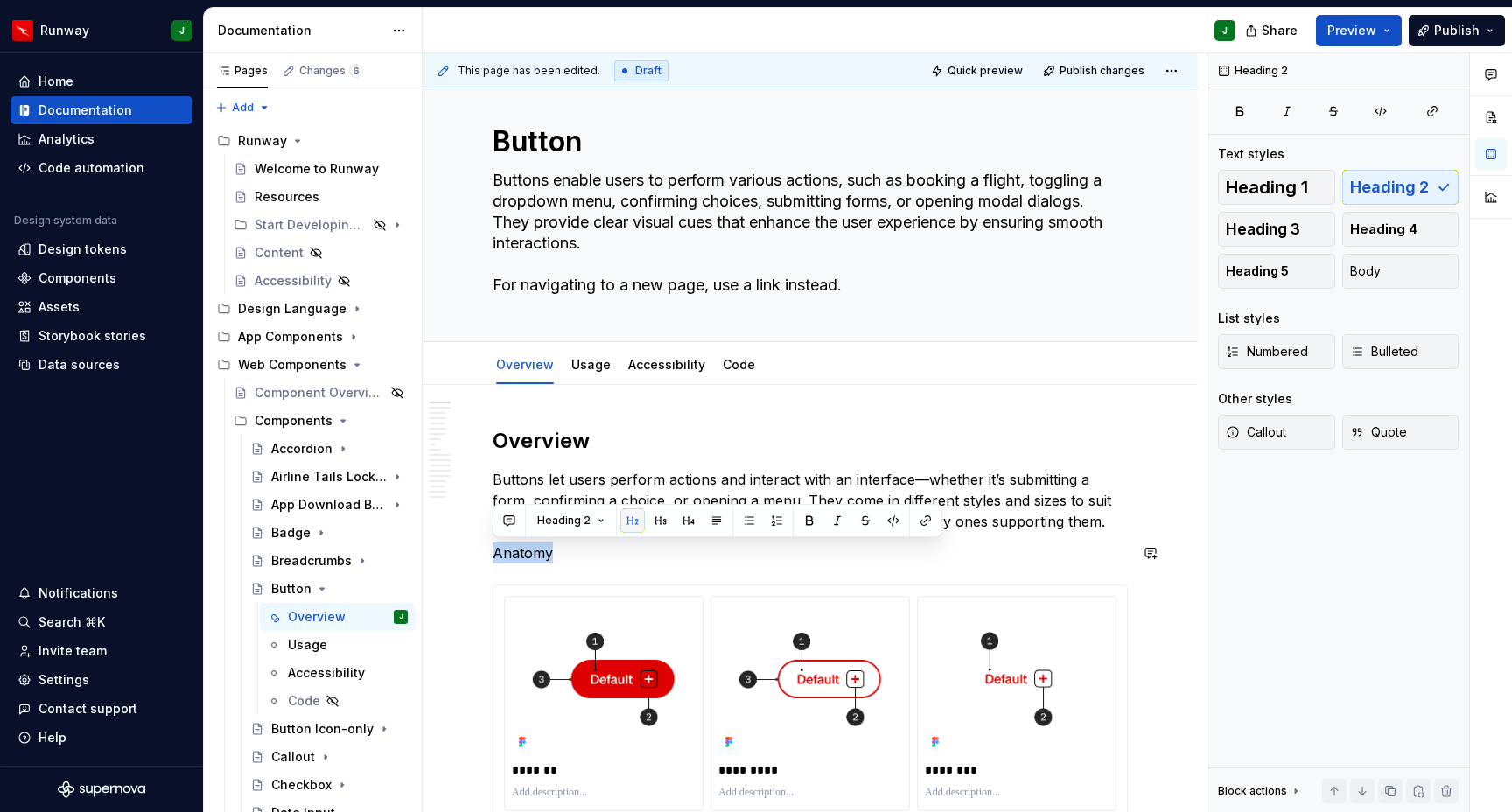
click at [621, 521] on button "button" at bounding box center [633, 520] width 24 height 24
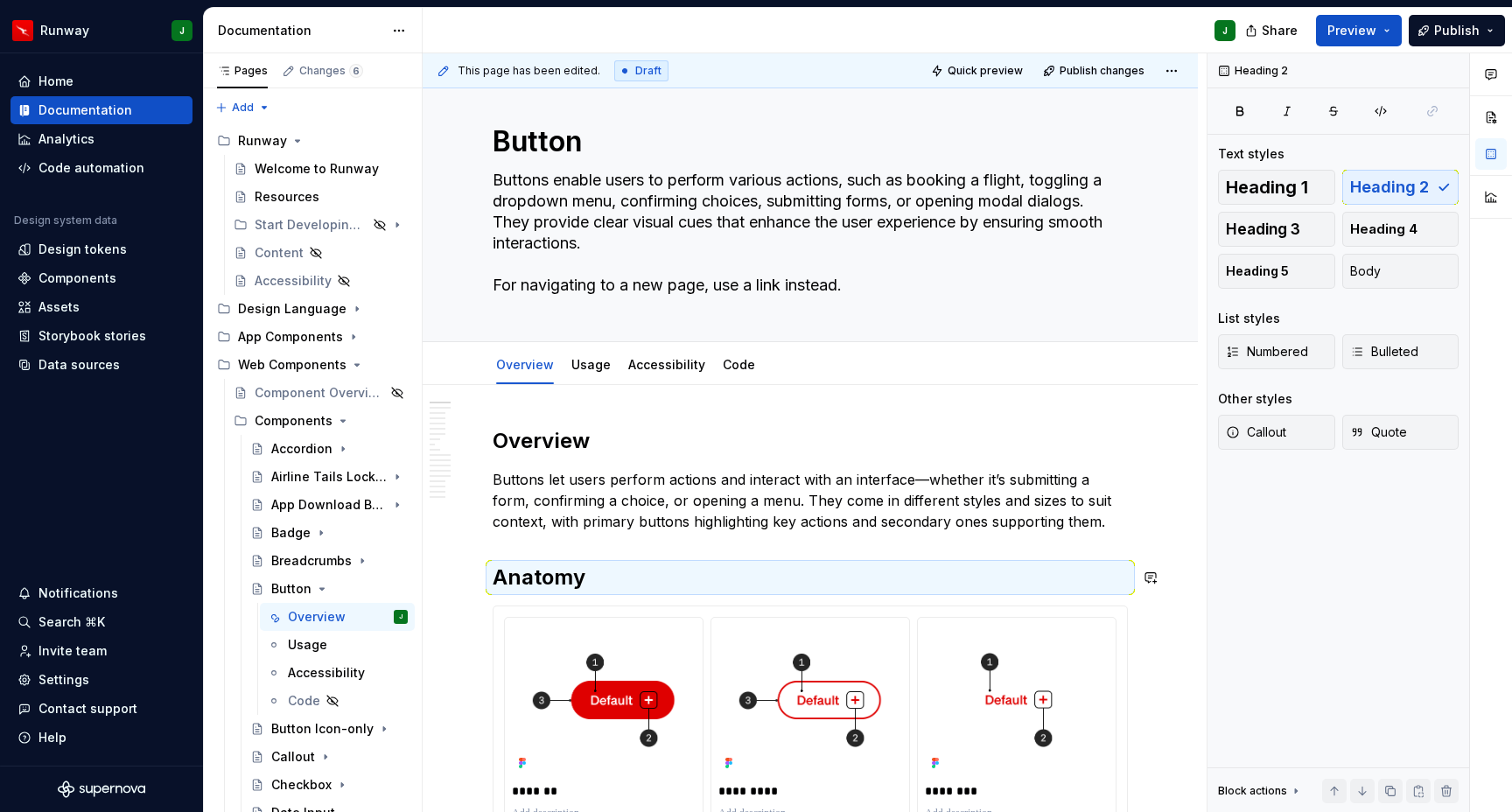
click at [632, 522] on p "Buttons let users perform actions and interact with an interface—whether it’s s…" at bounding box center [810, 500] width 636 height 63
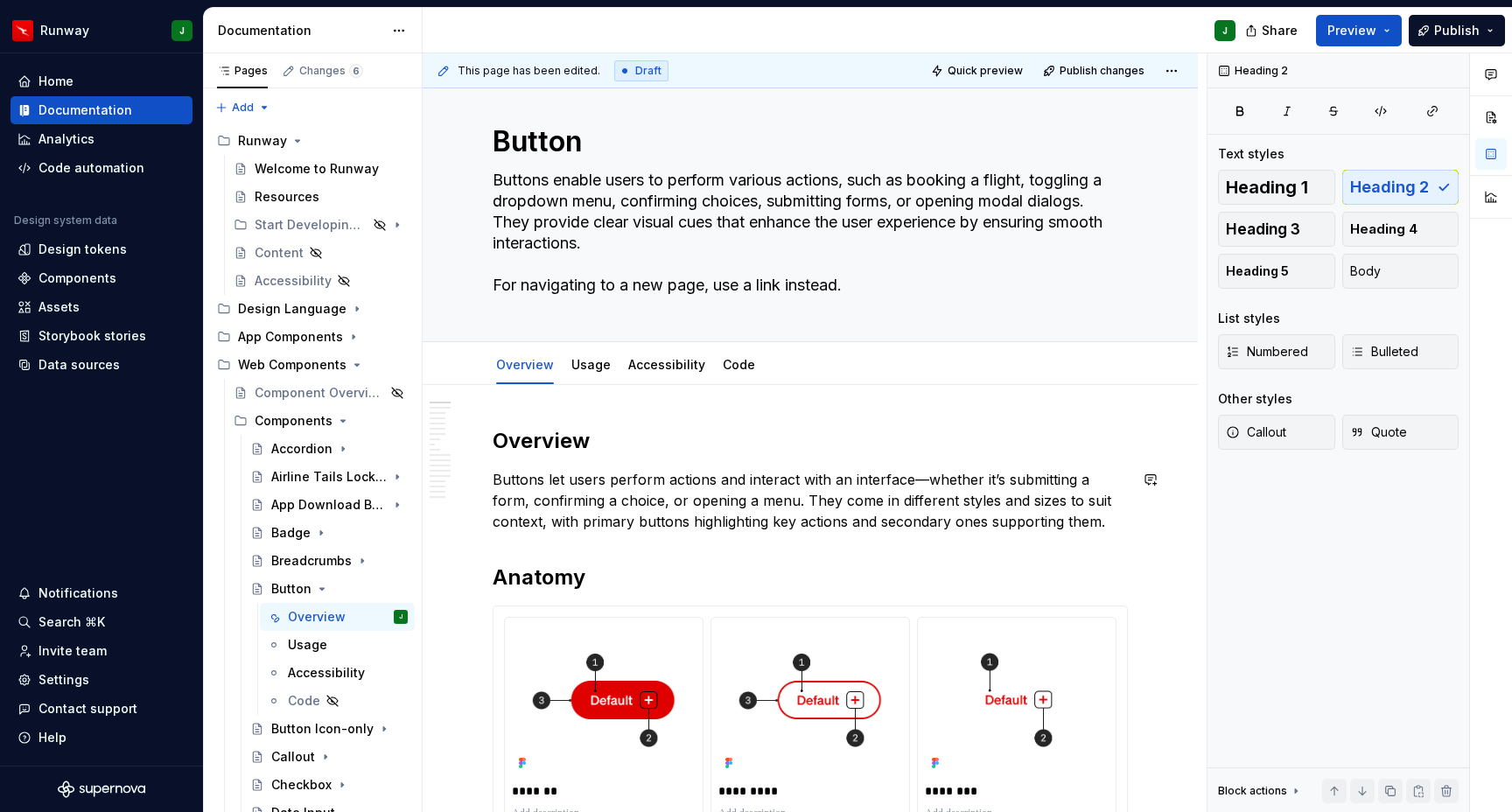
click at [565, 499] on p "Buttons let users perform actions and interact with an interface—whether it’s s…" at bounding box center [810, 500] width 636 height 63
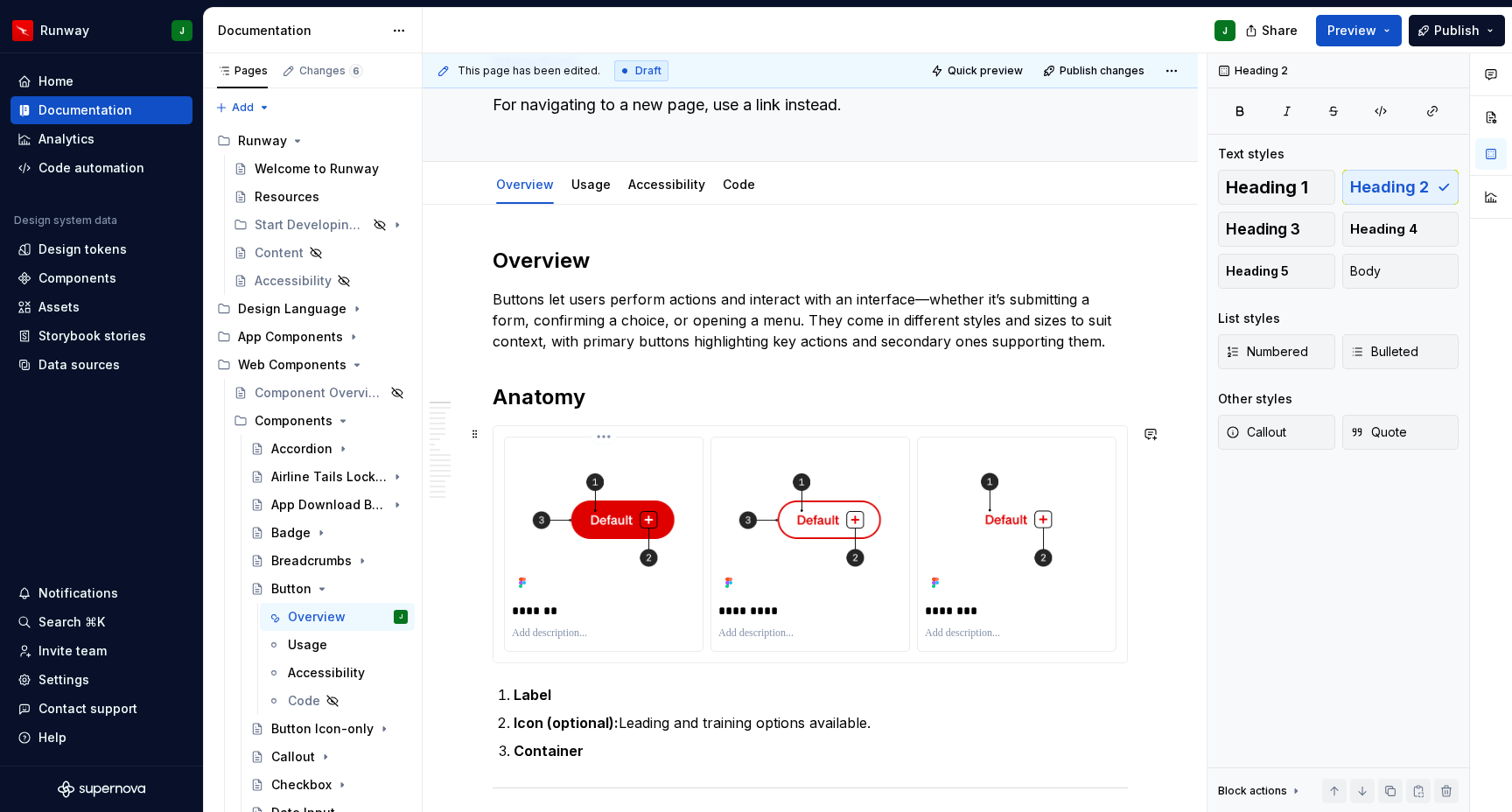
scroll to position [260, 0]
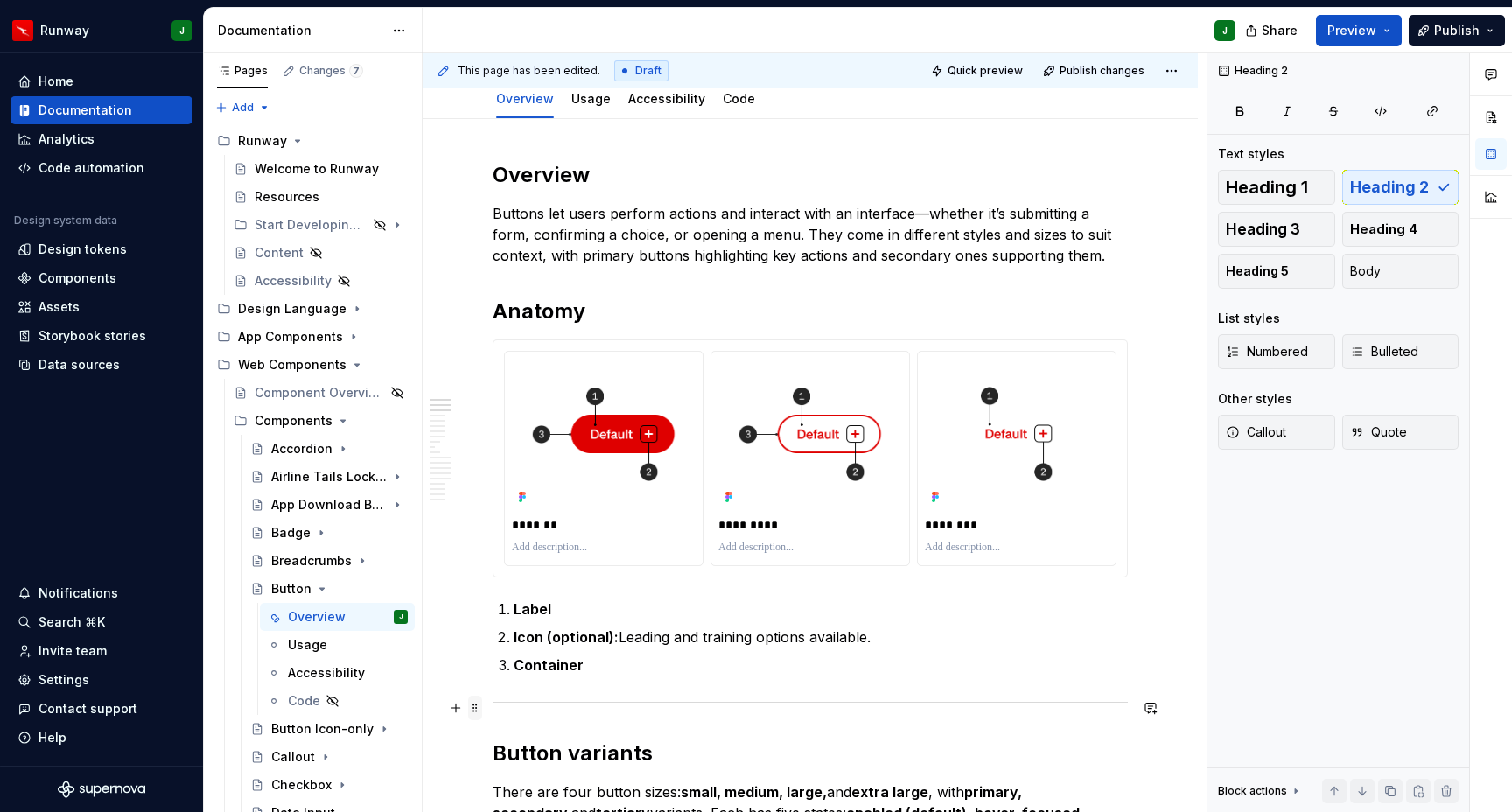
click at [473, 709] on span at bounding box center [475, 708] width 14 height 24
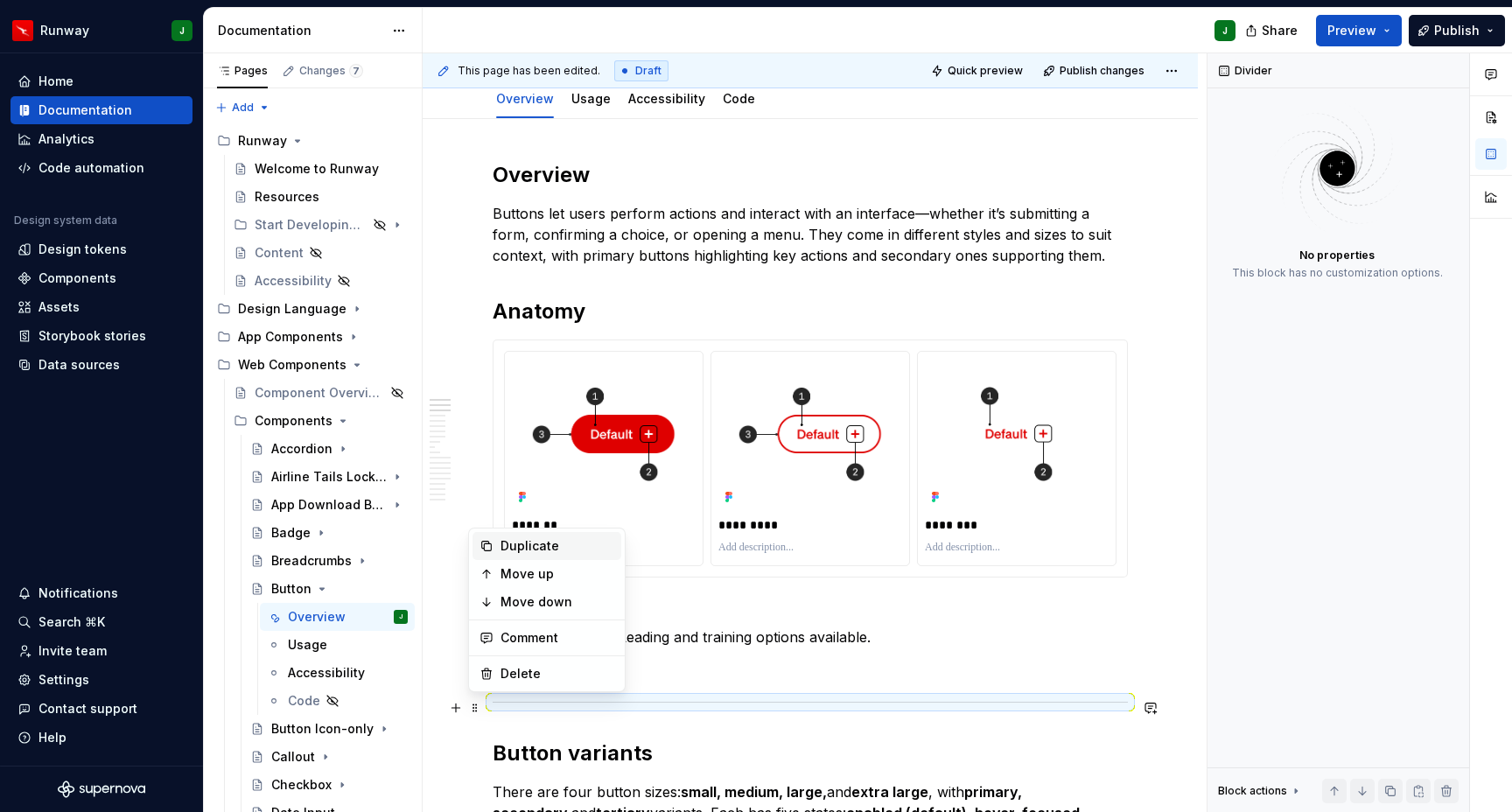
click at [526, 541] on div "Duplicate" at bounding box center [557, 546] width 114 height 18
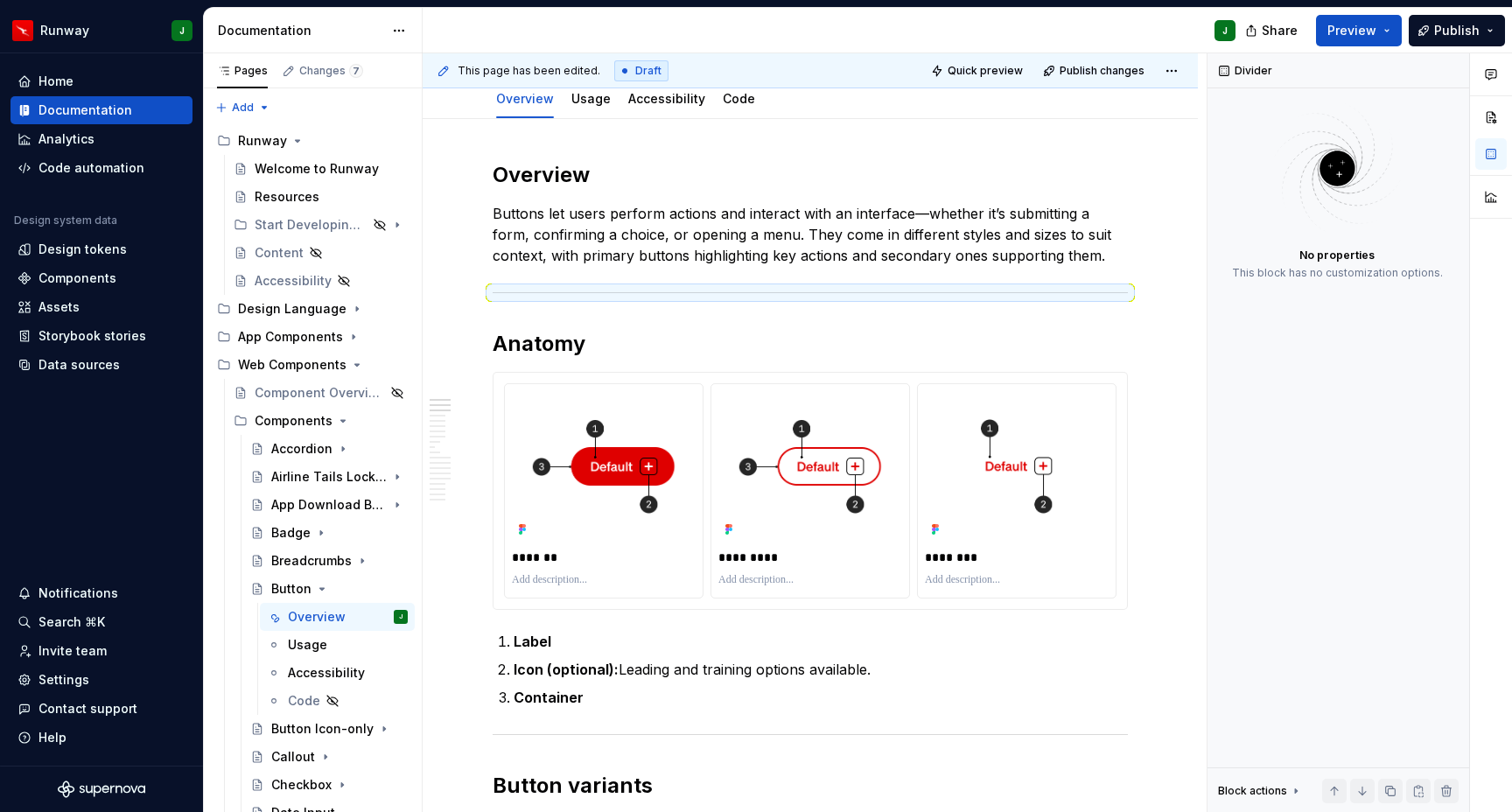
drag, startPoint x: 477, startPoint y: 709, endPoint x: 452, endPoint y: 1, distance: 708.4
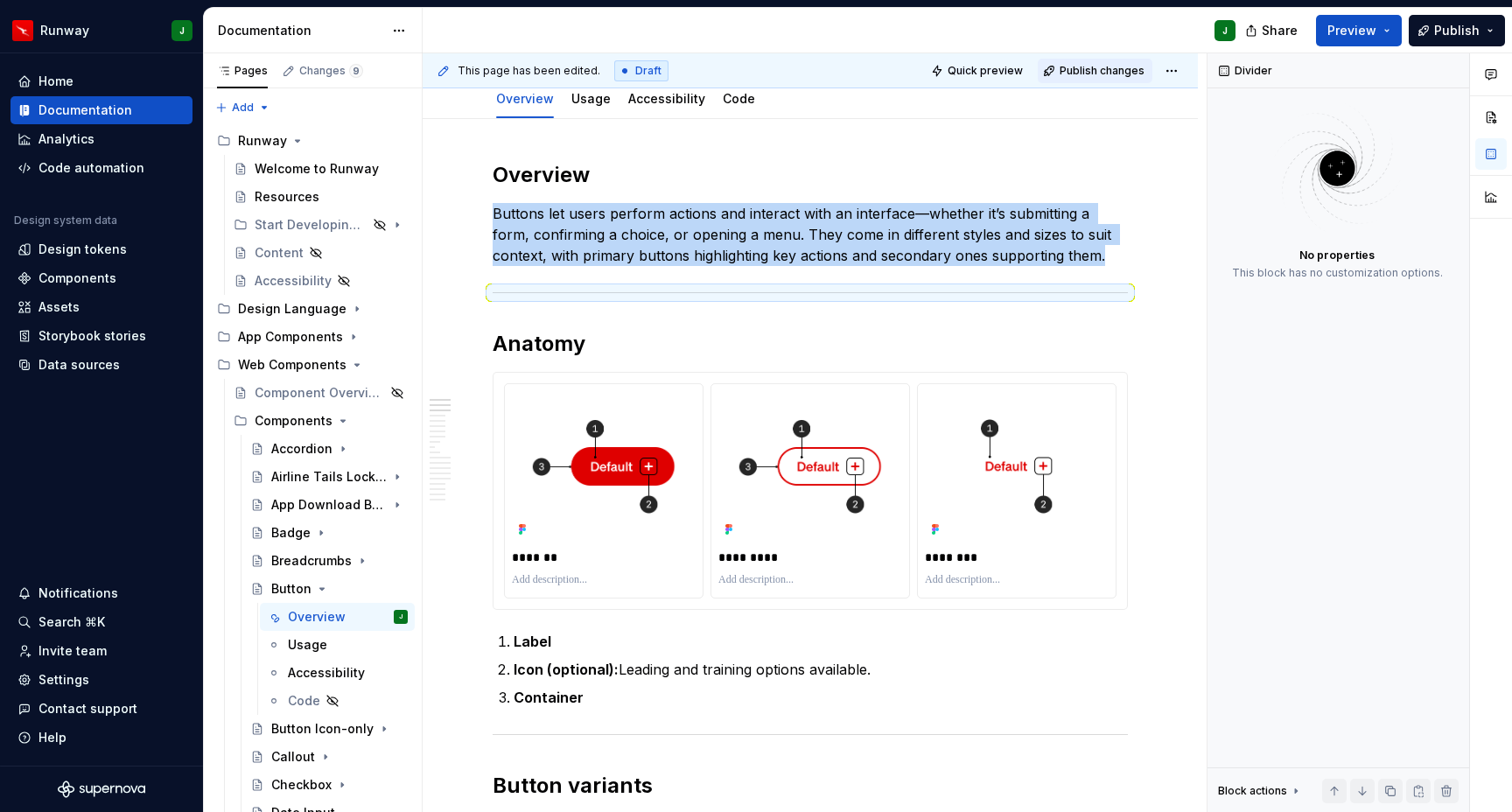
click at [1127, 68] on span "Publish changes" at bounding box center [1102, 71] width 85 height 14
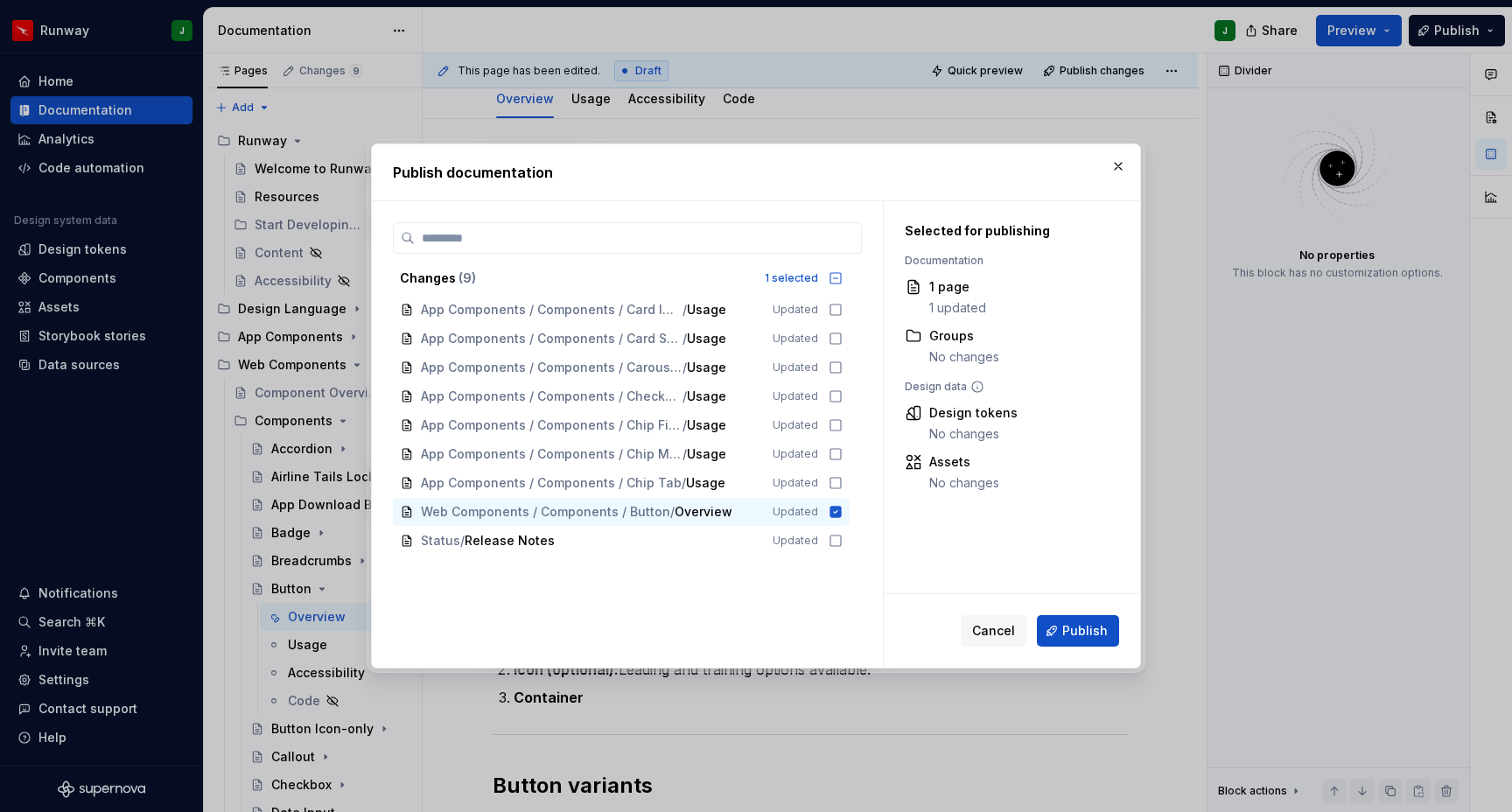
click at [1089, 629] on span "Publish" at bounding box center [1085, 631] width 46 height 18
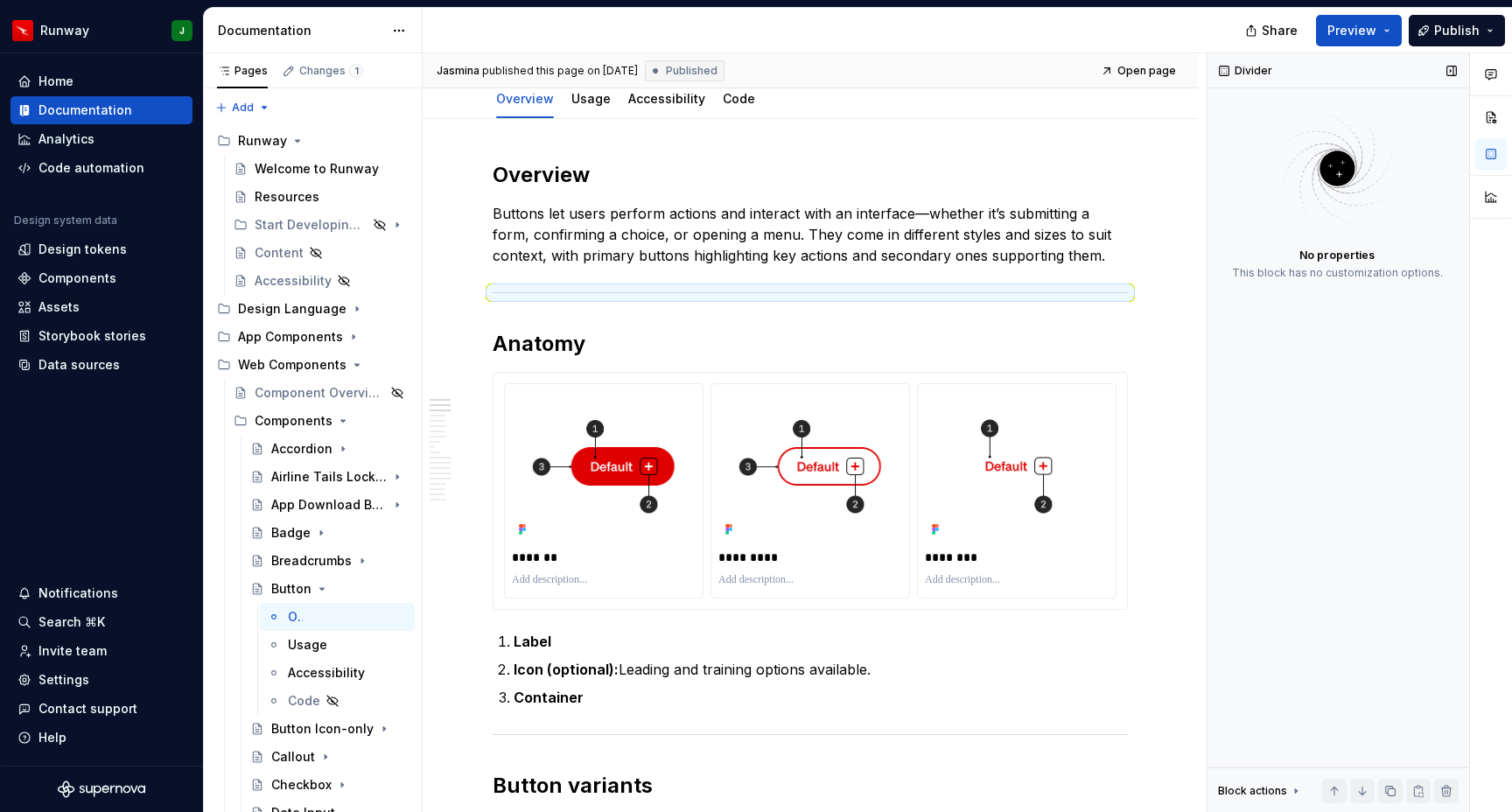
type textarea "*"
